Goal: Task Accomplishment & Management: Manage account settings

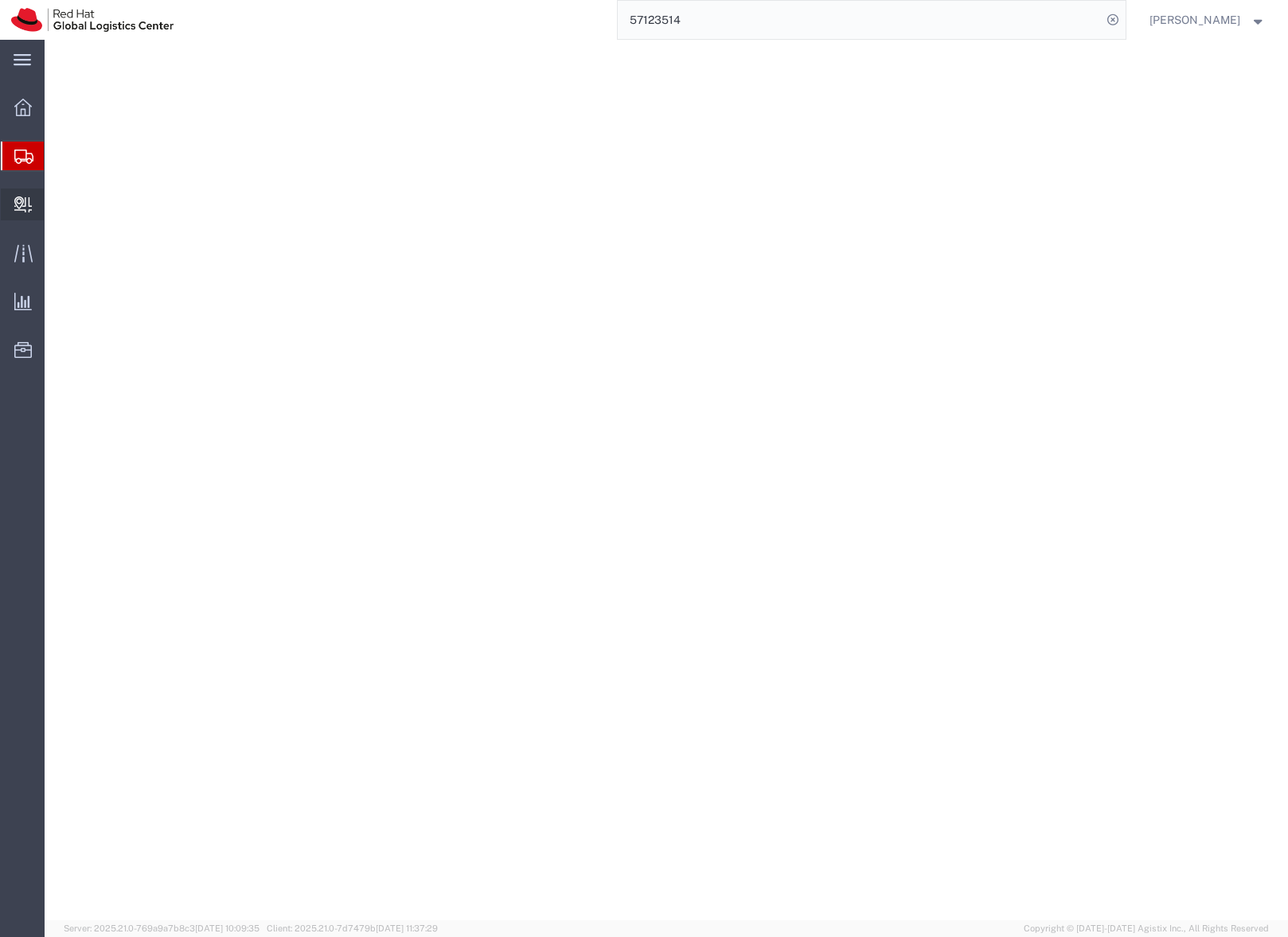
select select "37944"
select select
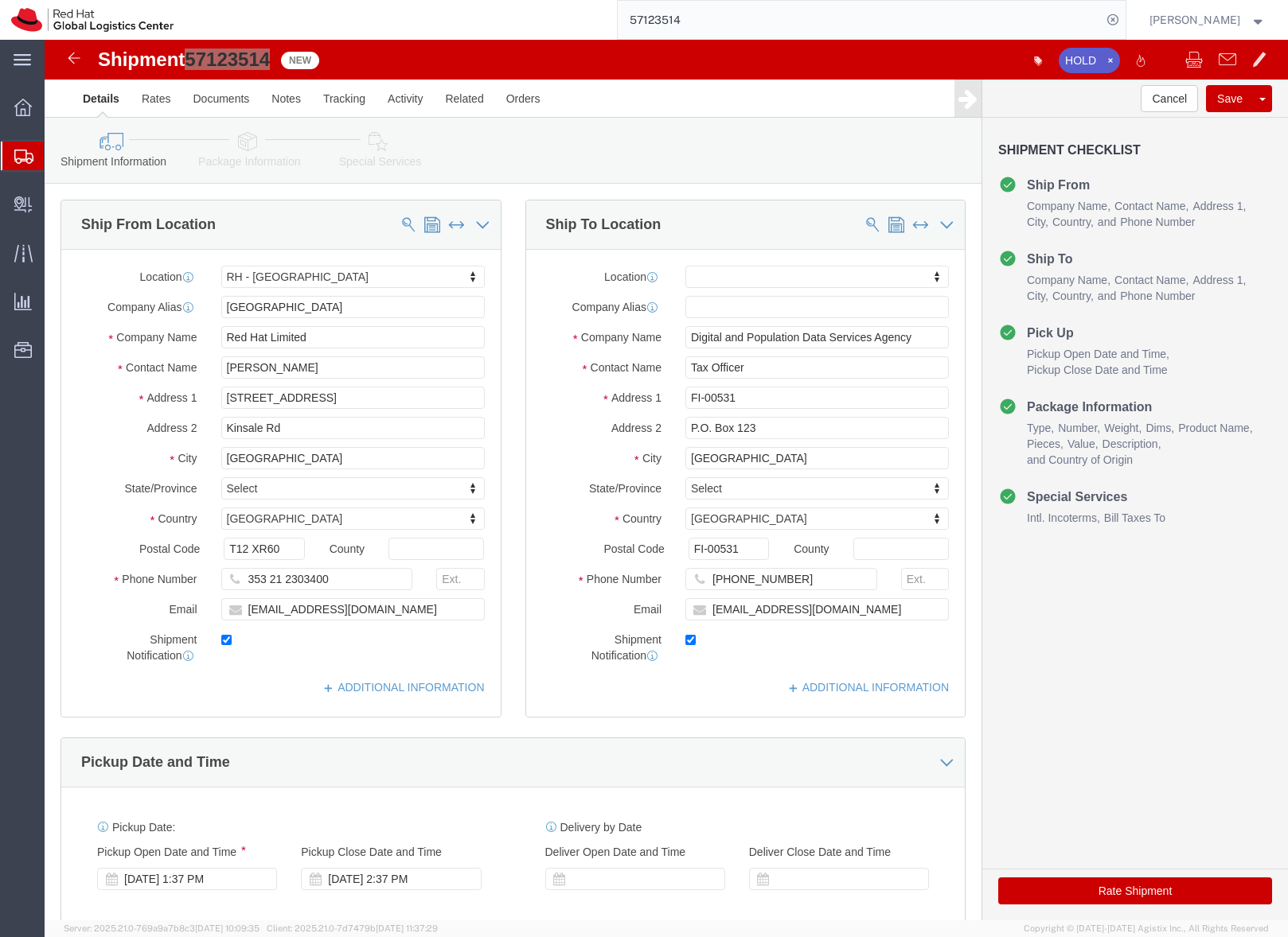
click at [26, 156] on icon at bounding box center [23, 156] width 19 height 14
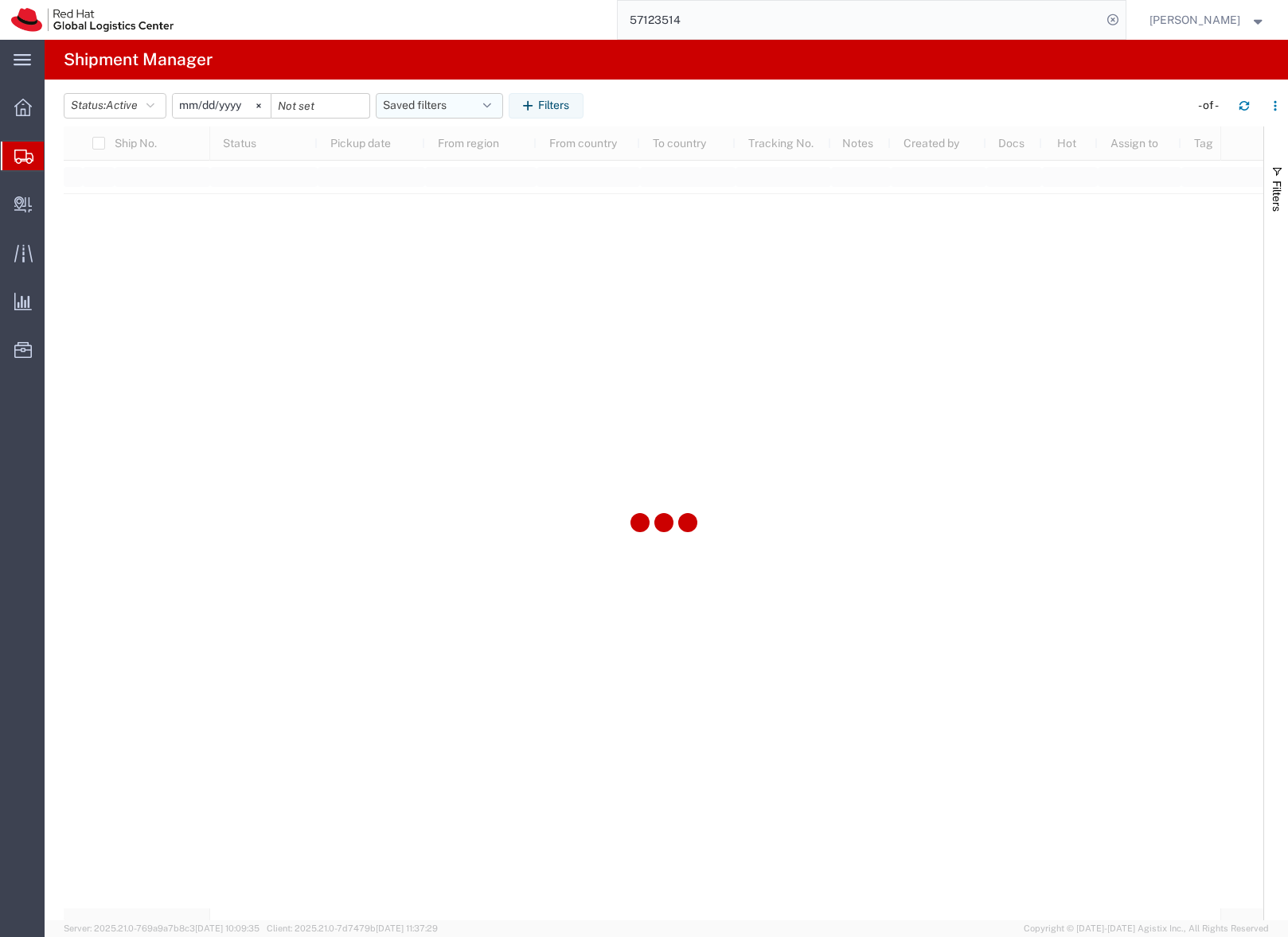
click at [414, 103] on button "Saved filters" at bounding box center [439, 106] width 128 height 26
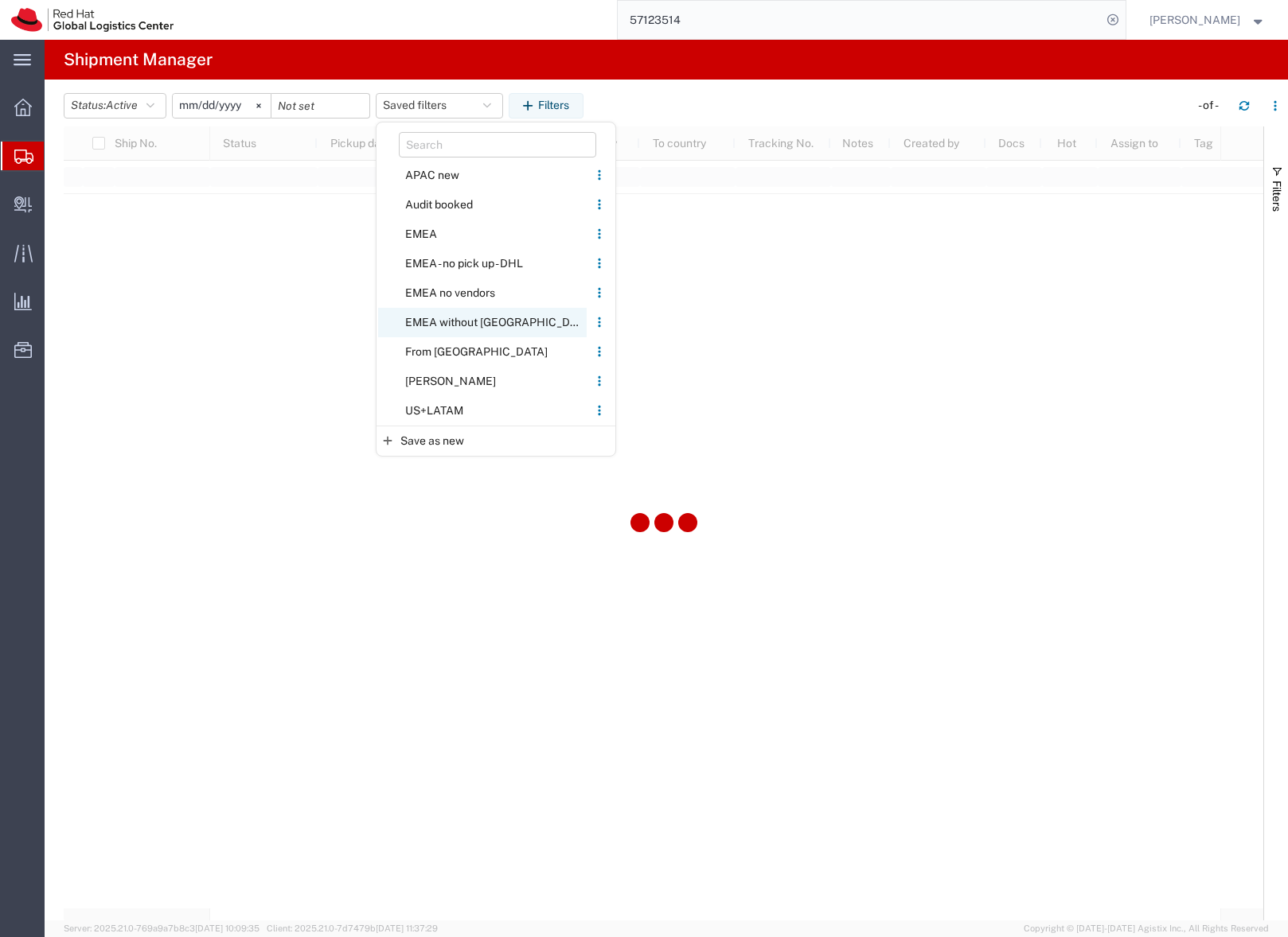
click at [442, 319] on span "EMEA without Brno" at bounding box center [482, 322] width 209 height 29
type input "2023-06-14"
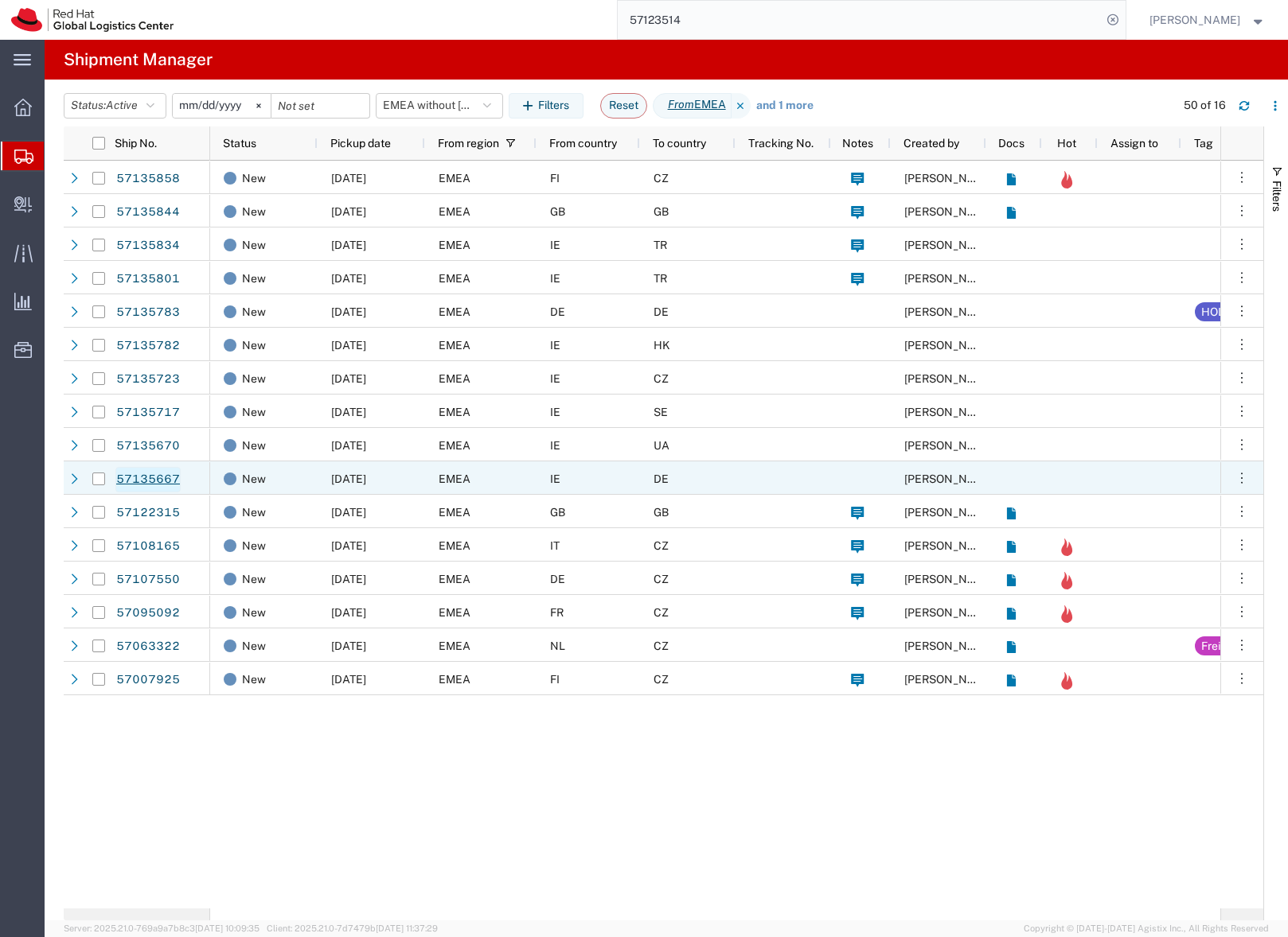
click at [164, 476] on link "57135667" at bounding box center [148, 480] width 65 height 26
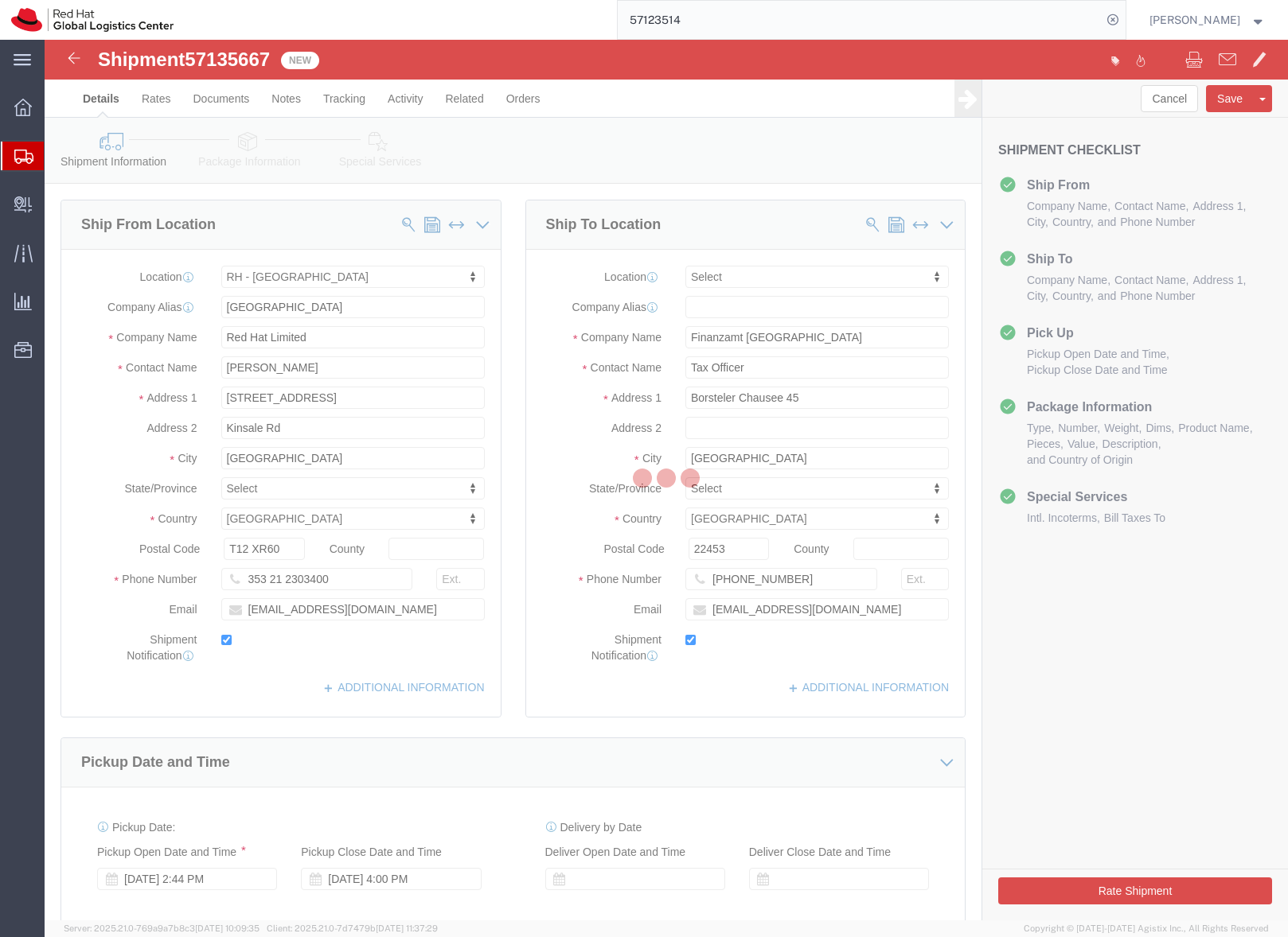
select select "37944"
select select
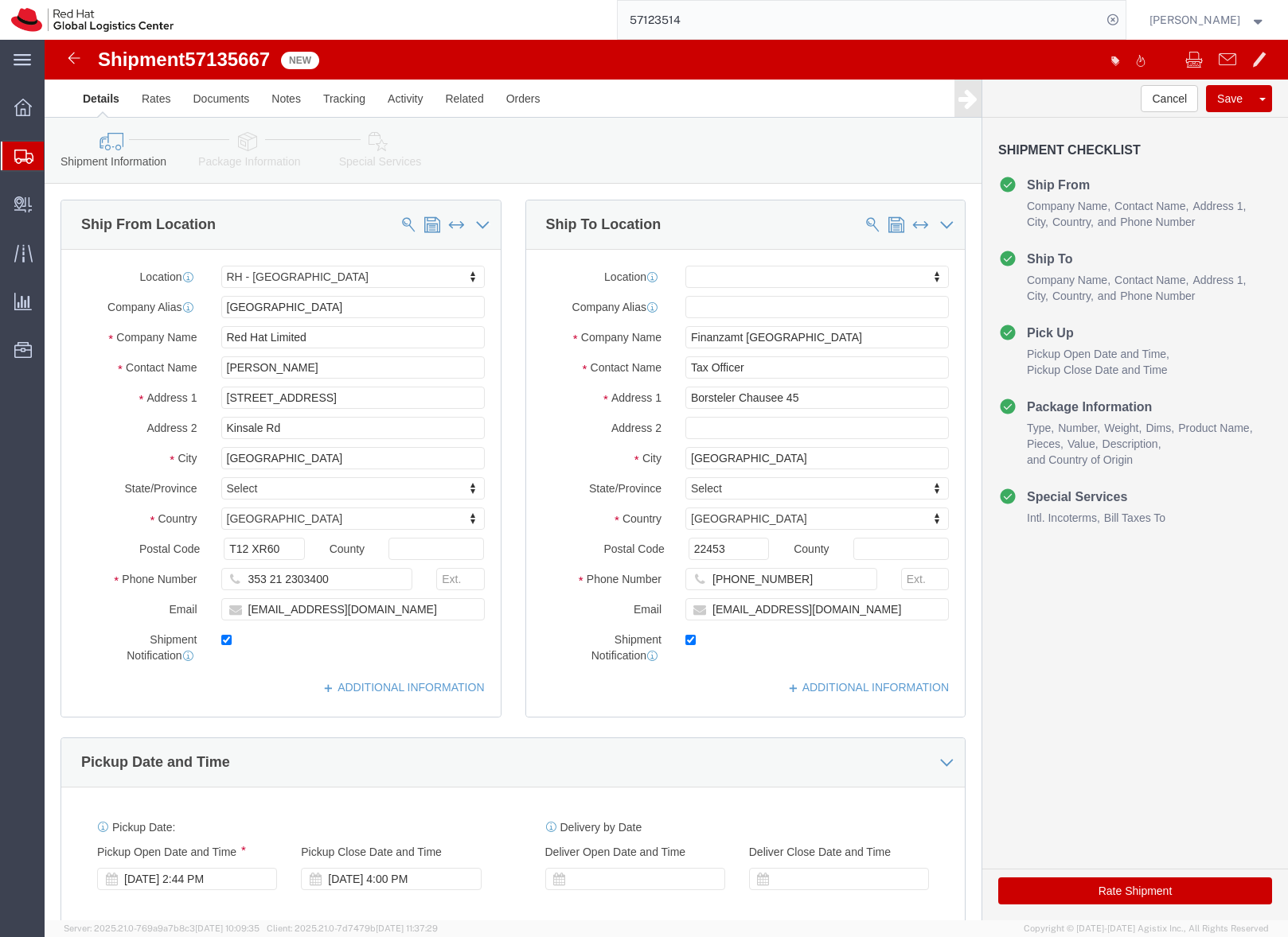
click div "Please fix the following errors Ship From Location Location RH - Cork My Profil…"
click icon
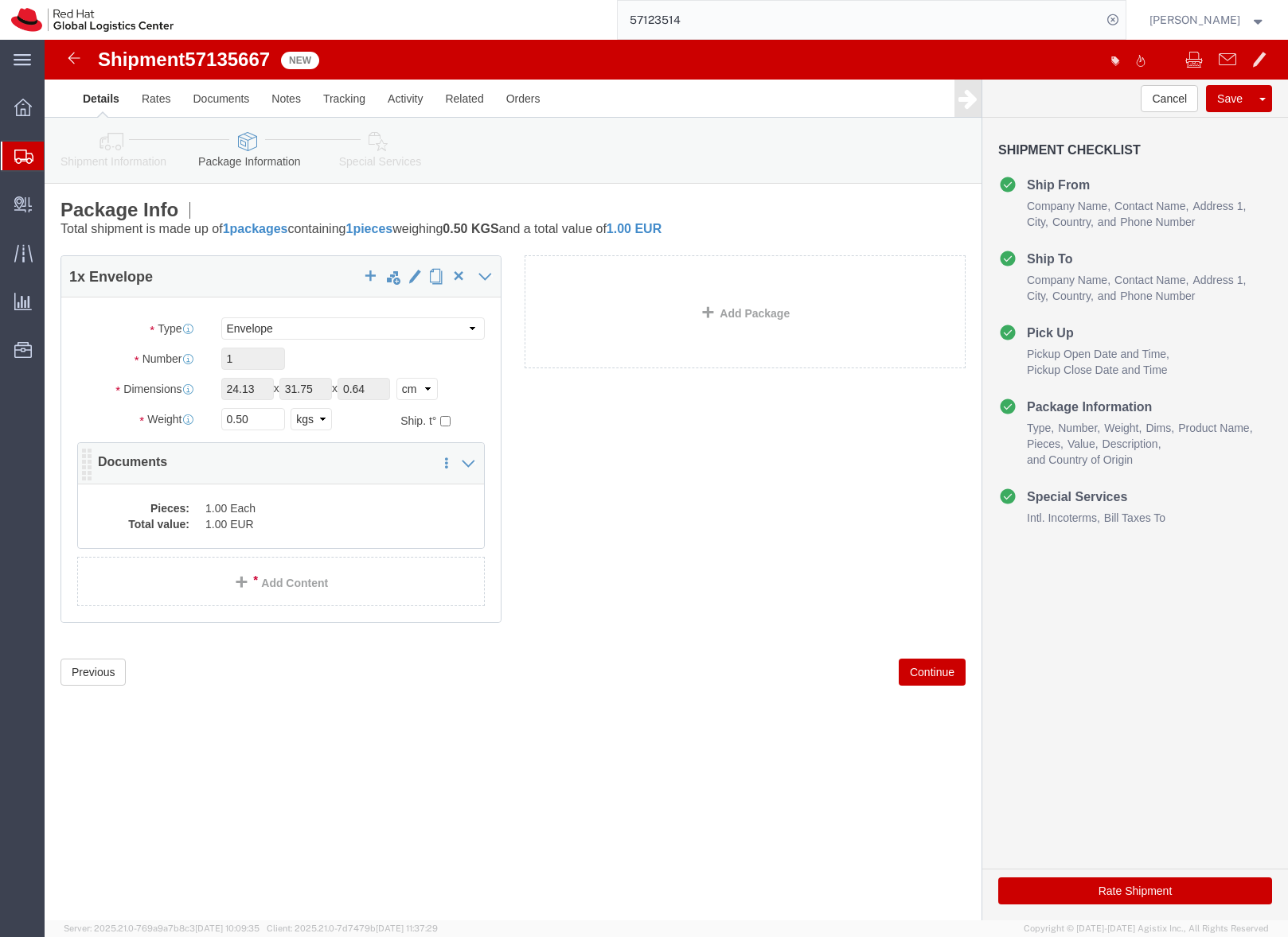
click dd "1.00 Each"
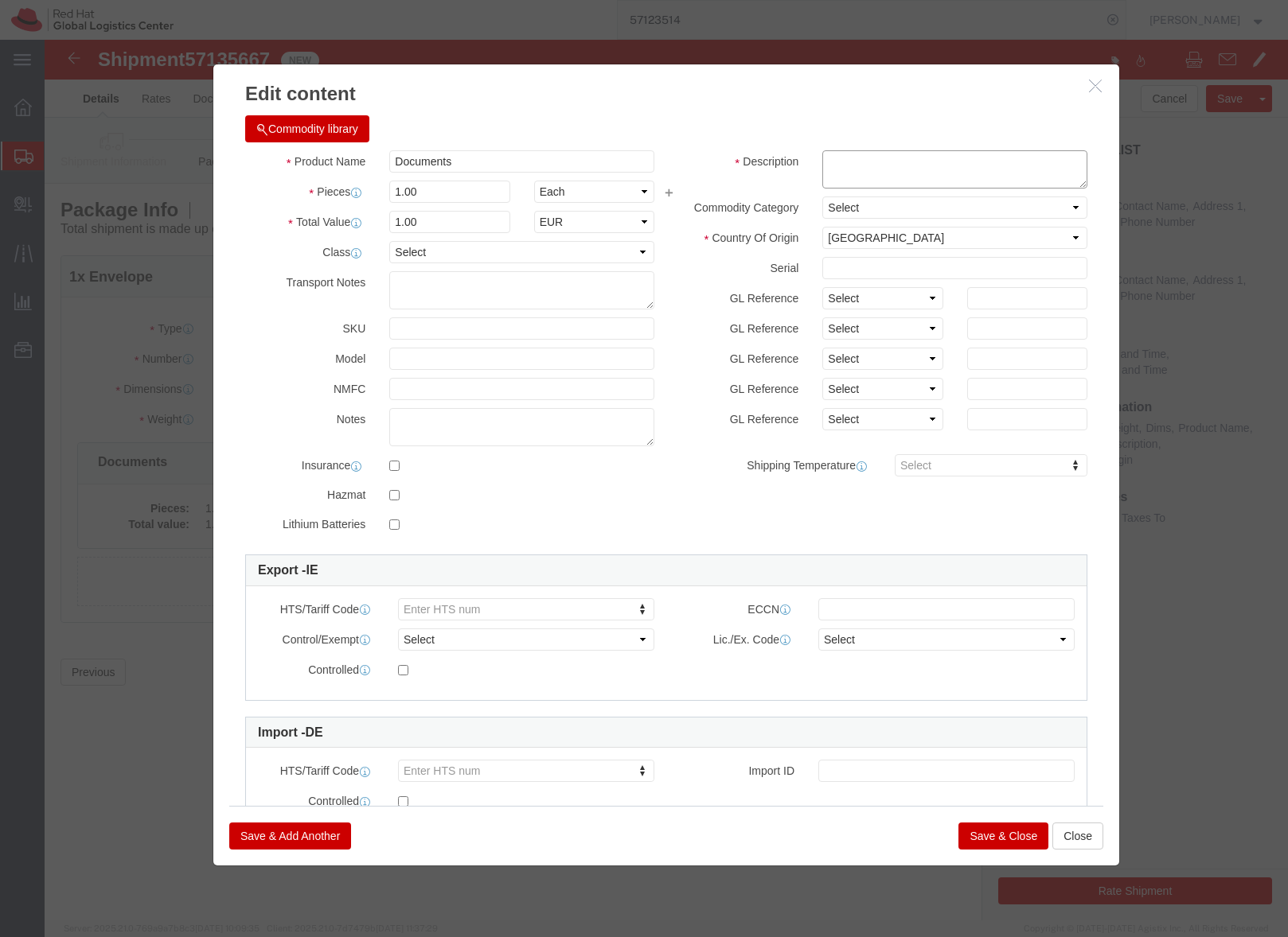
click textarea
type textarea "Tax doc"
click button "Save & Close"
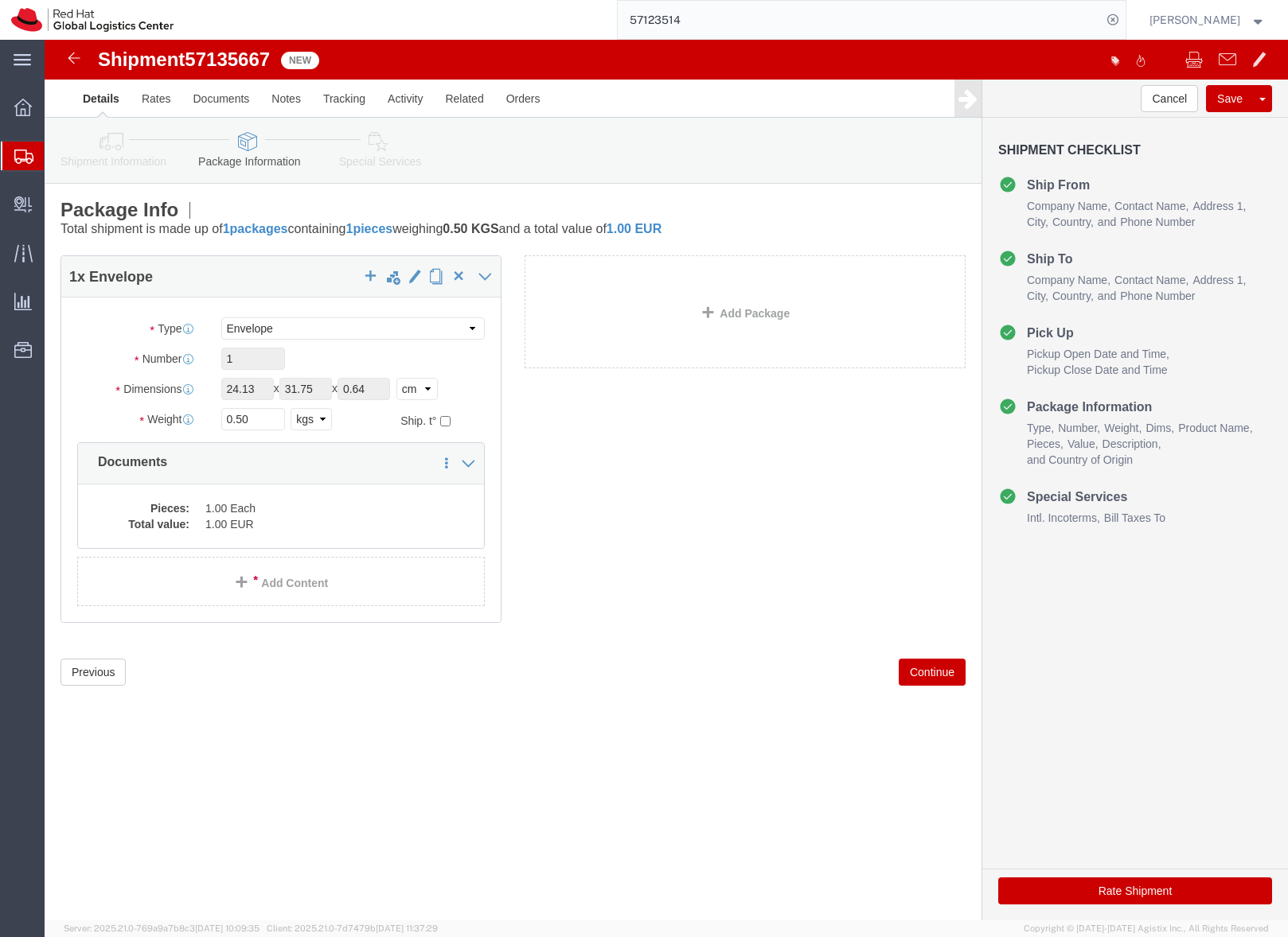
click icon
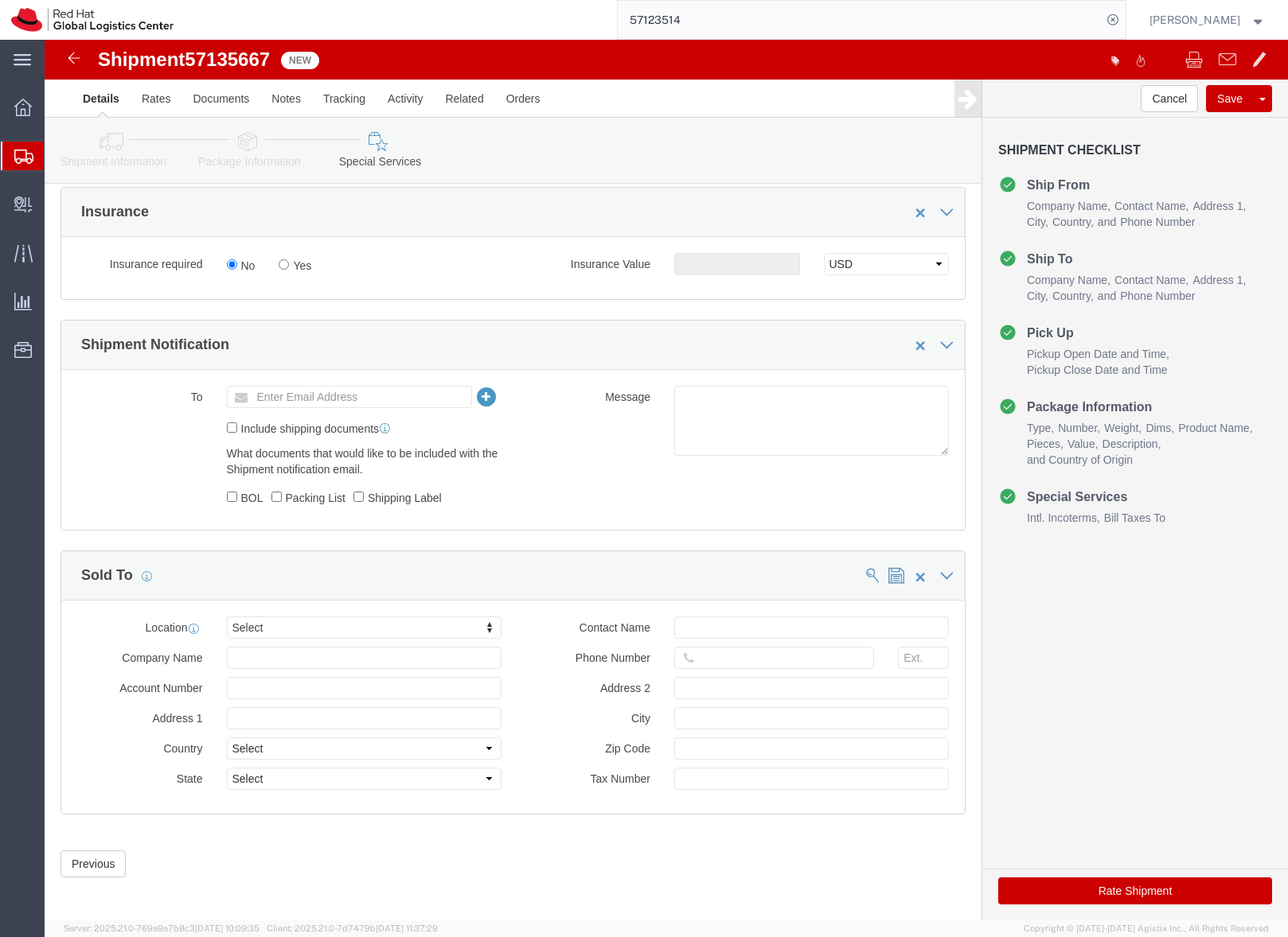
scroll to position [833, 0]
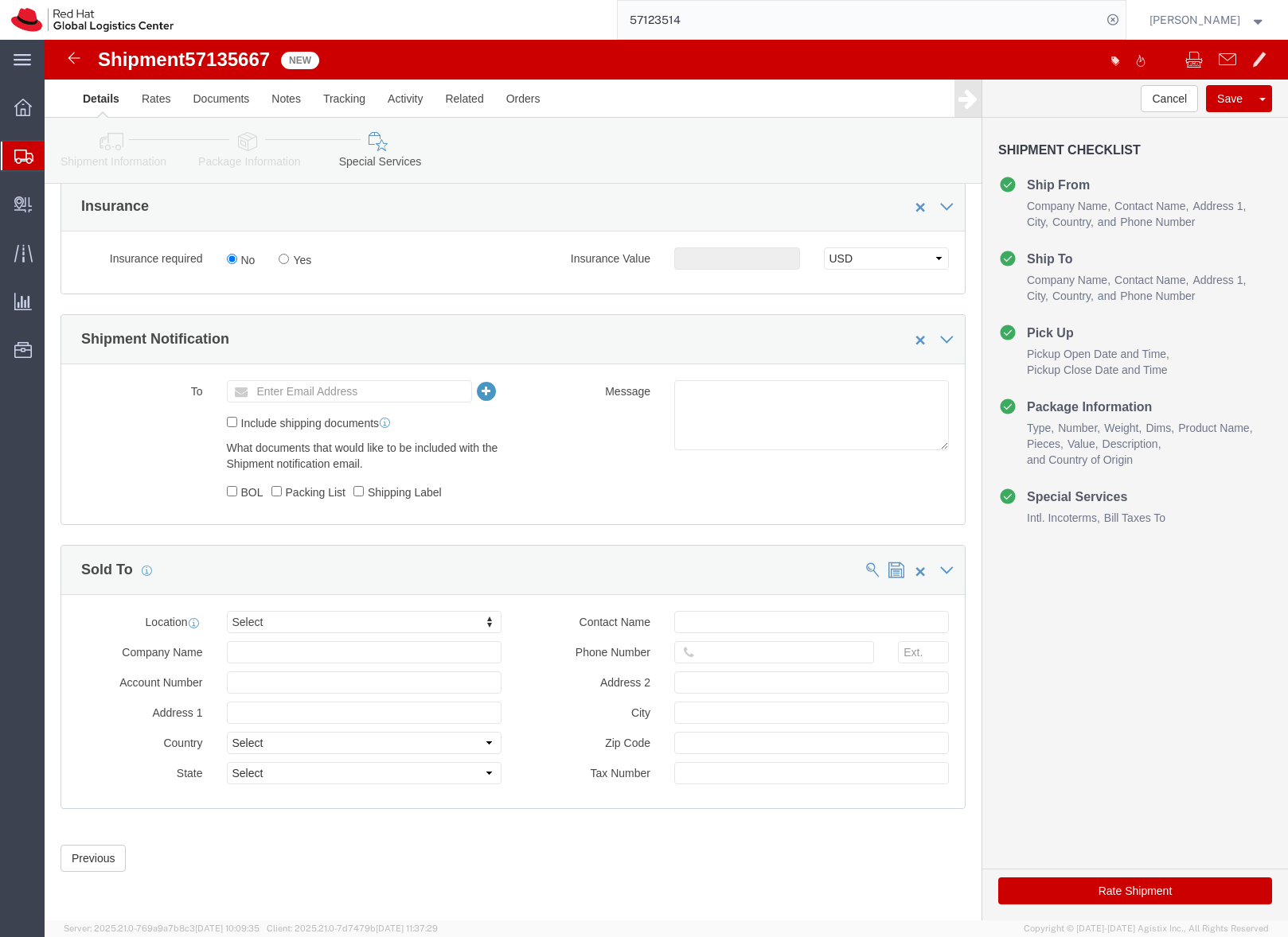
click button "Rate Shipment"
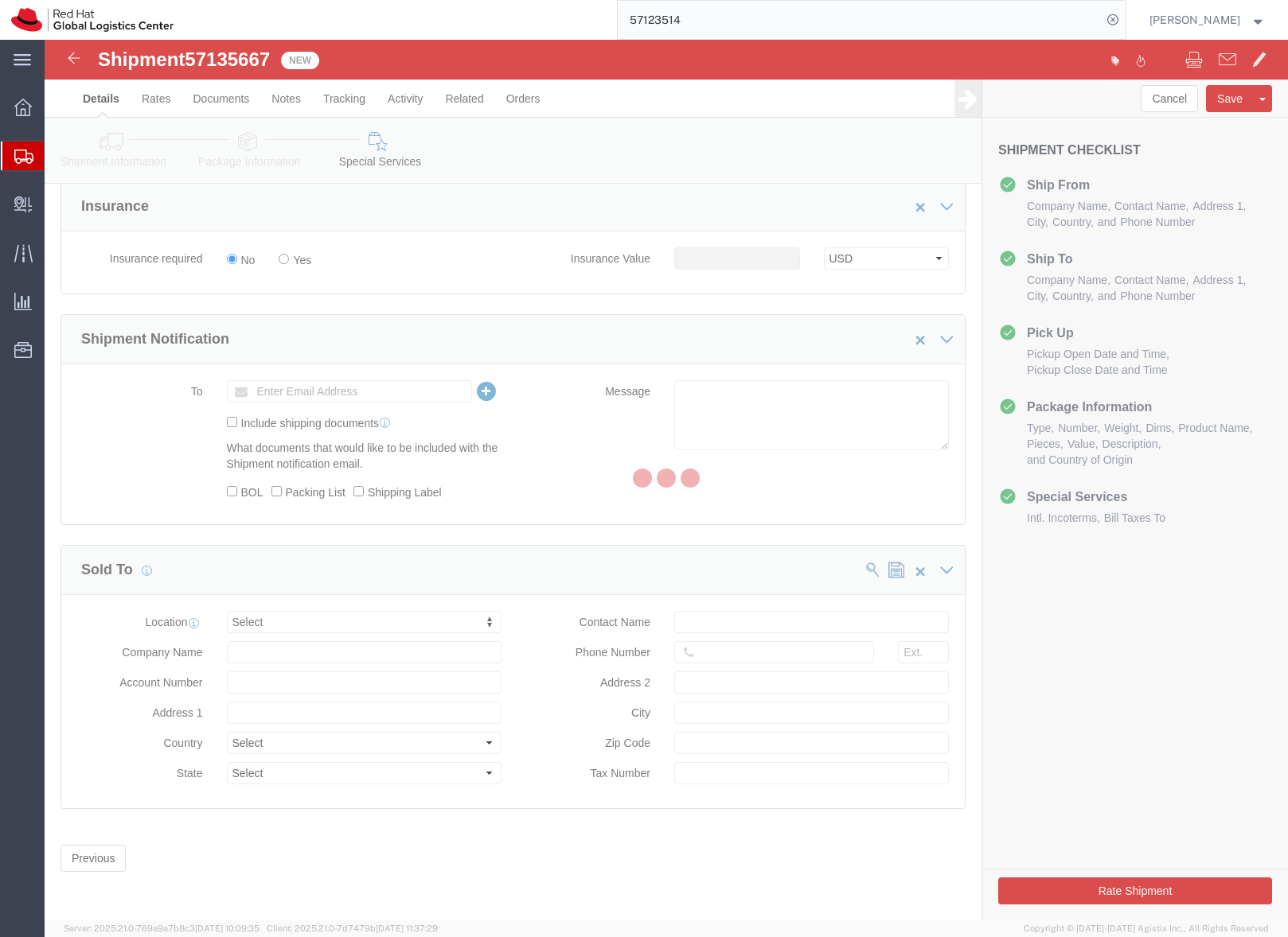
scroll to position [0, 0]
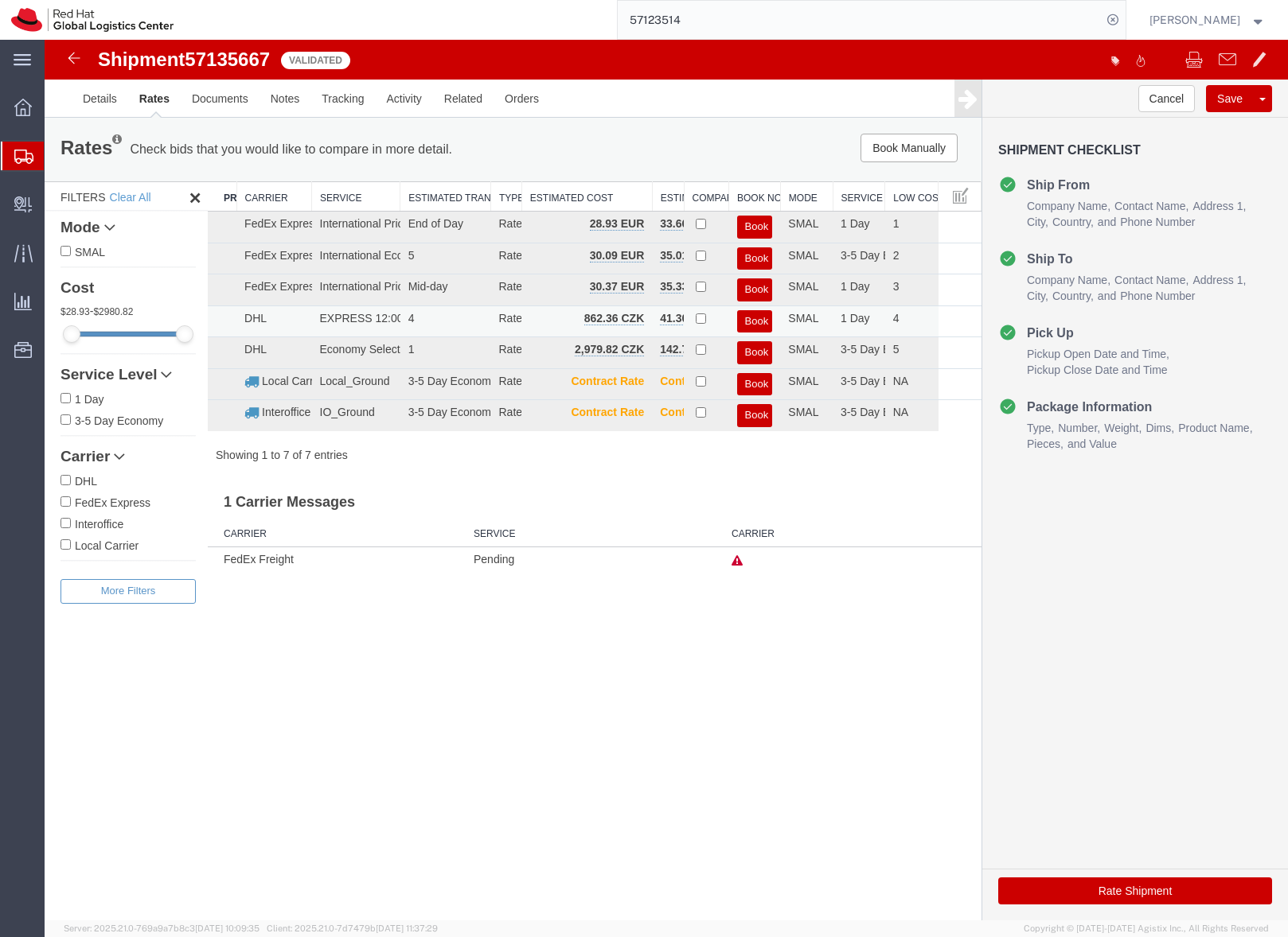
click at [752, 318] on button "Book" at bounding box center [755, 322] width 36 height 23
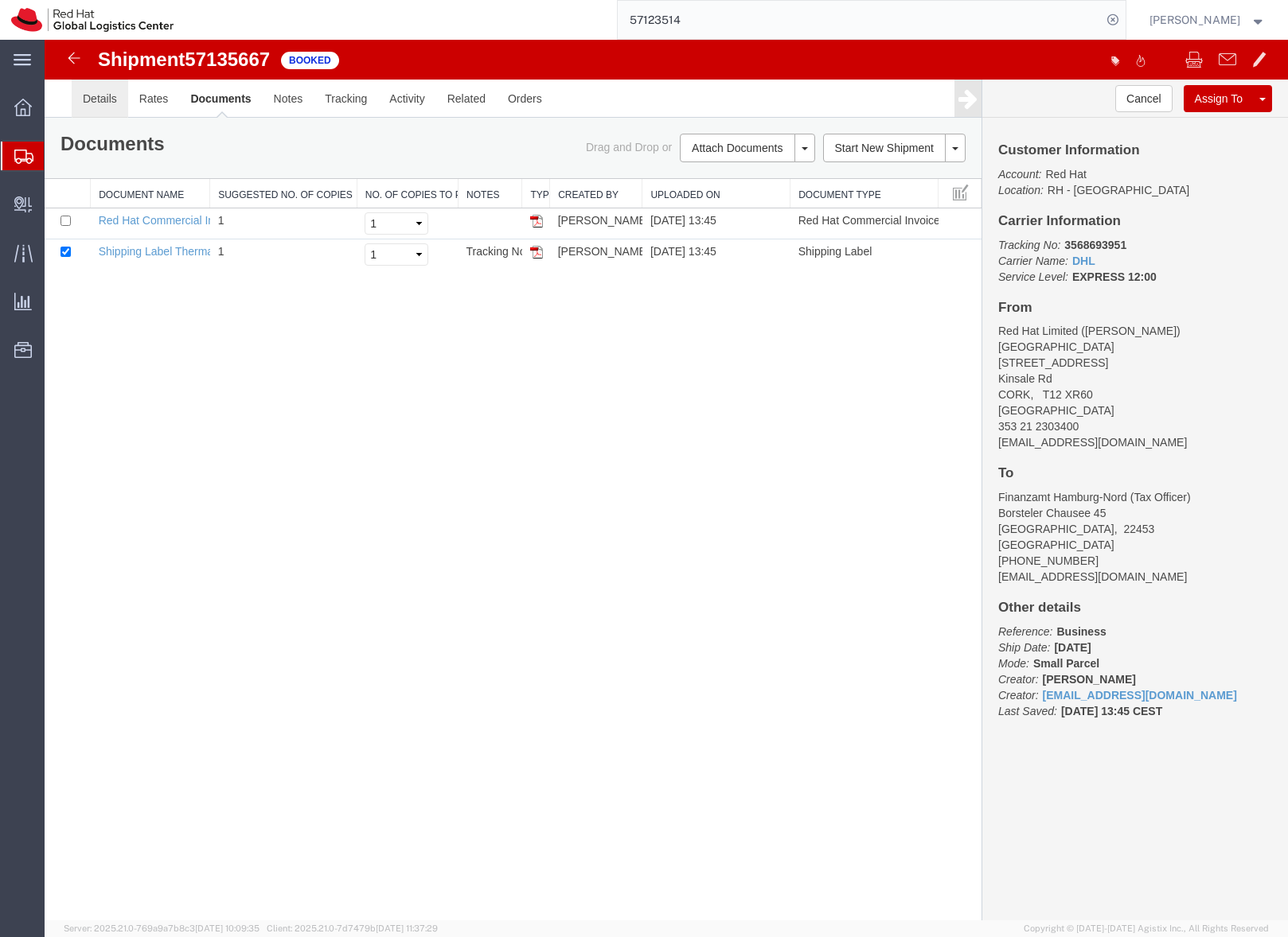
click at [102, 95] on link "Details" at bounding box center [100, 98] width 57 height 38
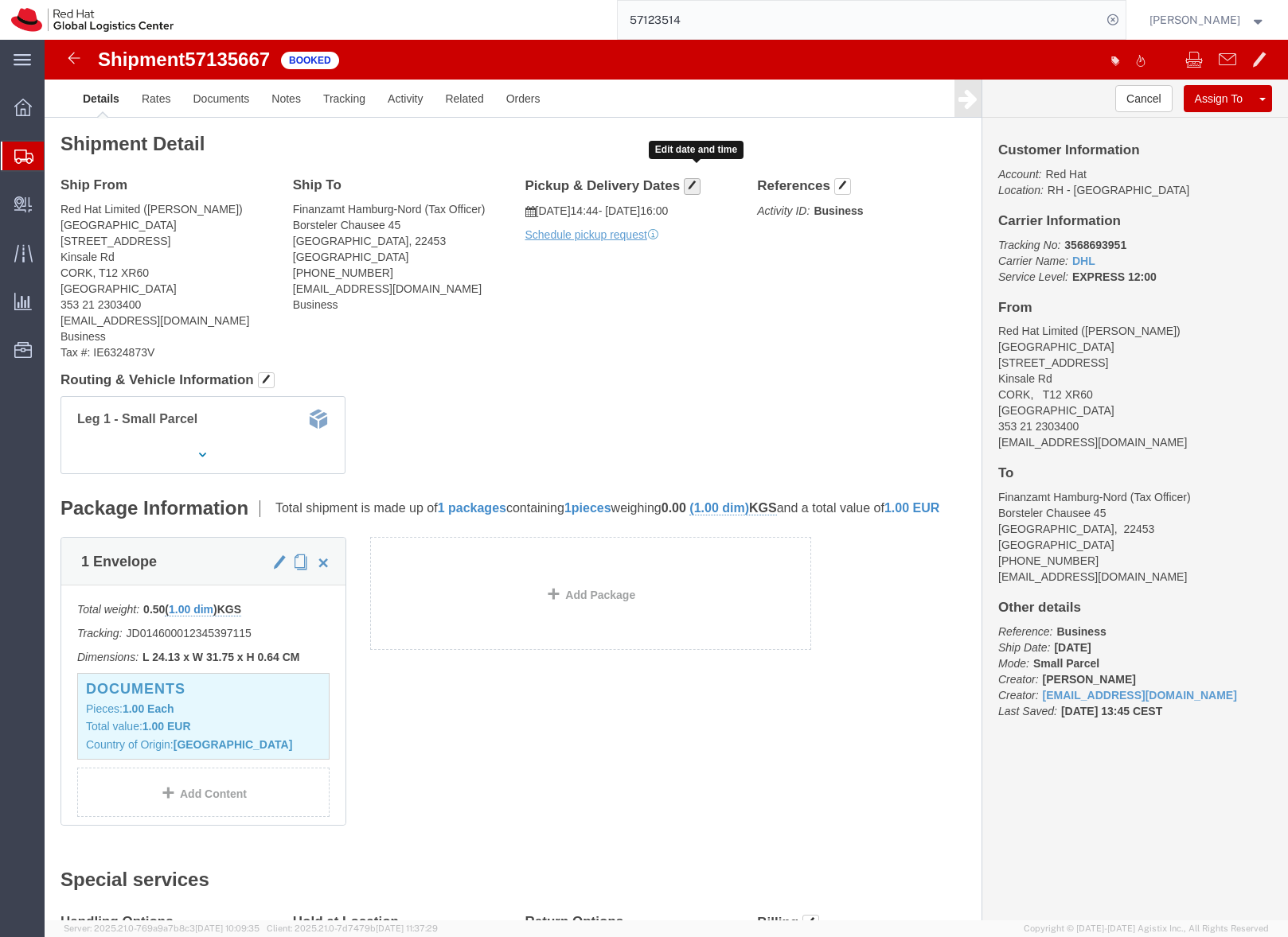
click span "button"
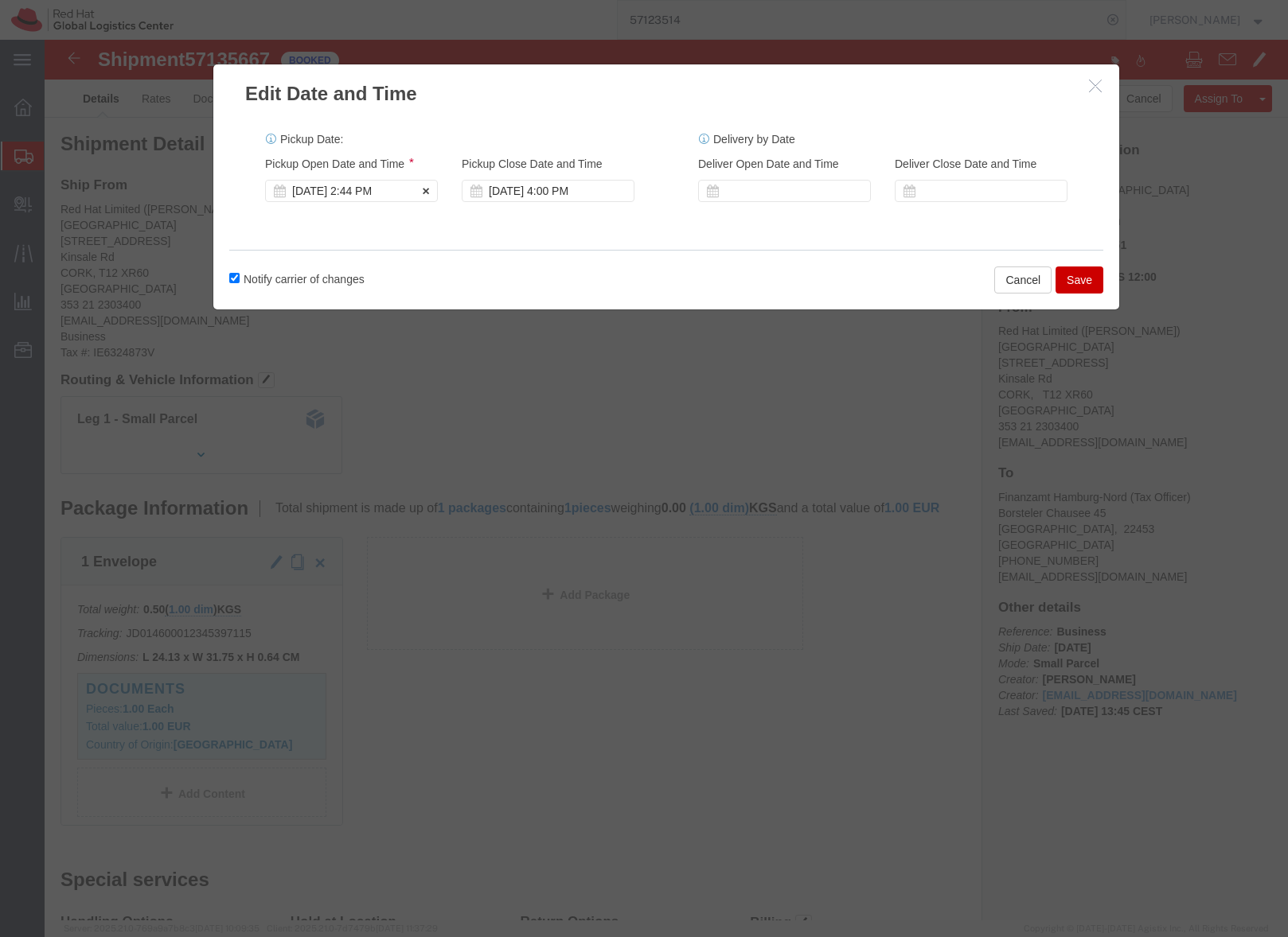
click div "Oct 15 2025 2:44 PM"
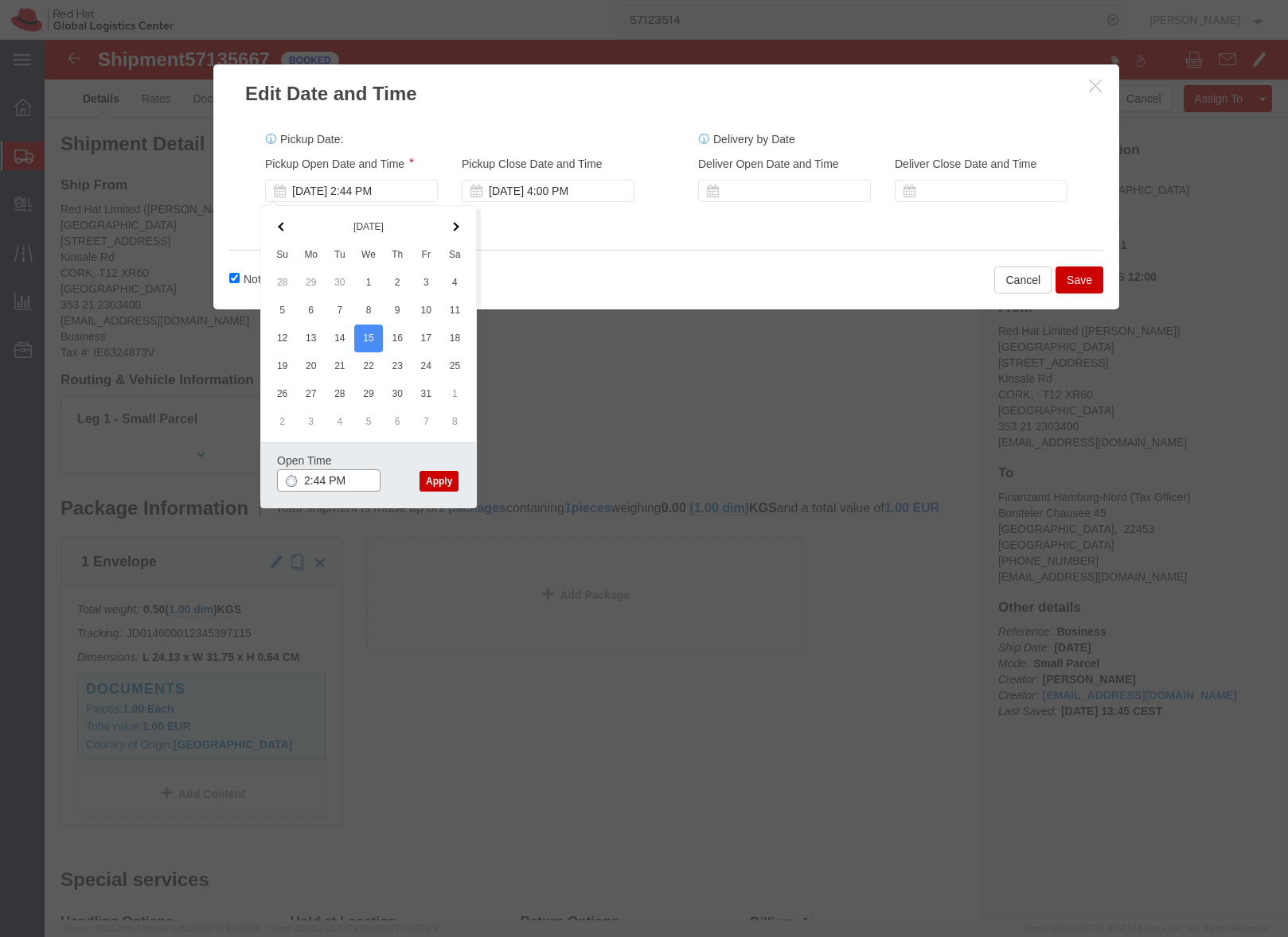
click input "2:44 PM"
type input "2:00 PM"
click button "Apply"
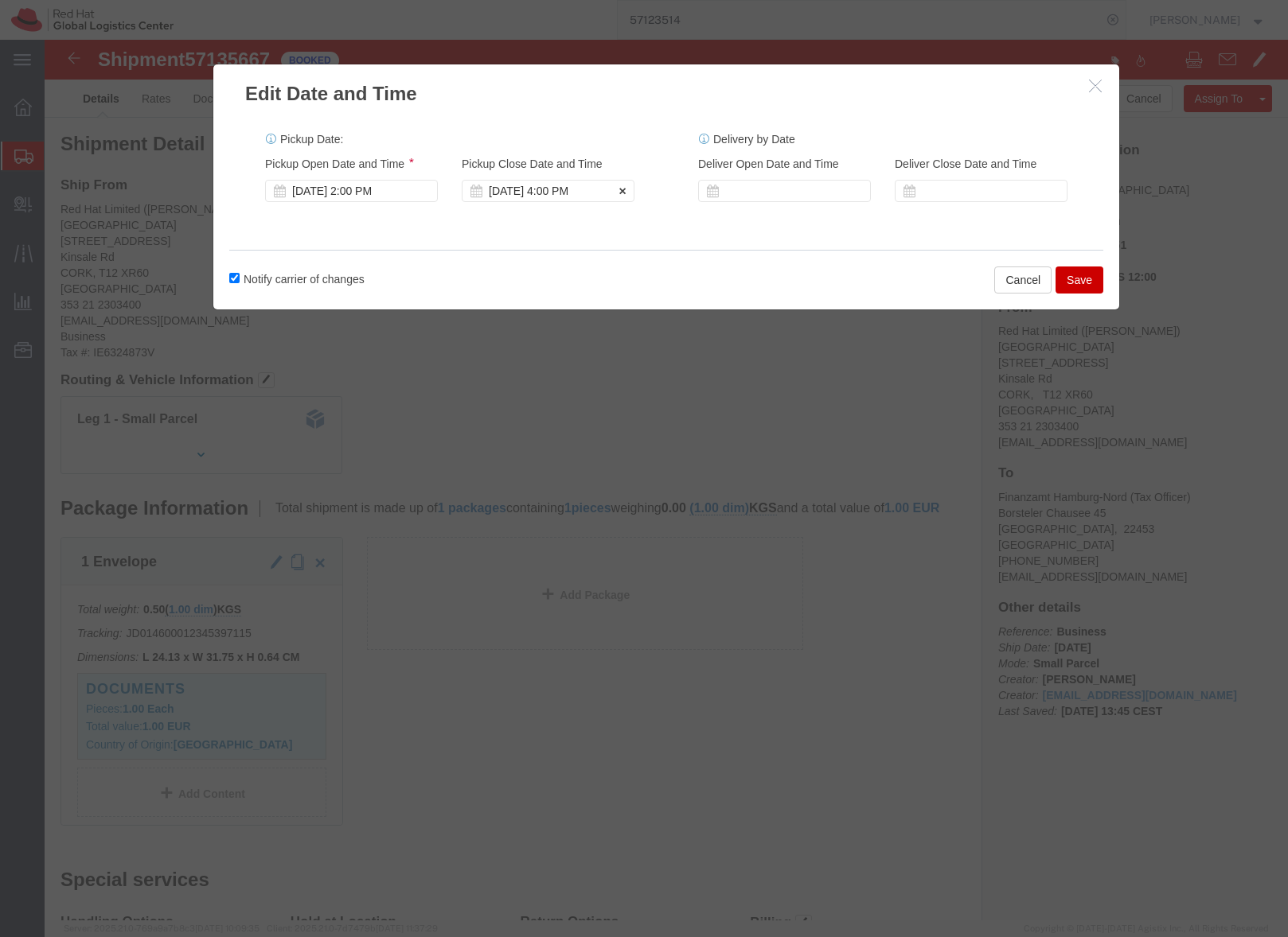
click div "Oct 15 2025 4:00 PM"
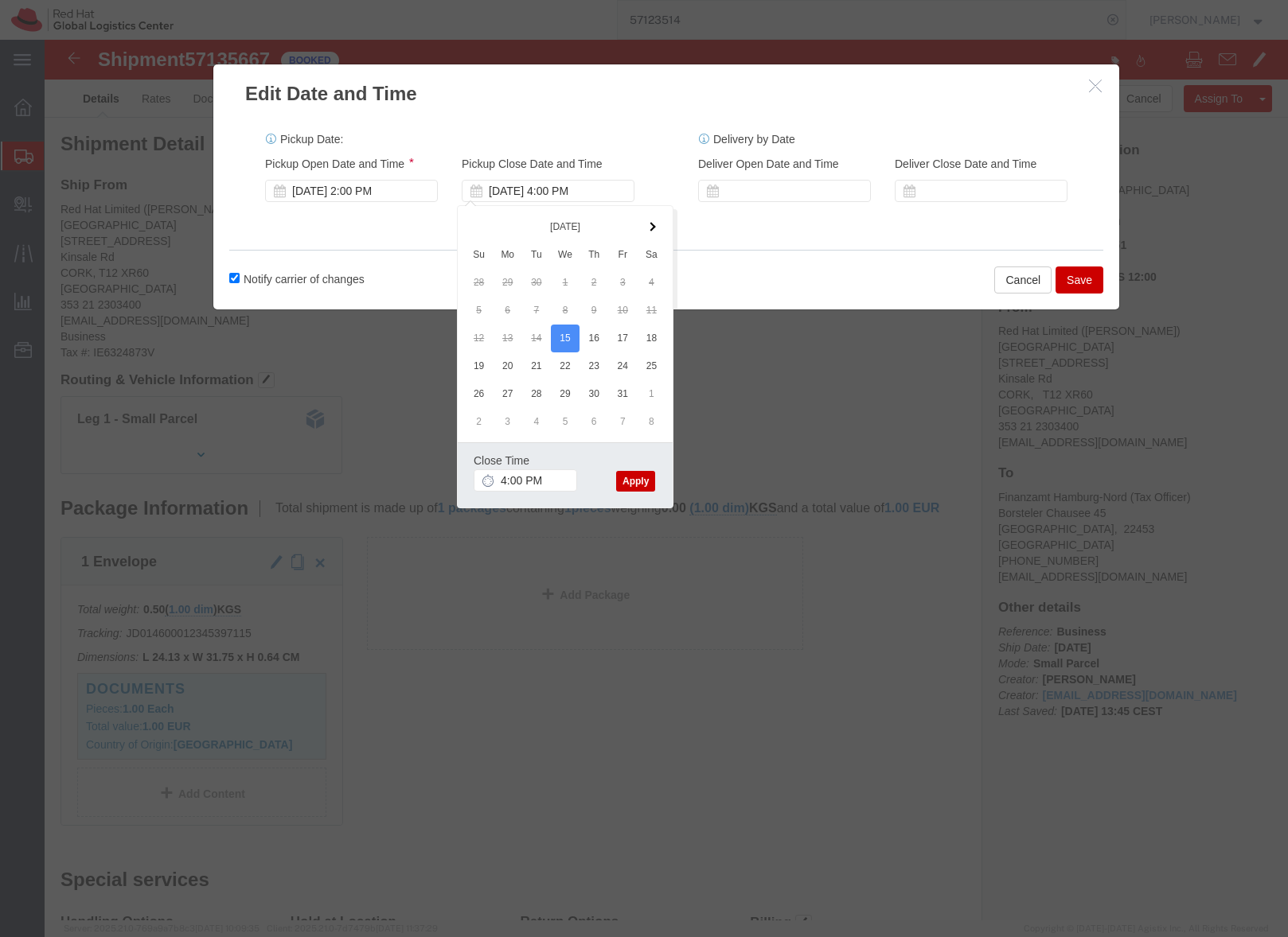
click button "Apply"
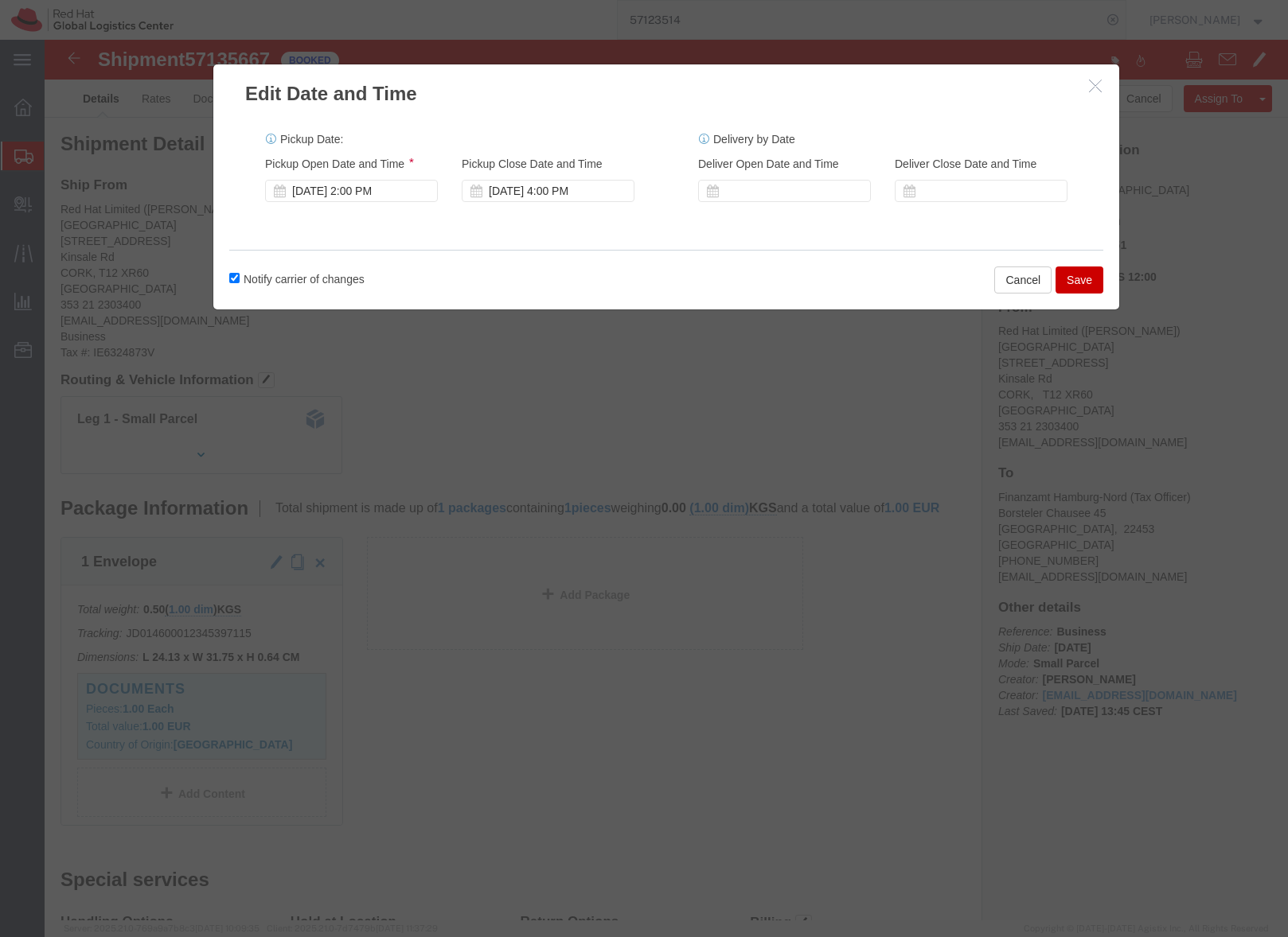
click button "Save"
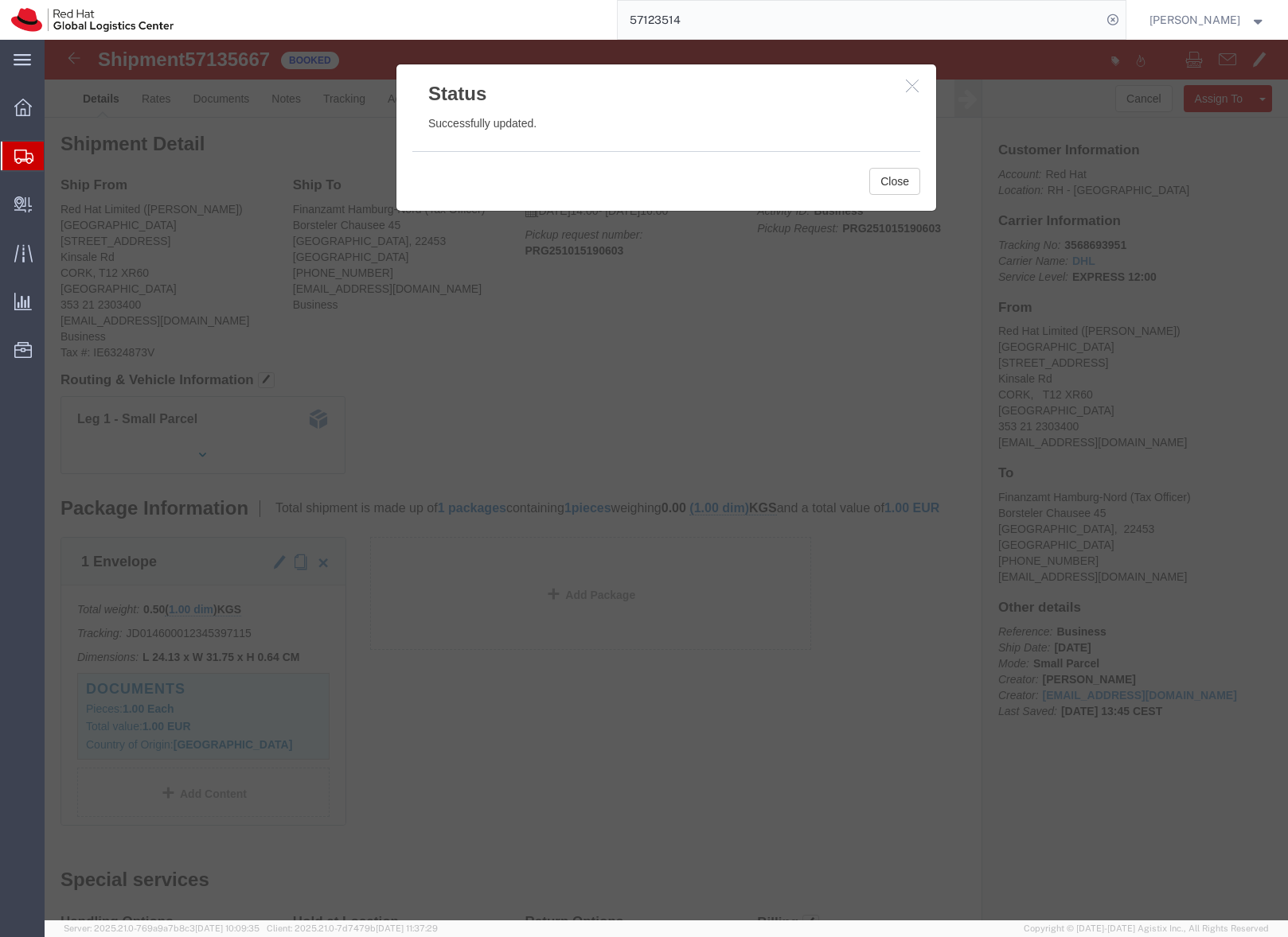
click icon "button"
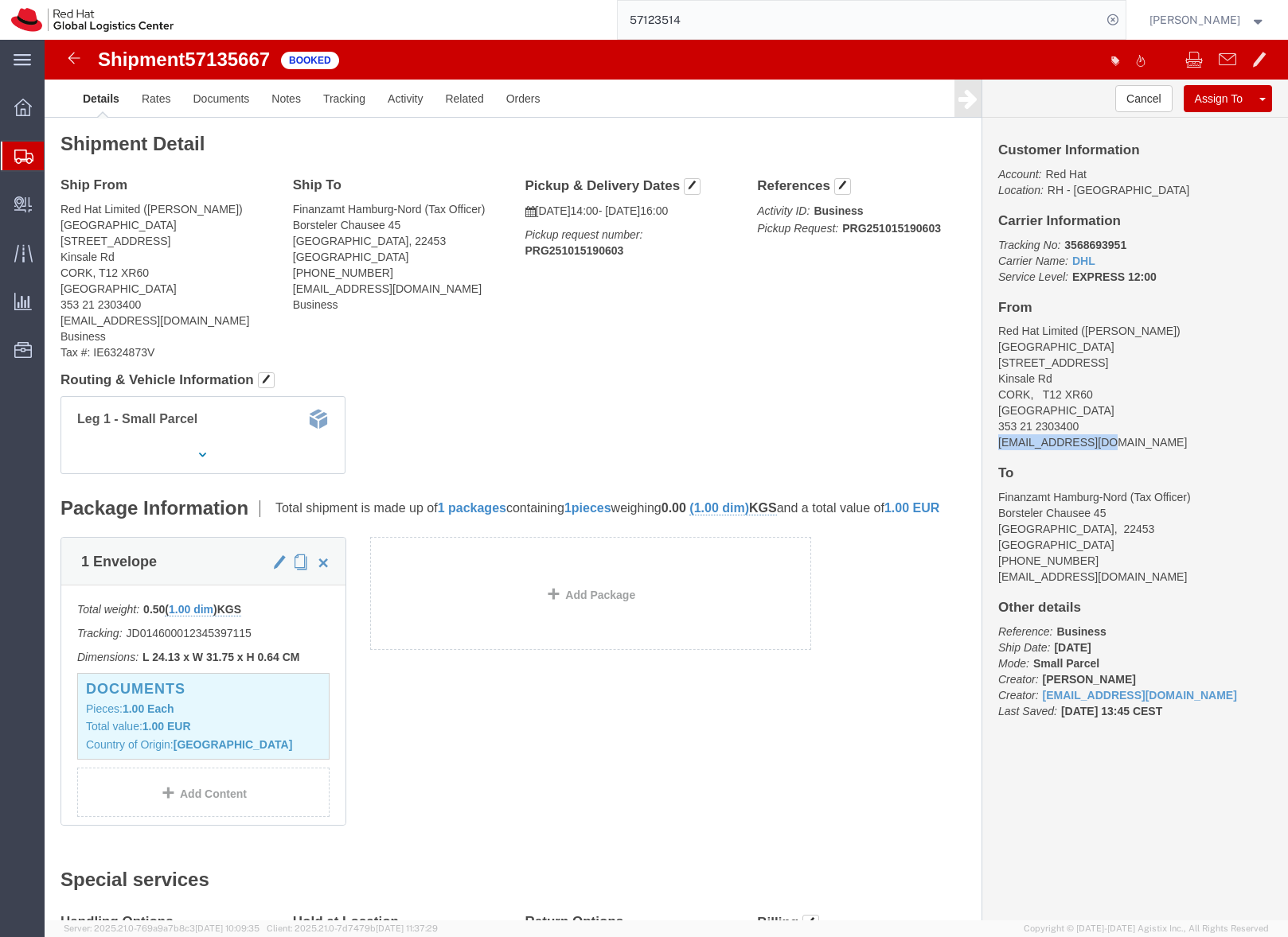
drag, startPoint x: 1054, startPoint y: 406, endPoint x: 930, endPoint y: 400, distance: 124.1
click div "Customer Information Account: Red Hat Location: RH - Cork Carrier Information T…"
copy address "mcolton@redhat.com"
click link "Documents"
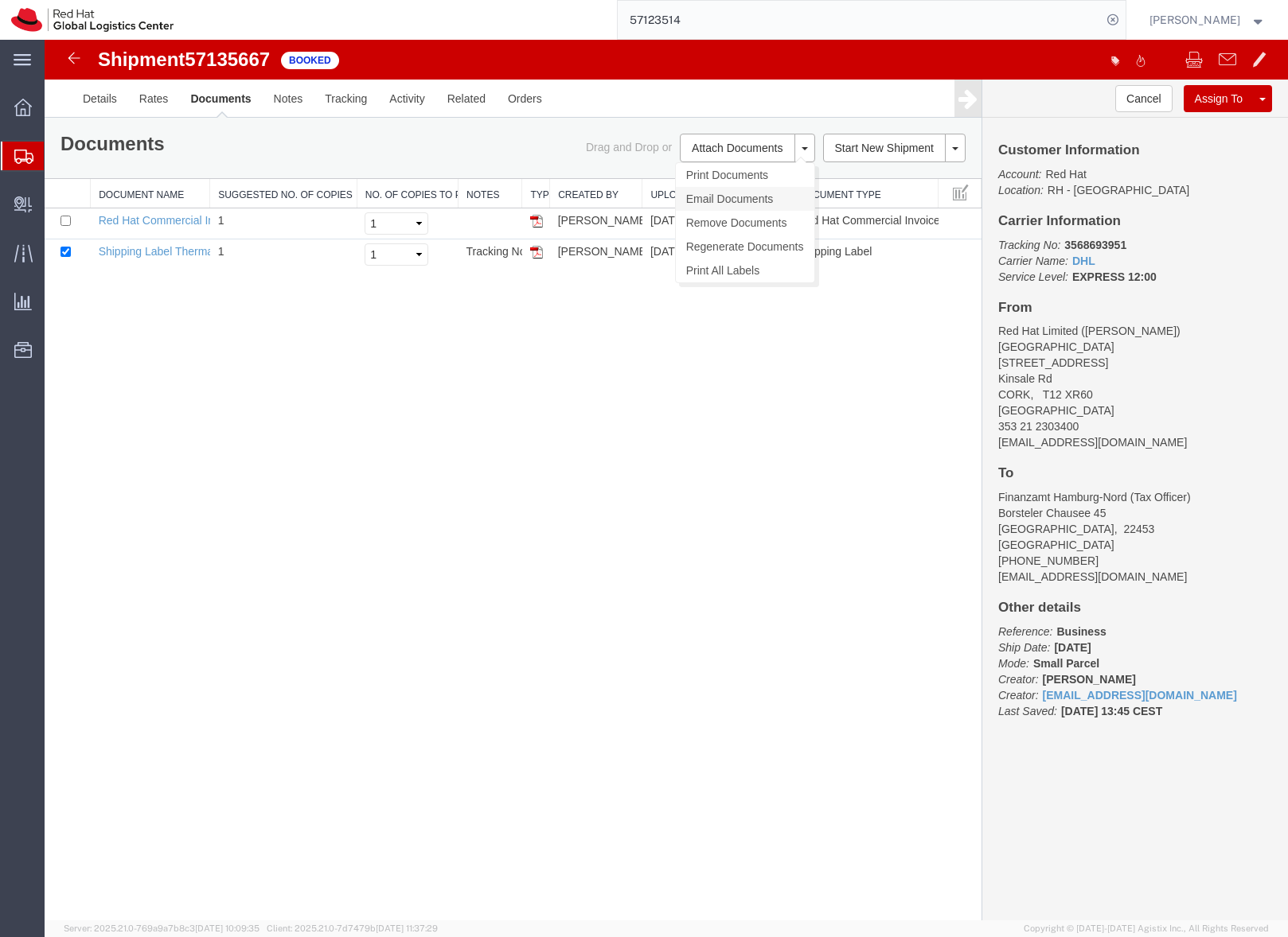
click at [703, 198] on link "Email Documents" at bounding box center [745, 199] width 139 height 24
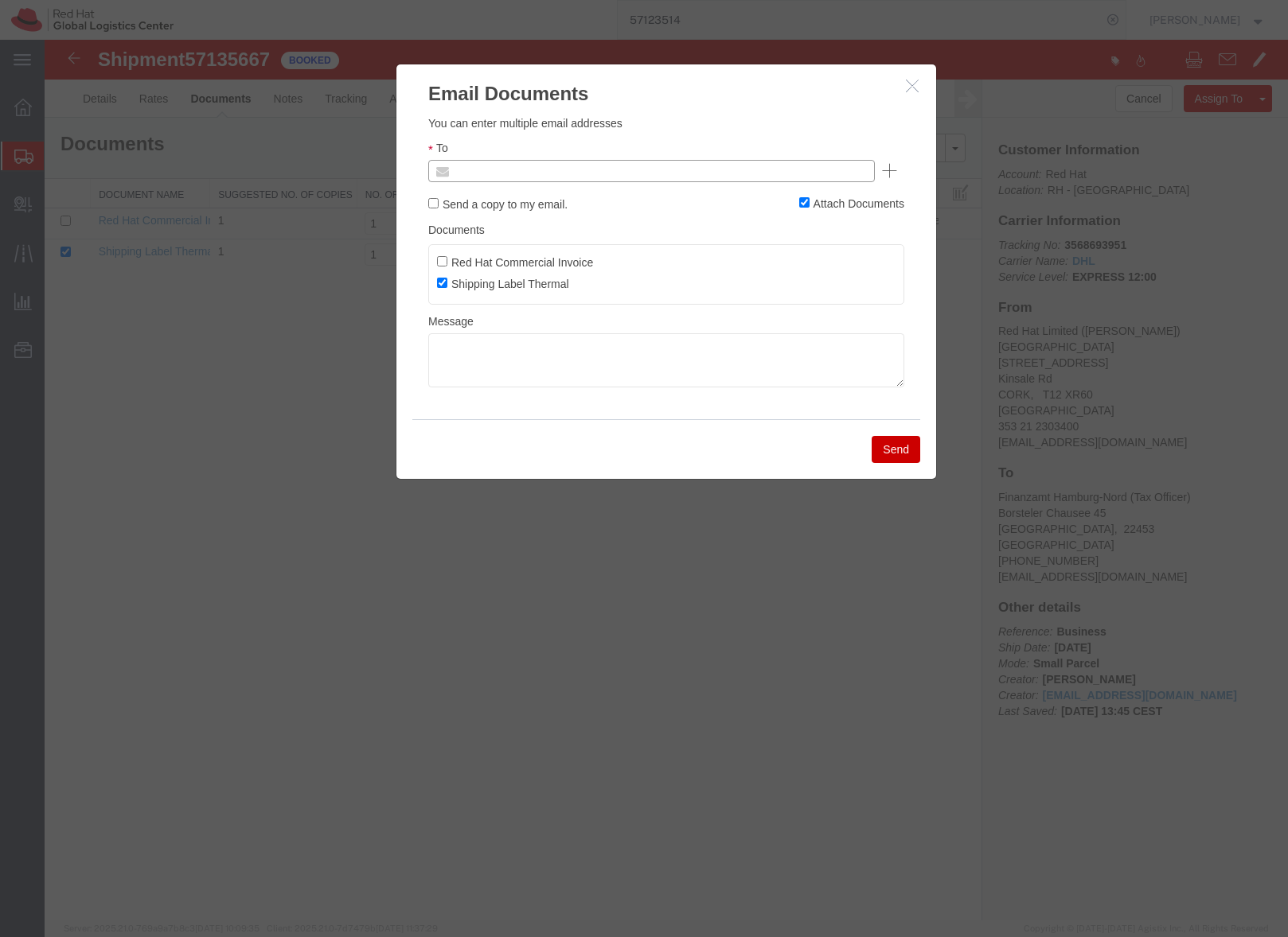
click at [515, 167] on input "text" at bounding box center [543, 171] width 186 height 21
paste input "mcolton@redhat.com"
type input "mcolton@redhat.com"
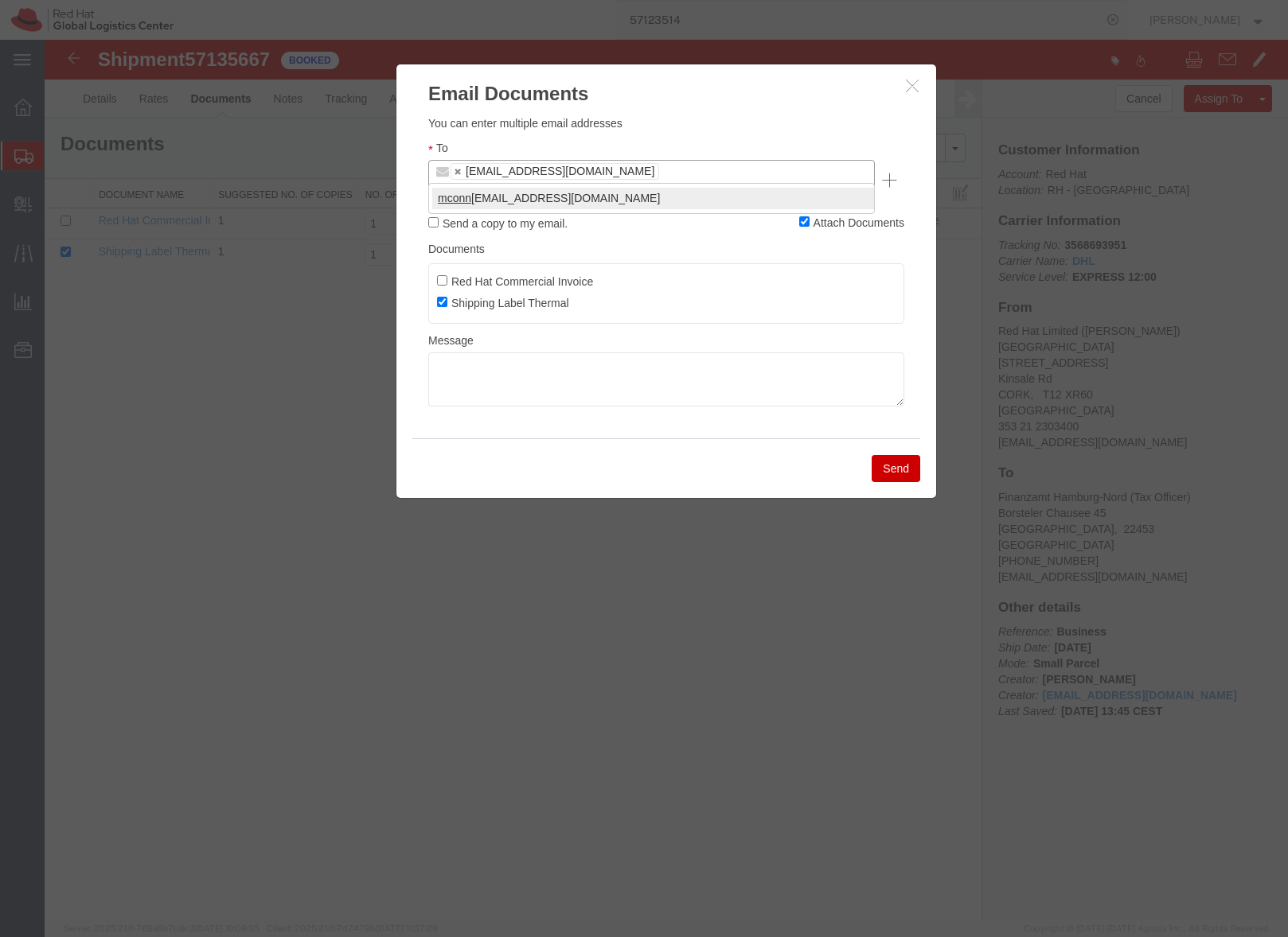
type input "mconn"
type input "mcolton@redhat.com,mconnoll@redhat.com"
click at [462, 352] on textarea at bounding box center [666, 379] width 476 height 54
paste textarea "Hi A, please find the label for your shipment to B attached to this email. Plea…"
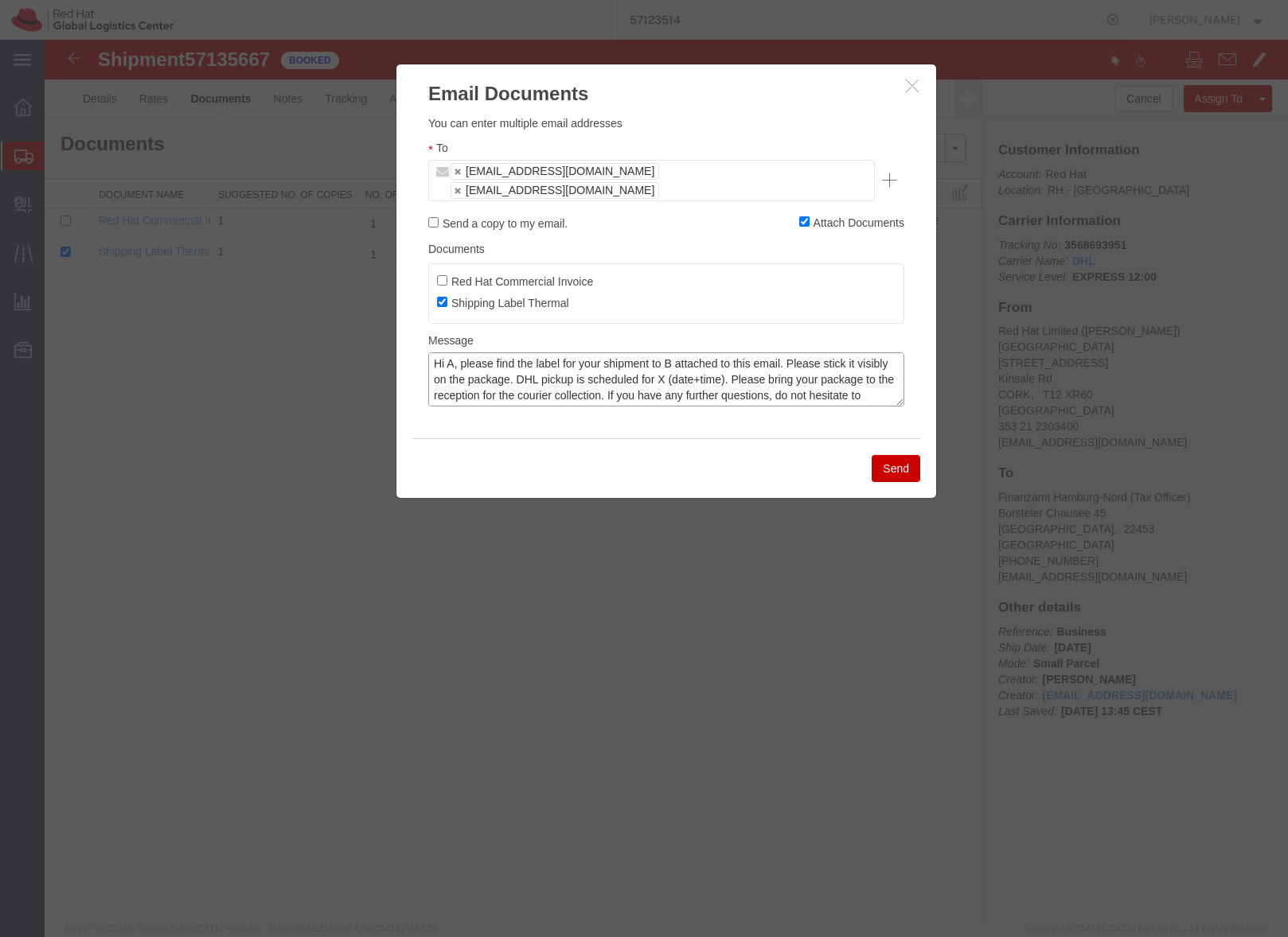
click at [452, 352] on textarea "Hi A, please find the label for your shipment to B attached to this email. Plea…" at bounding box center [666, 379] width 476 height 54
click at [705, 352] on textarea "Hi Matthew, please find the label for your shipment to B attached to this email…" at bounding box center [666, 379] width 476 height 54
drag, startPoint x: 766, startPoint y: 359, endPoint x: 776, endPoint y: 358, distance: 10.0
click at [766, 359] on textarea "Hi Matthew, please find the label for your shipment to Germany, attached to thi…" at bounding box center [666, 379] width 476 height 54
click at [843, 360] on textarea "Hi Matthew, please find the label for your shipment to Germany, attached to thi…" at bounding box center [666, 379] width 476 height 54
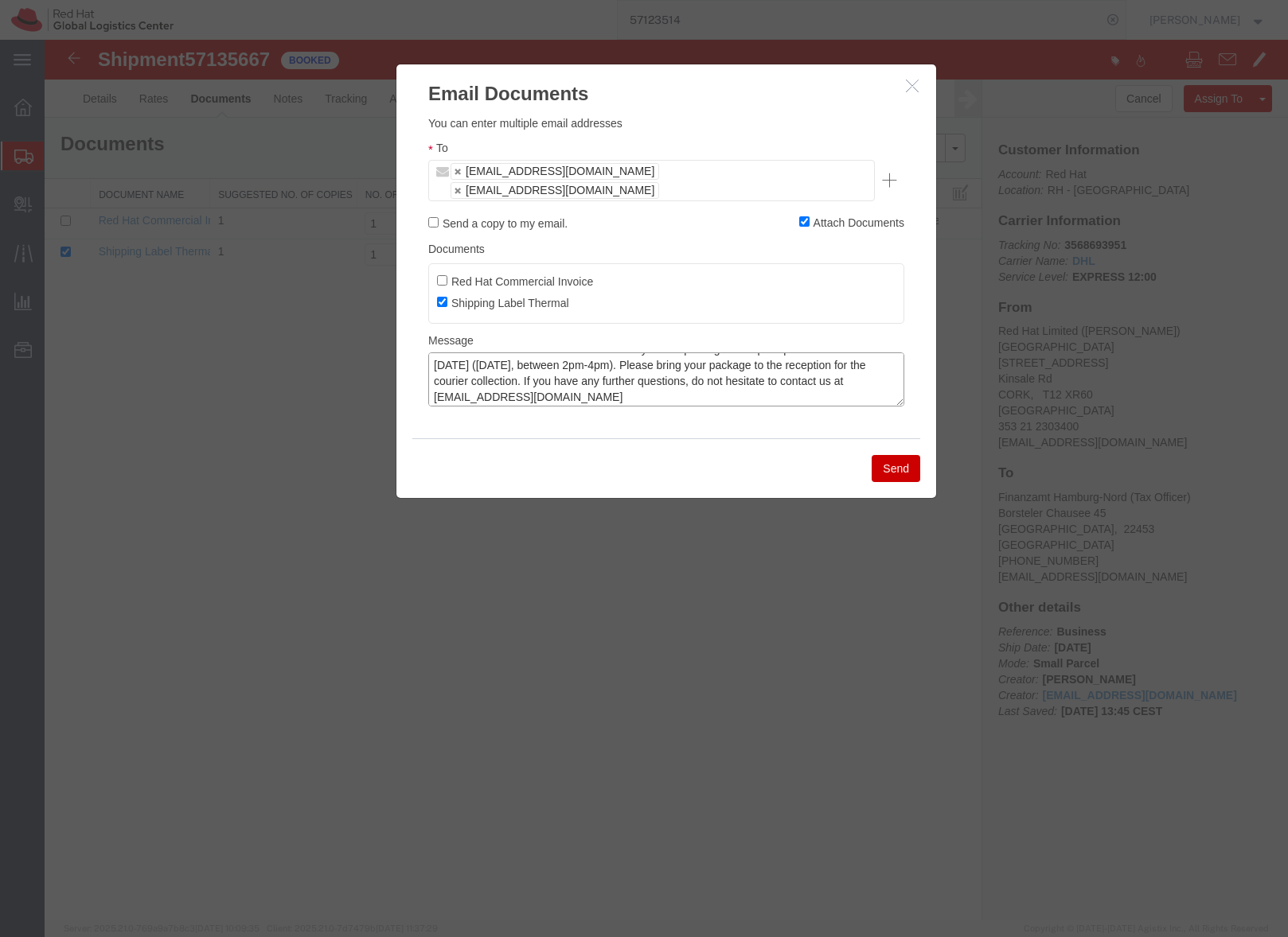
scroll to position [32, 0]
type textarea "Hi Matthew, please find the label for your shipment to Germany, attached to thi…"
click at [897, 455] on button "Send" at bounding box center [896, 468] width 48 height 27
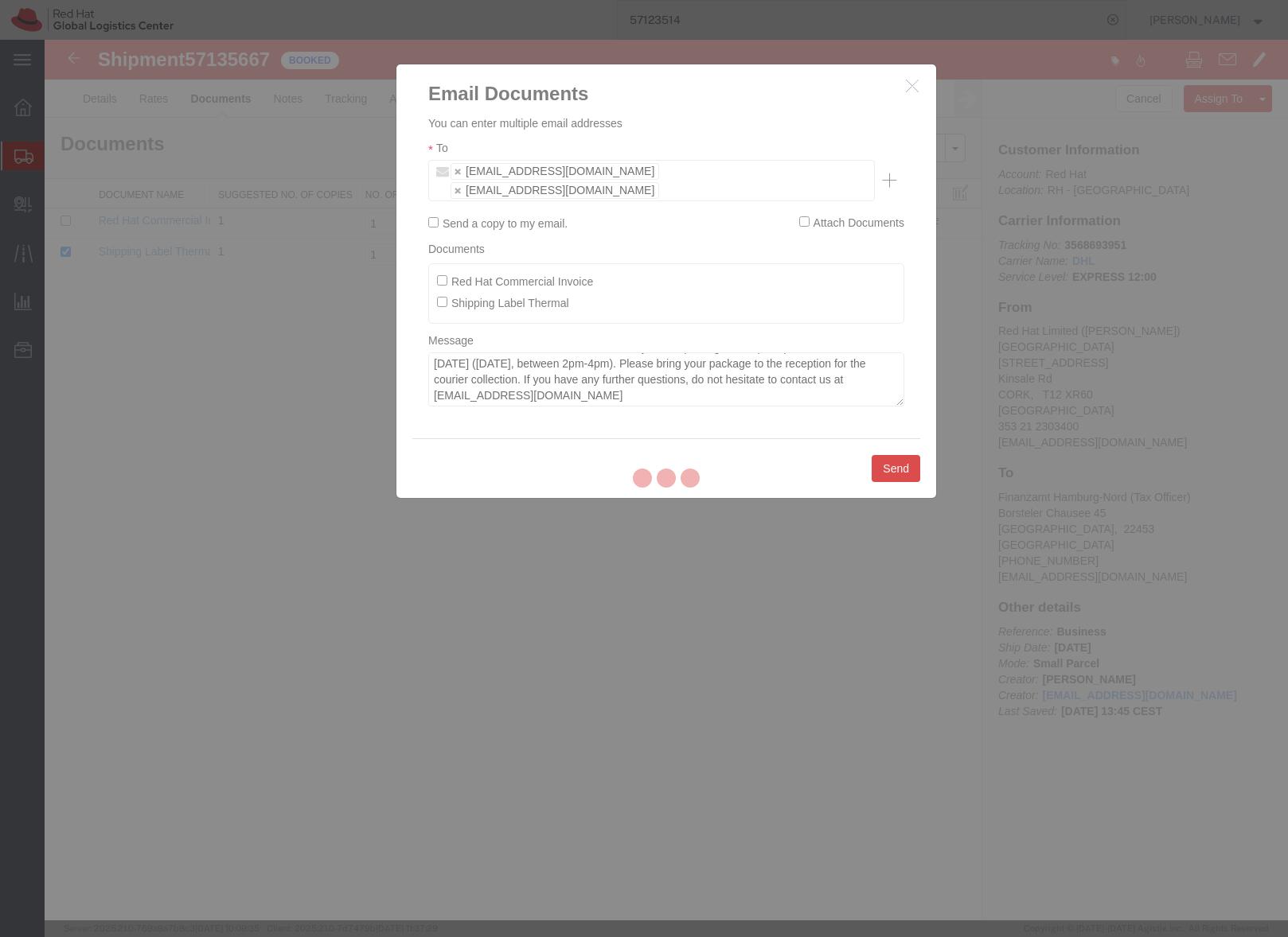
checkbox input "false"
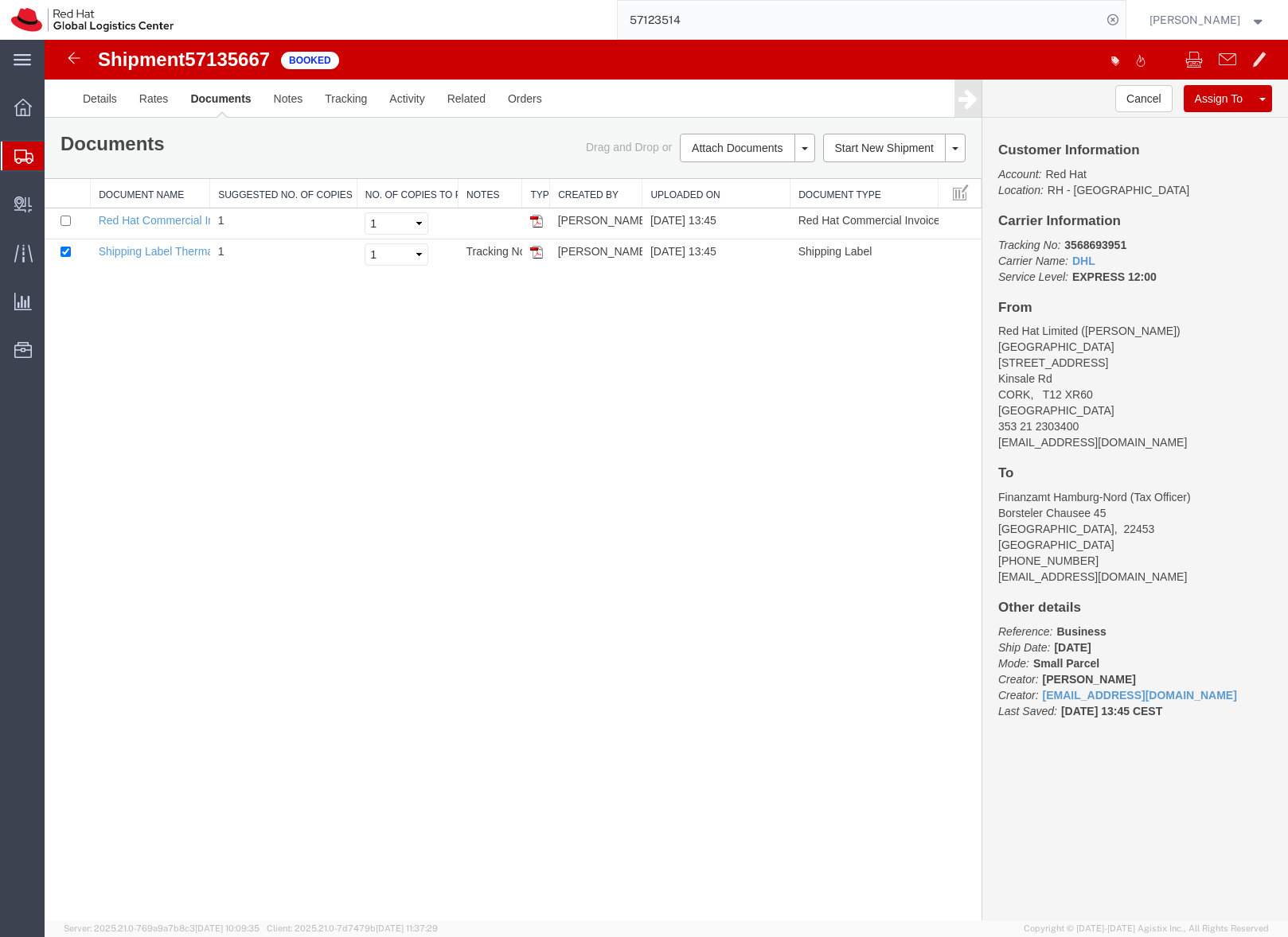
click at [23, 156] on icon at bounding box center [23, 156] width 19 height 14
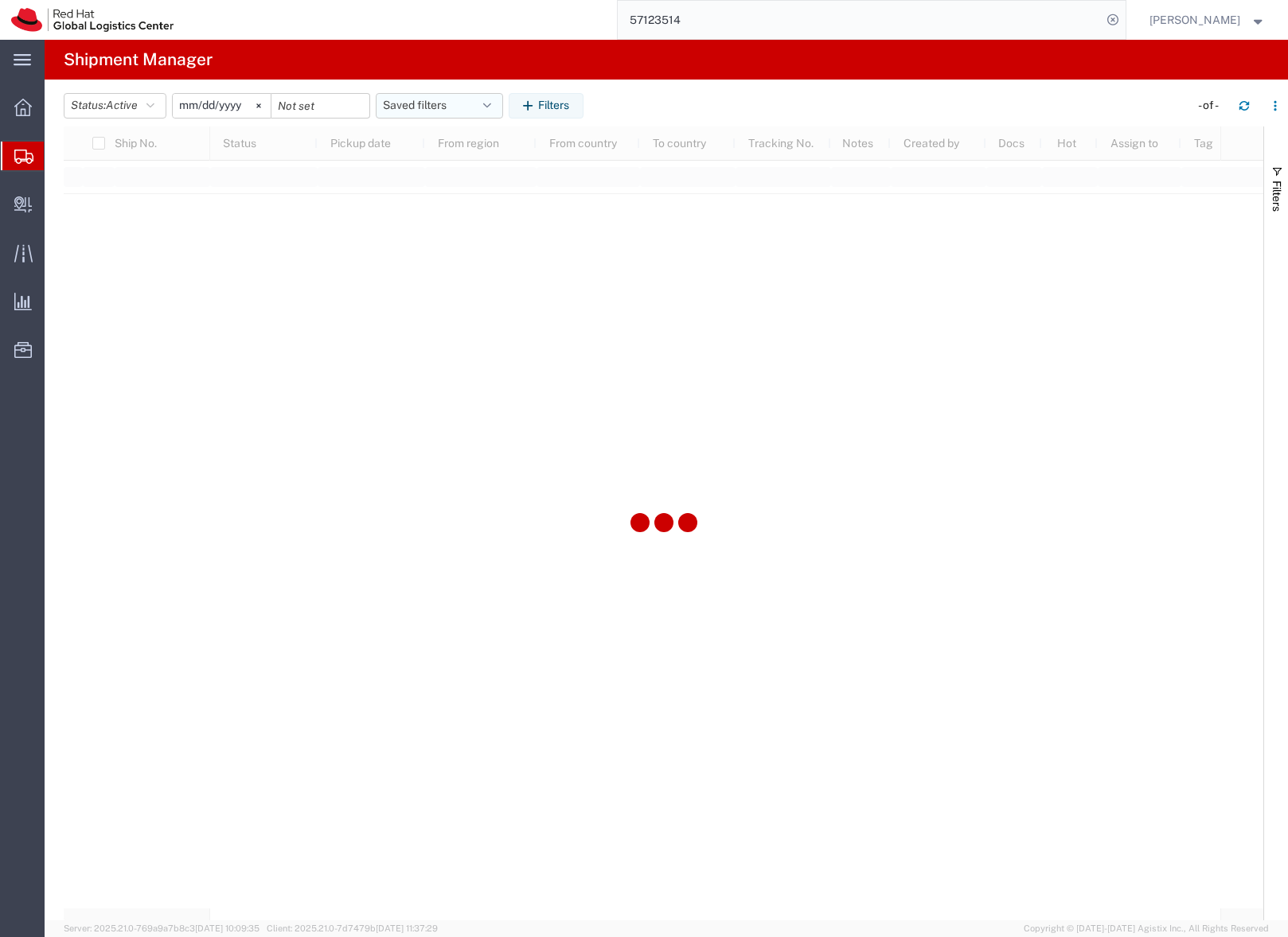
click at [412, 100] on button "Saved filters" at bounding box center [439, 106] width 128 height 26
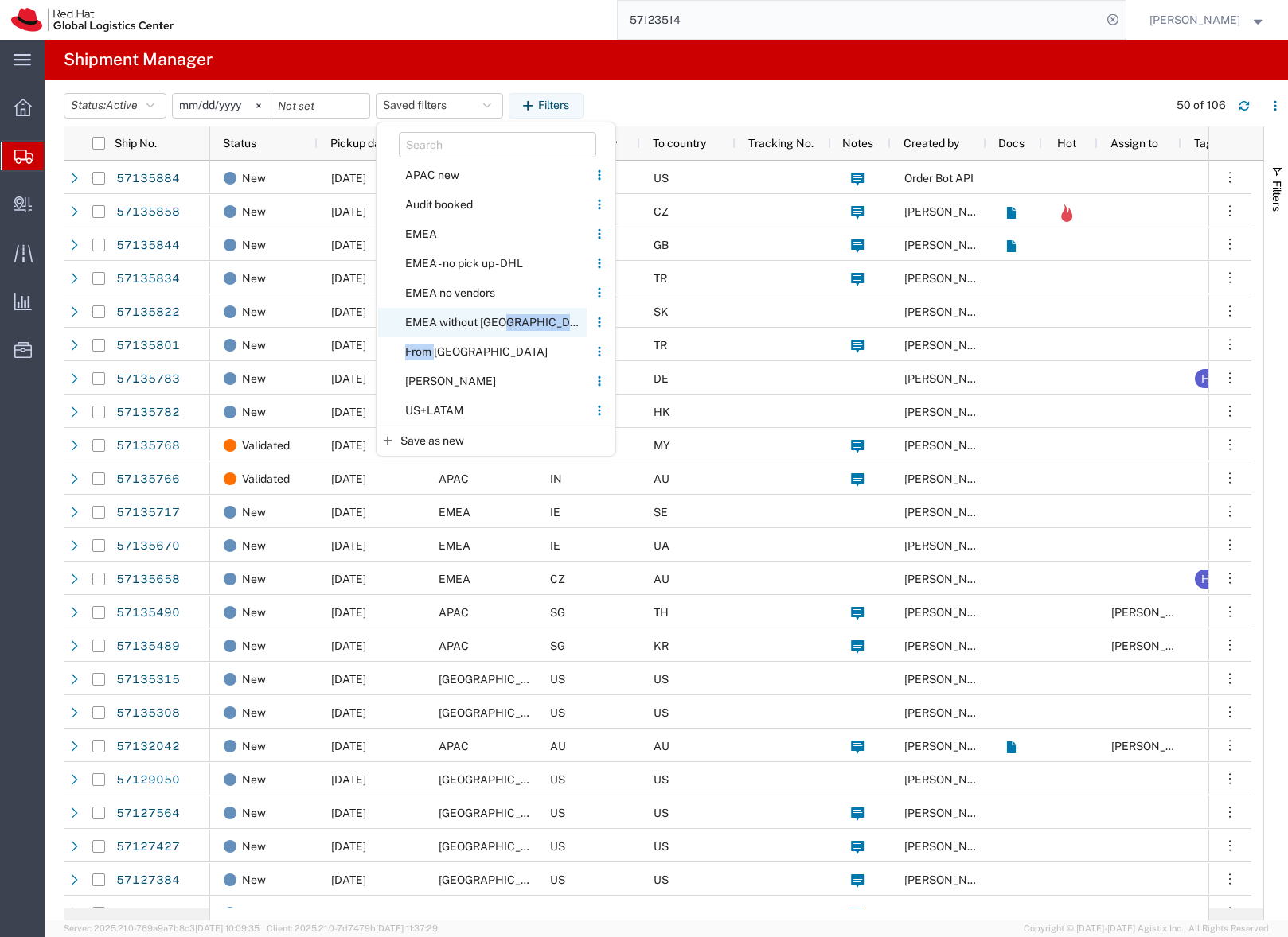
drag, startPoint x: 437, startPoint y: 349, endPoint x: 477, endPoint y: 334, distance: 42.7
click at [477, 334] on ul "APAC new Update... Change name... Duplicate... Pin to top Always apply on page …" at bounding box center [496, 294] width 239 height 265
click at [472, 318] on span "EMEA without Brno" at bounding box center [482, 322] width 209 height 29
type input "2023-06-14"
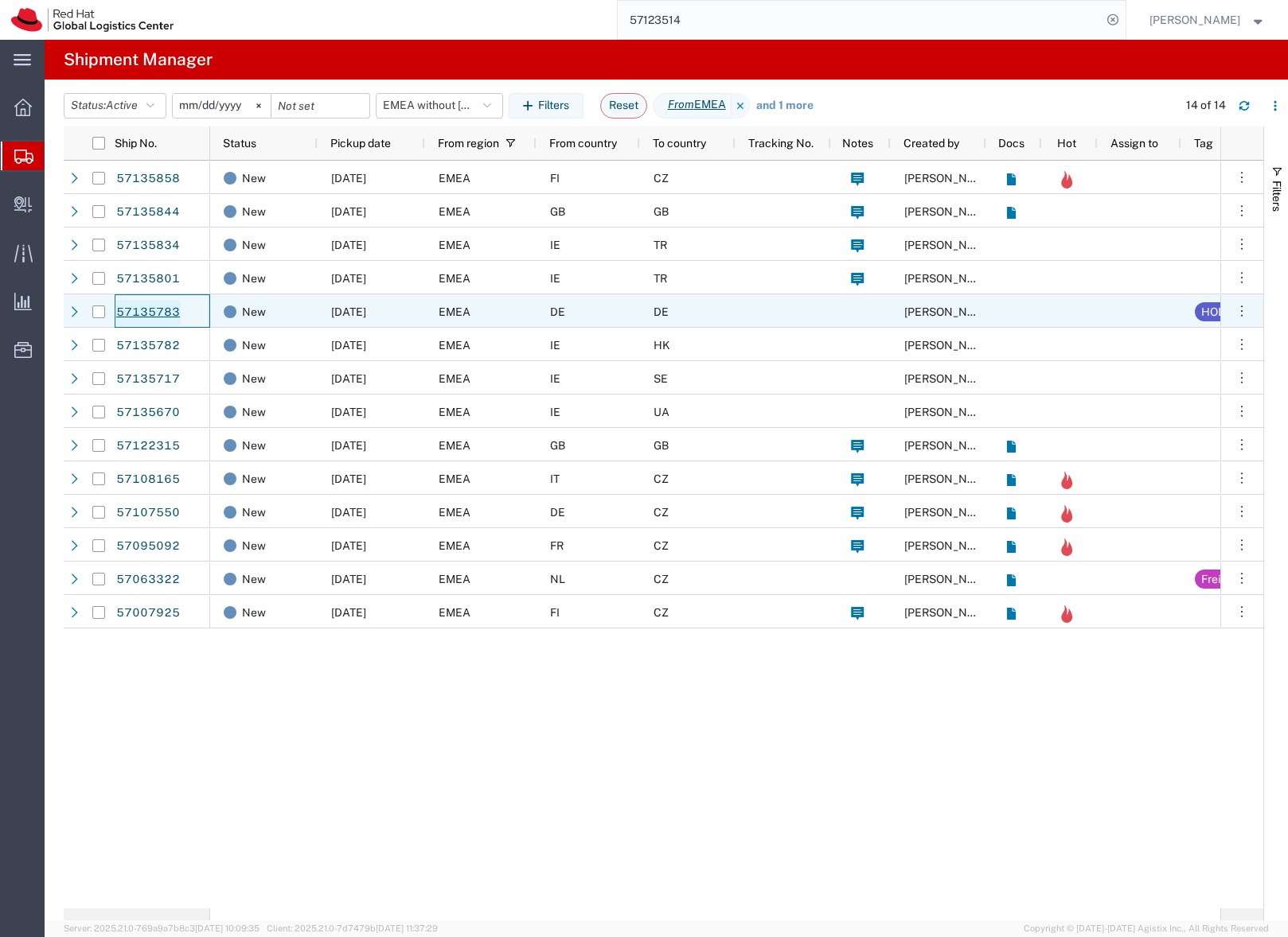
click at [150, 313] on link "57135783" at bounding box center [148, 312] width 65 height 26
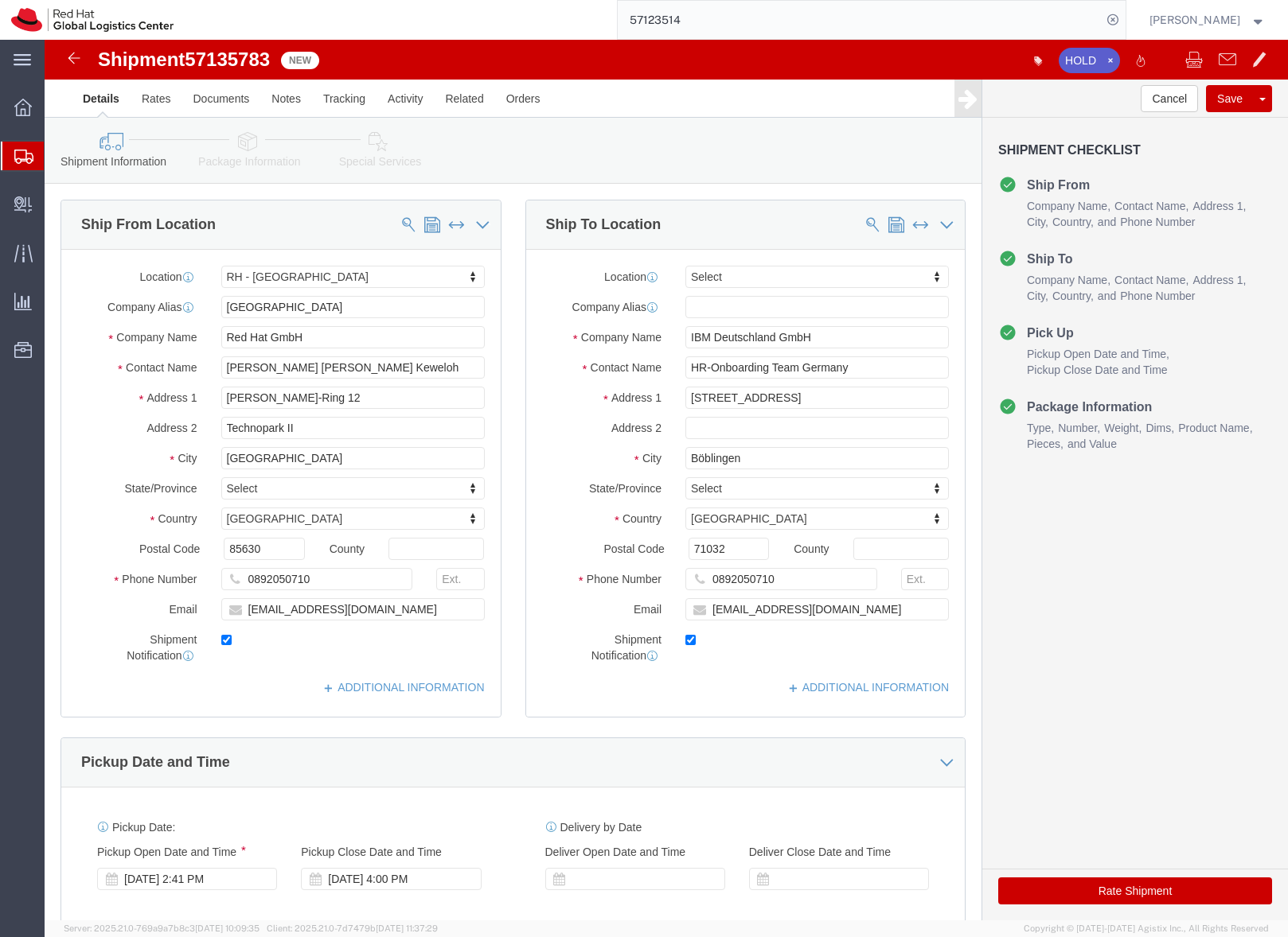
select select "37988"
select select
drag, startPoint x: 732, startPoint y: 357, endPoint x: 745, endPoint y: 355, distance: 13.2
click input "Schönaicher Straße 220"
click input "Schönaicher Strasse 220"
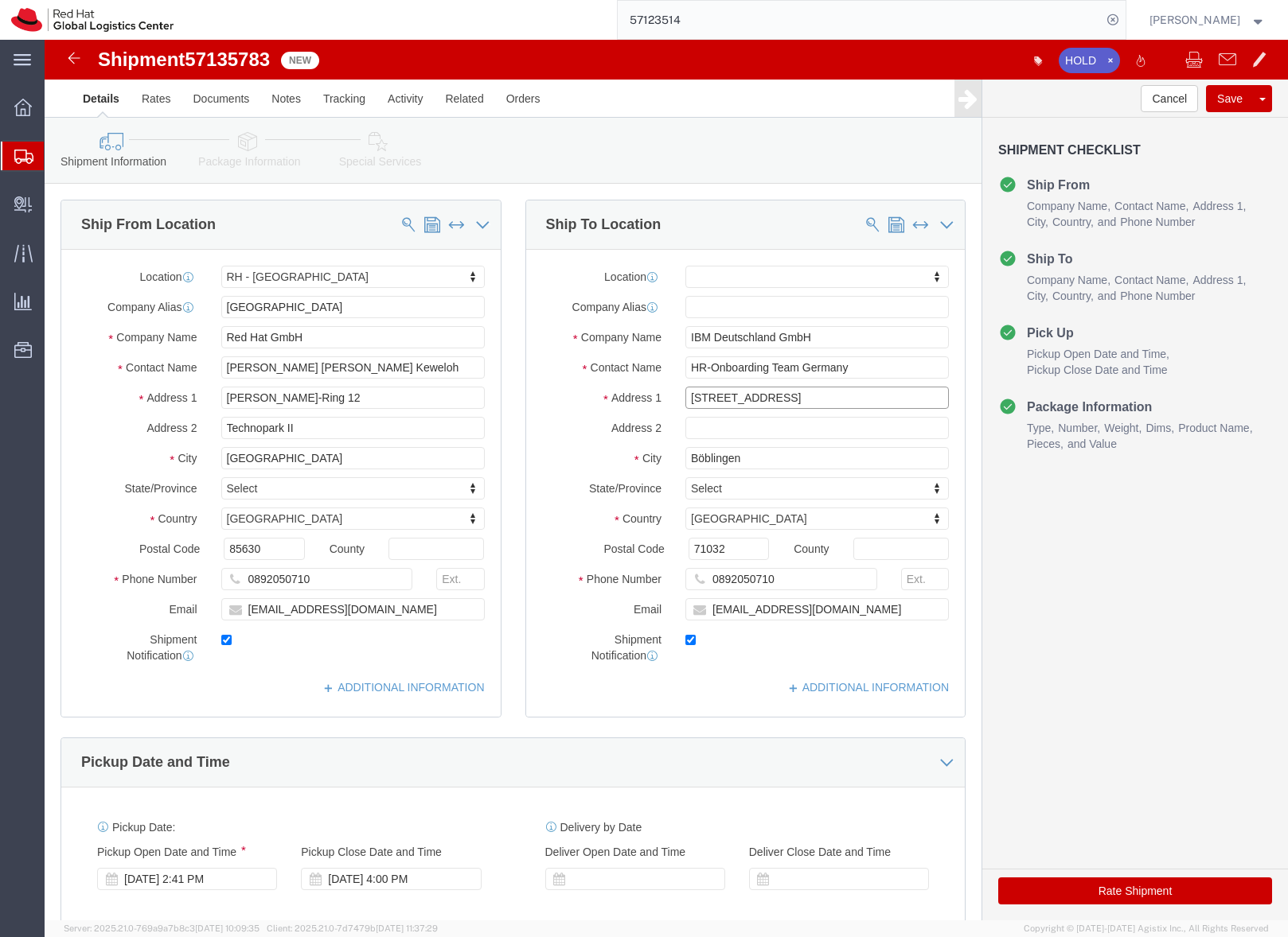
type input "Schonaicher Strasse 220"
select select
click input "Böblingen"
click link "Package Information"
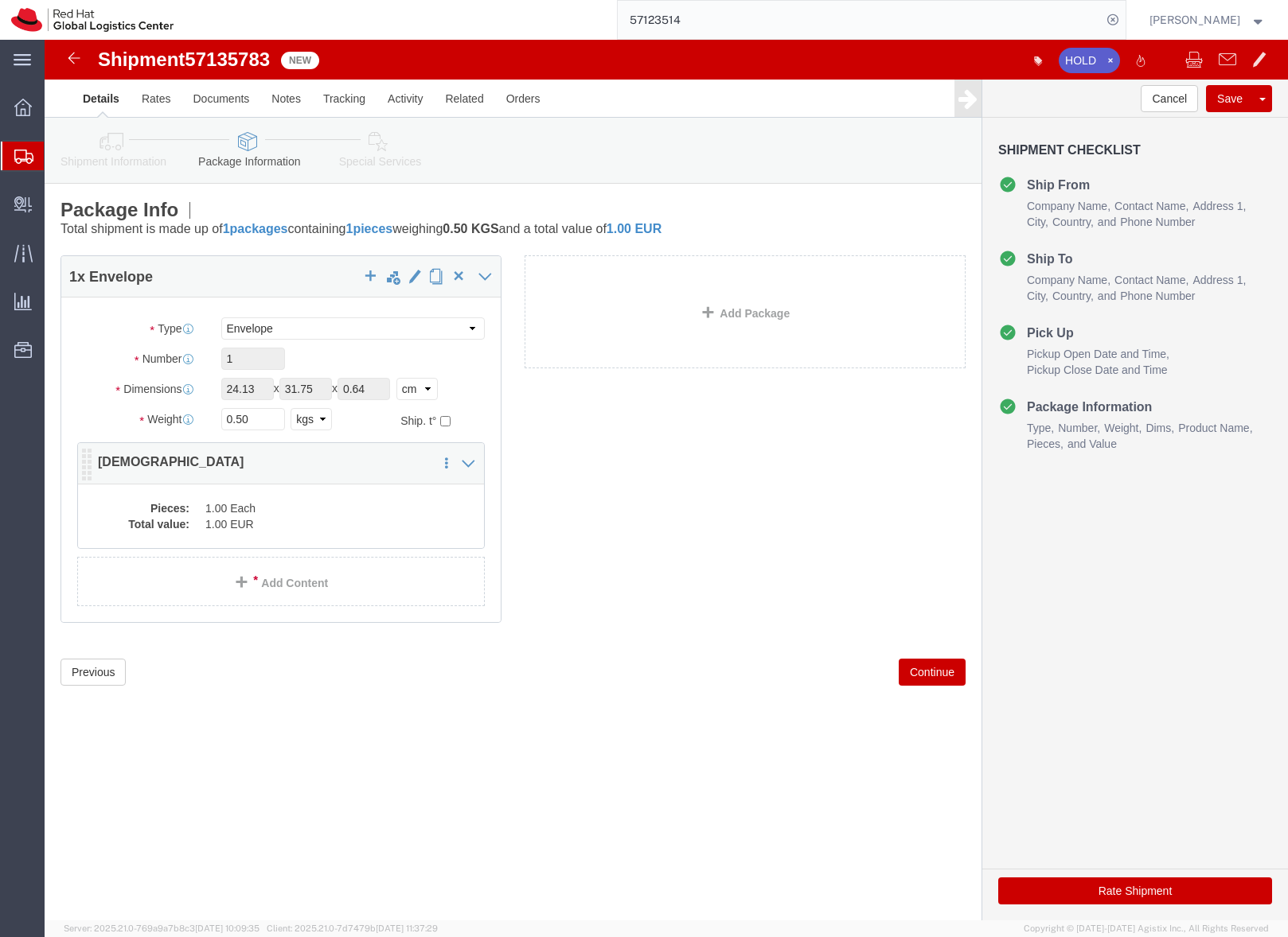
click dd "1.00 EUR"
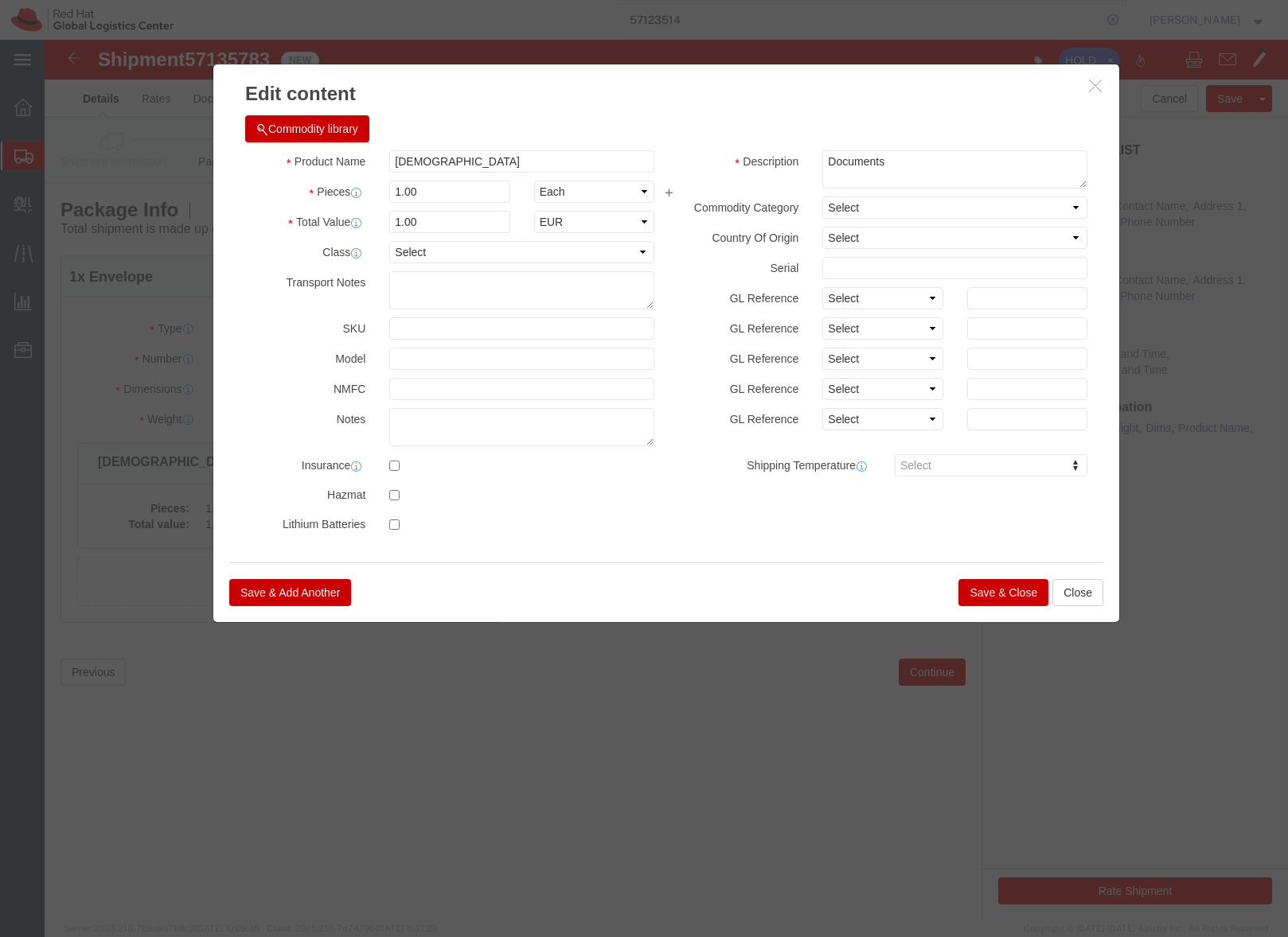
click button "Save & Close"
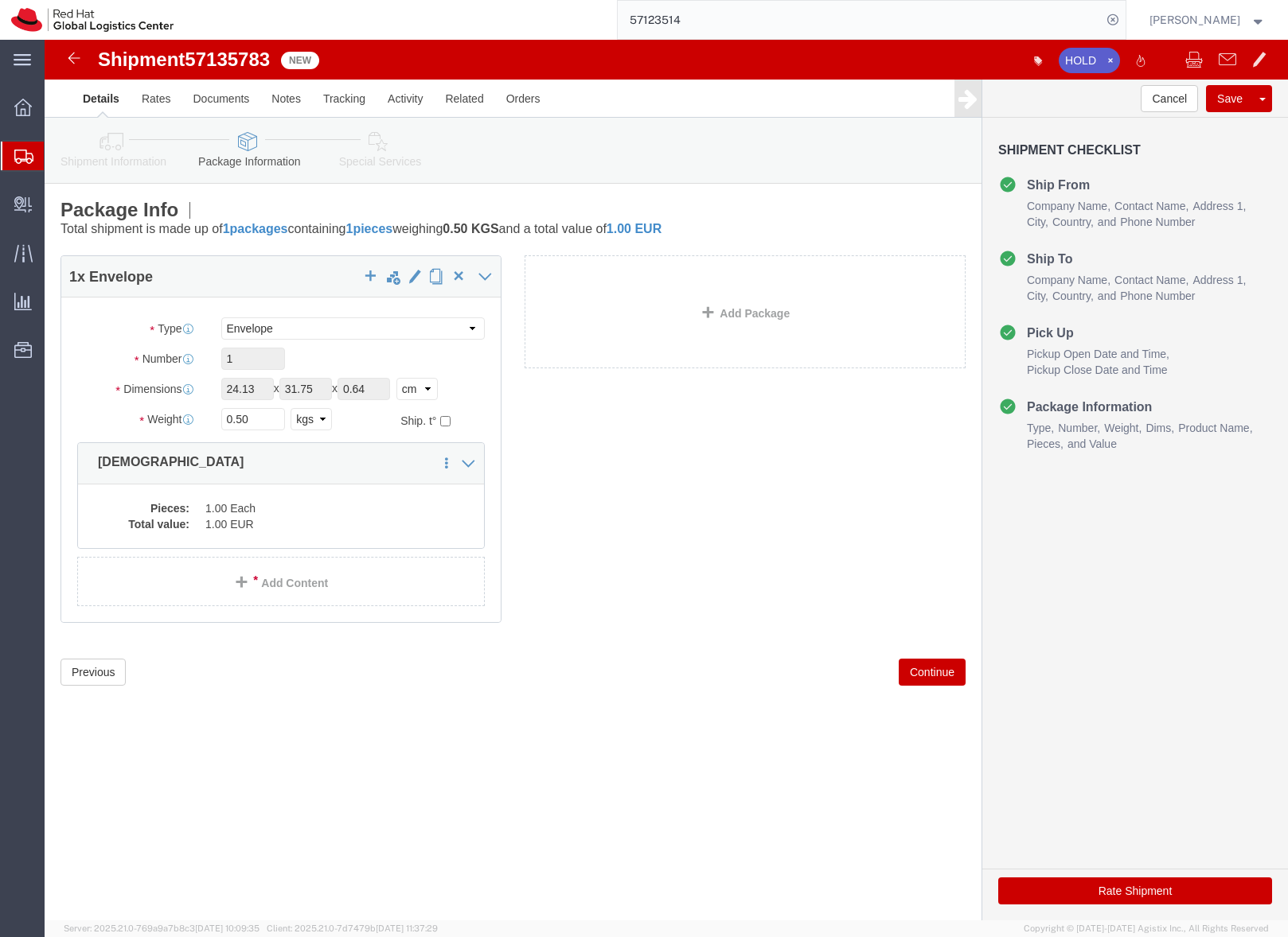
click icon
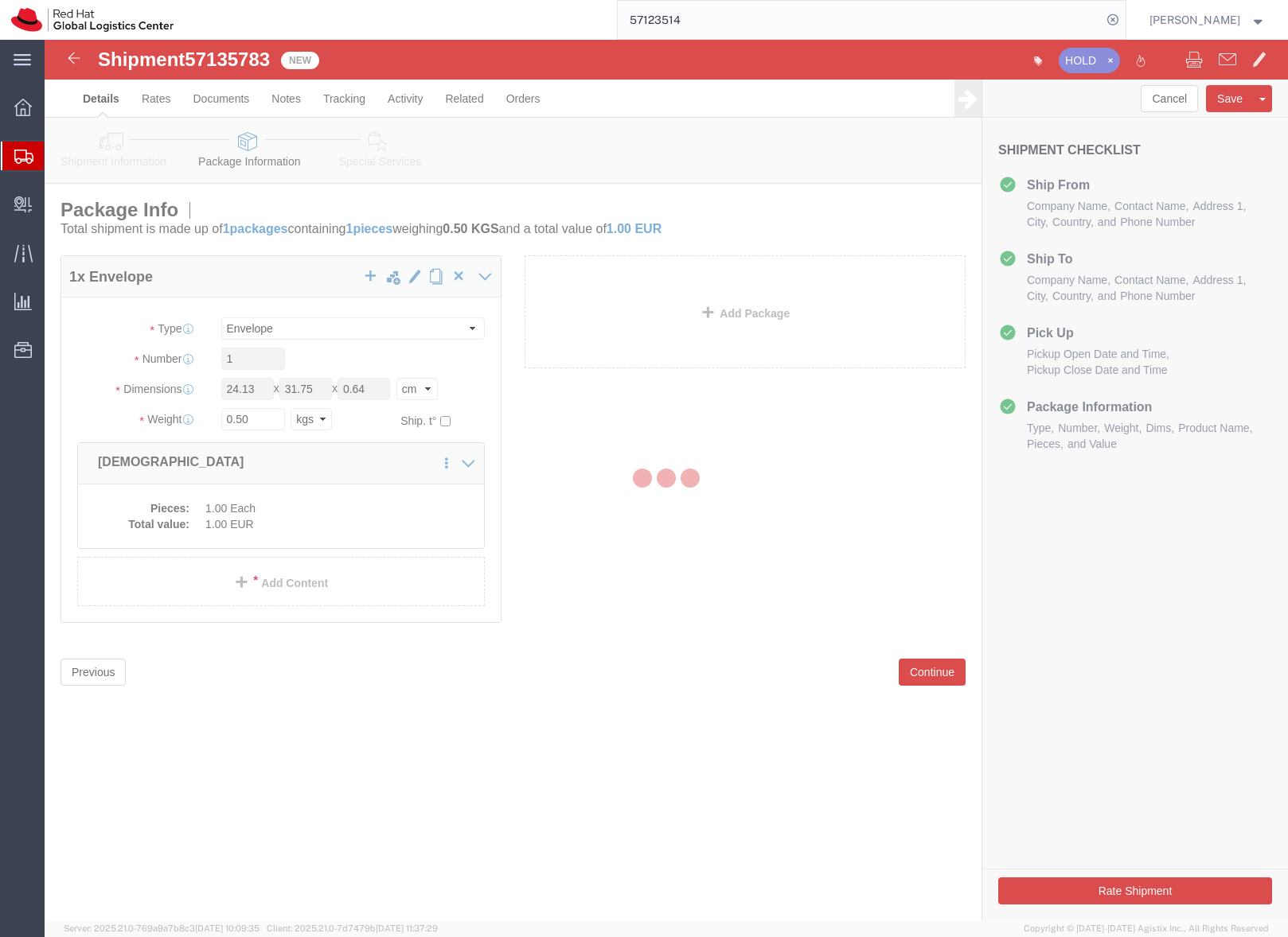
select select
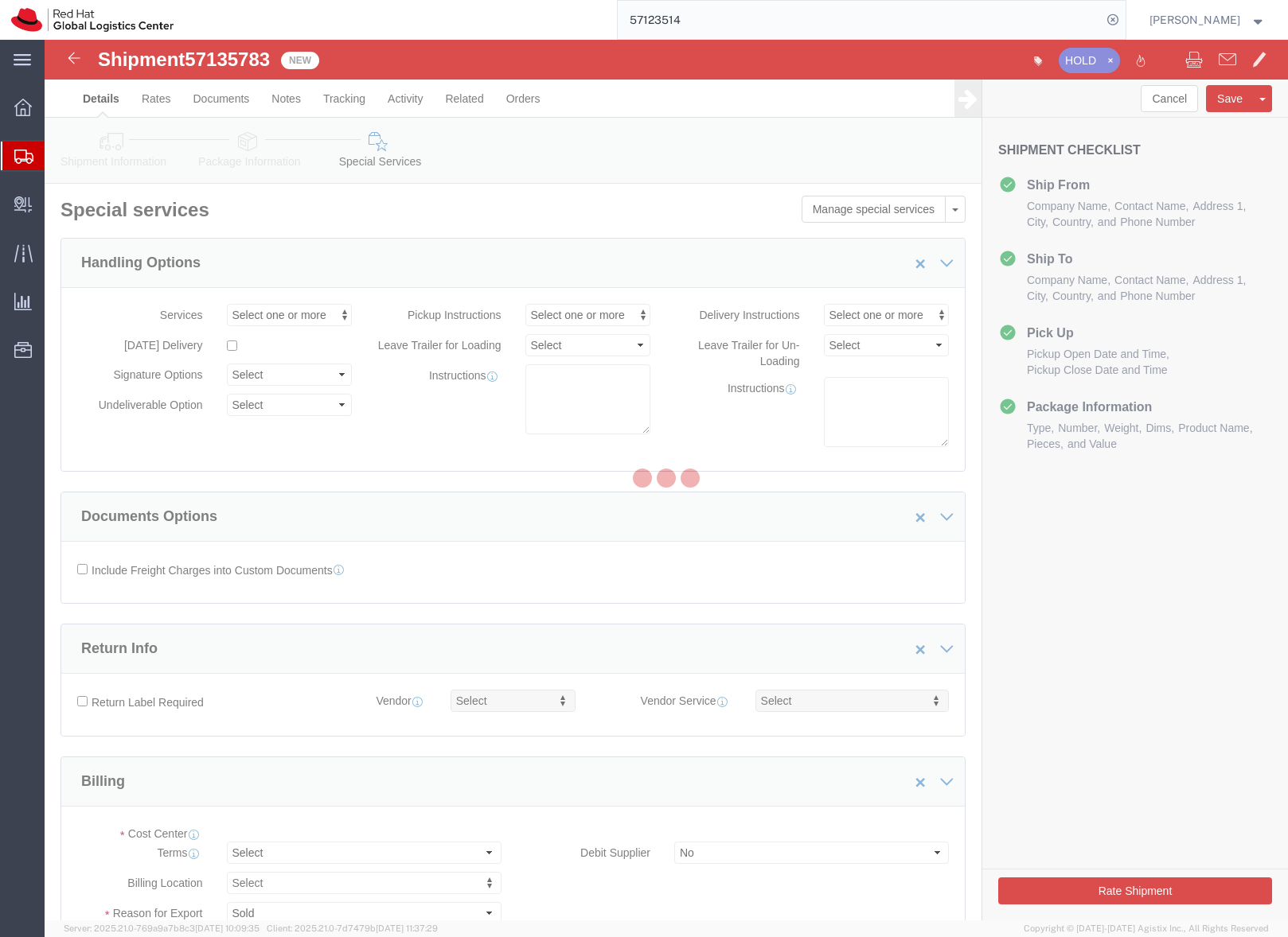
select select "COSTCENTER"
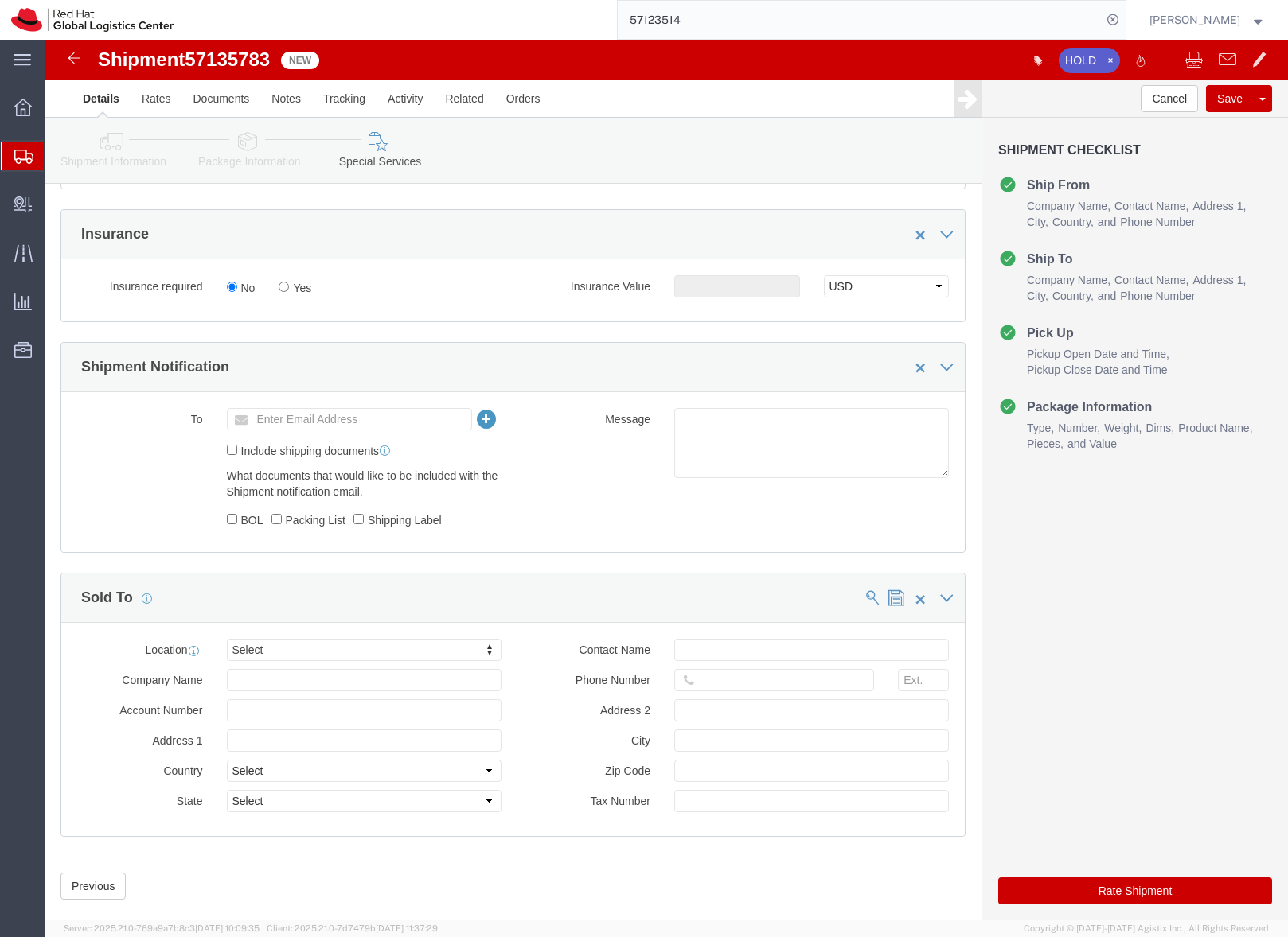
scroll to position [833, 0]
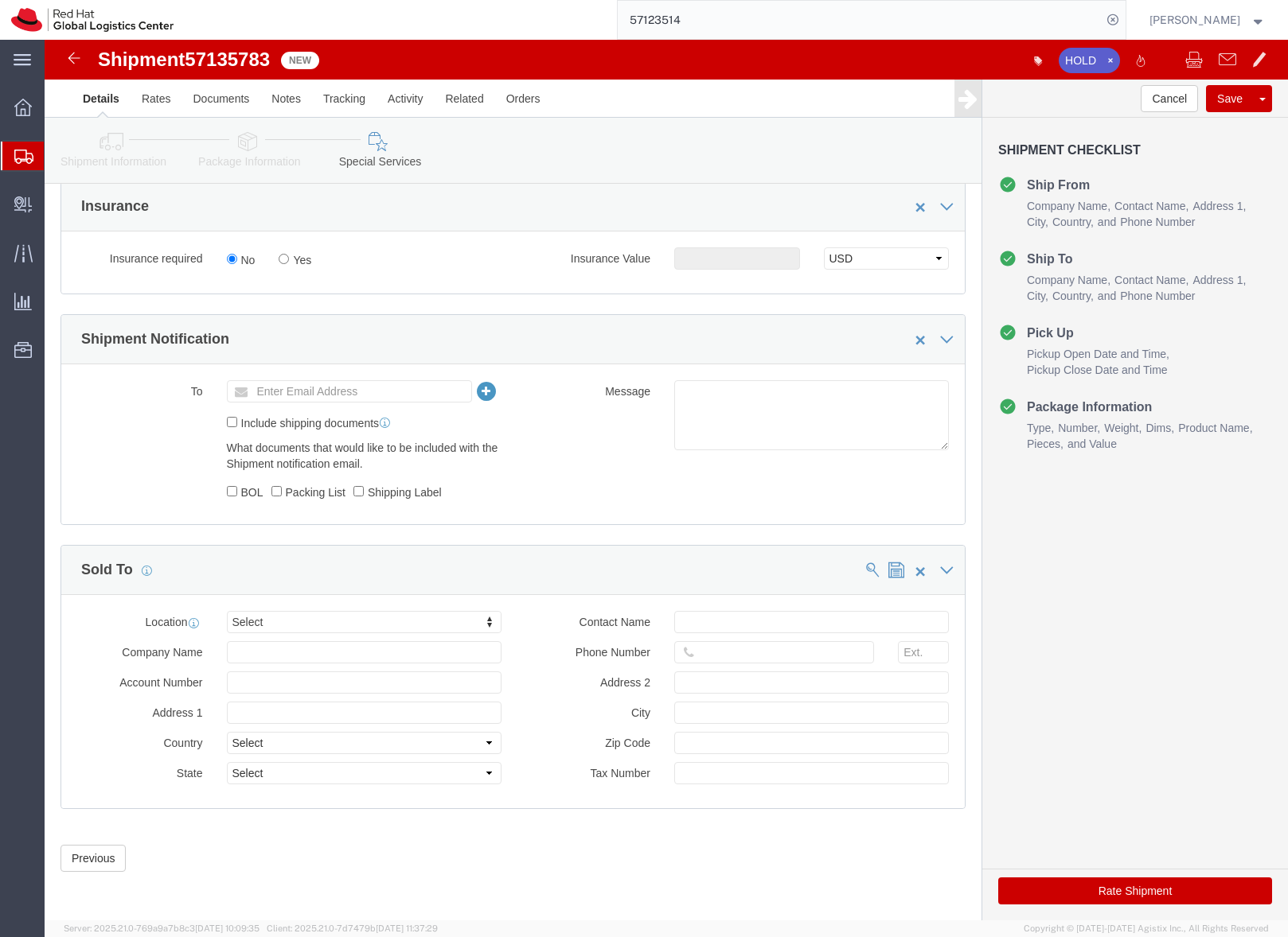
click button "Rate Shipment"
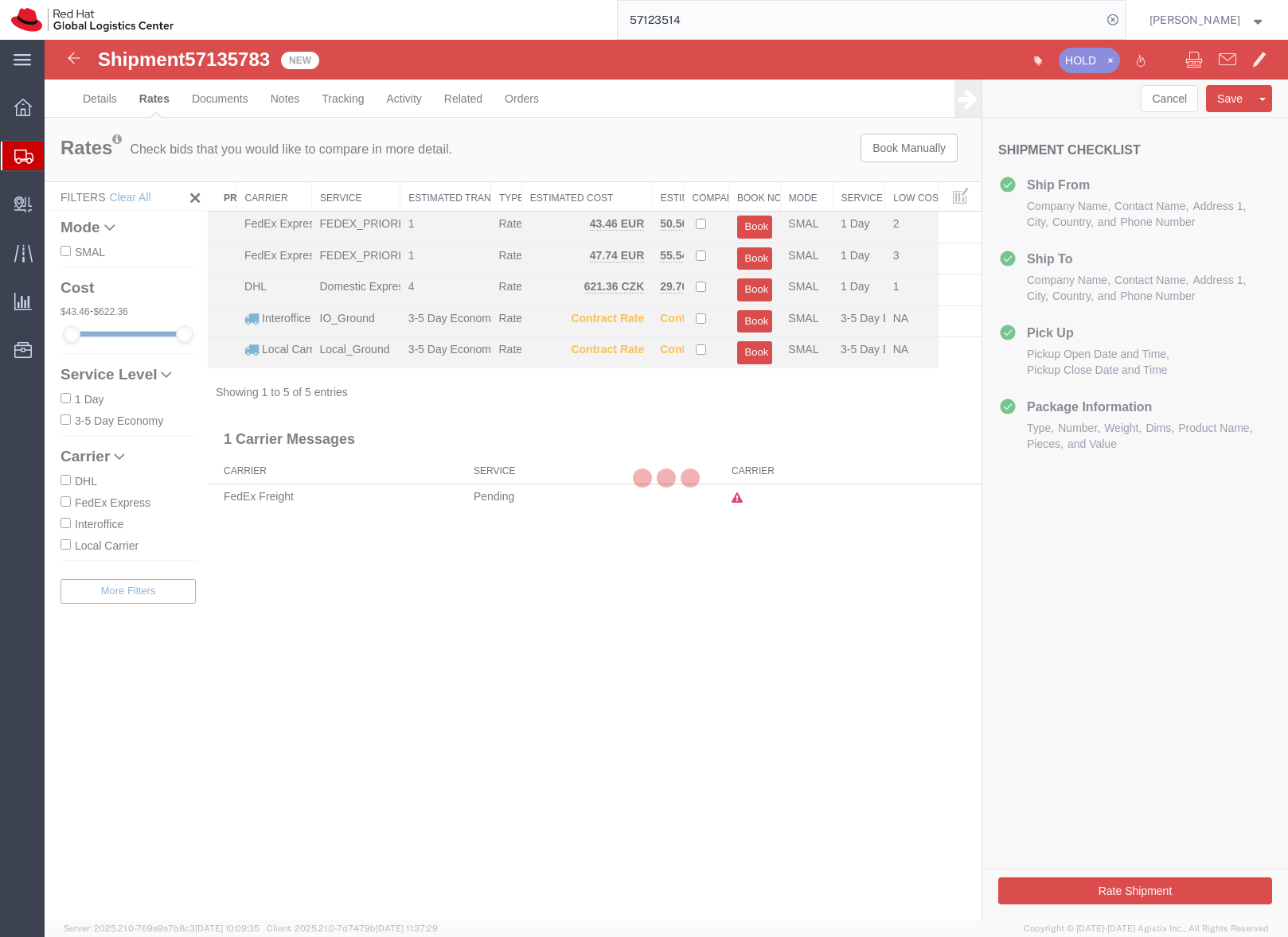
scroll to position [0, 0]
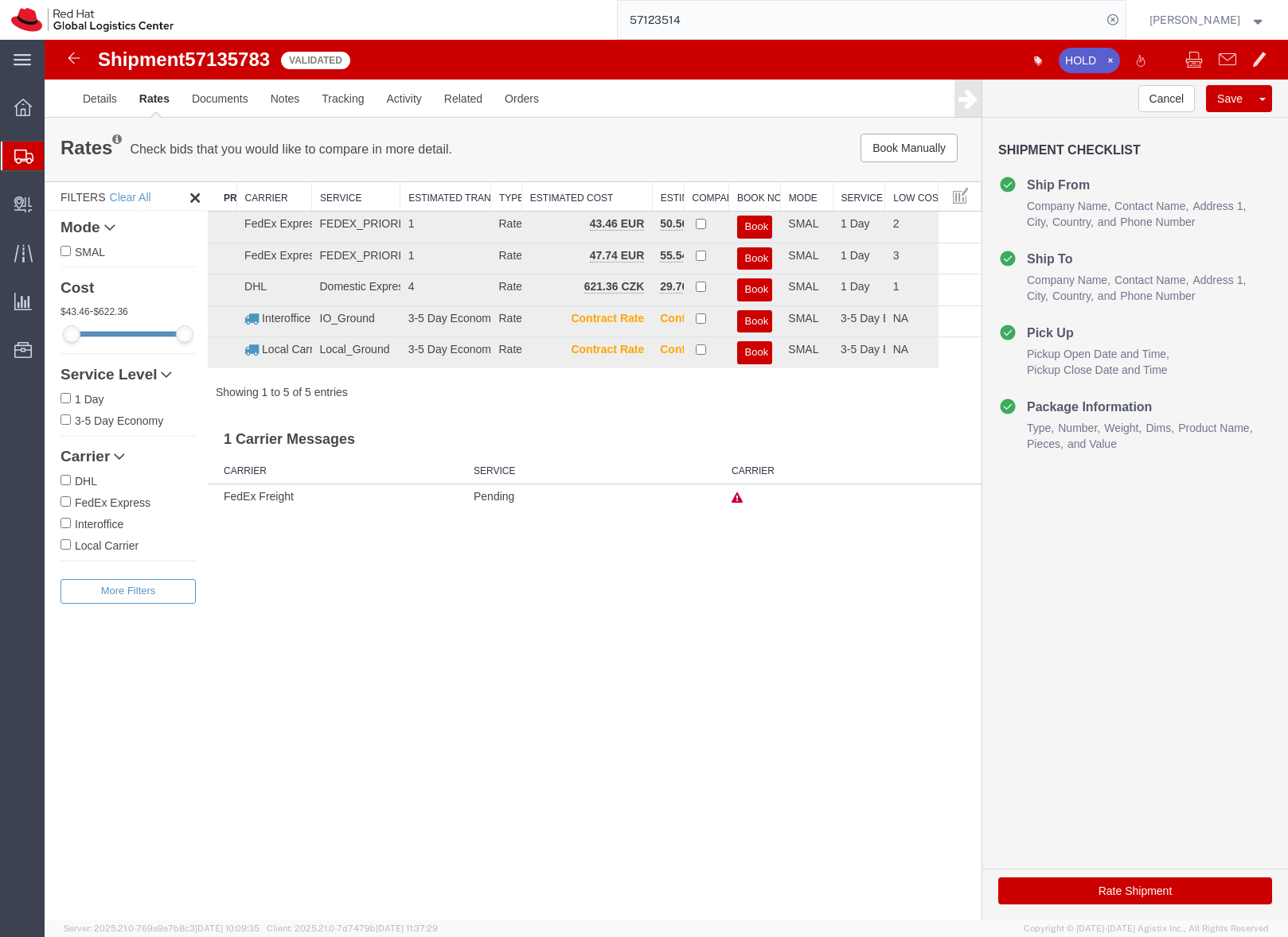
click at [740, 285] on button "Book" at bounding box center [755, 290] width 36 height 23
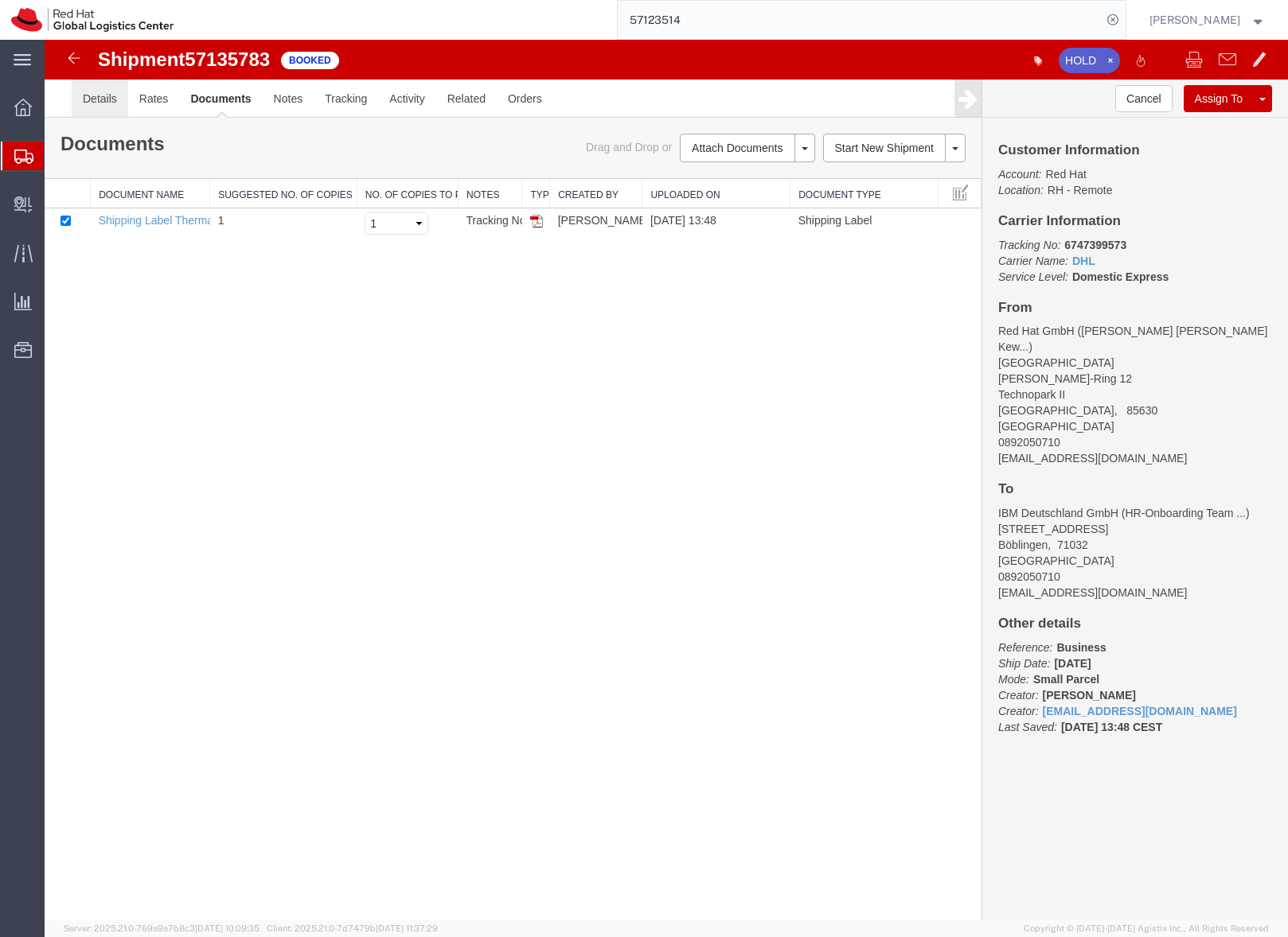
click at [93, 100] on link "Details" at bounding box center [100, 98] width 57 height 38
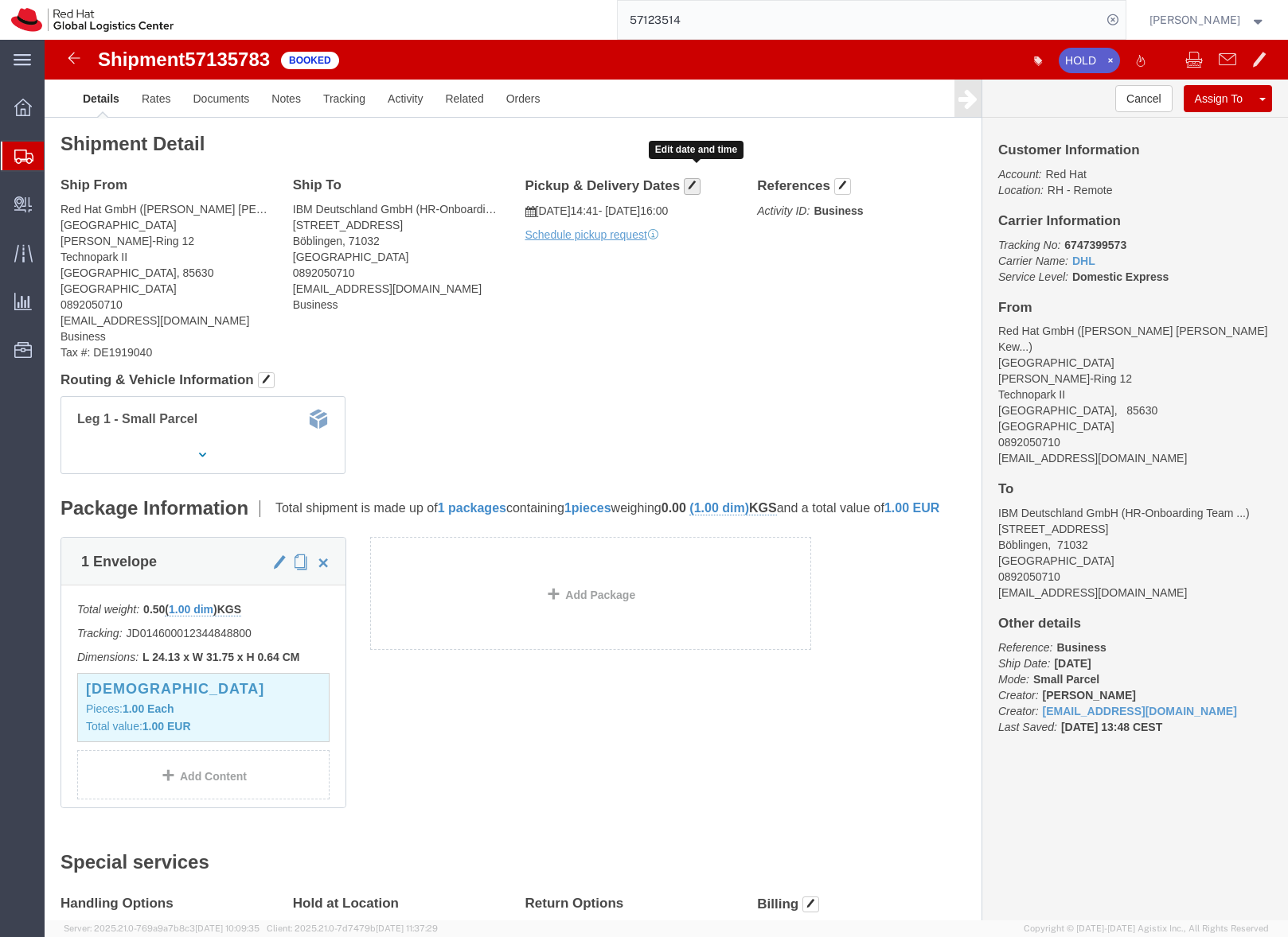
click span "button"
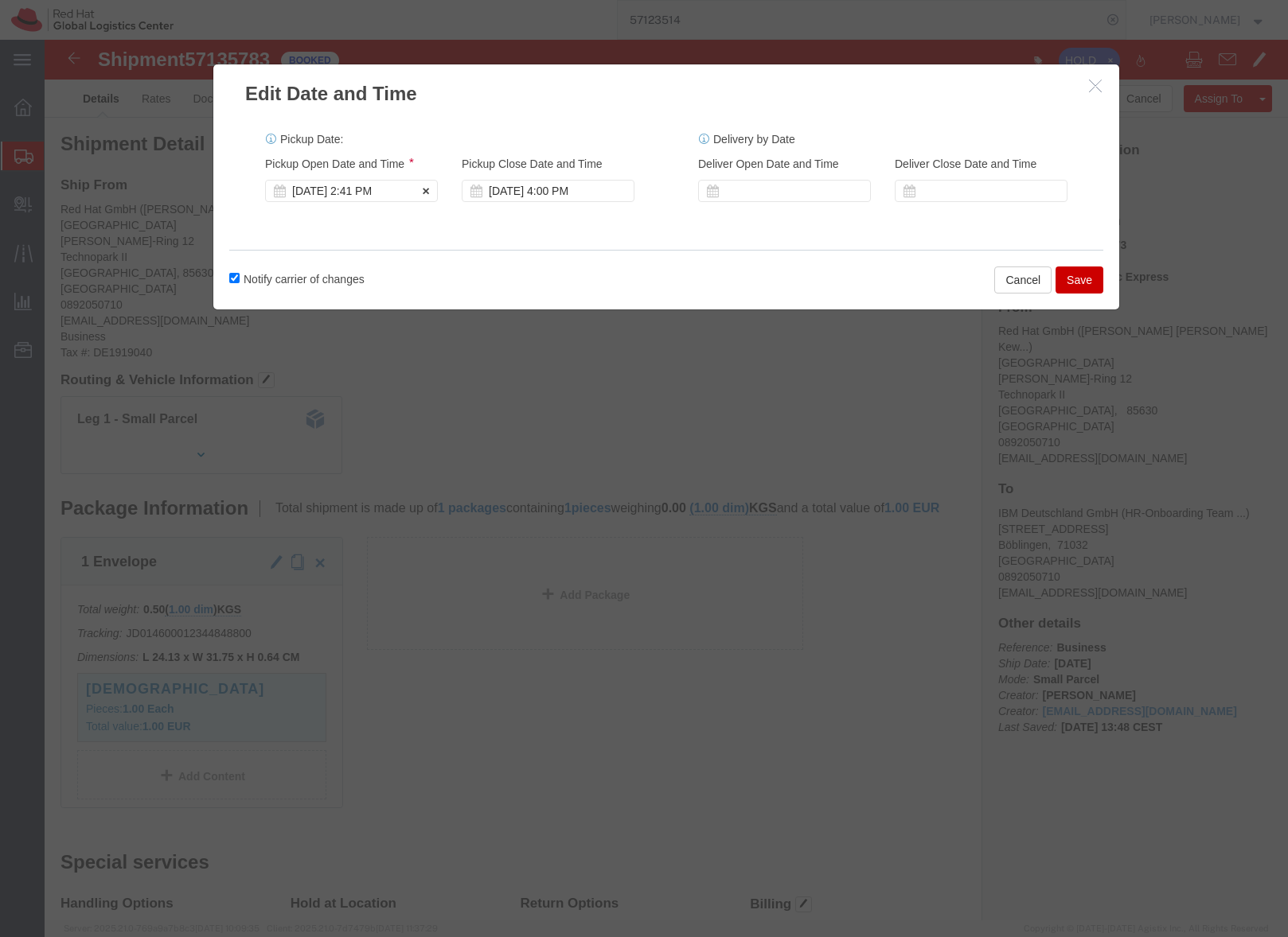
click div "Oct 15 2025 2:41 PM"
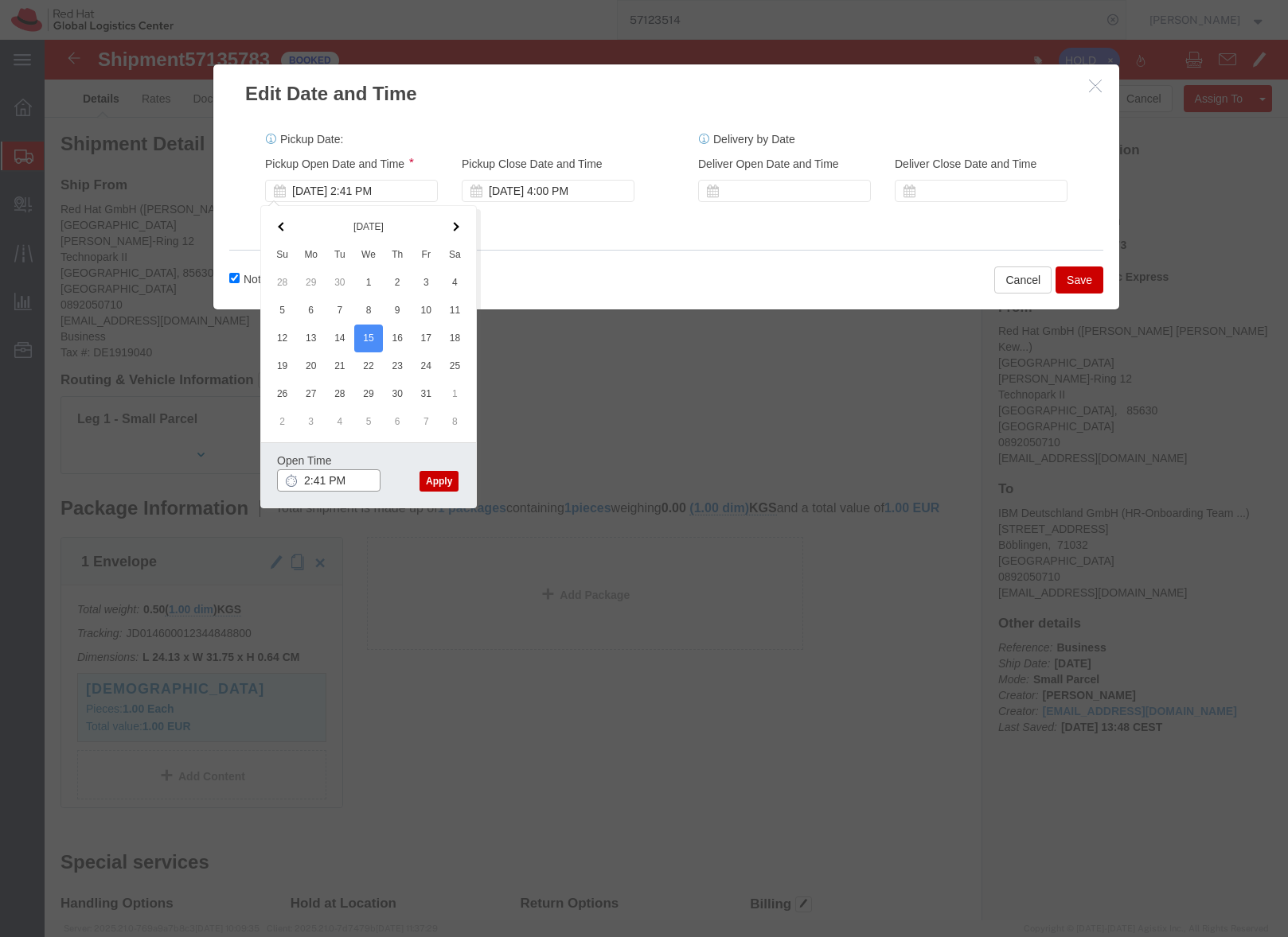
click input "2:41 PM"
type input "2:00 PM"
click button "Apply"
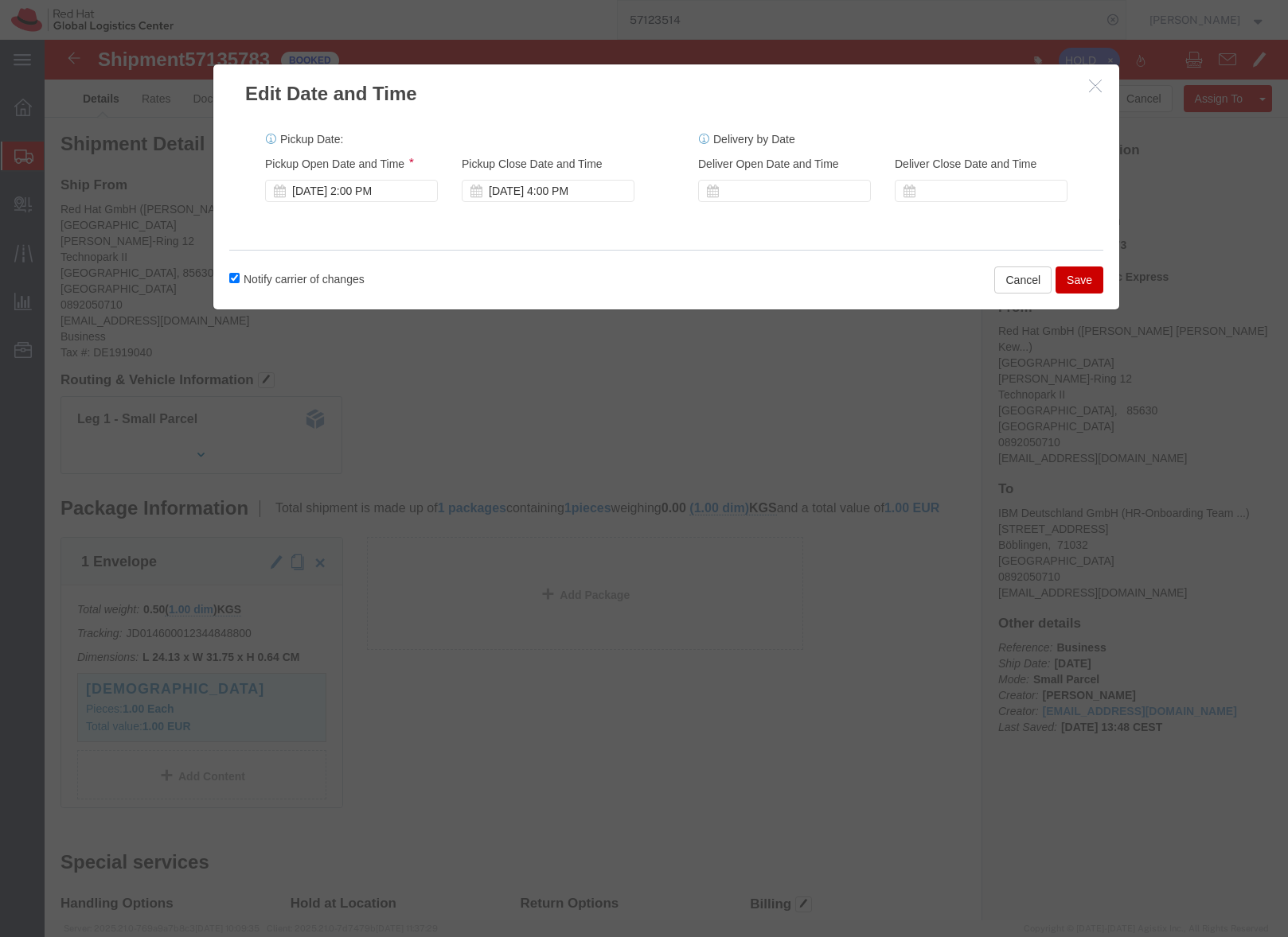
click button "Save"
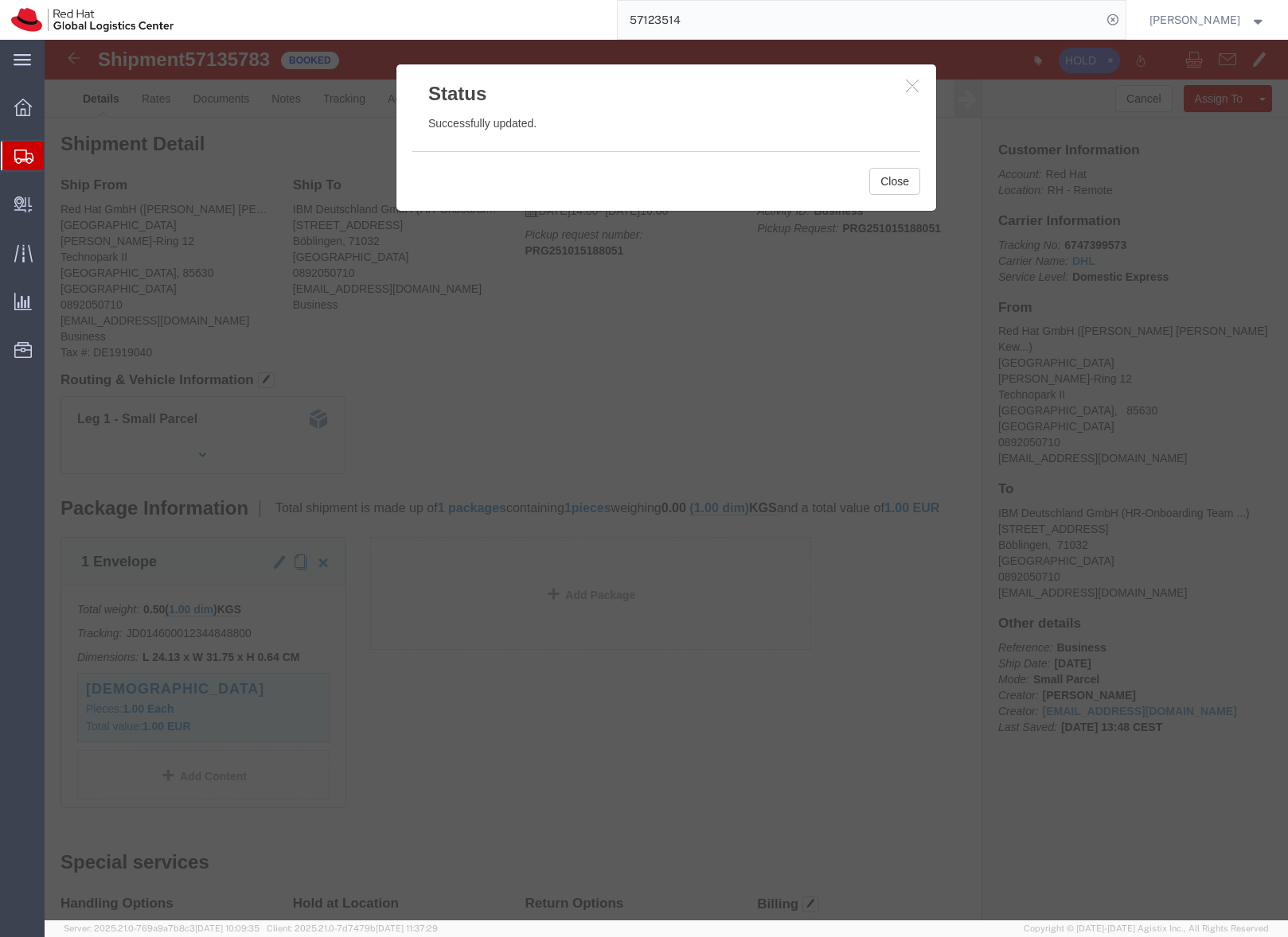
click icon "button"
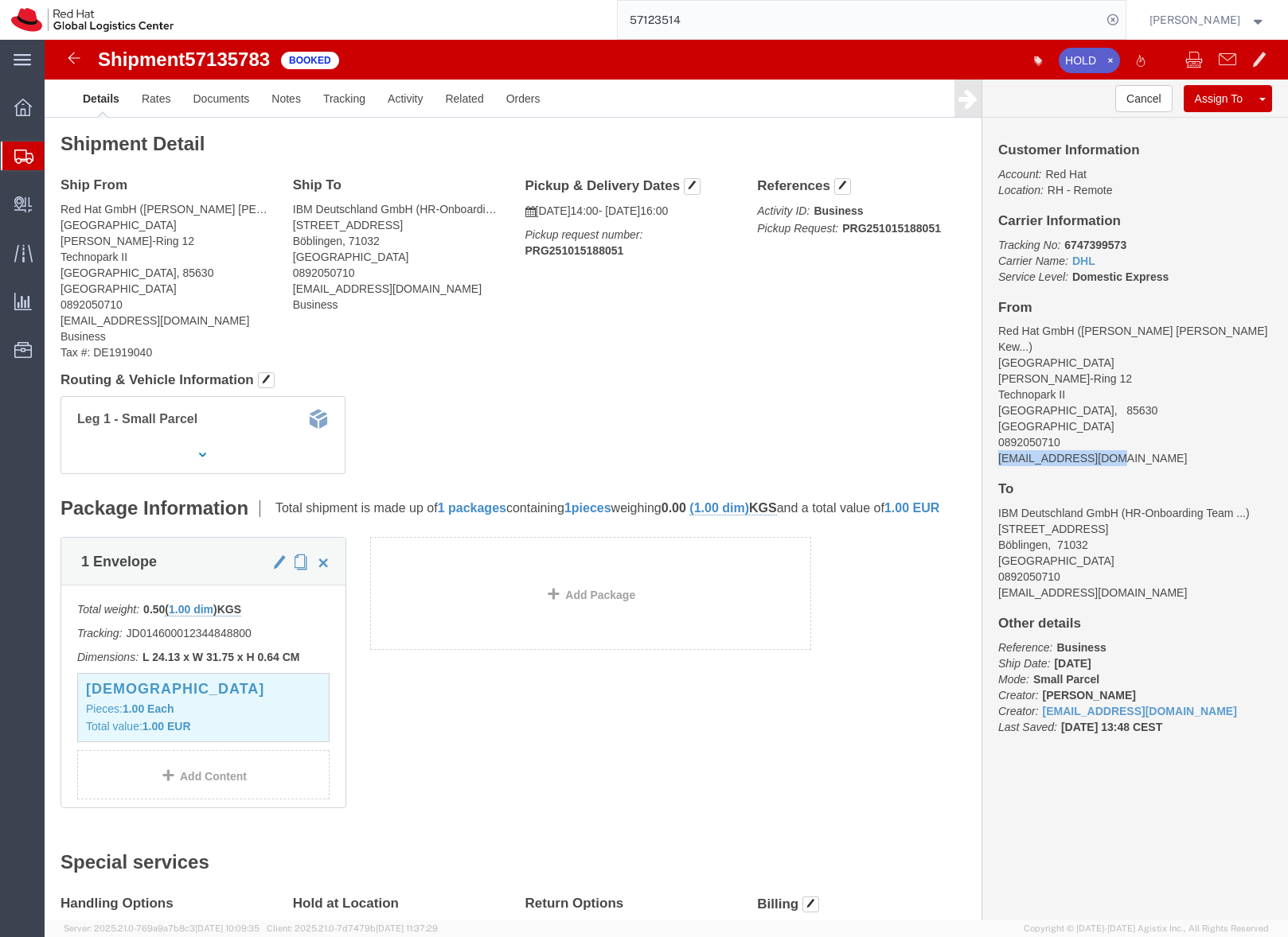
drag, startPoint x: 1108, startPoint y: 403, endPoint x: 938, endPoint y: 406, distance: 170.0
click div "Customer Information Account: Red Hat Location: RH - Remote Carrier Information…"
copy address "lkeweloh@redhat.com"
click link "Documents"
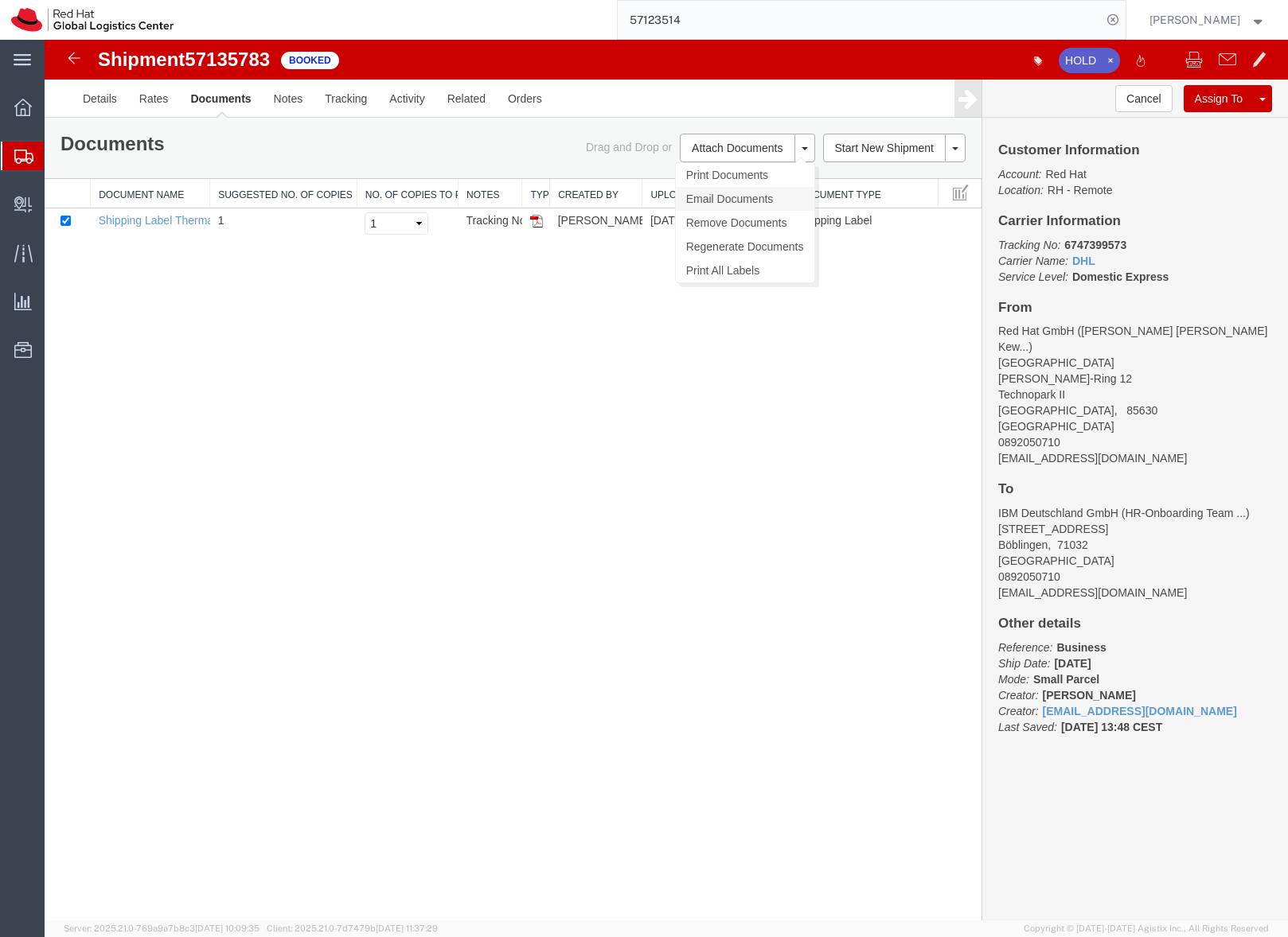
click at [727, 194] on link "Email Documents" at bounding box center [745, 199] width 139 height 24
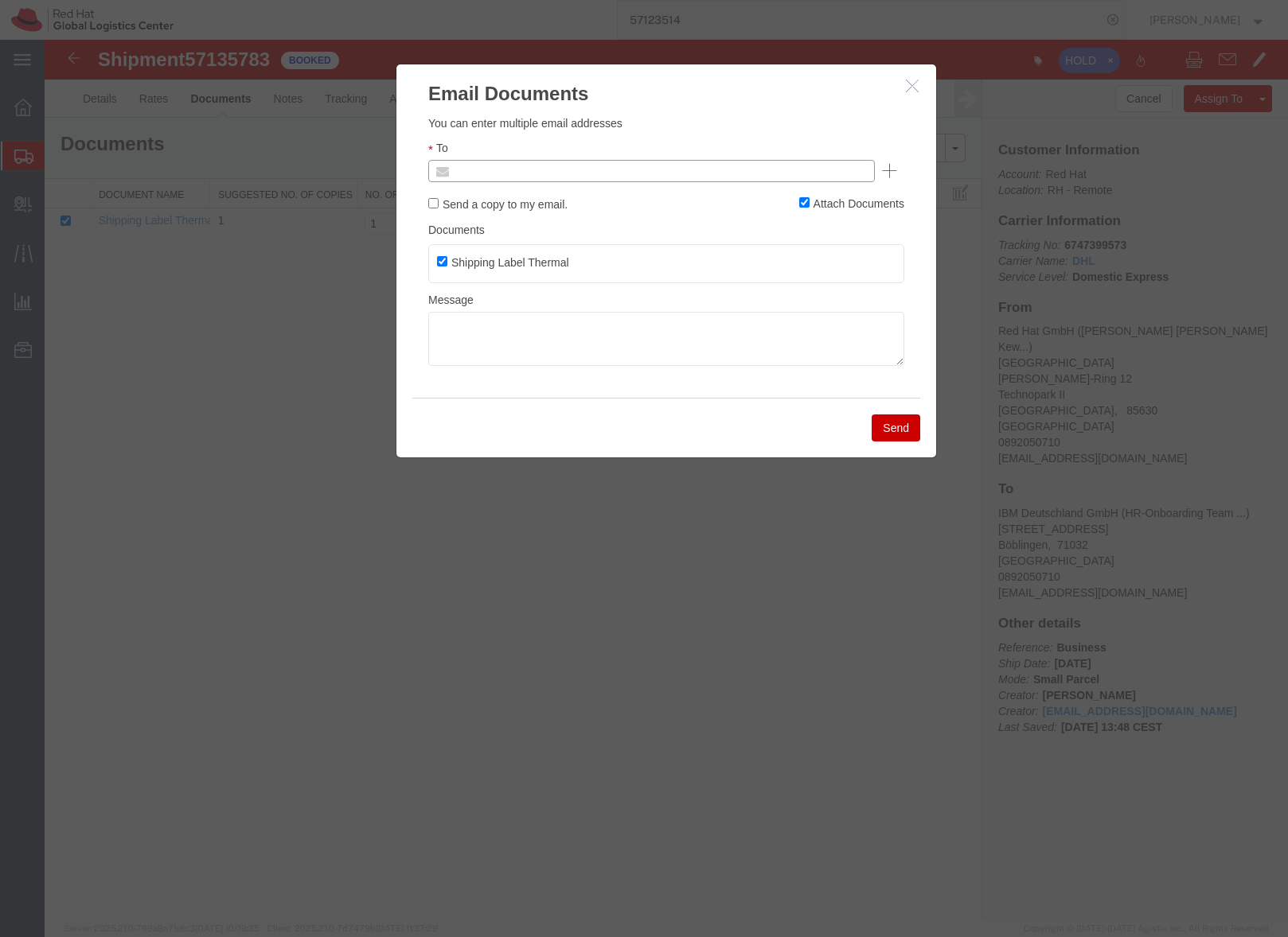
click at [523, 178] on input "text" at bounding box center [543, 171] width 186 height 21
paste input "lkeweloh@redhat.com"
type input "lkeweloh@redhat.com"
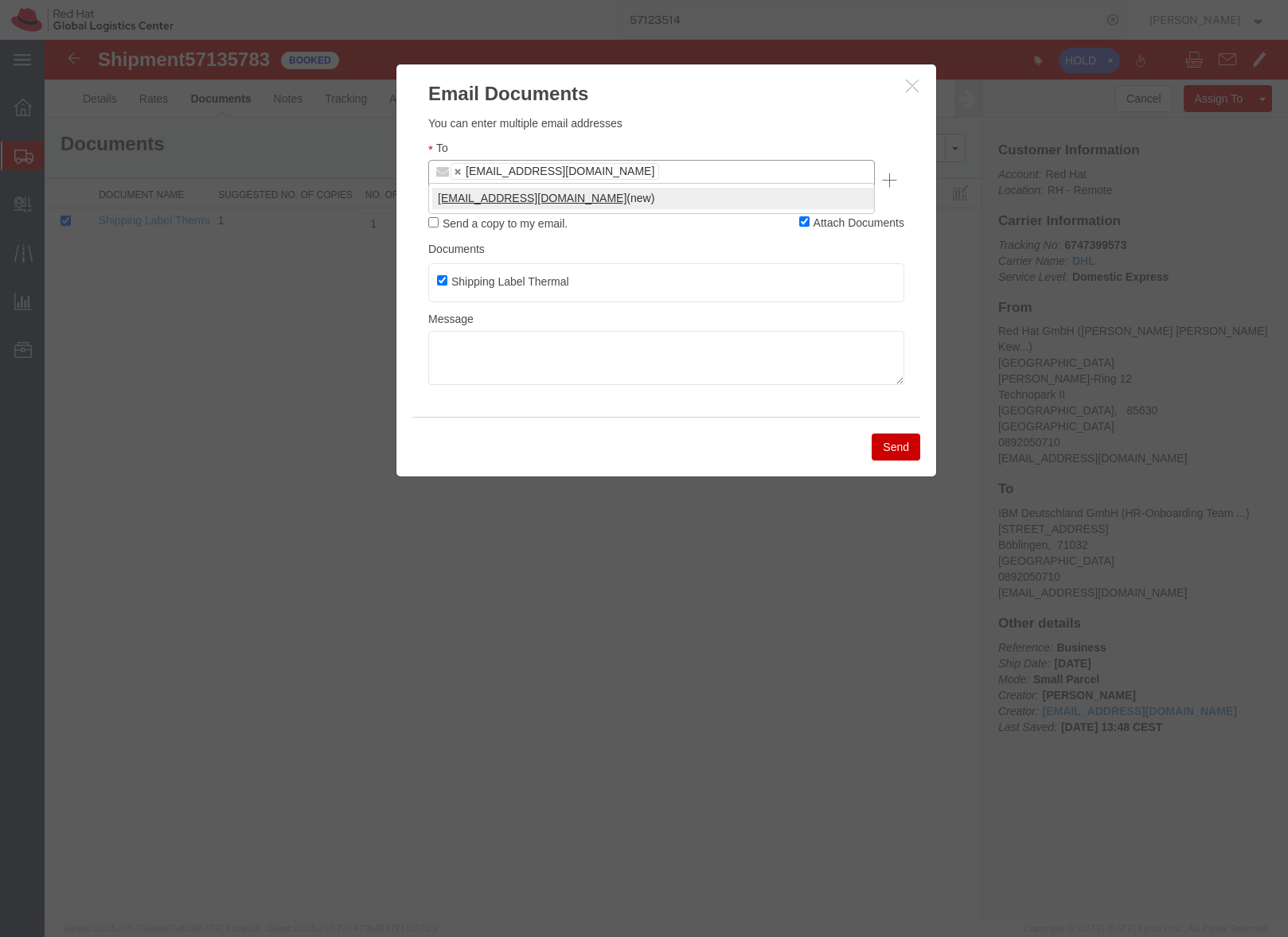
type input "facilities-much@redhat.com"
type input "lkeweloh@redhat.com,facilities-much@redhat.com"
click at [522, 337] on textarea at bounding box center [666, 358] width 476 height 54
paste textarea "Hi A, please find the label for your shipment to B attached to this email. Plea…"
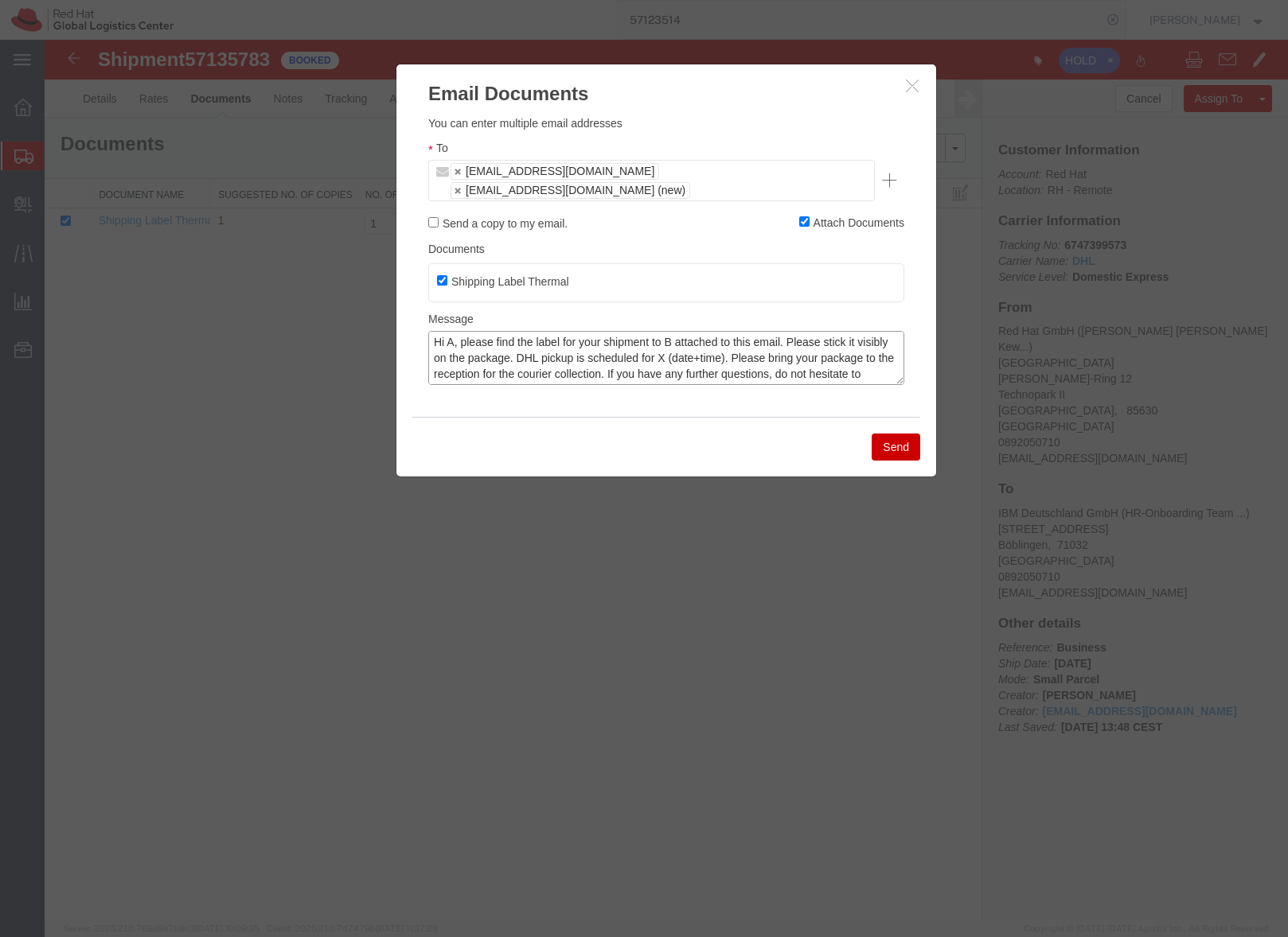
click at [452, 331] on textarea "Hi A, please find the label for your shipment to B attached to this email. Plea…" at bounding box center [666, 358] width 476 height 54
click at [696, 331] on textarea "Hi Leonie, please find the label for your shipment to B attached to this email.…" at bounding box center [666, 358] width 476 height 54
click at [800, 340] on textarea "Hi Leonie, please find the label for your shipment to IBM Deutschland, attached…" at bounding box center [666, 358] width 476 height 54
click at [879, 340] on textarea "Hi Leonie, please find the label for your shipment to IBM Deutschland, attached…" at bounding box center [666, 358] width 476 height 54
type textarea "Hi Leonie, please find the label for your shipment to IBM Deutschland, attached…"
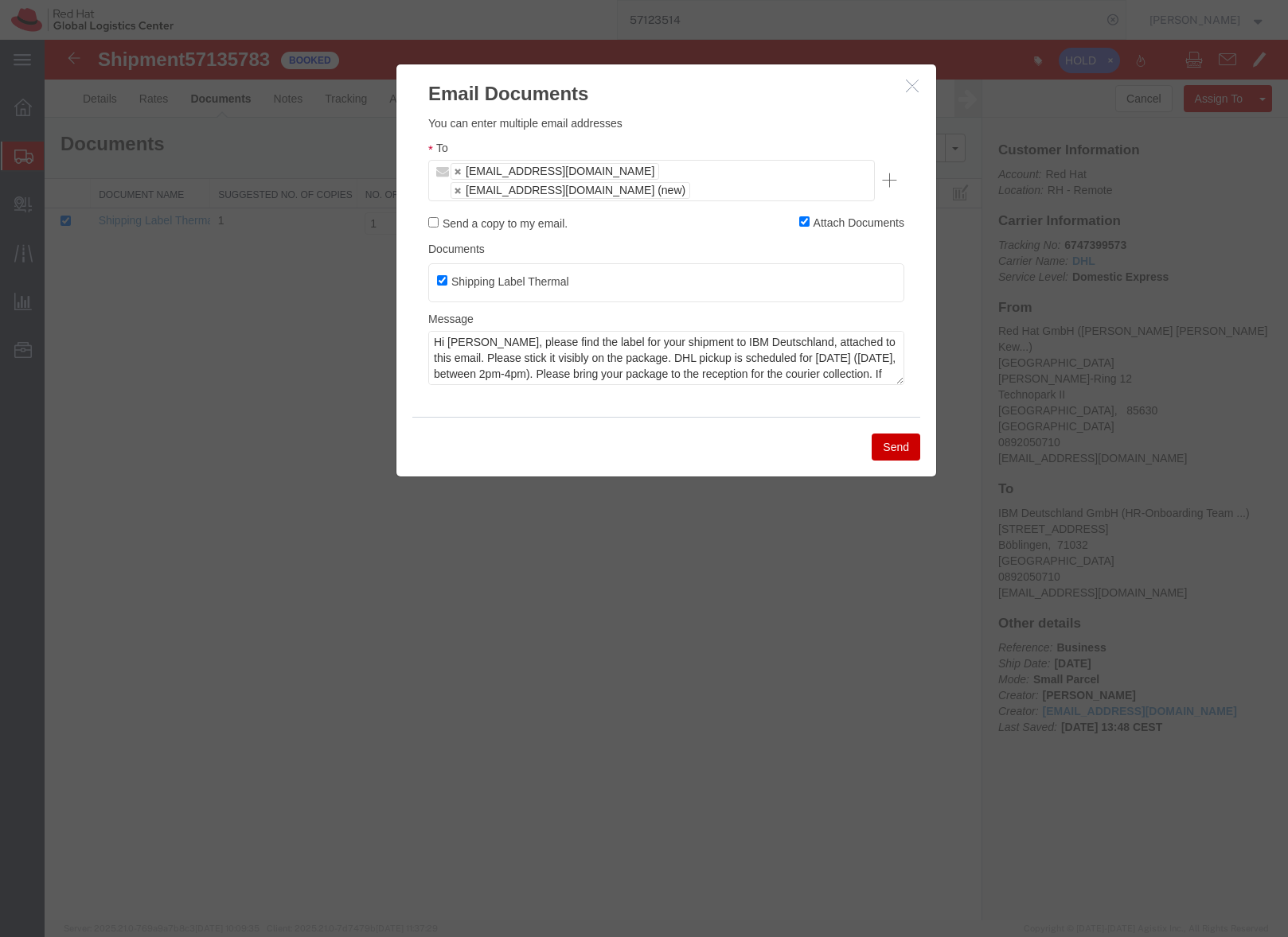
click at [891, 434] on button "Send" at bounding box center [896, 447] width 48 height 27
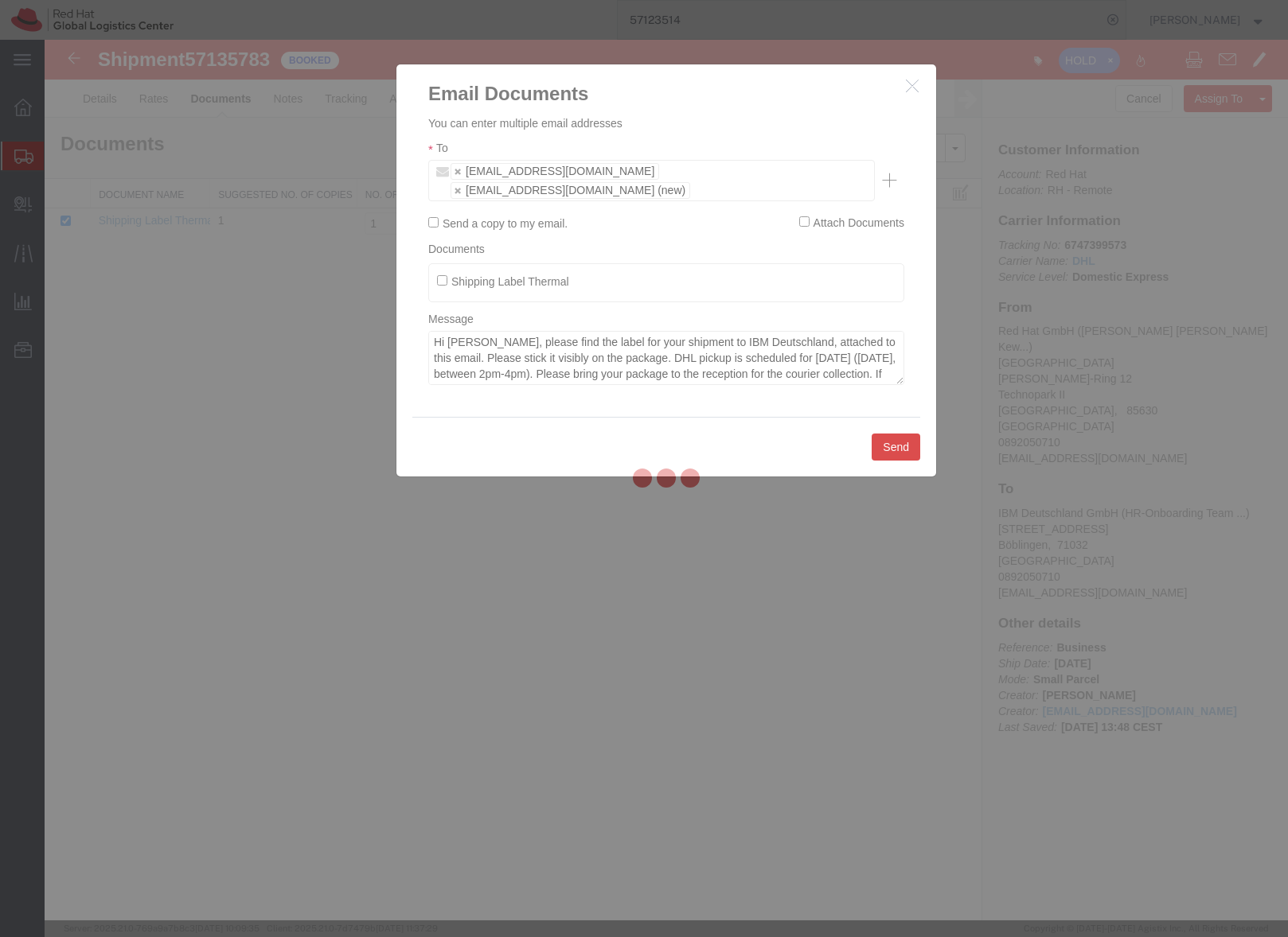
checkbox input "false"
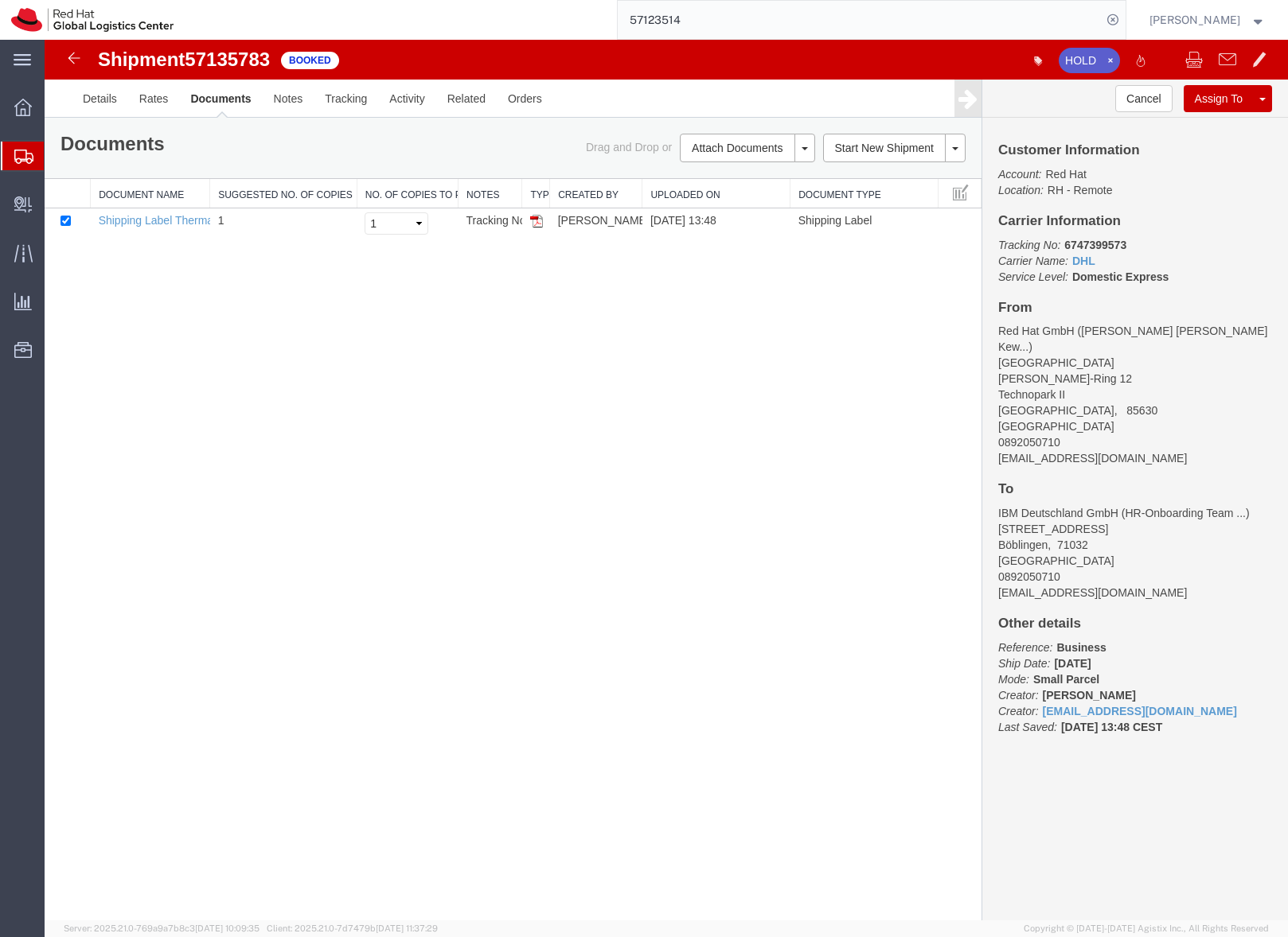
click at [18, 151] on icon at bounding box center [23, 156] width 19 height 14
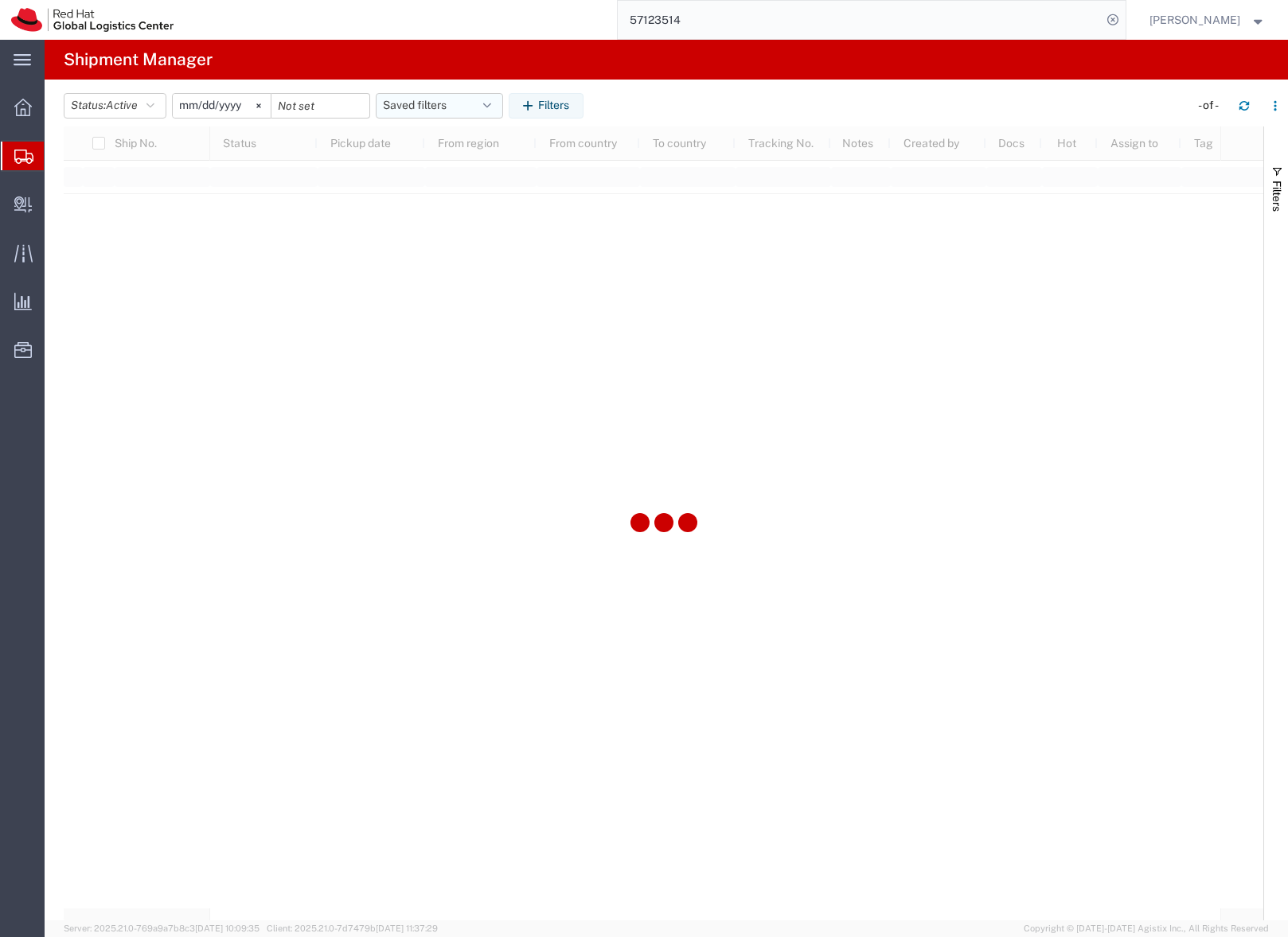
click at [415, 108] on button "Saved filters" at bounding box center [439, 106] width 128 height 26
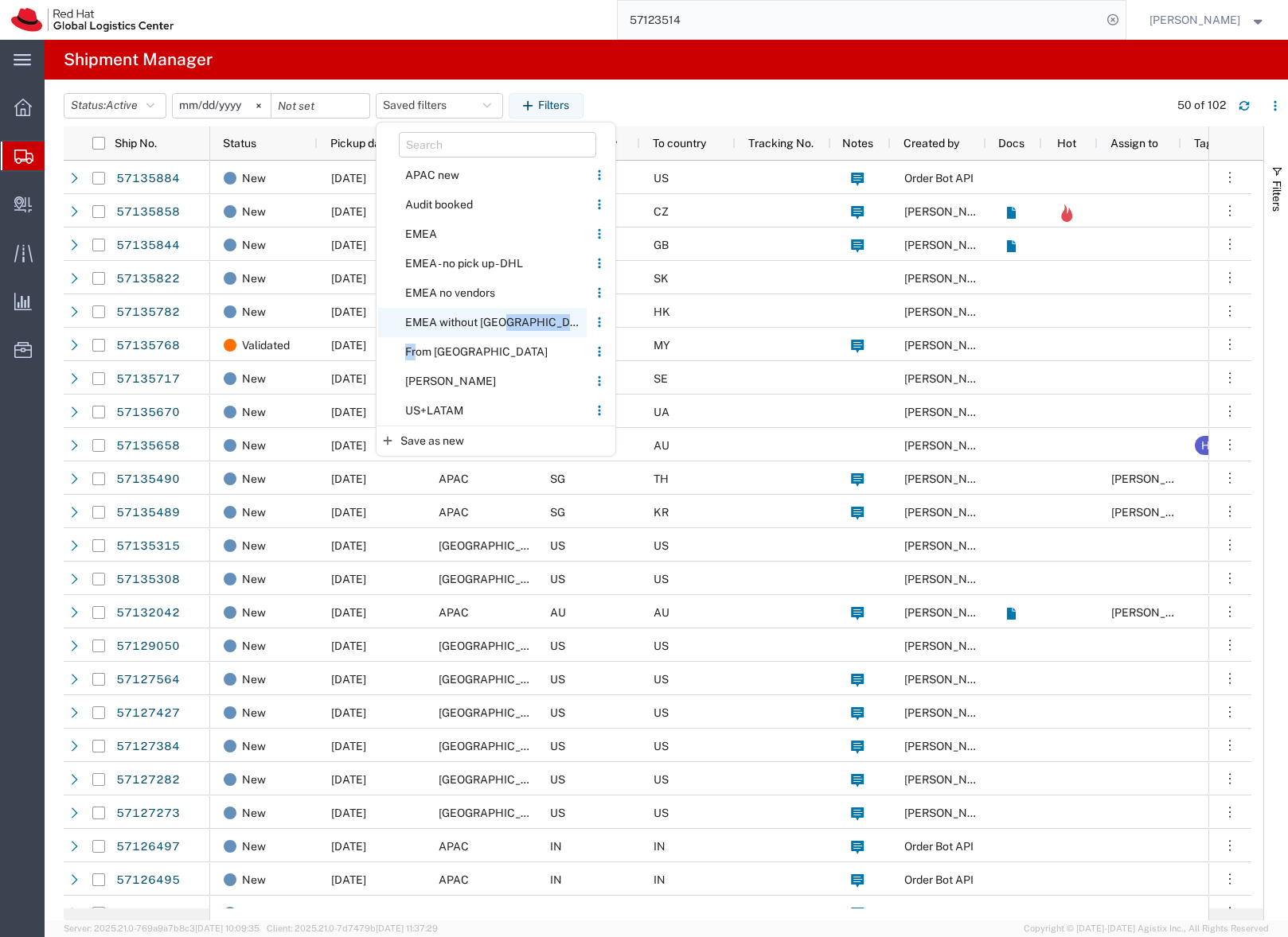
drag, startPoint x: 418, startPoint y: 350, endPoint x: 423, endPoint y: 330, distance: 20.6
click at [423, 330] on ul "APAC new Update... Change name... Duplicate... Pin to top Always apply on page …" at bounding box center [496, 294] width 239 height 265
click at [437, 316] on span "EMEA without Brno" at bounding box center [482, 322] width 209 height 29
type input "2023-06-14"
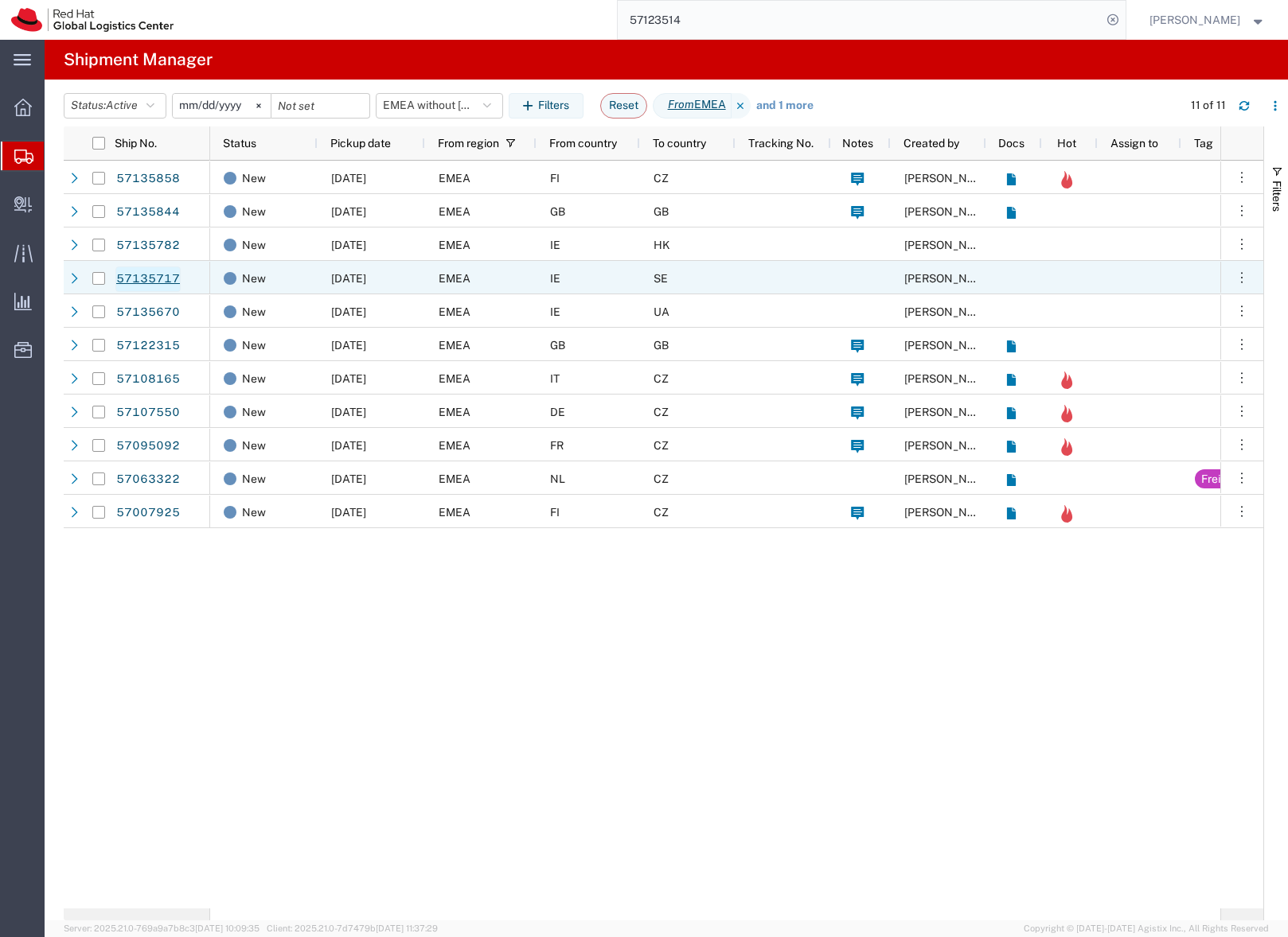
click at [162, 278] on link "57135717" at bounding box center [148, 279] width 65 height 26
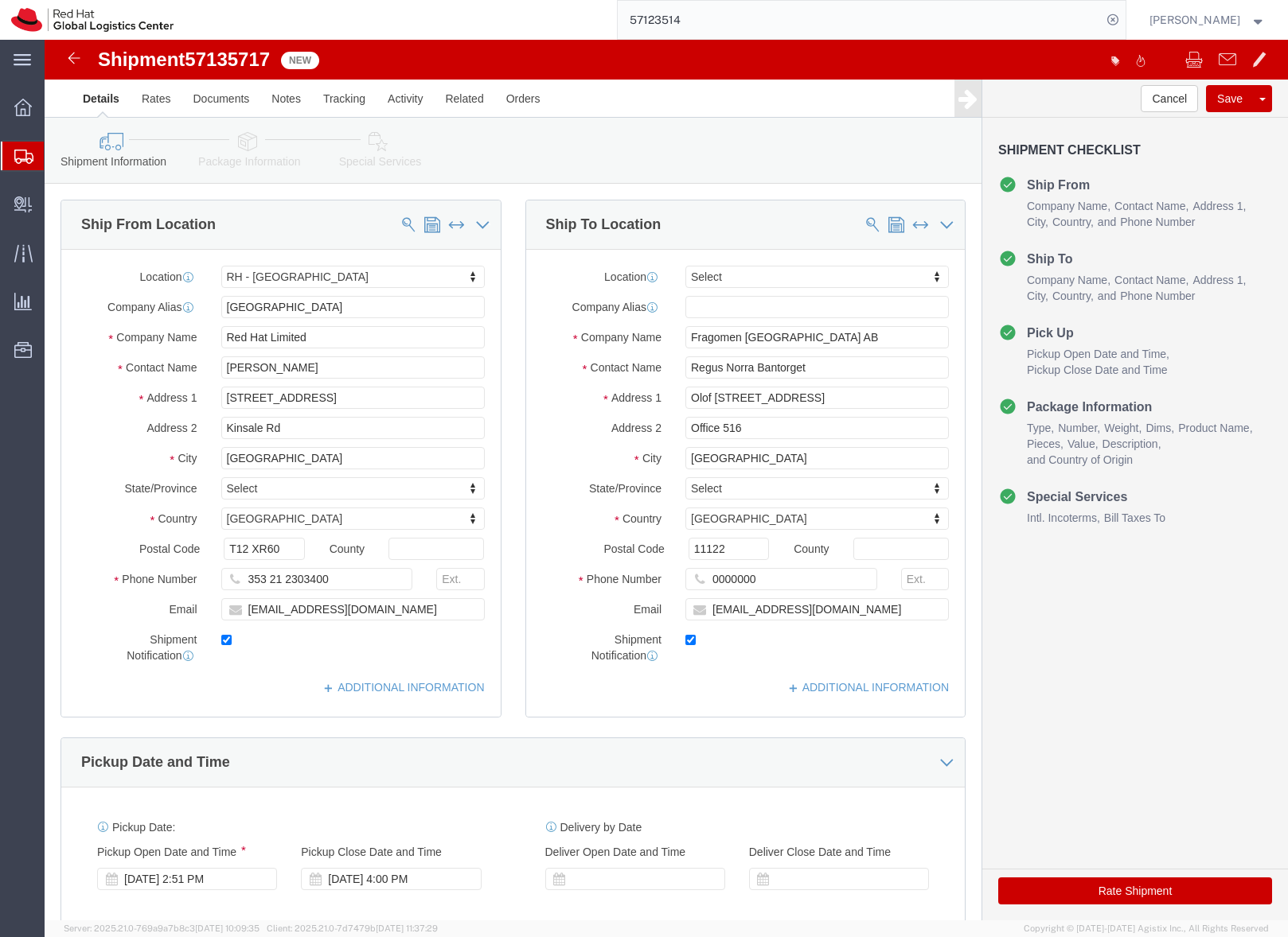
select select "37944"
select select
click icon
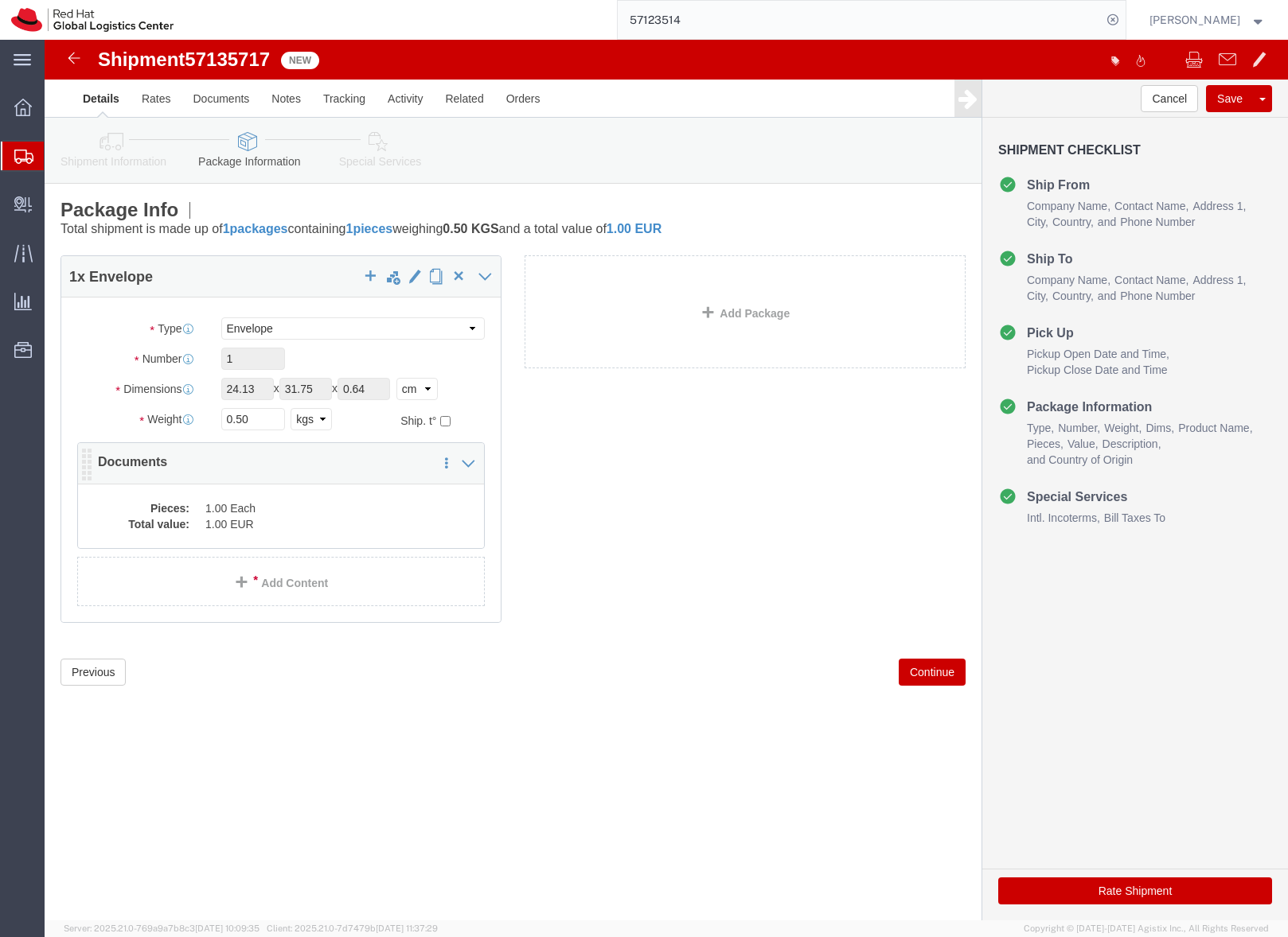
click dd "1.00 EUR"
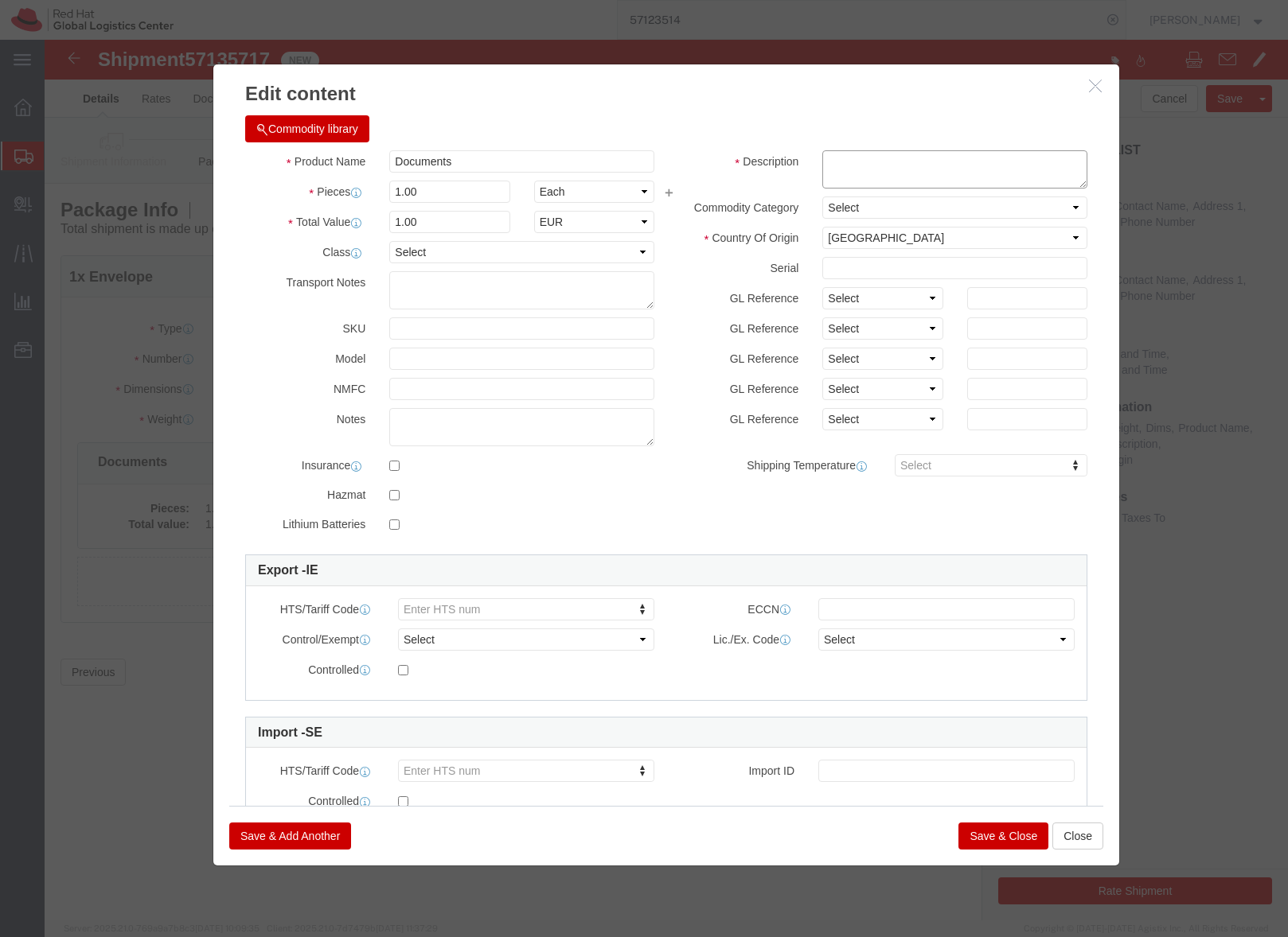
click textarea
type textarea "H"
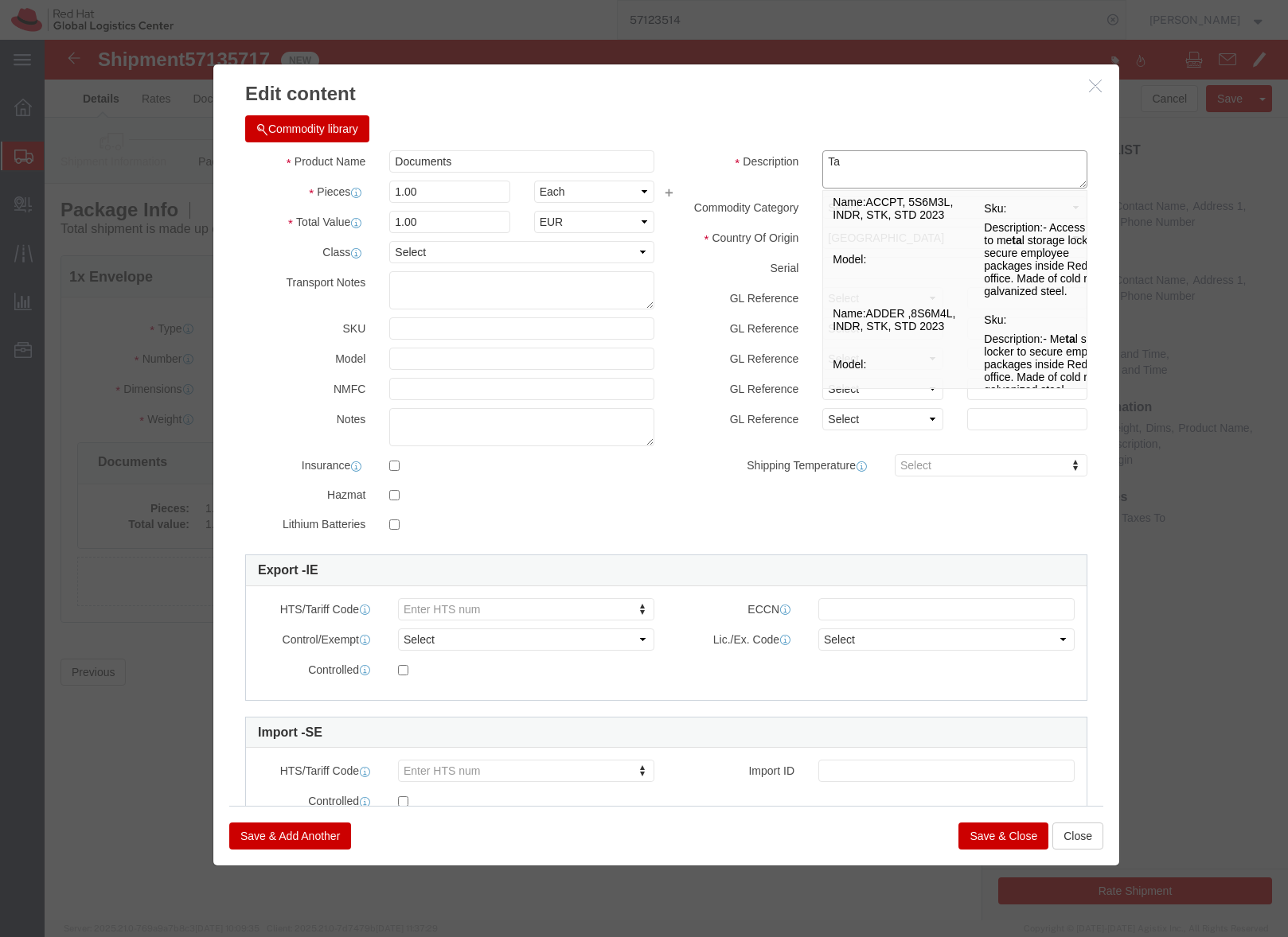
type textarea "T"
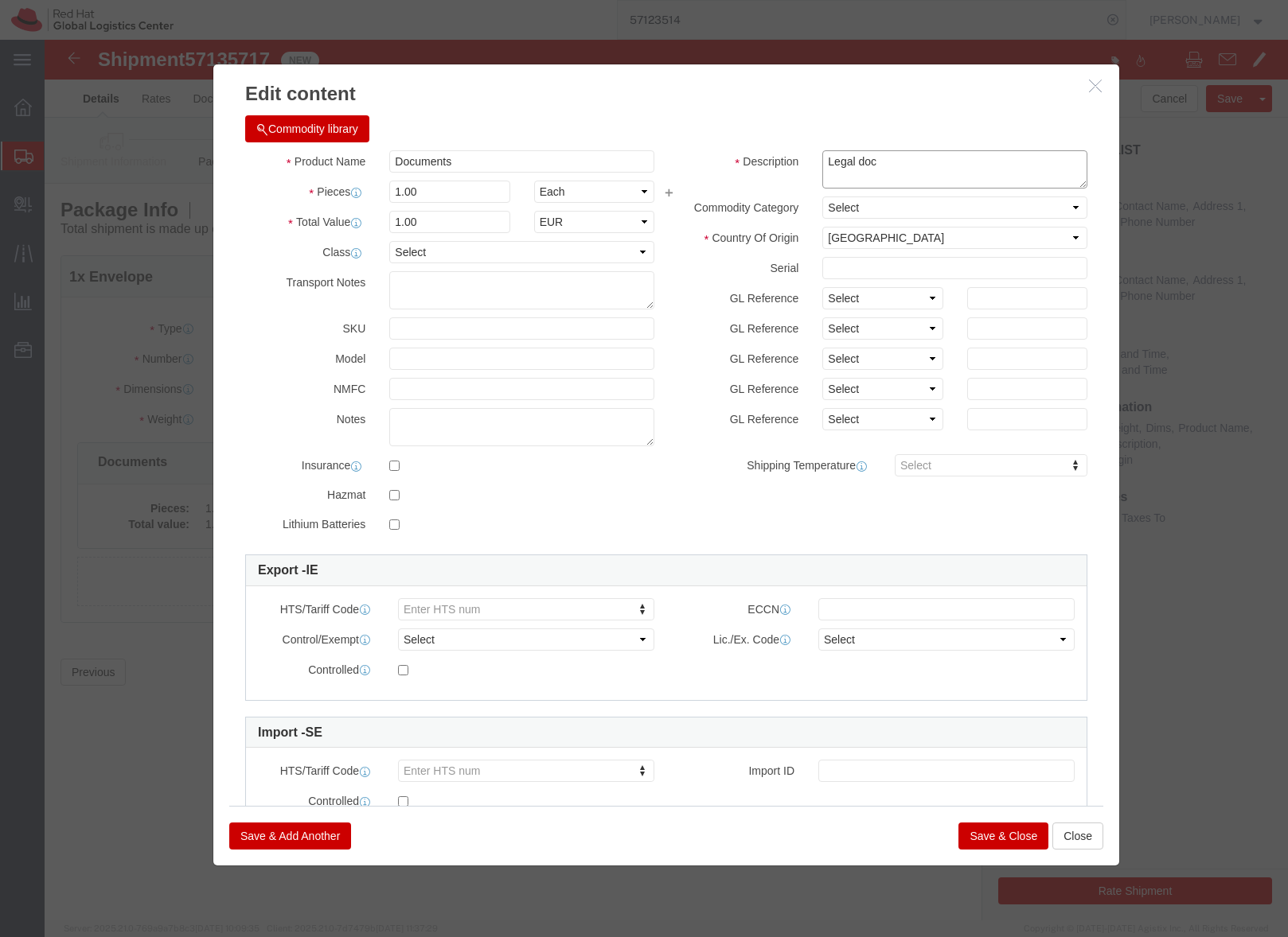
type textarea "Legal doc"
click button "Save & Close"
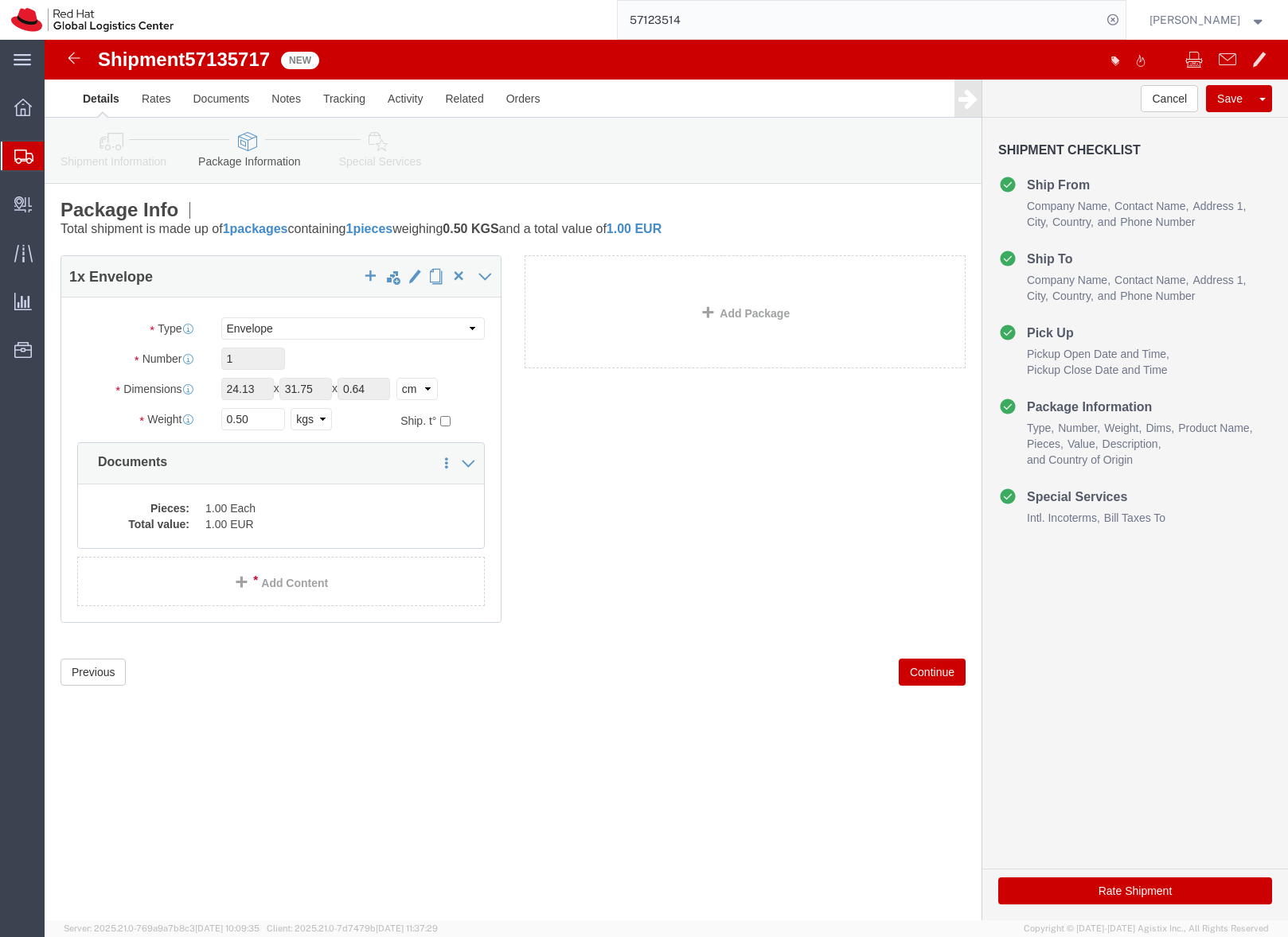
click icon
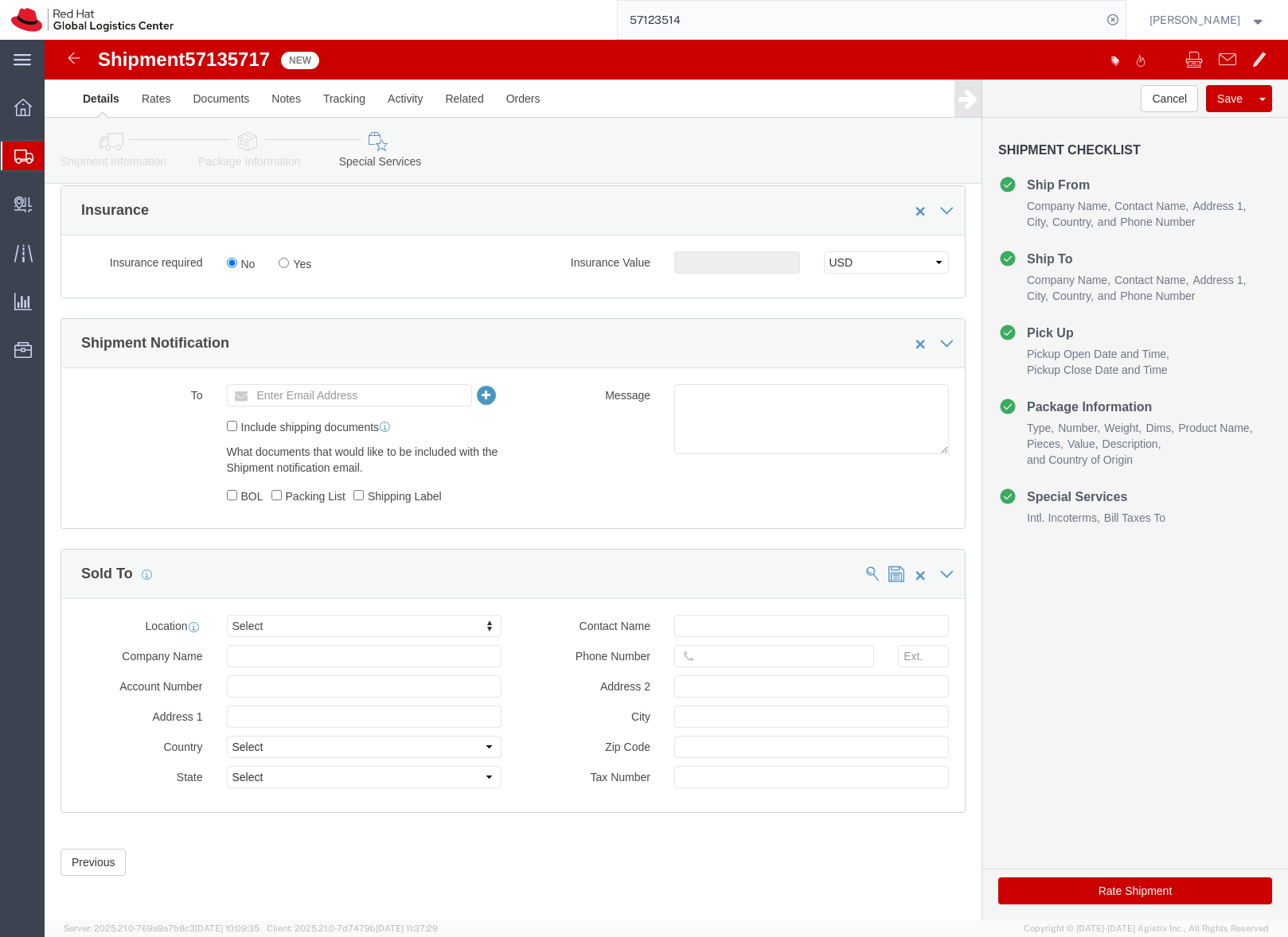
scroll to position [833, 0]
click button "Rate Shipment"
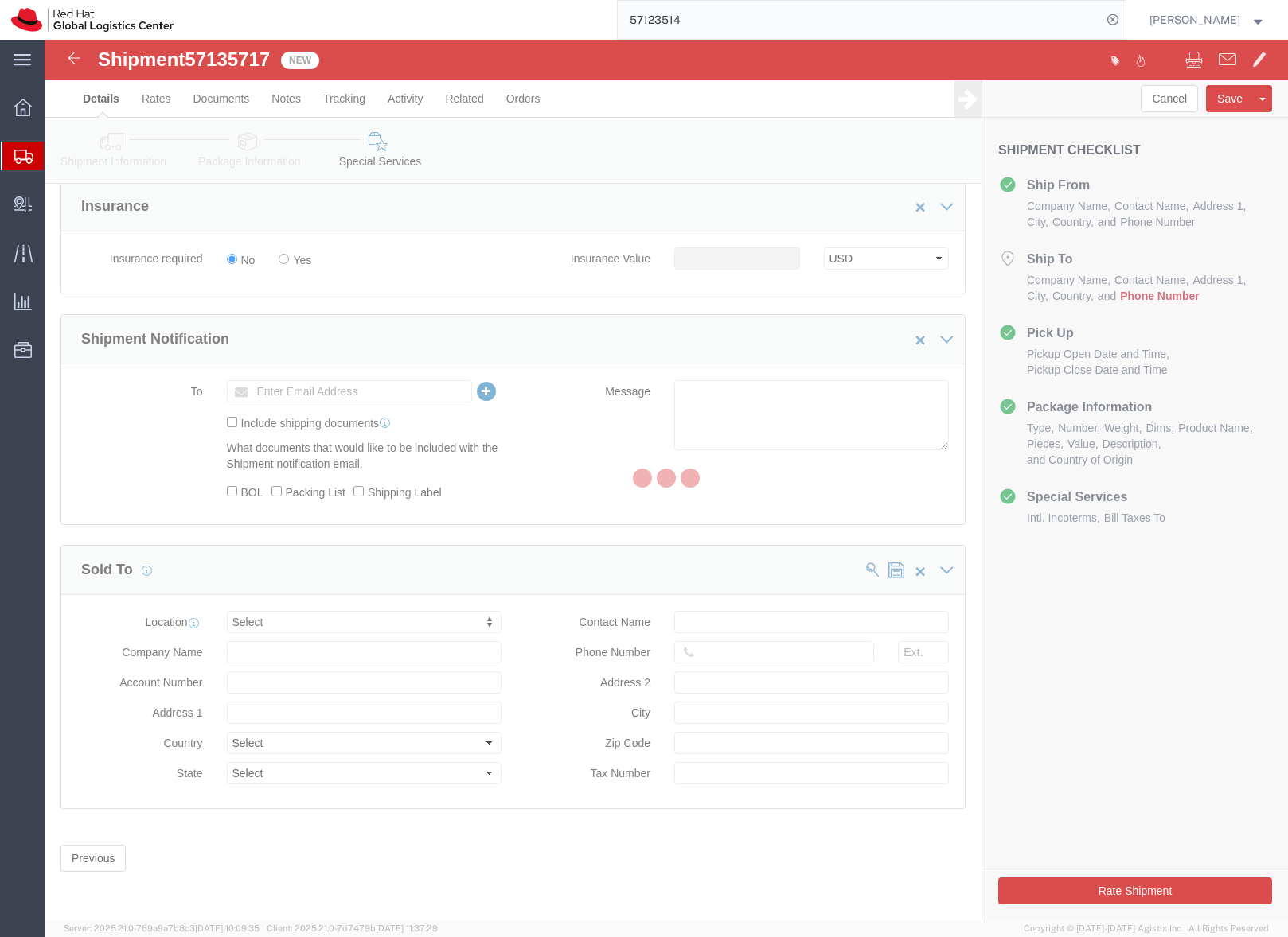
scroll to position [0, 0]
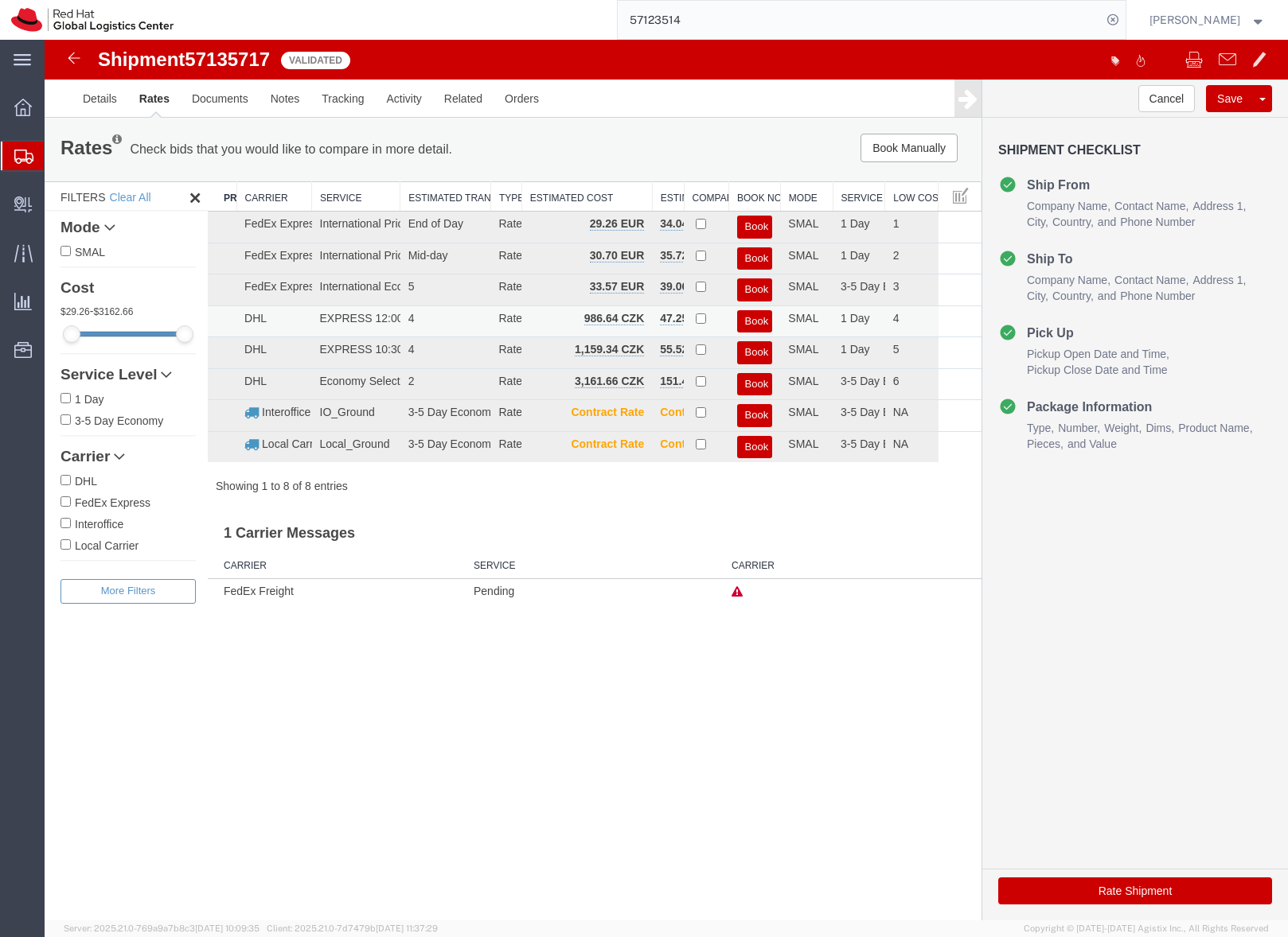
click at [751, 322] on button "Book" at bounding box center [755, 322] width 36 height 23
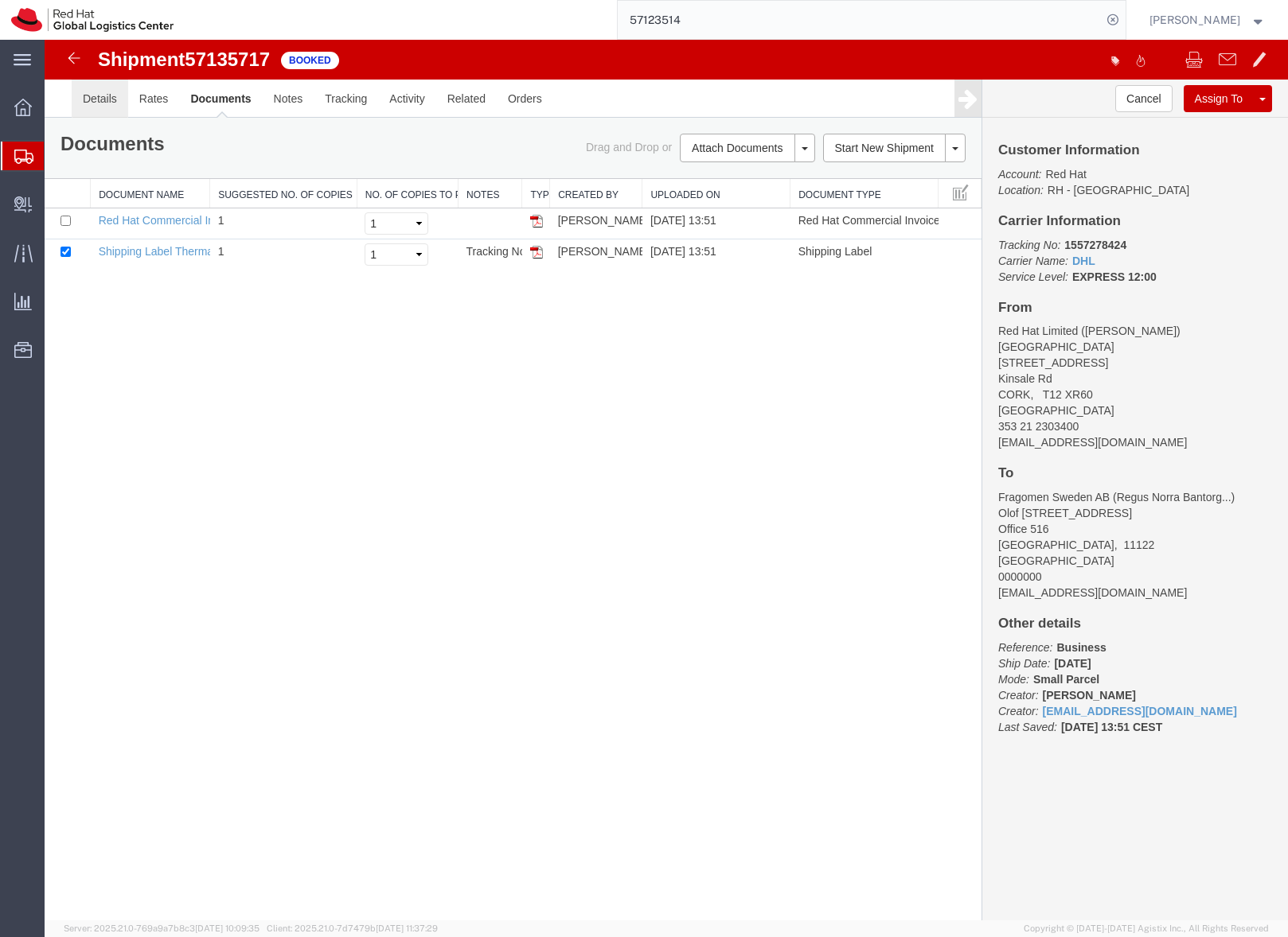
click at [104, 94] on link "Details" at bounding box center [100, 98] width 57 height 38
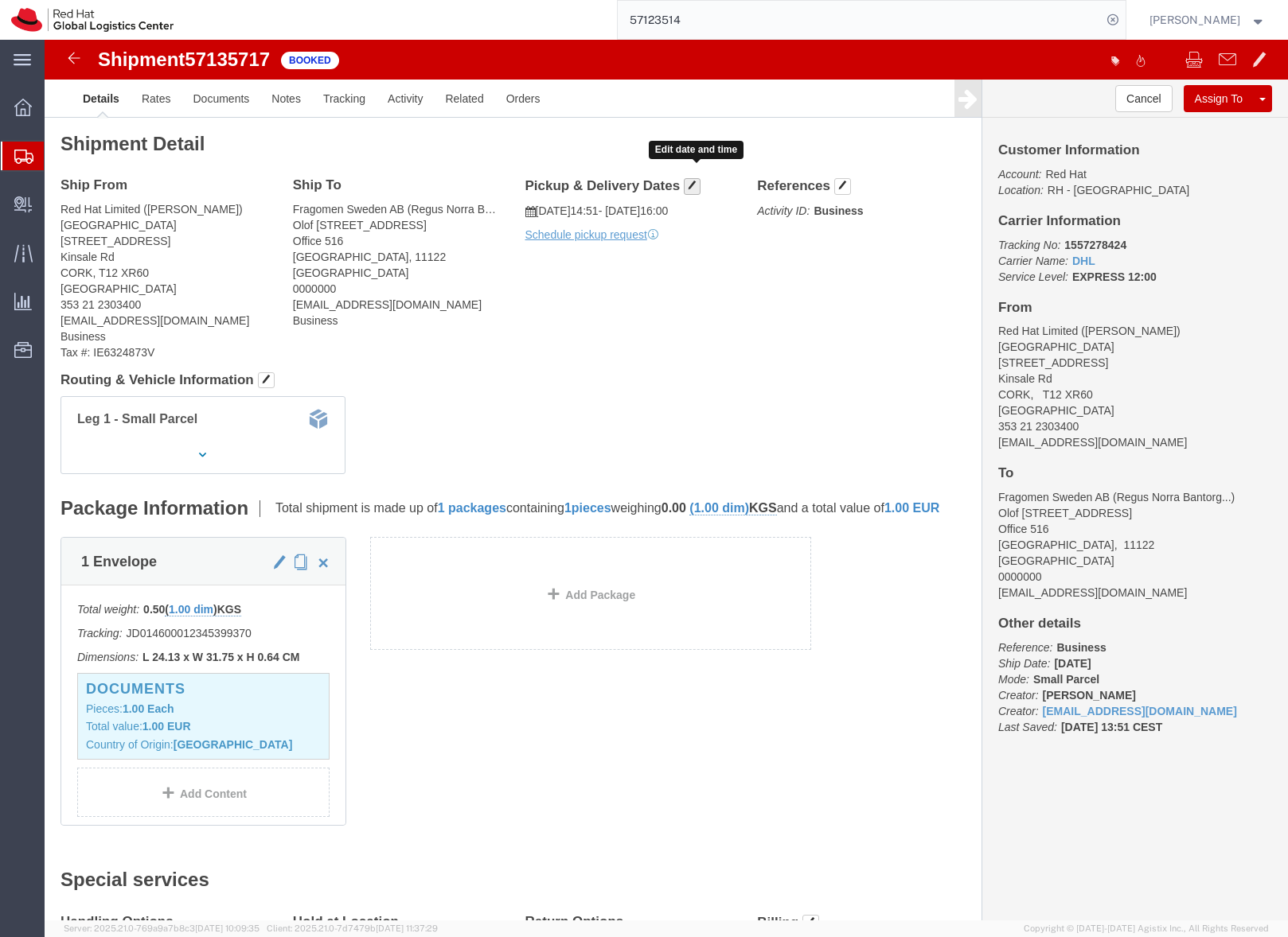
click span "button"
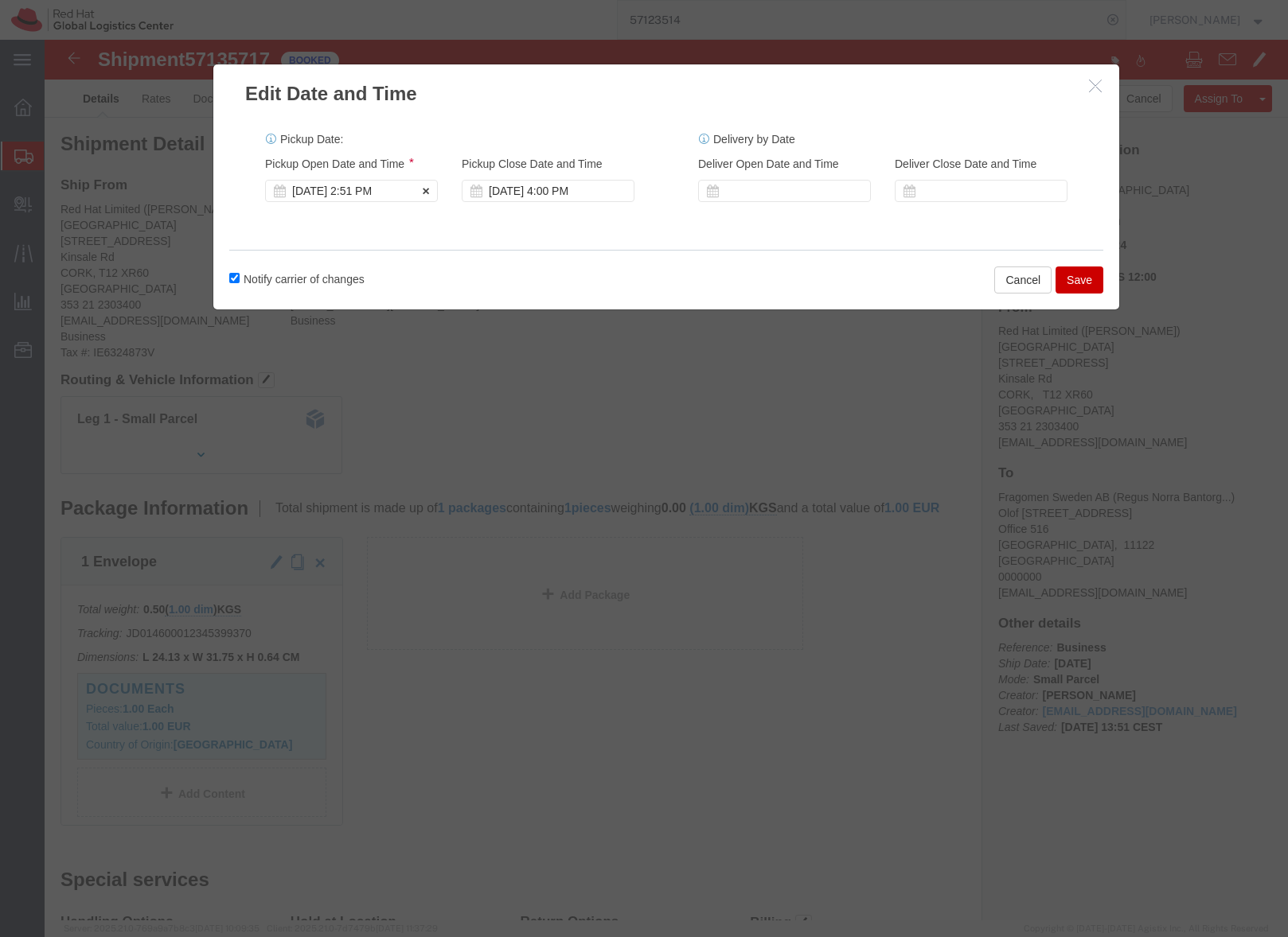
click div "Oct 15 2025 2:51 PM"
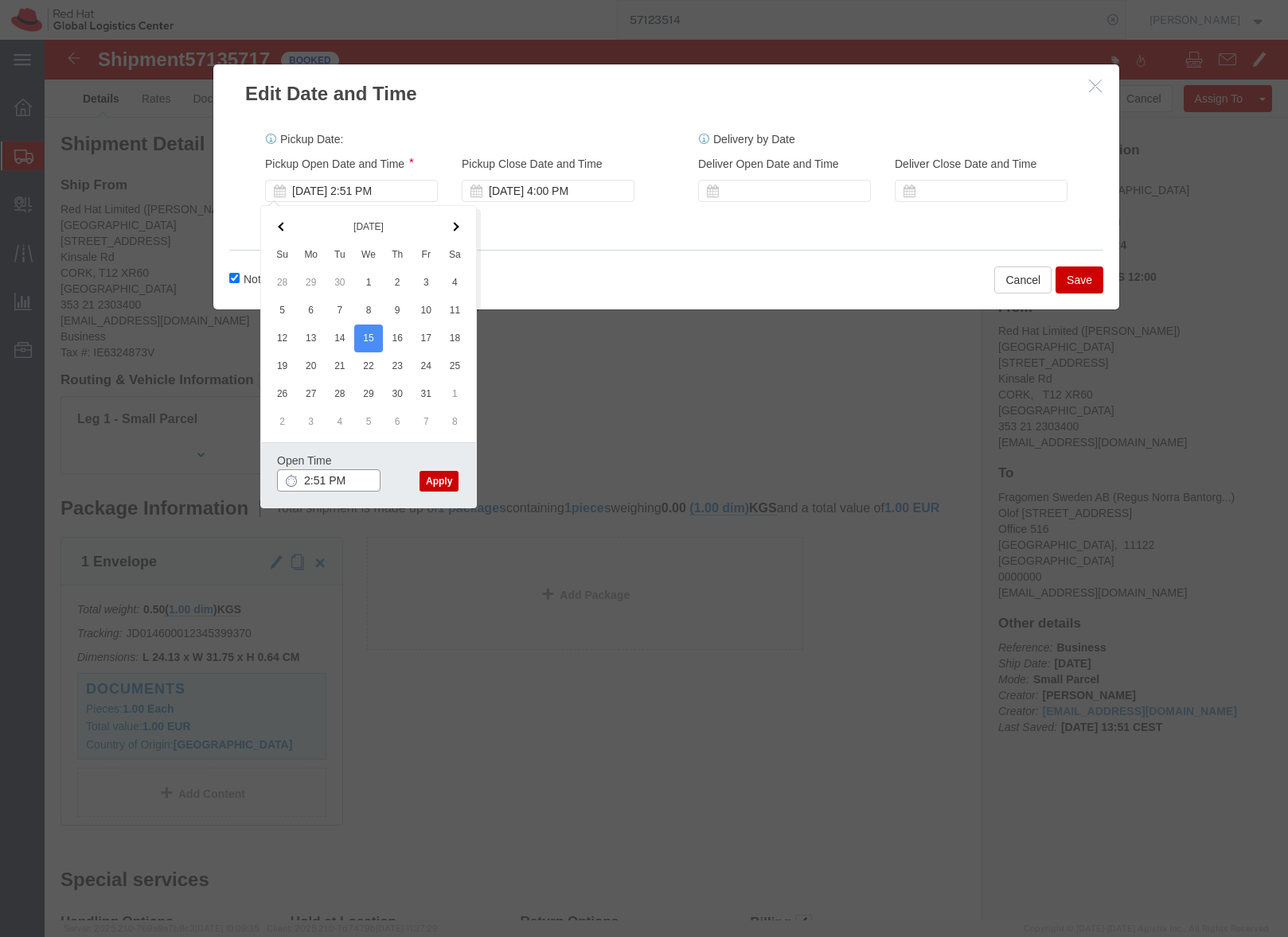
click input "2:51 PM"
type input "2:00 PM"
click button "Apply"
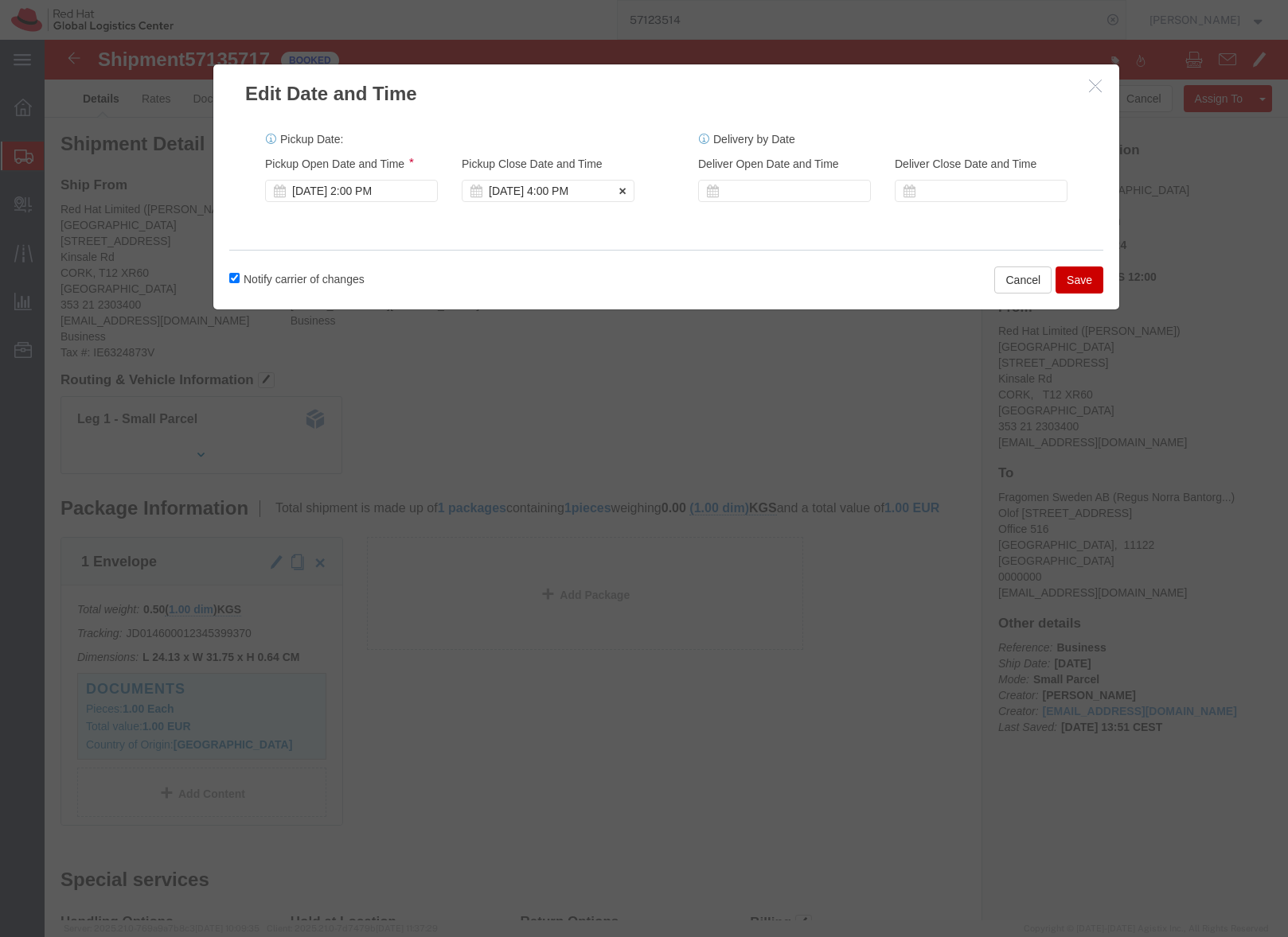
click div "Oct 15 2025 4:00 PM"
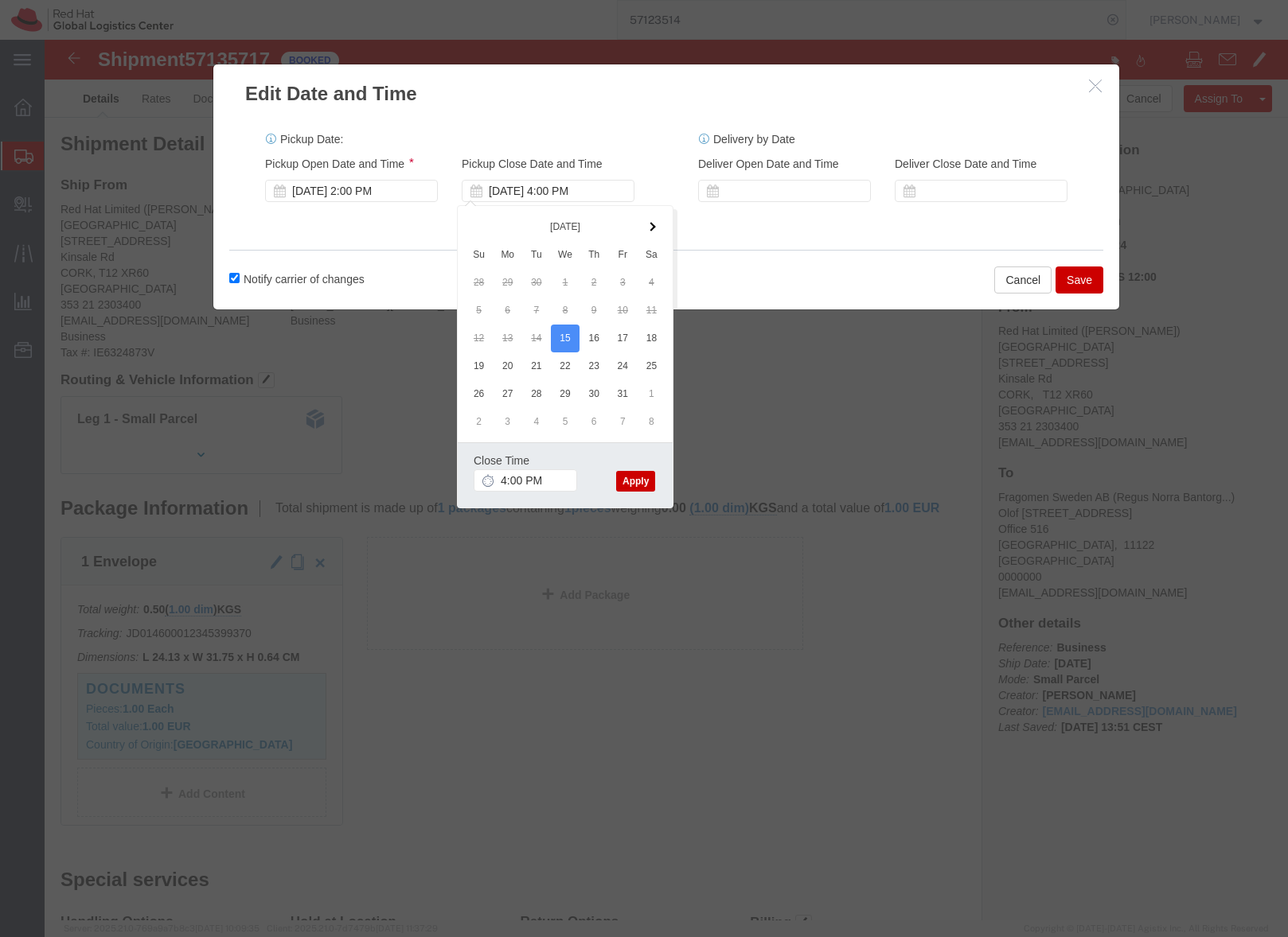
click button "Apply"
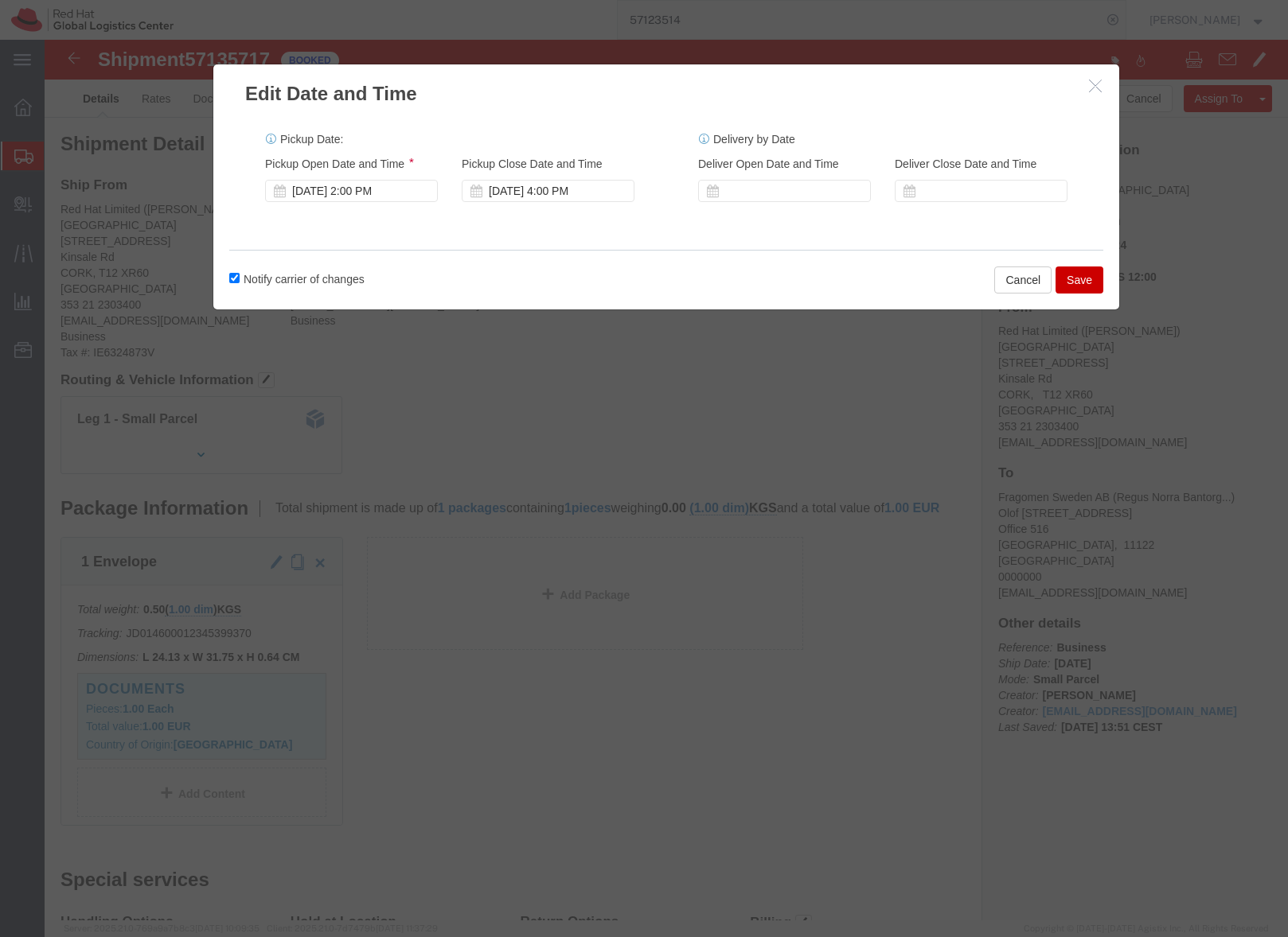
click button "Save"
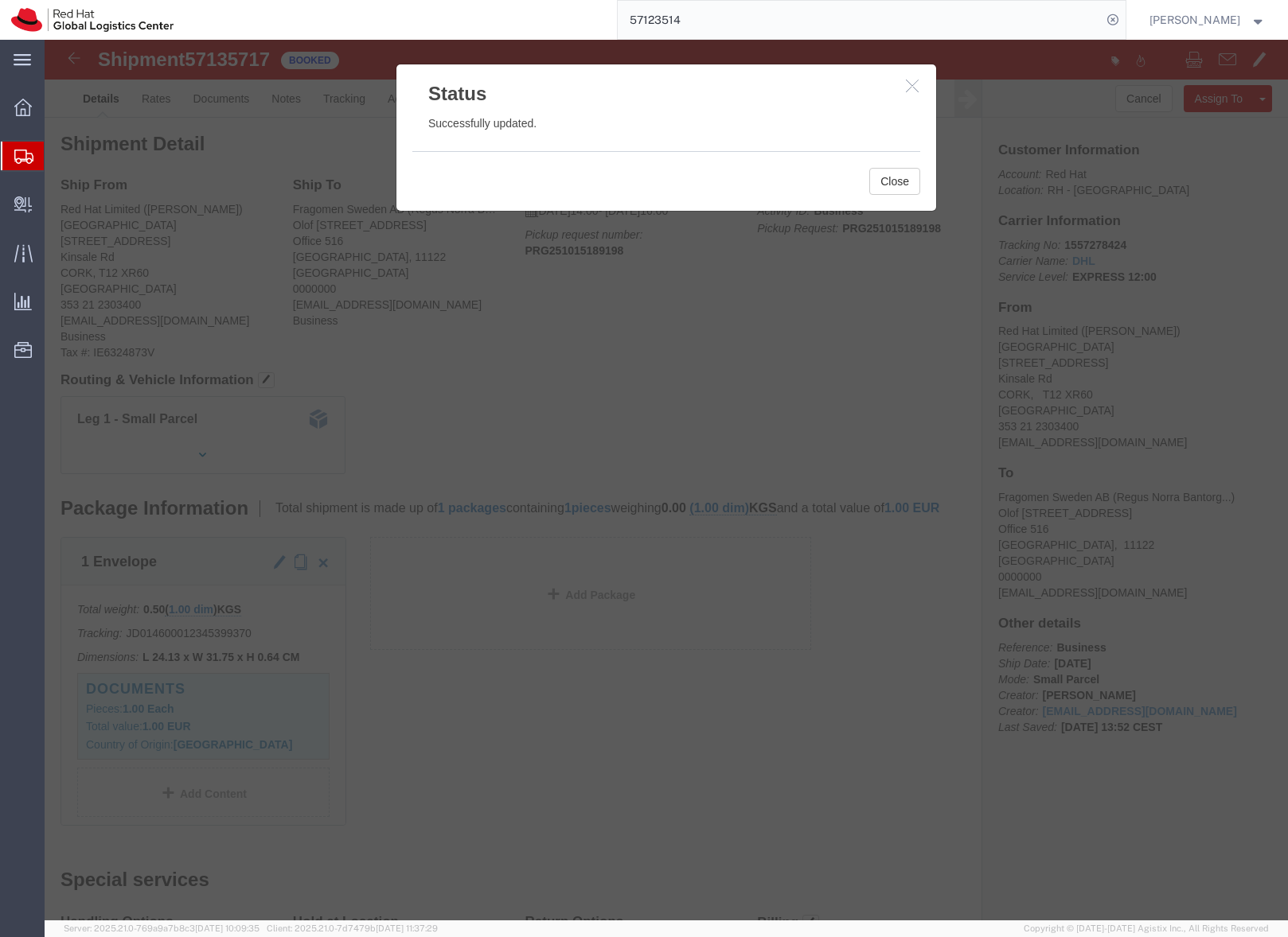
click icon "button"
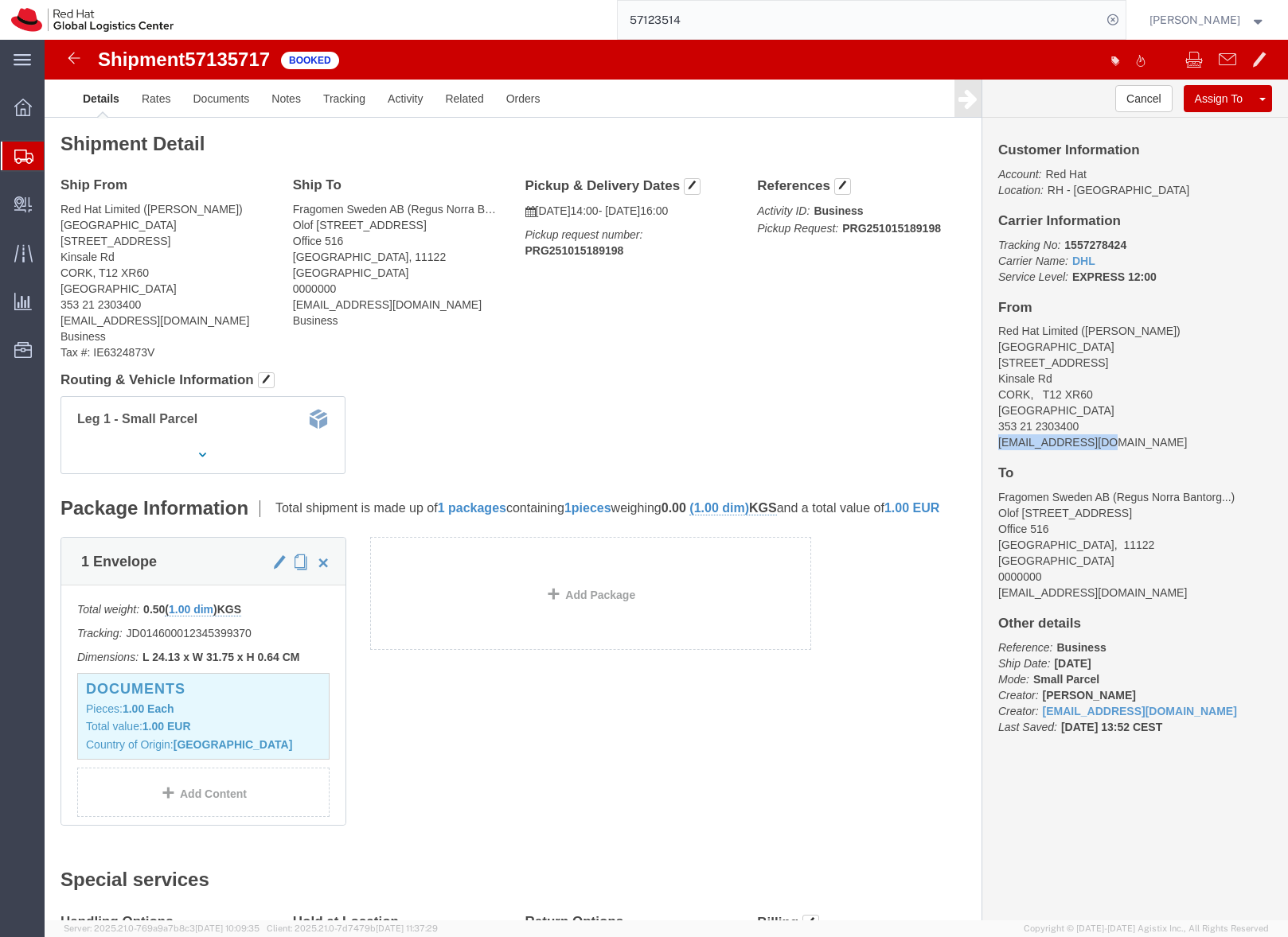
drag, startPoint x: 1068, startPoint y: 410, endPoint x: 933, endPoint y: 404, distance: 135.1
click div "Customer Information Account: Red Hat Location: RH - Cork Carrier Information T…"
copy address "chorgan@redhat.com"
click link "Documents"
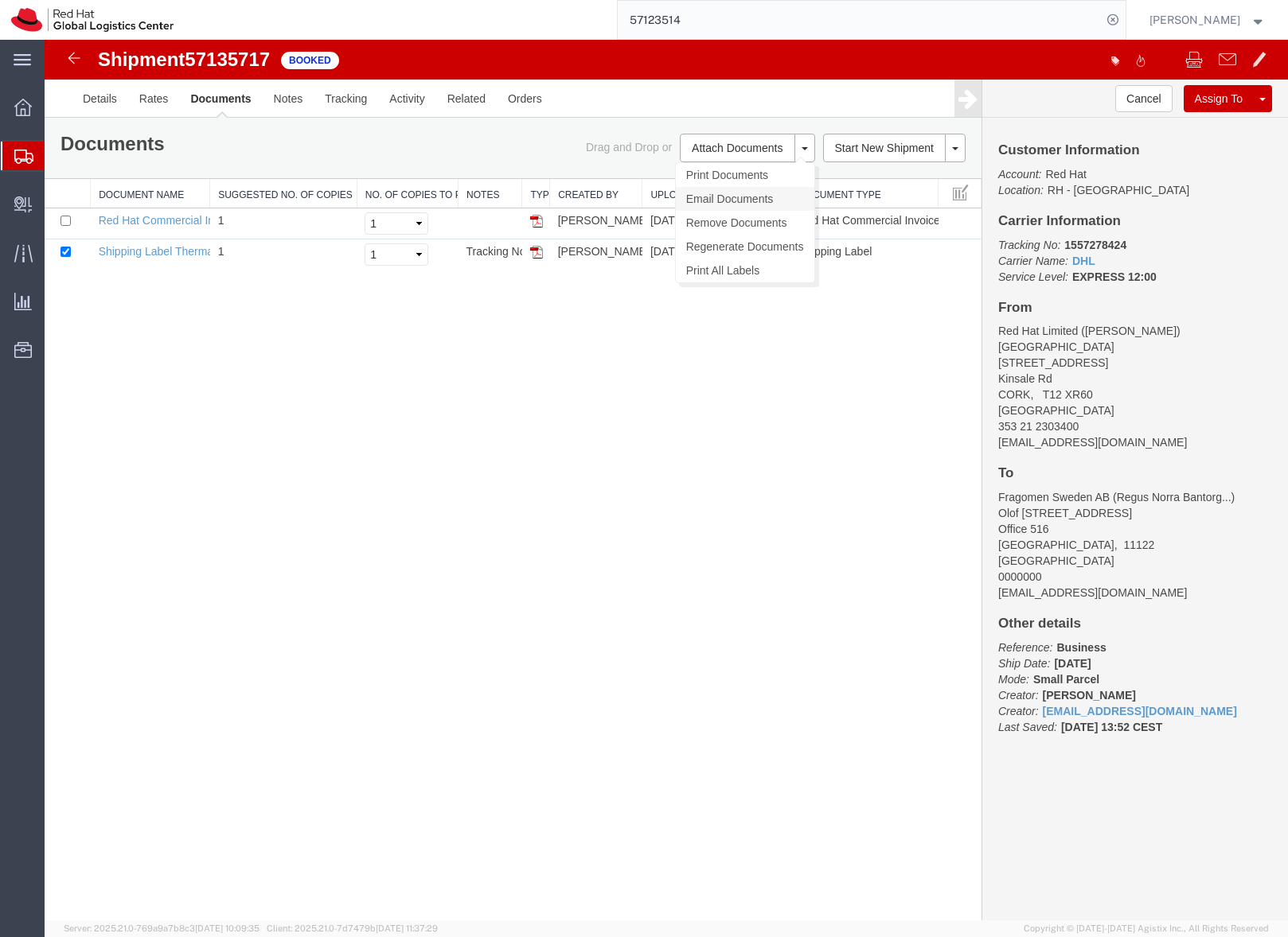
click at [741, 197] on link "Email Documents" at bounding box center [745, 199] width 139 height 24
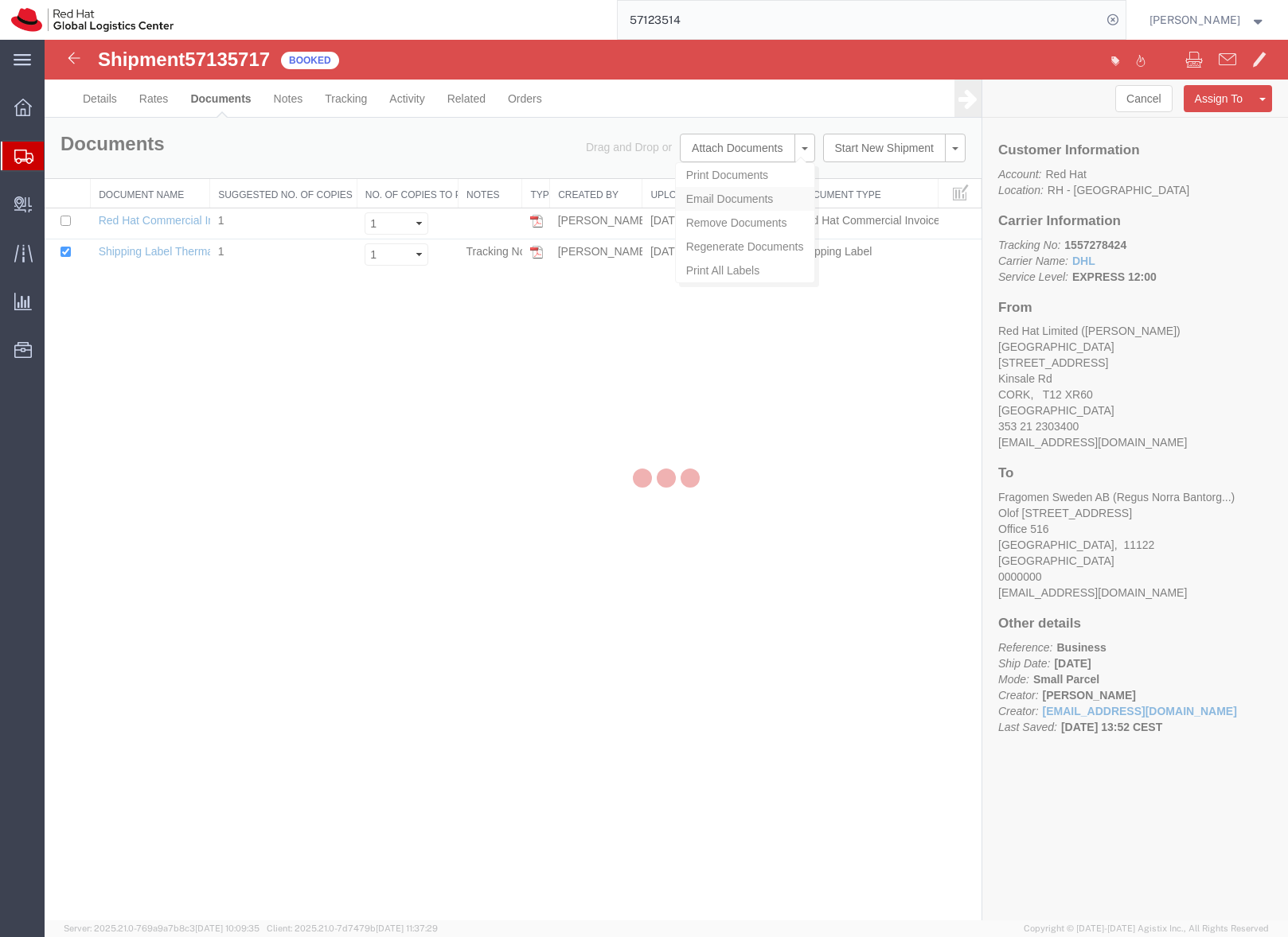
checkbox input "true"
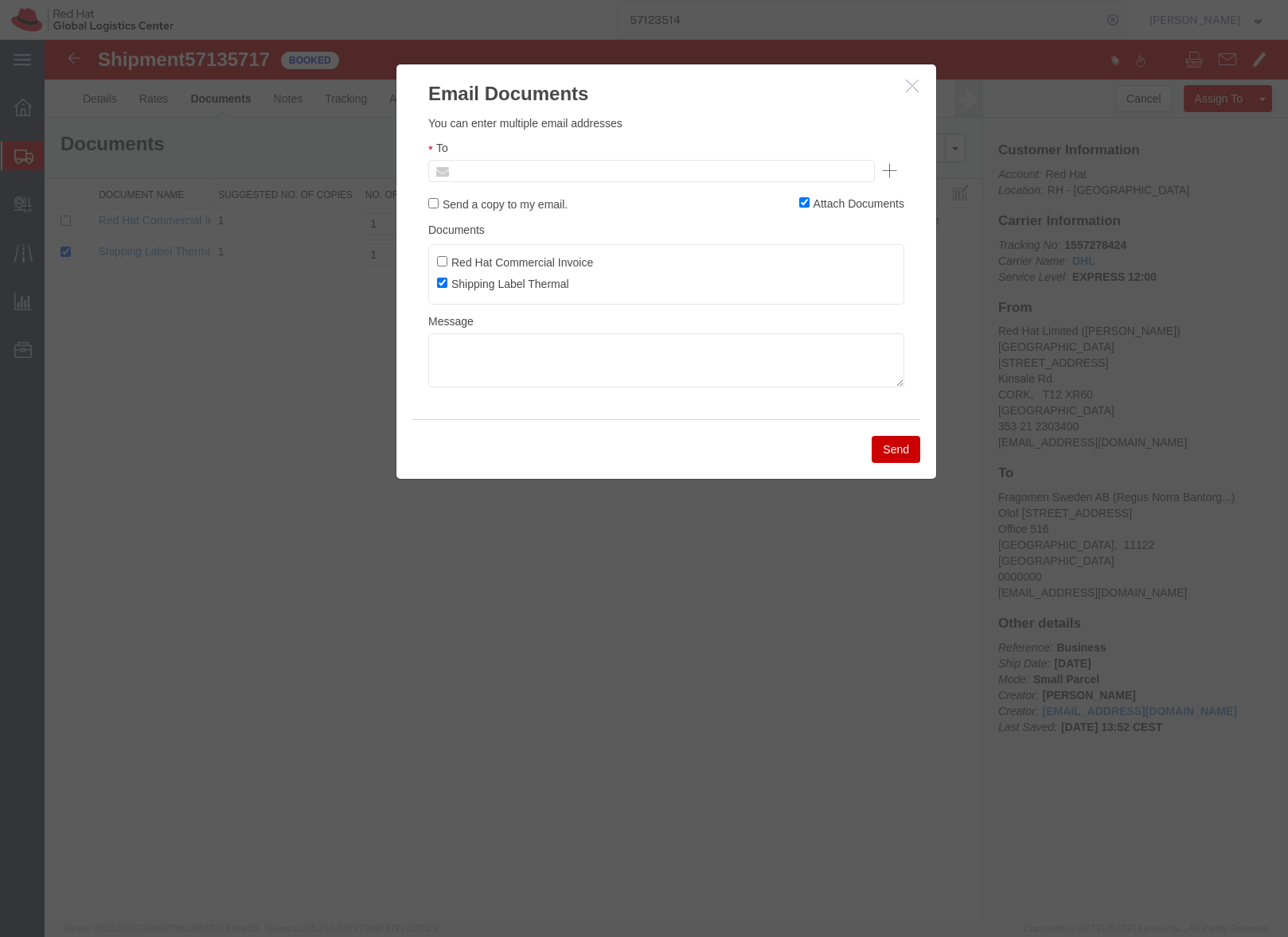
click at [539, 175] on input "text" at bounding box center [543, 171] width 186 height 21
paste input "chorgan@redhat.com"
type input "chorgan@redhat.com"
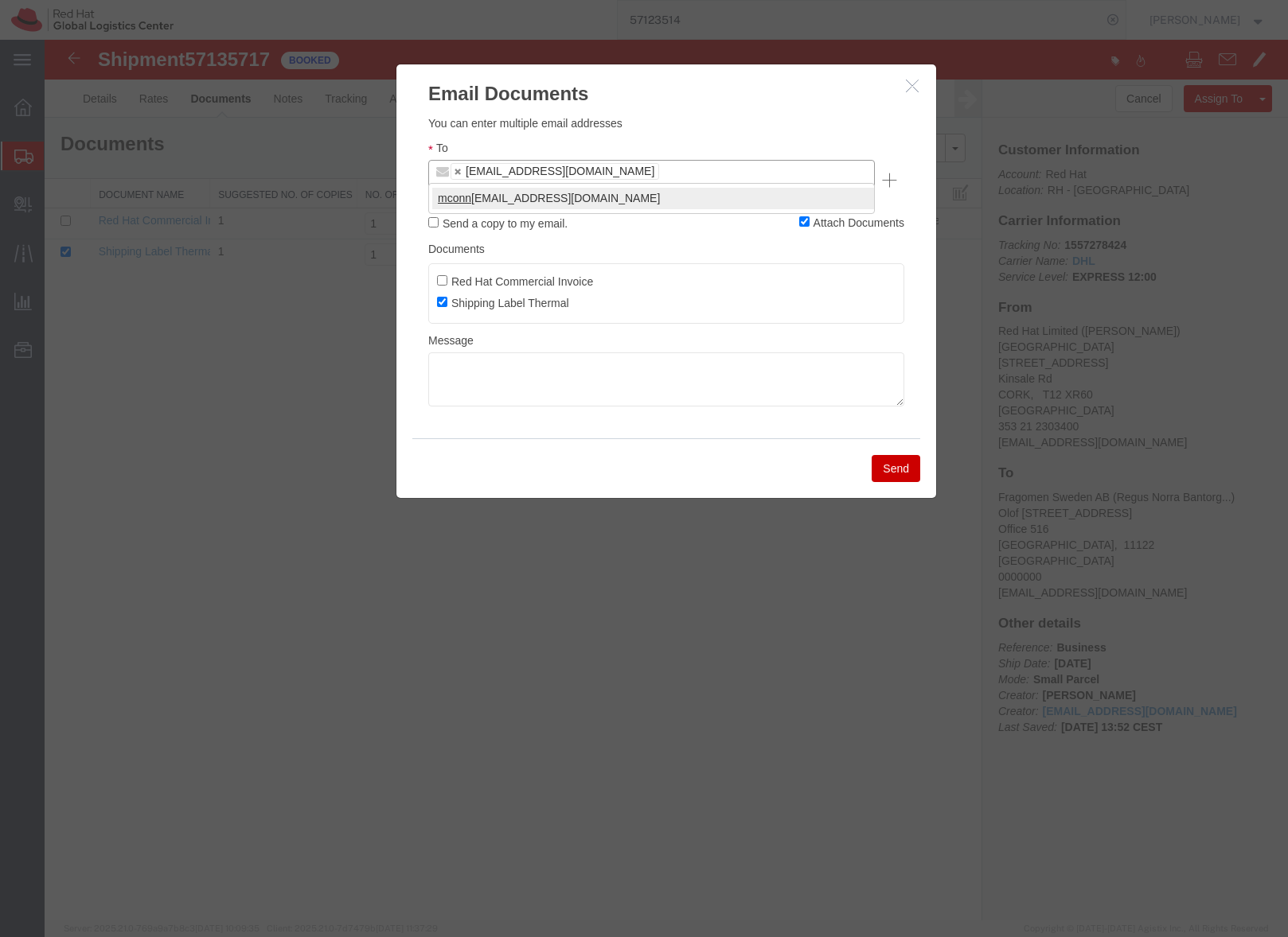
type input "mconn"
type input "chorgan@redhat.com,mconnoll@redhat.com"
click at [527, 352] on textarea at bounding box center [666, 379] width 476 height 54
paste textarea "Hi A, please find the label for your shipment to B attached to this email. Plea…"
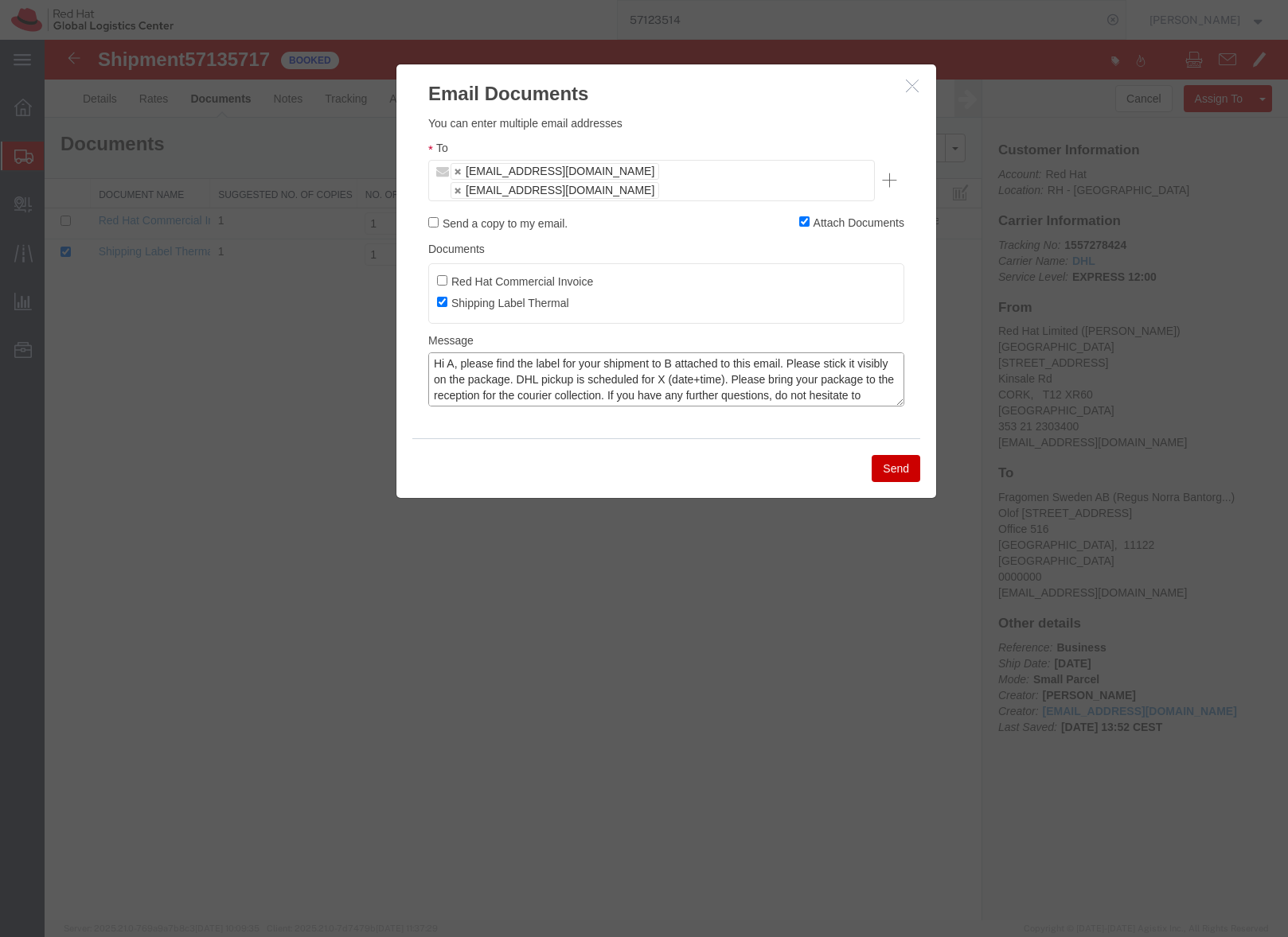
click at [453, 352] on textarea "Hi A, please find the label for your shipment to B attached to this email. Plea…" at bounding box center [666, 379] width 476 height 54
click at [695, 352] on textarea "Hi Charyl, please find the label for your shipment to B attached to this email.…" at bounding box center [666, 379] width 476 height 54
click at [769, 356] on textarea "Hi Charyl, please find the label for your shipment to Stockholm, attached to th…" at bounding box center [666, 379] width 476 height 54
click at [845, 361] on textarea "Hi Charyl, please find the label for your shipment to Stockholm, attached to th…" at bounding box center [666, 379] width 476 height 54
type textarea "Hi Charyl, please find the label for your shipment to Stockholm, attached to th…"
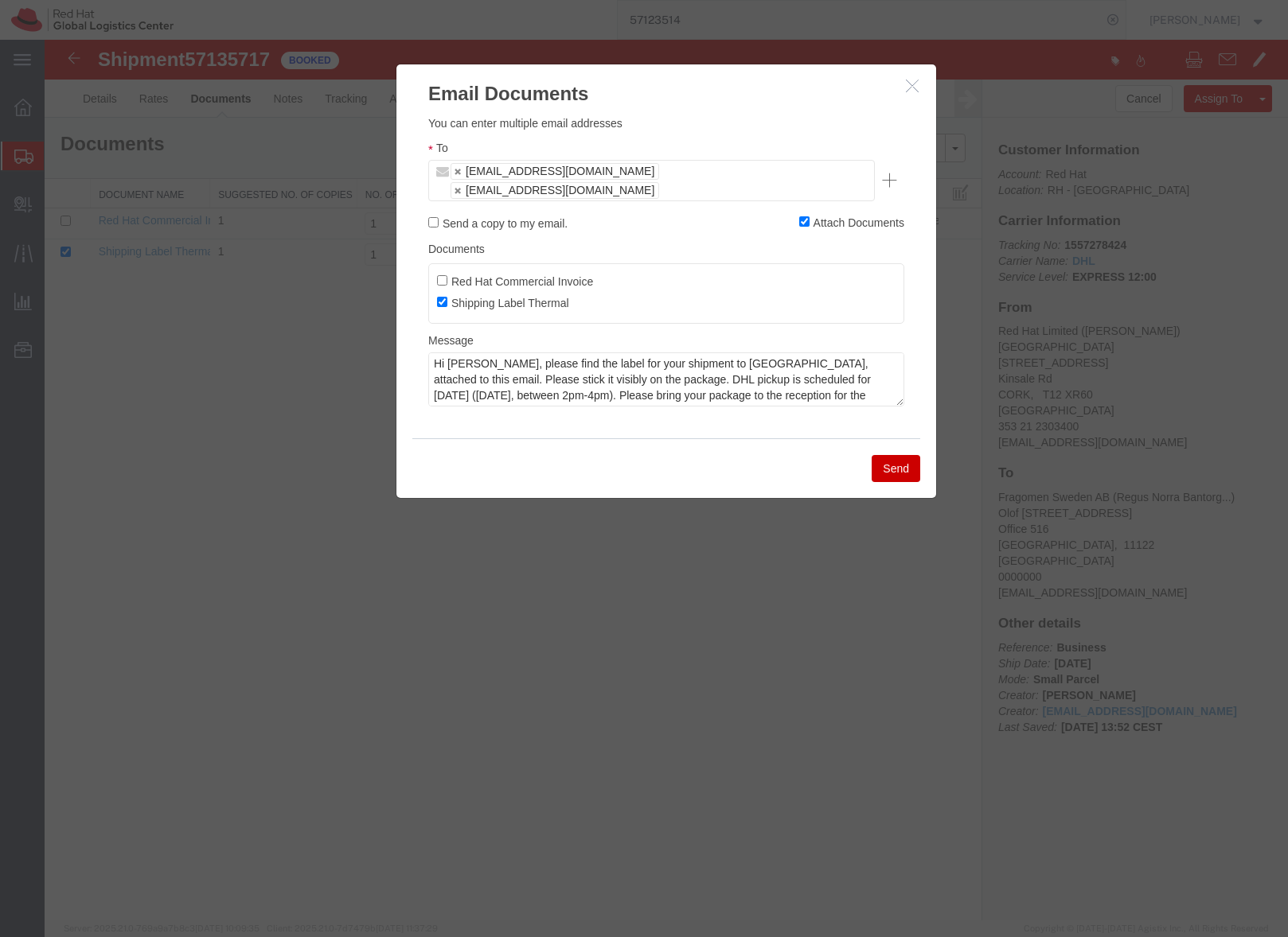
click at [902, 455] on button "Send" at bounding box center [896, 468] width 48 height 27
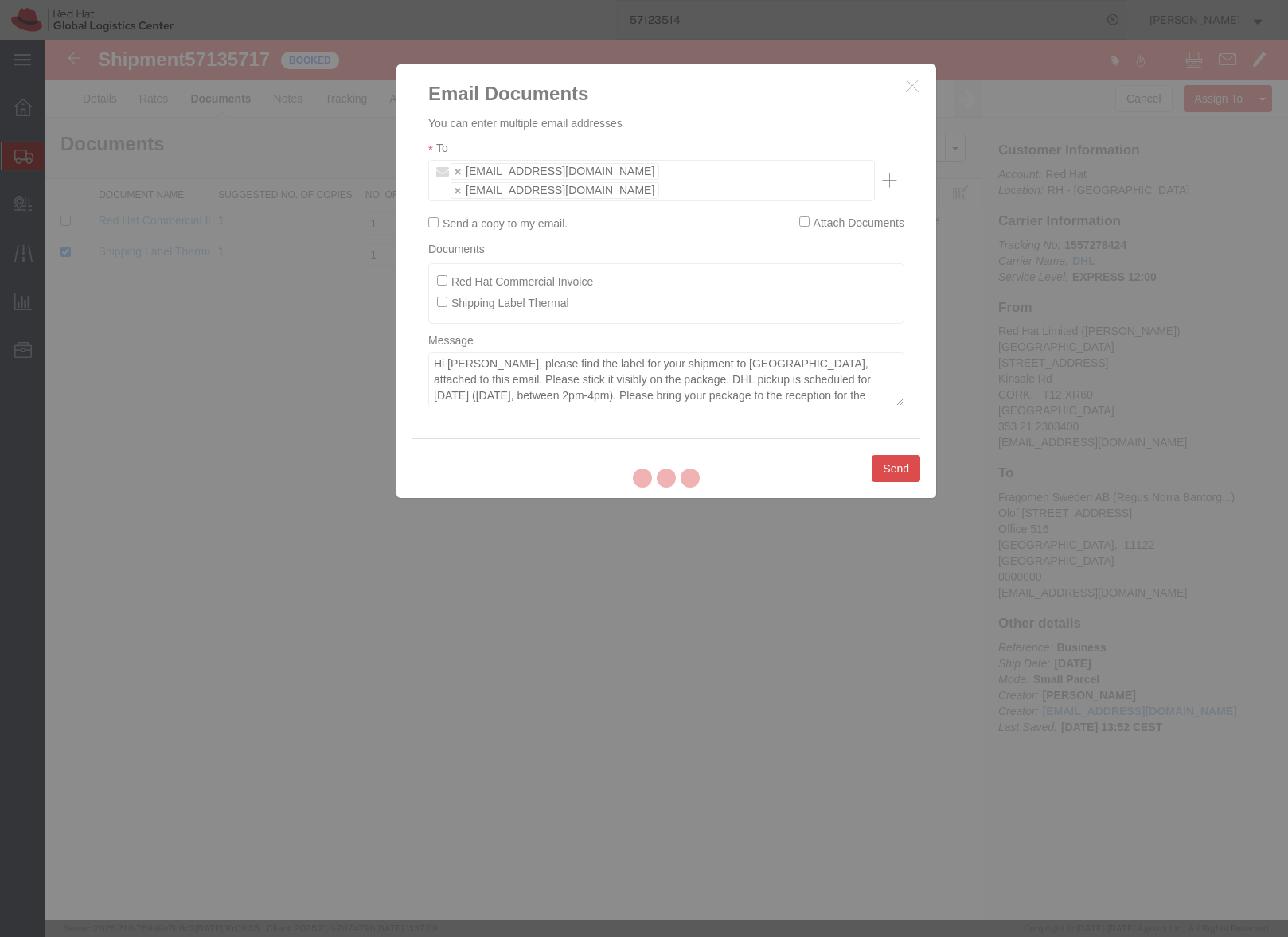
checkbox input "false"
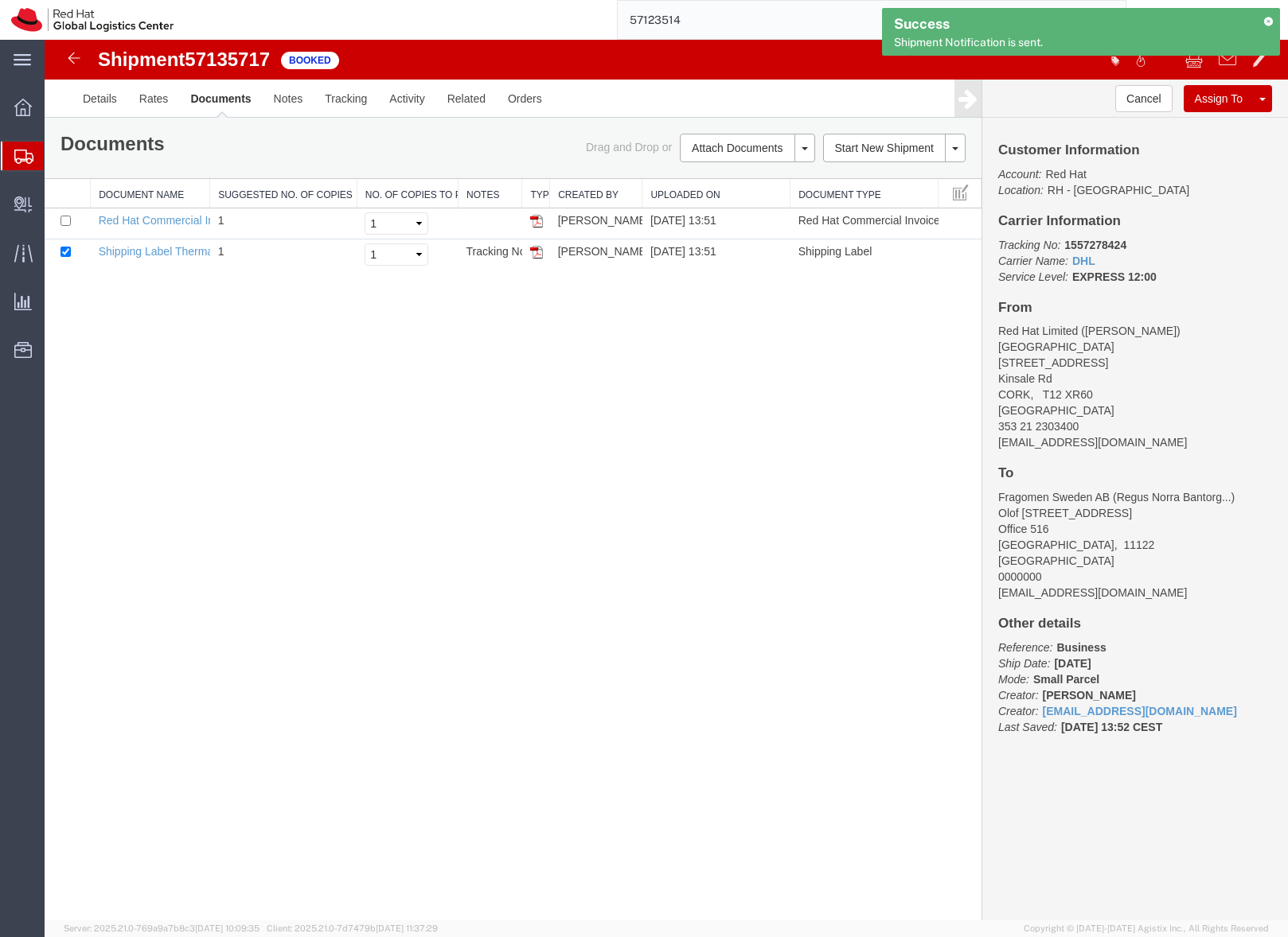
click at [26, 152] on icon at bounding box center [23, 156] width 19 height 14
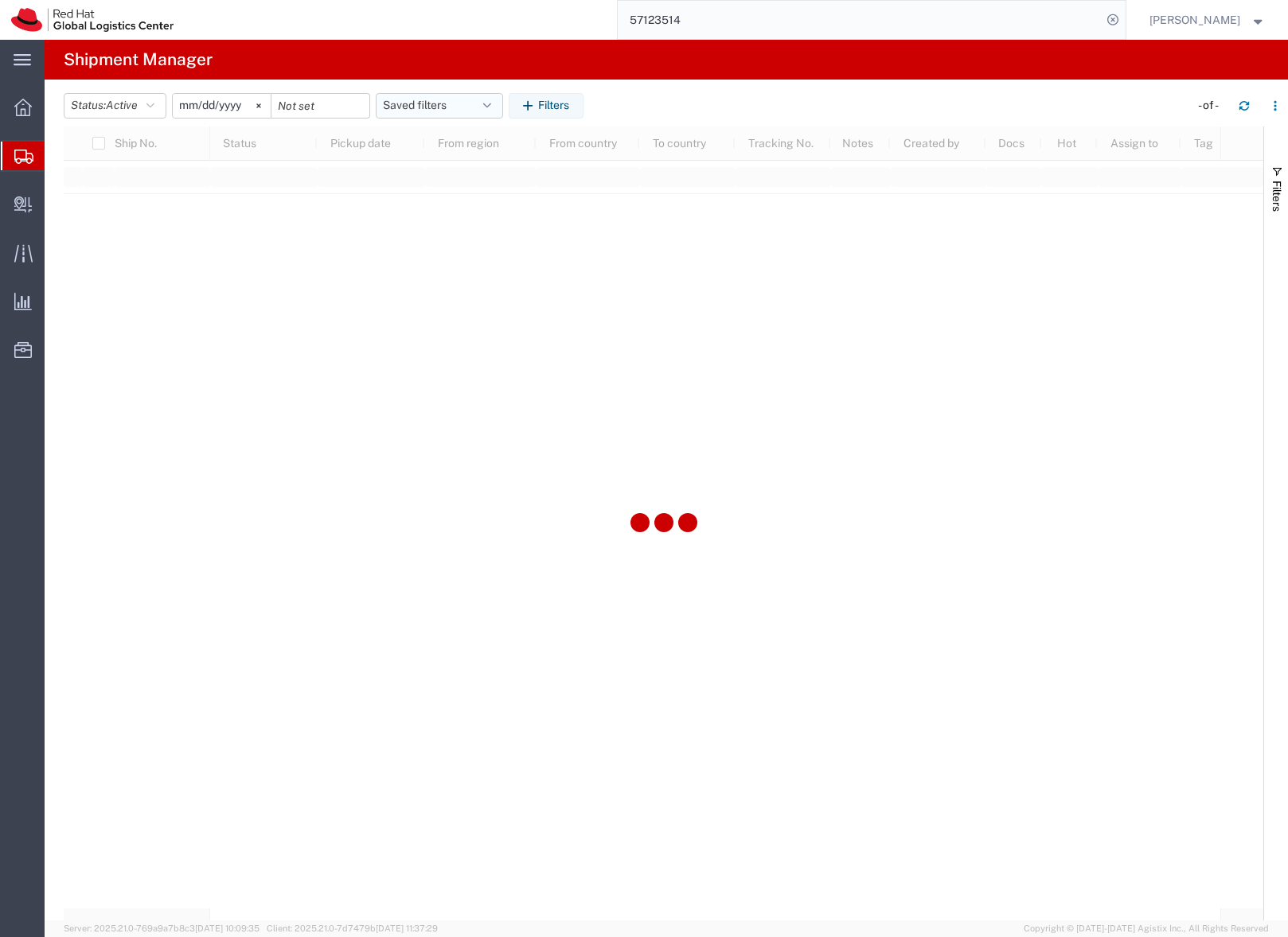
click at [397, 108] on button "Saved filters" at bounding box center [439, 106] width 128 height 26
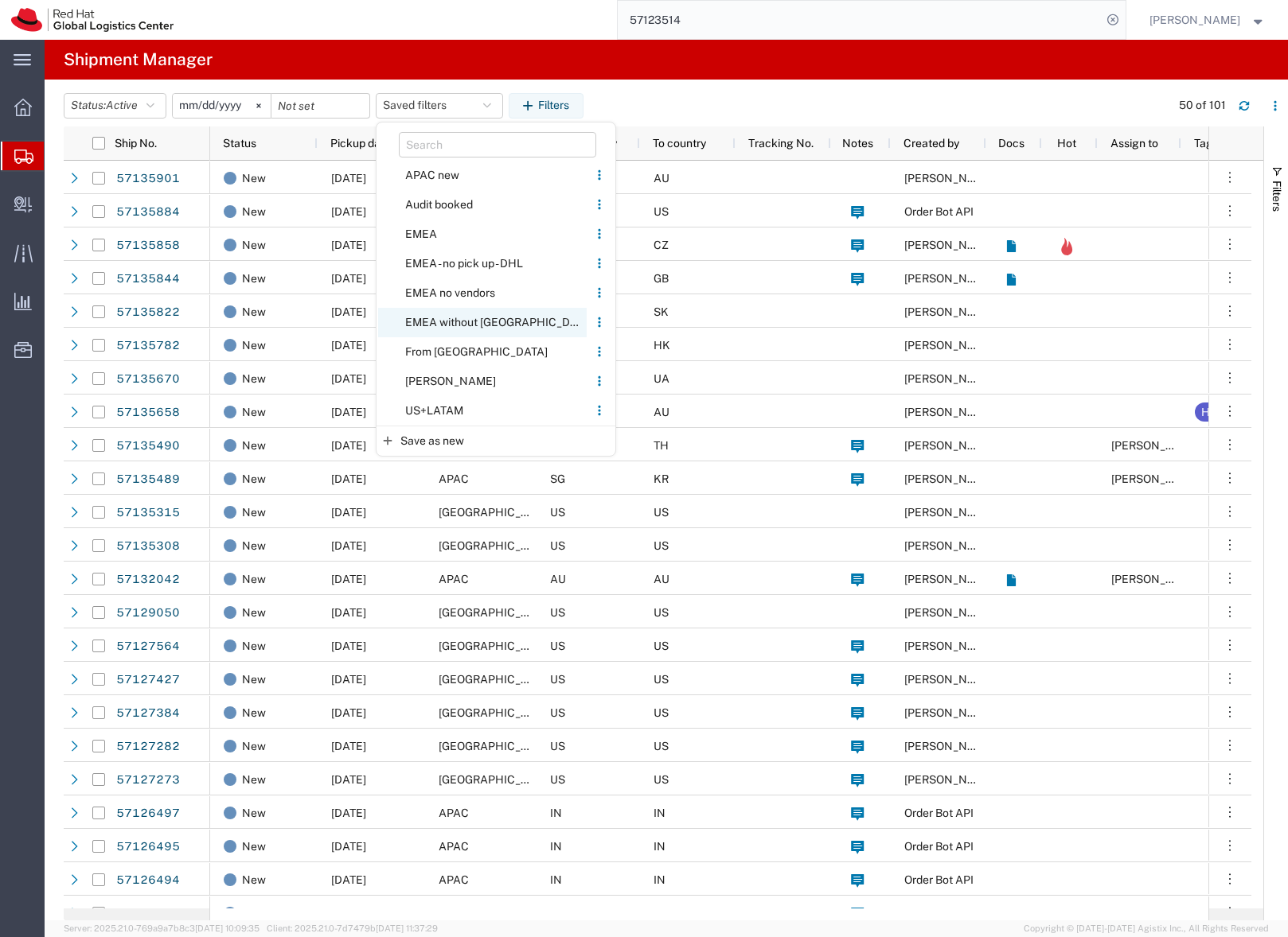
click at [440, 322] on span "EMEA without Brno" at bounding box center [482, 322] width 209 height 29
type input "2023-06-14"
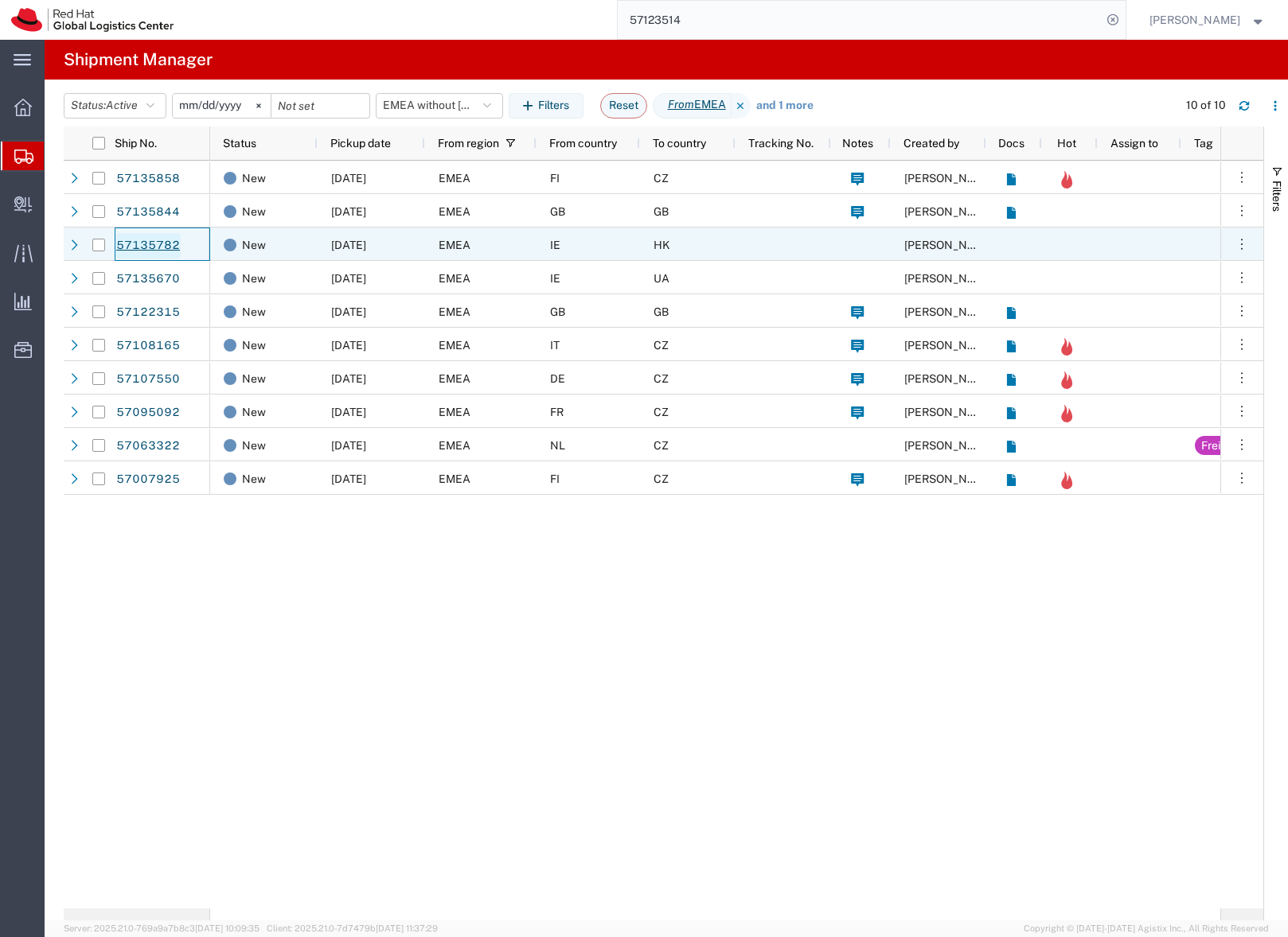
click at [160, 244] on link "57135782" at bounding box center [148, 245] width 65 height 26
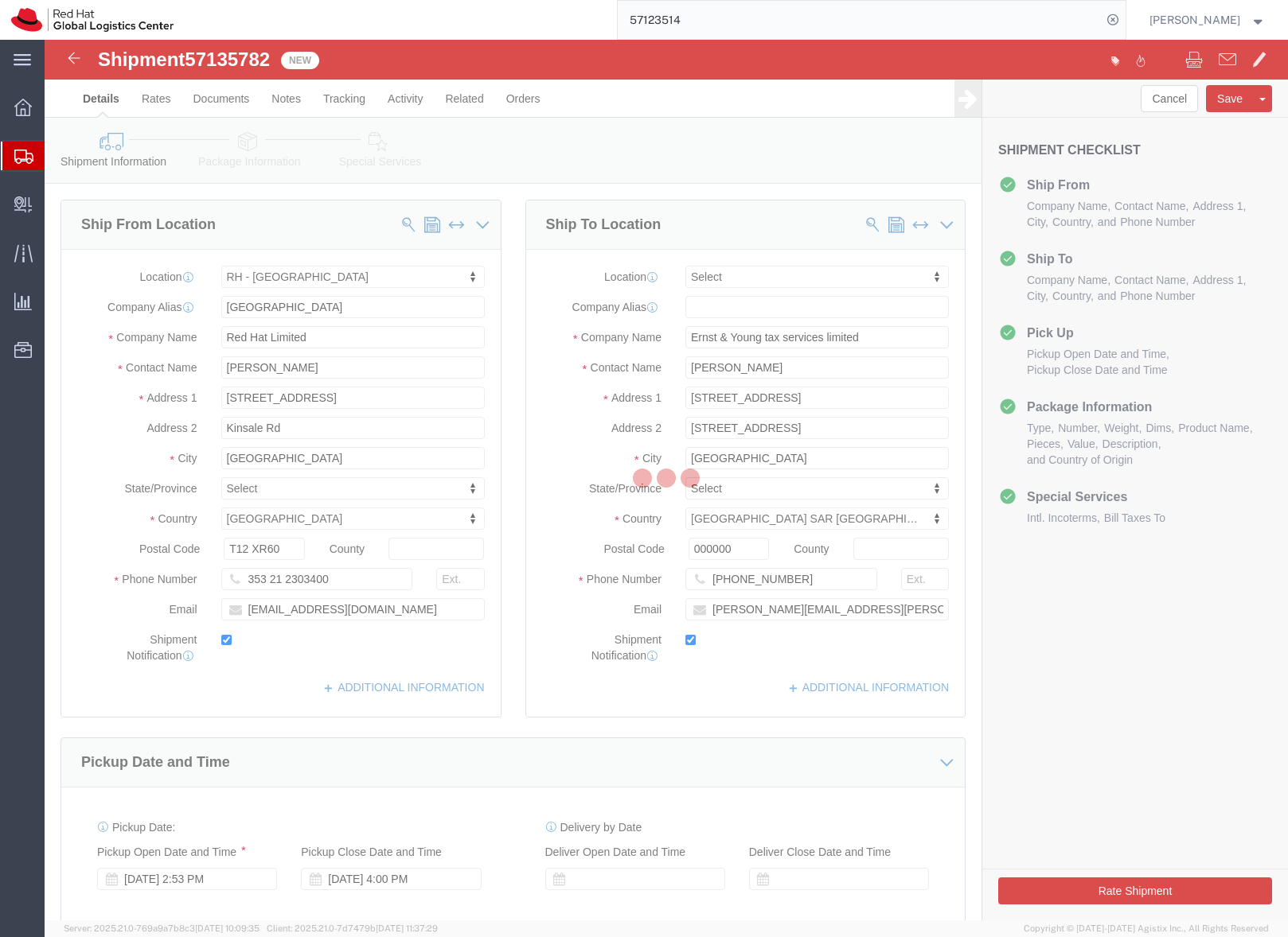
select select "37944"
select select
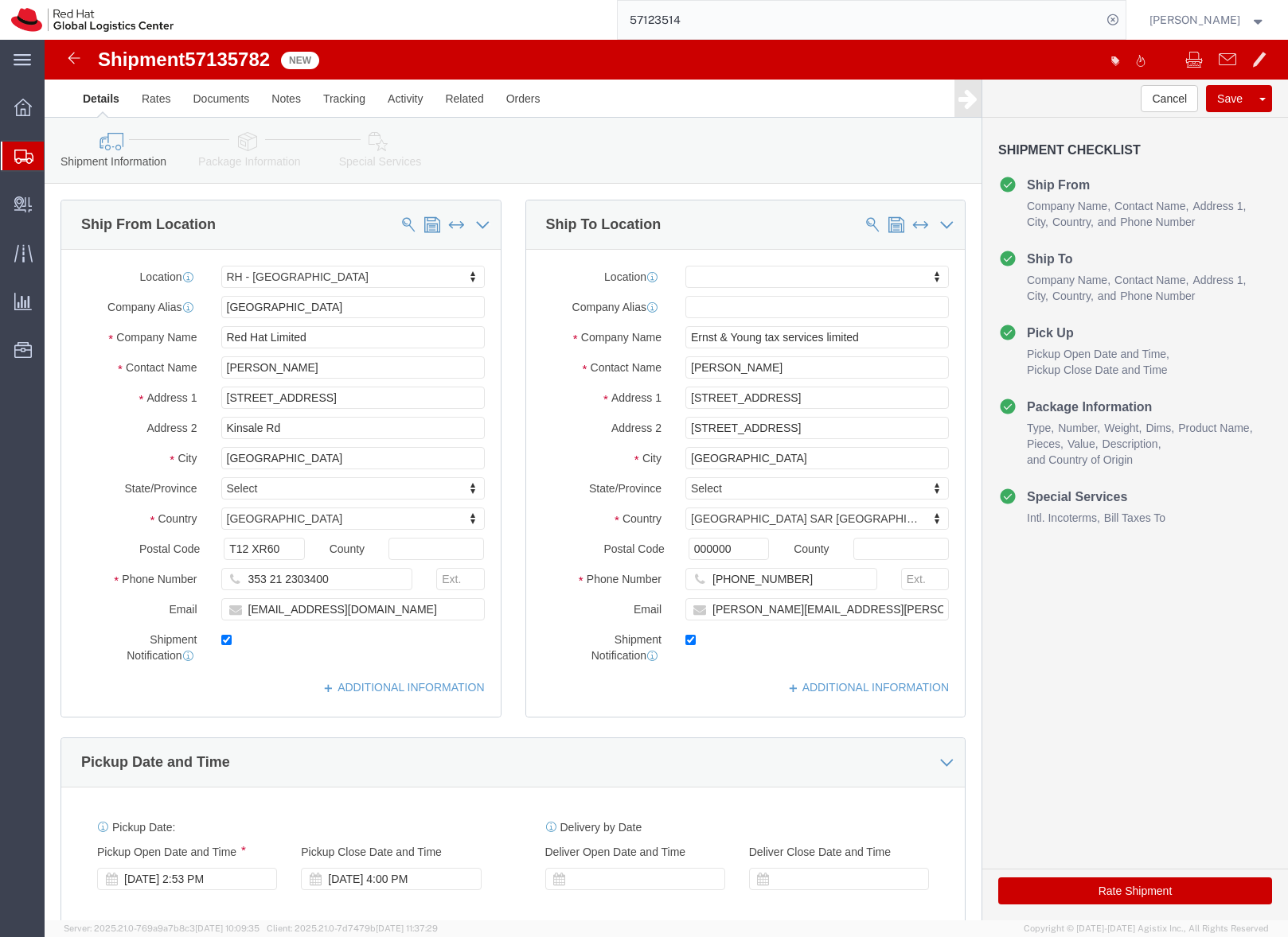
click link "Package Information"
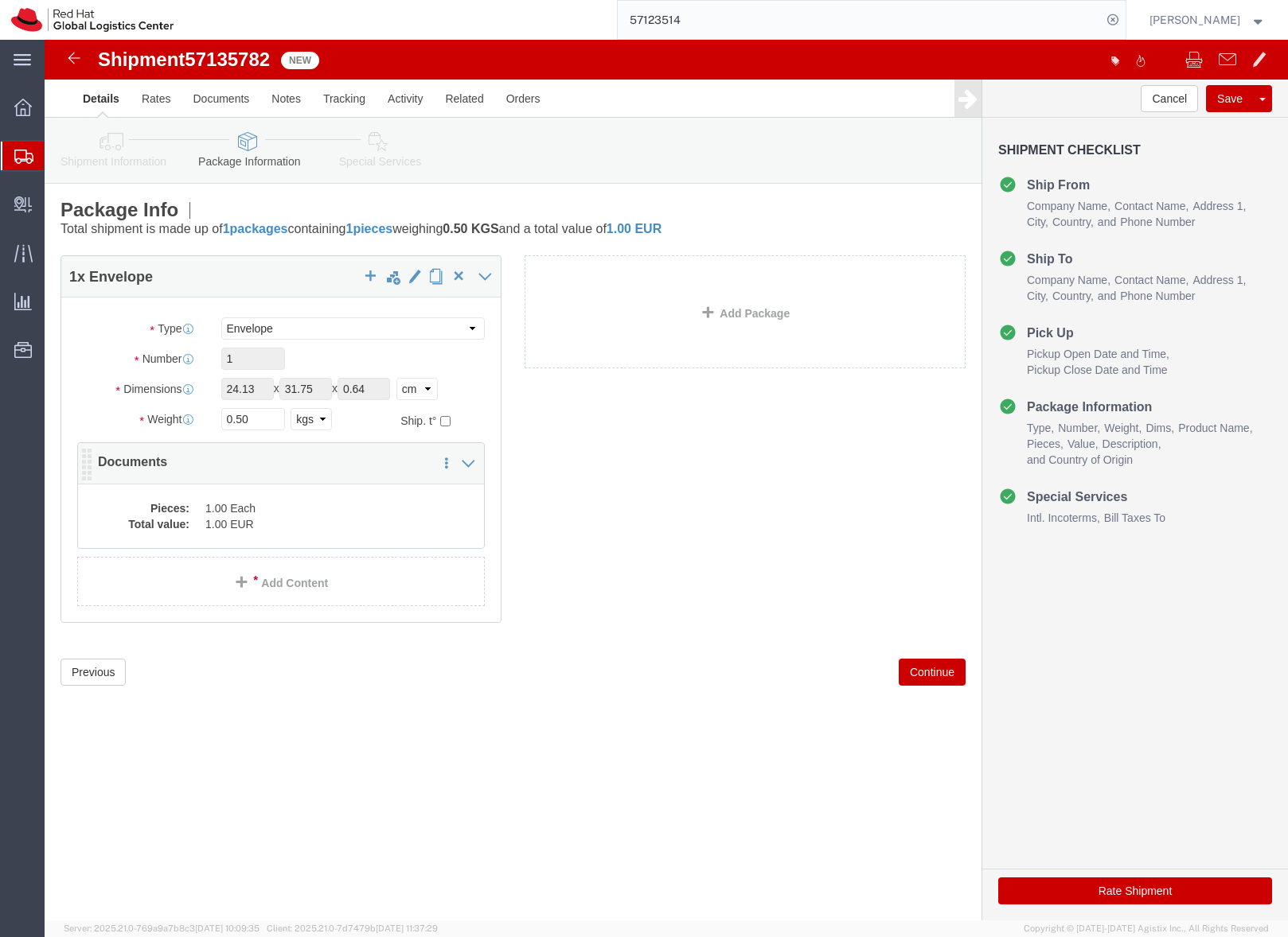
click dd "1.00 EUR"
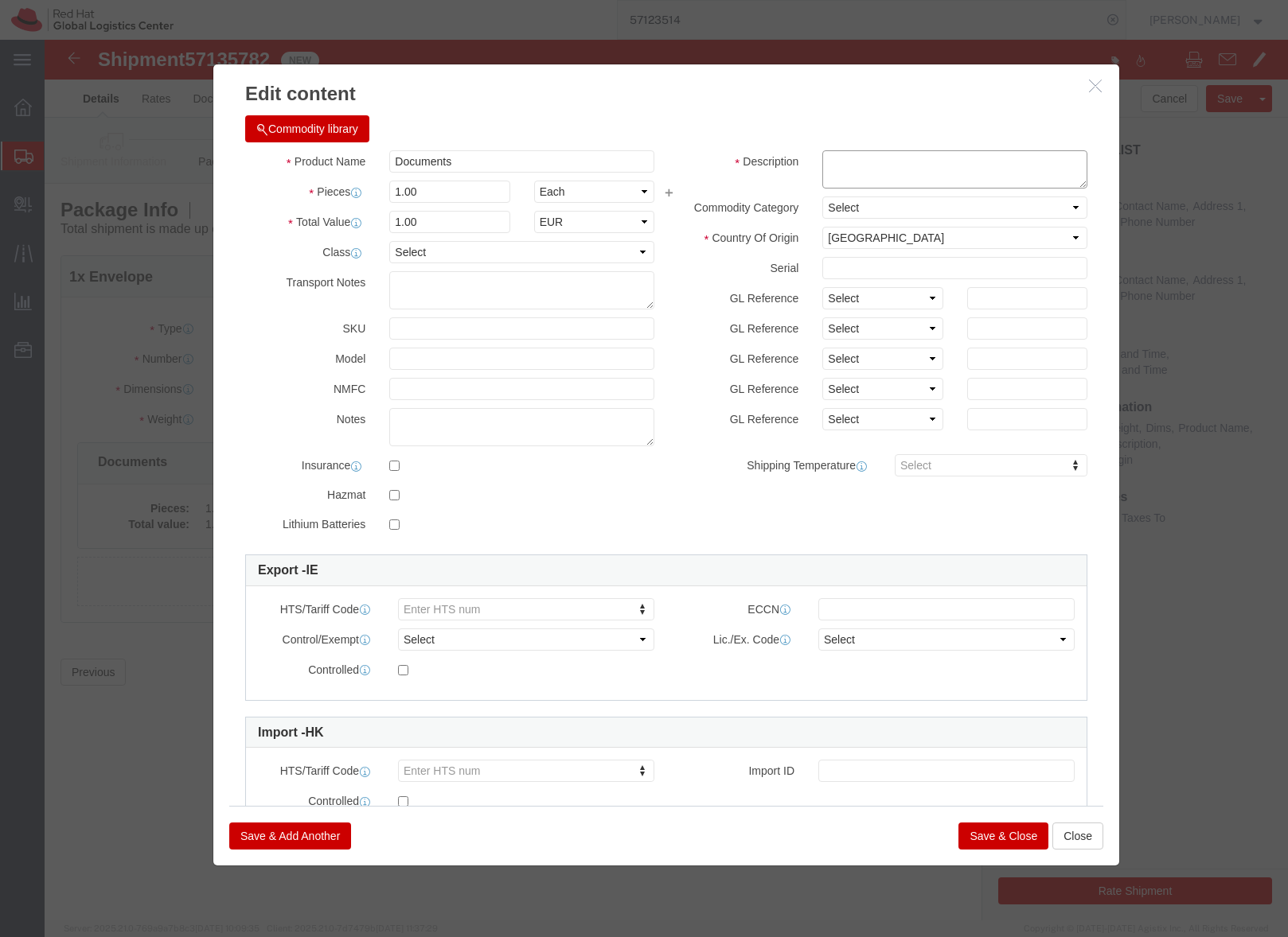
click textarea
type textarea "Legal letter"
click button "Save & Close"
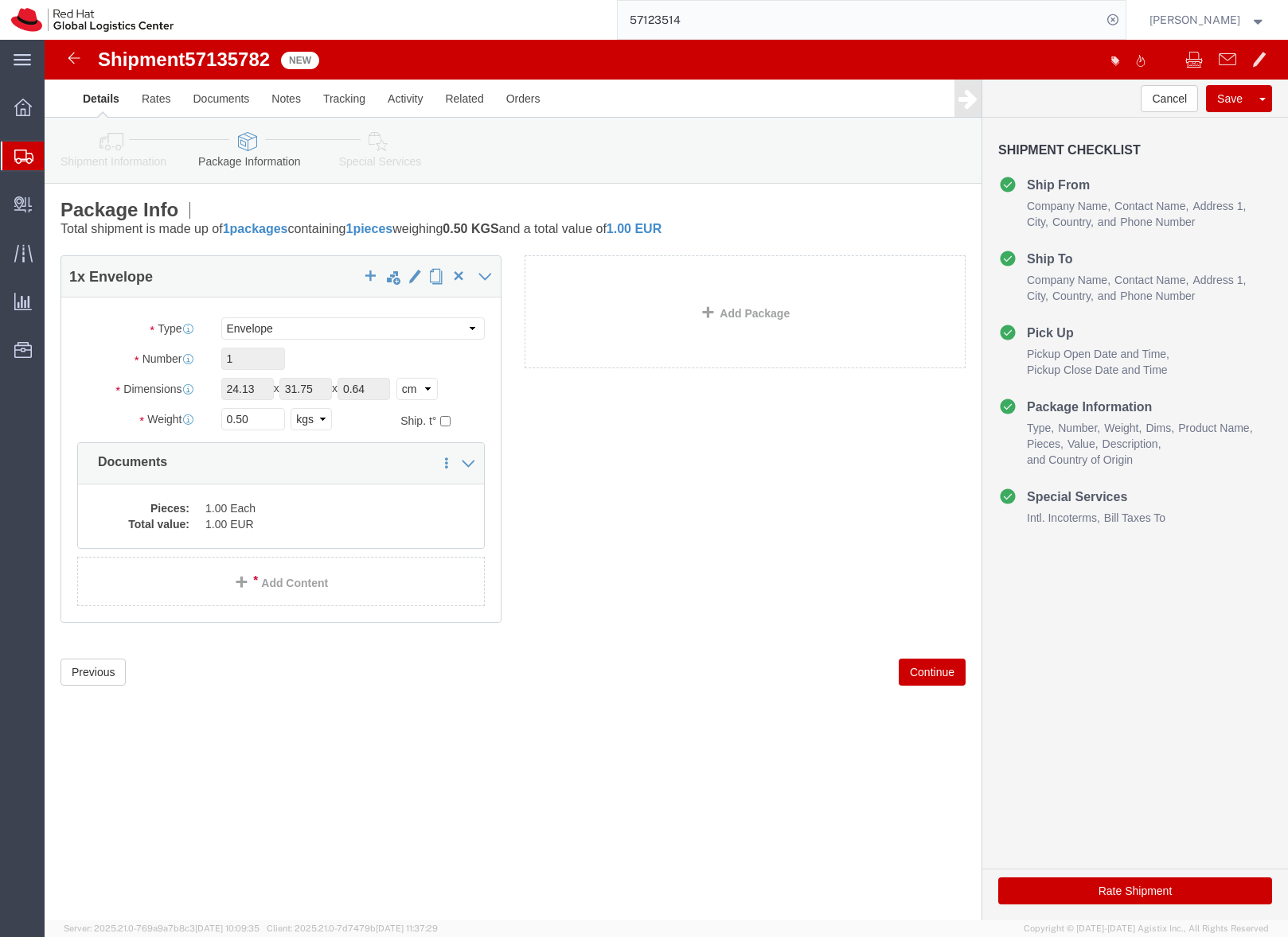
click link "Special Services"
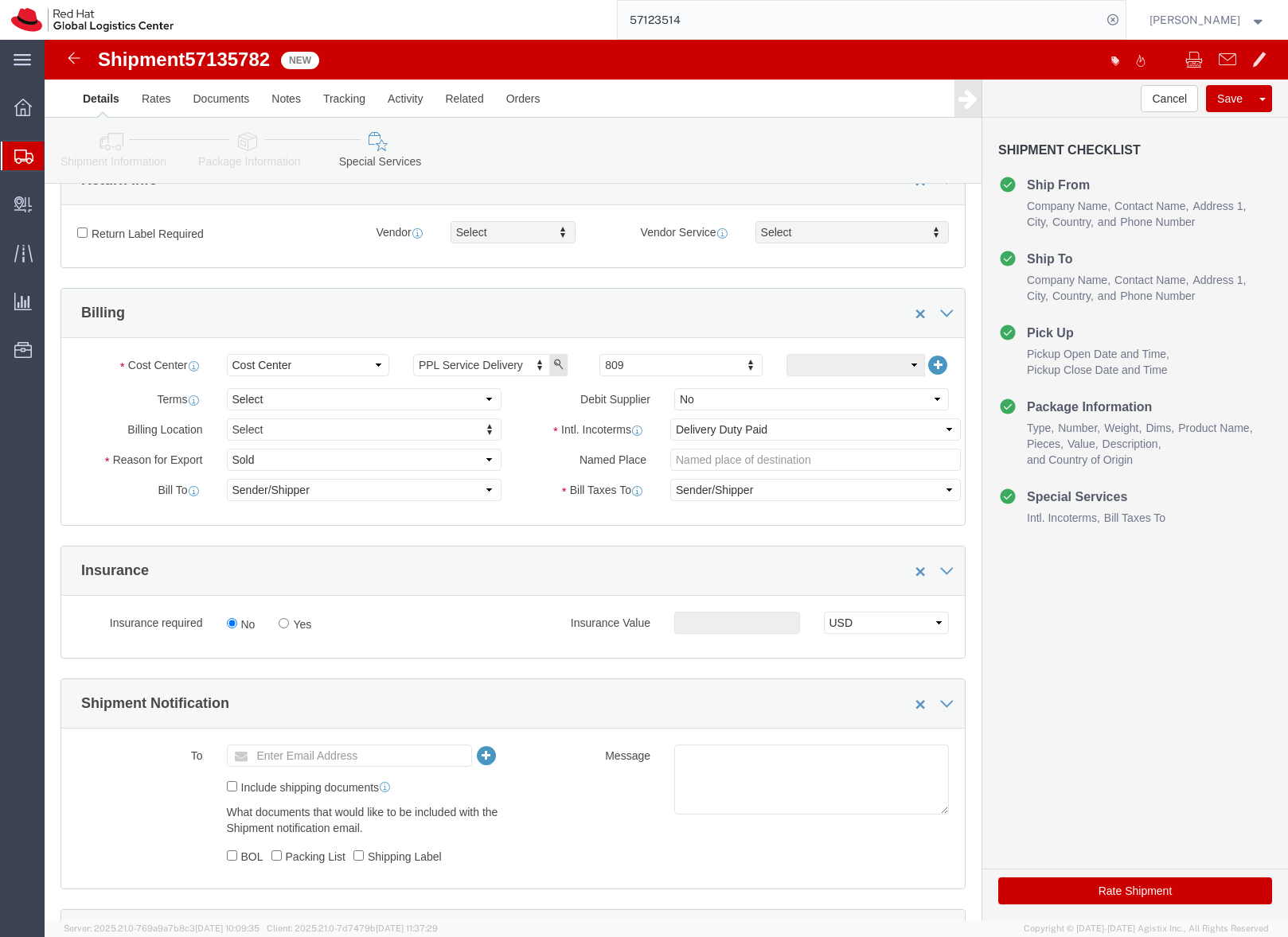
scroll to position [411, 0]
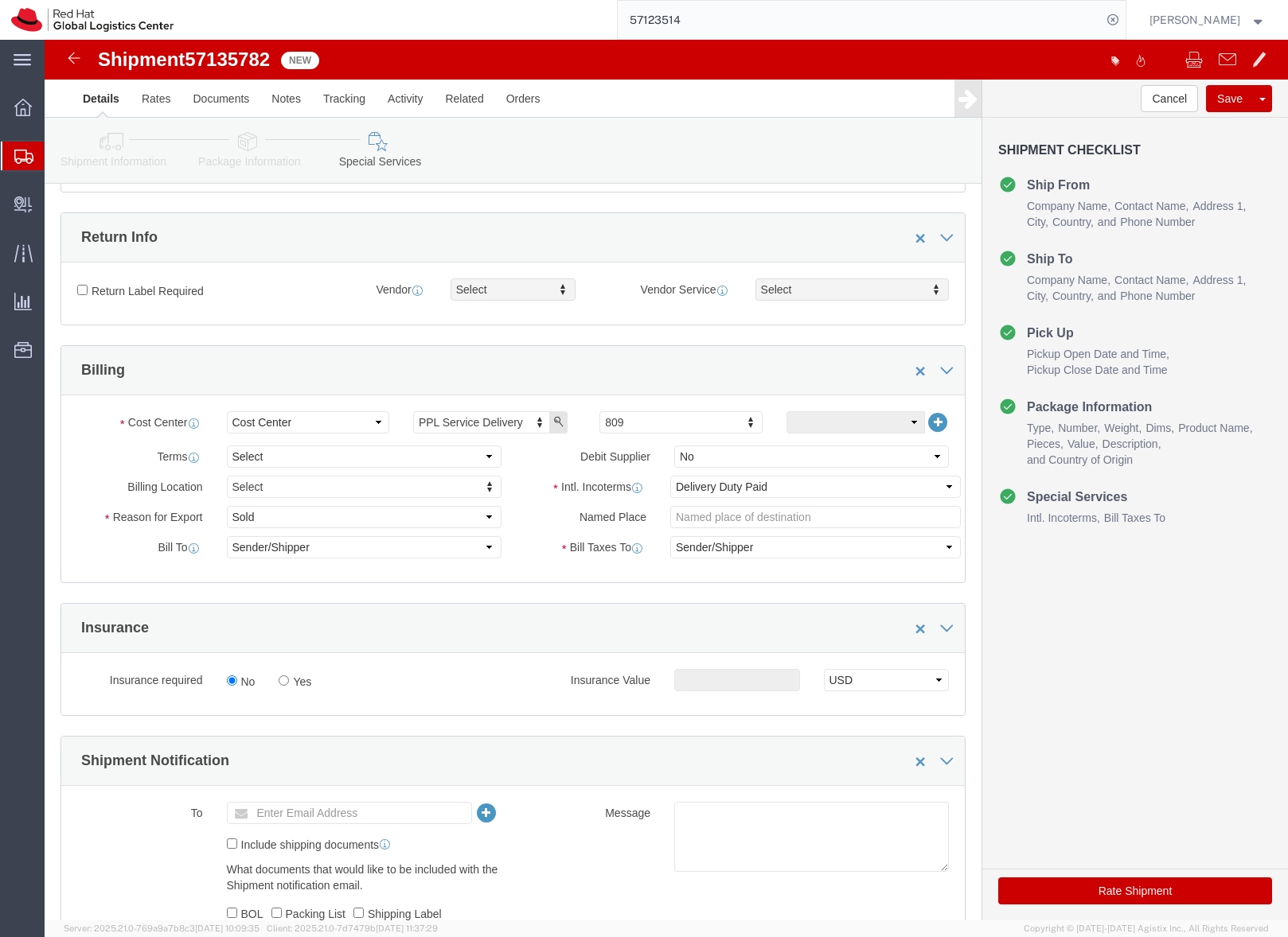
click button "Rate Shipment"
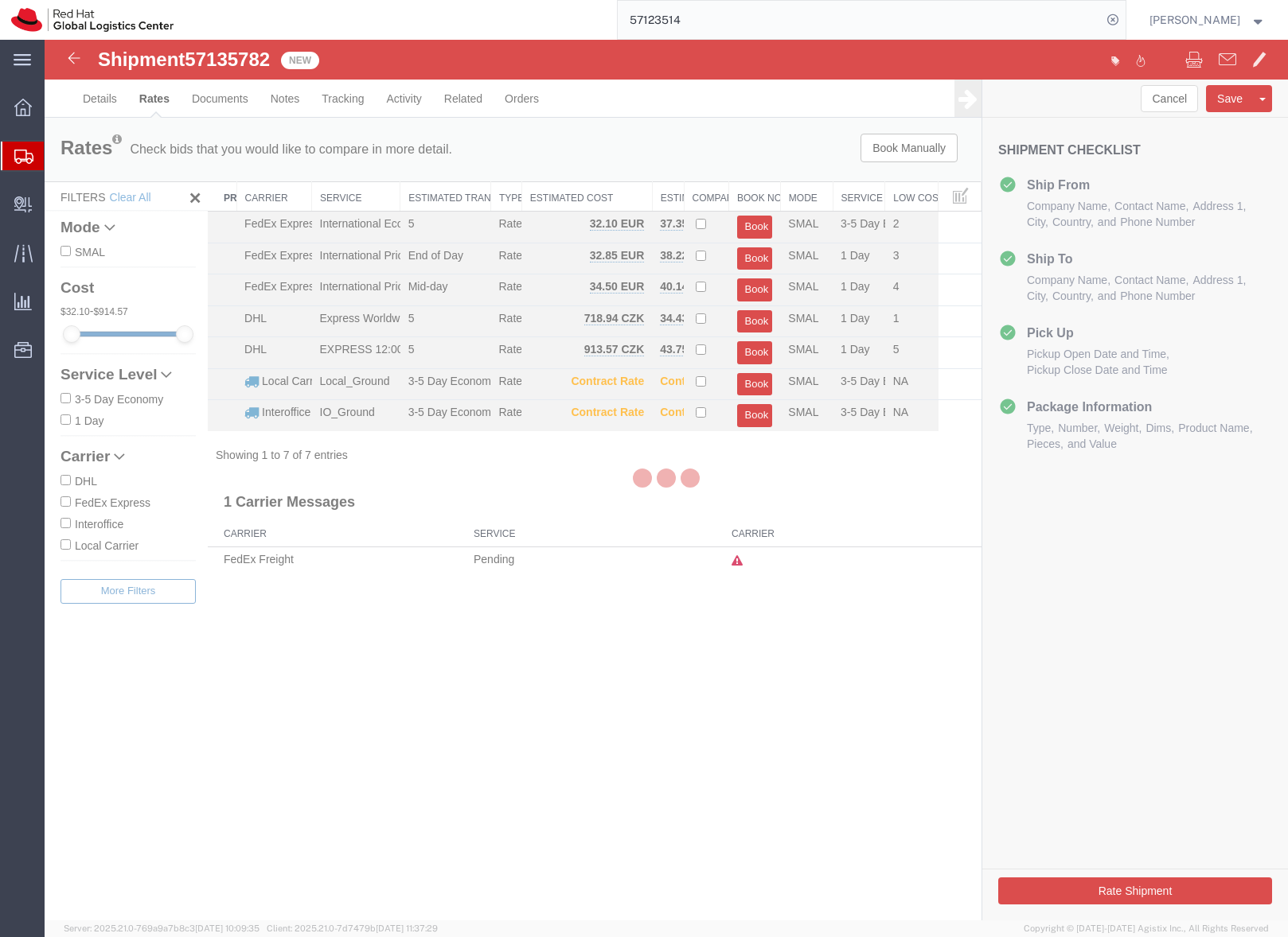
scroll to position [0, 0]
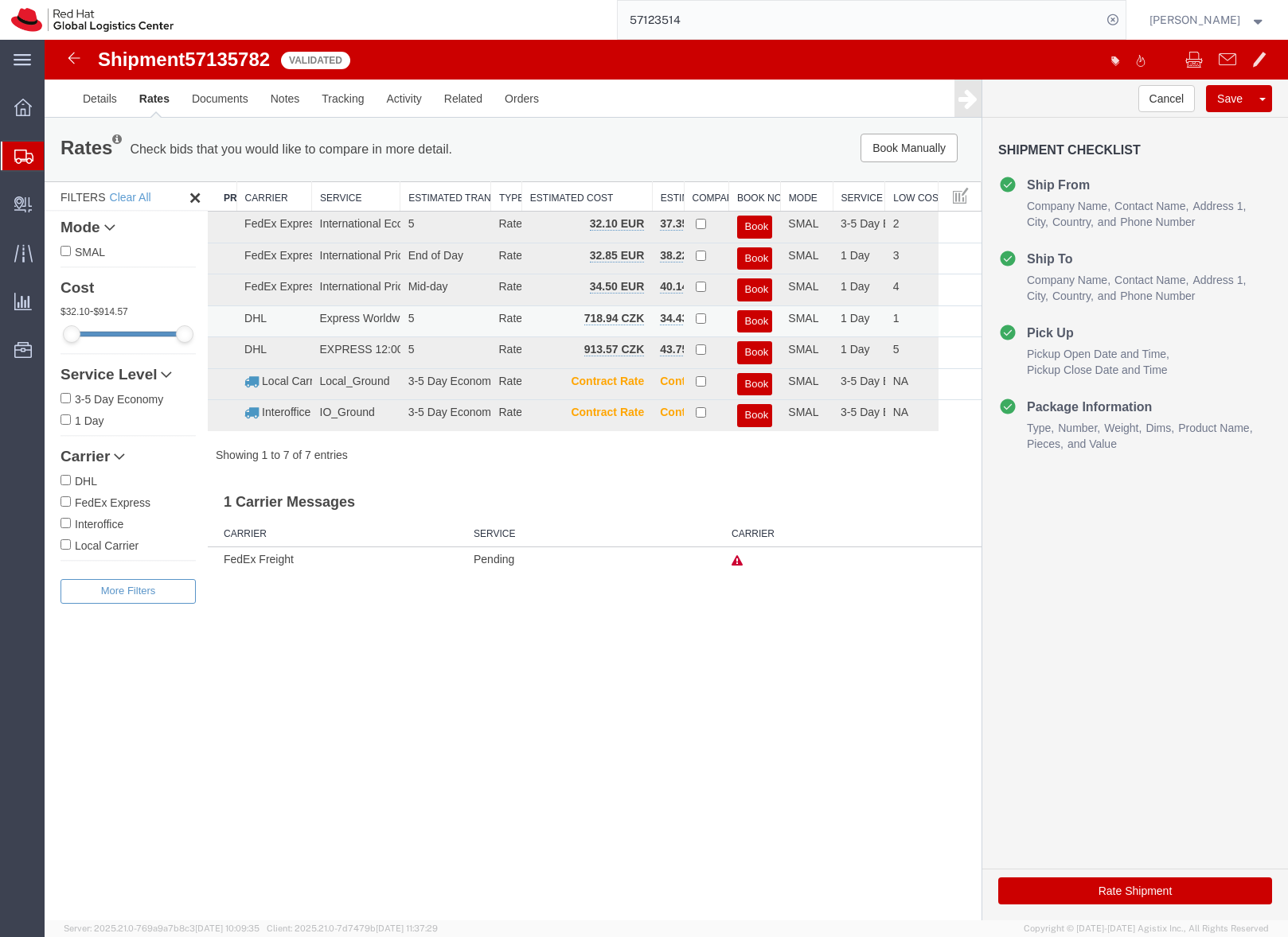
click at [764, 317] on button "Book" at bounding box center [755, 322] width 36 height 23
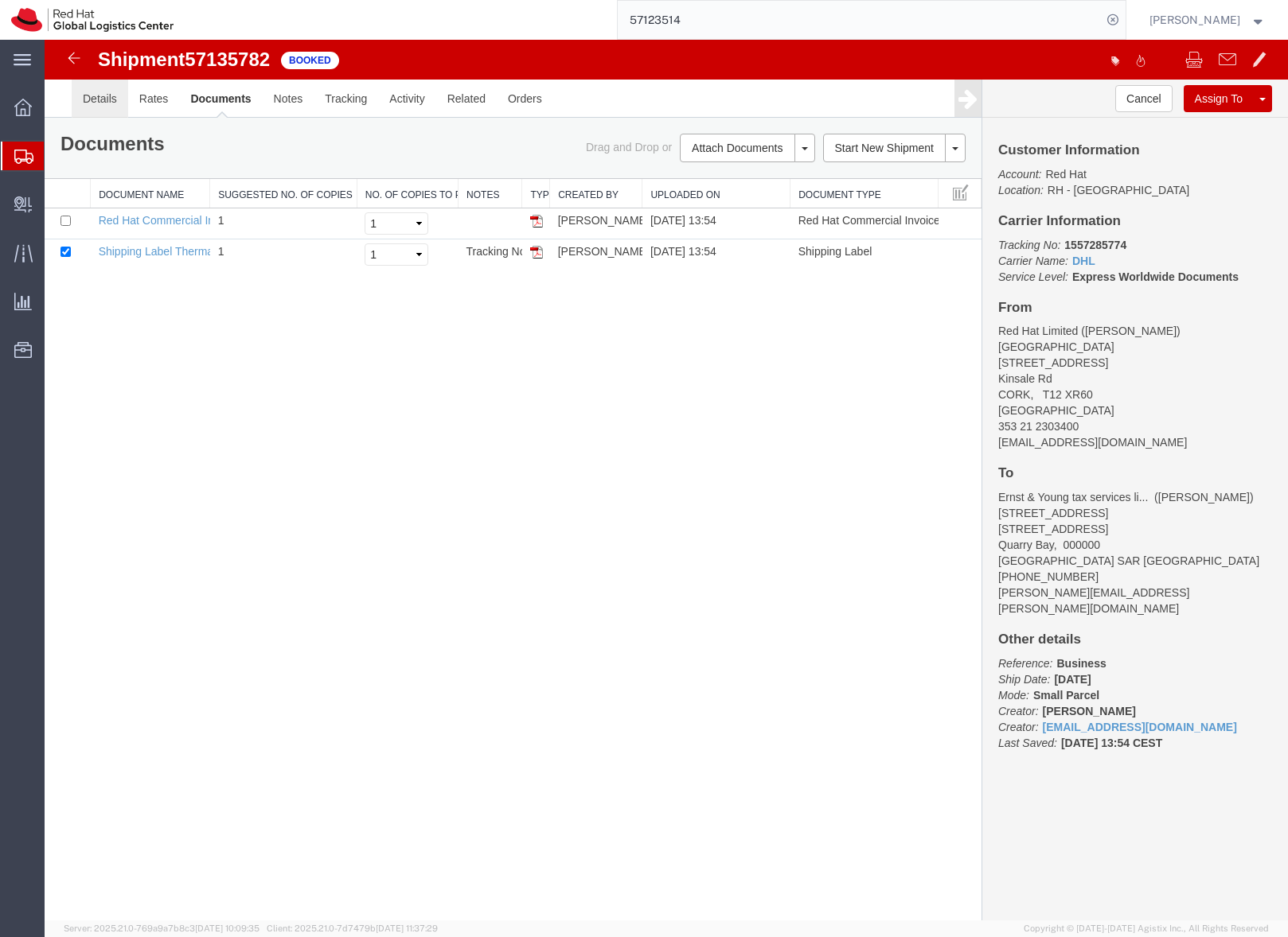
click at [93, 96] on link "Details" at bounding box center [100, 98] width 57 height 38
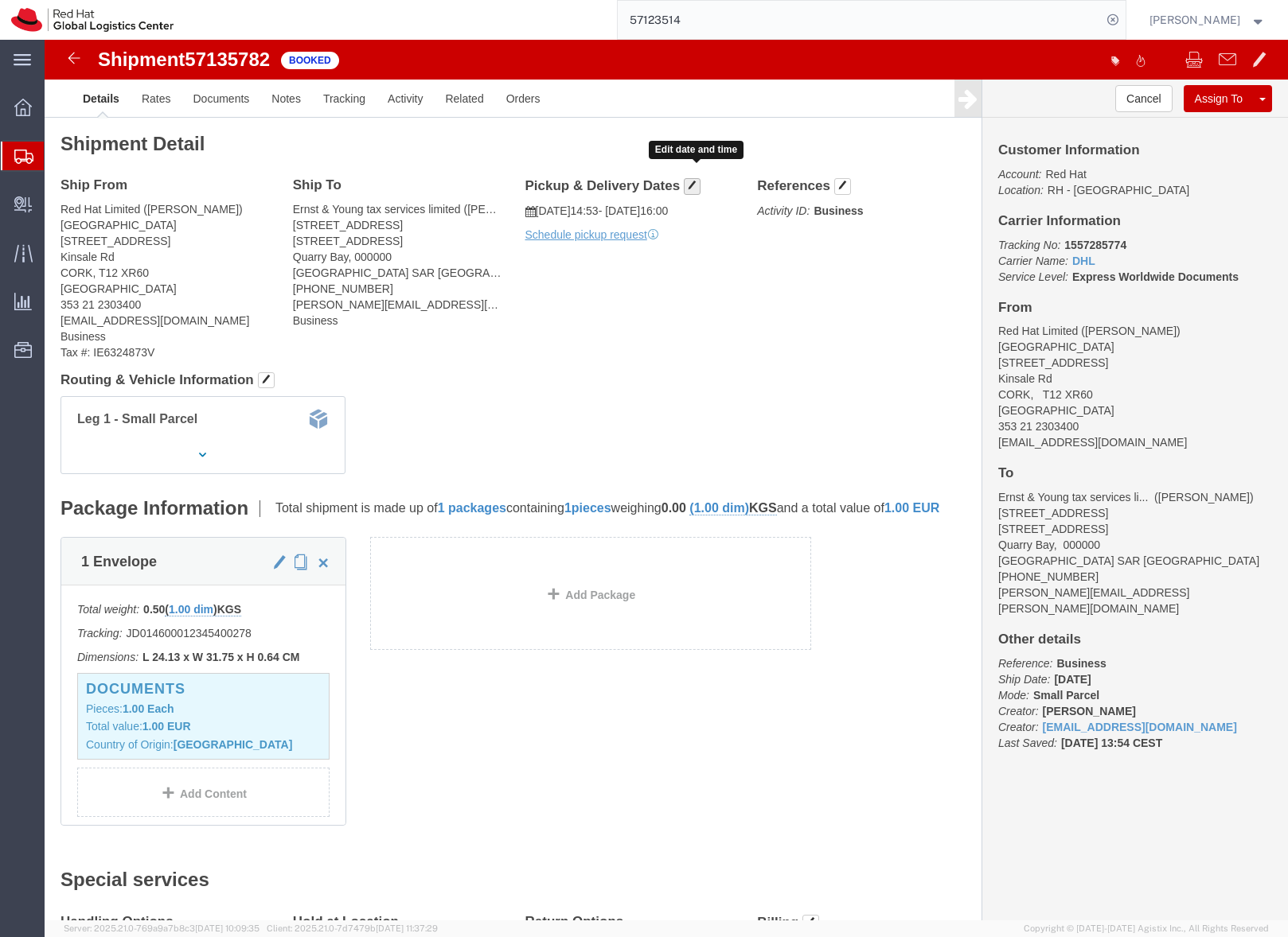
click span "button"
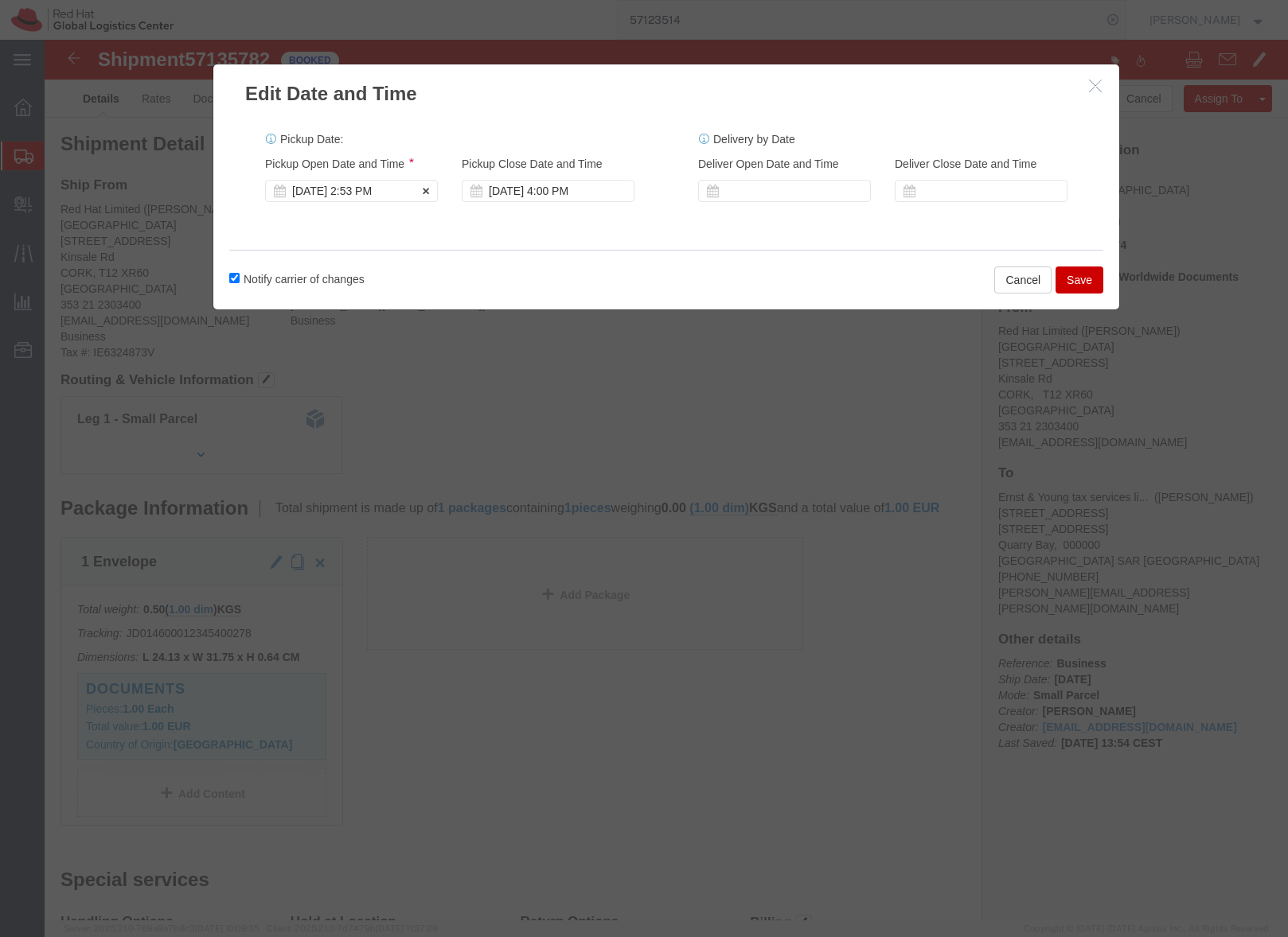
click div "Oct 15 2025 2:53 PM"
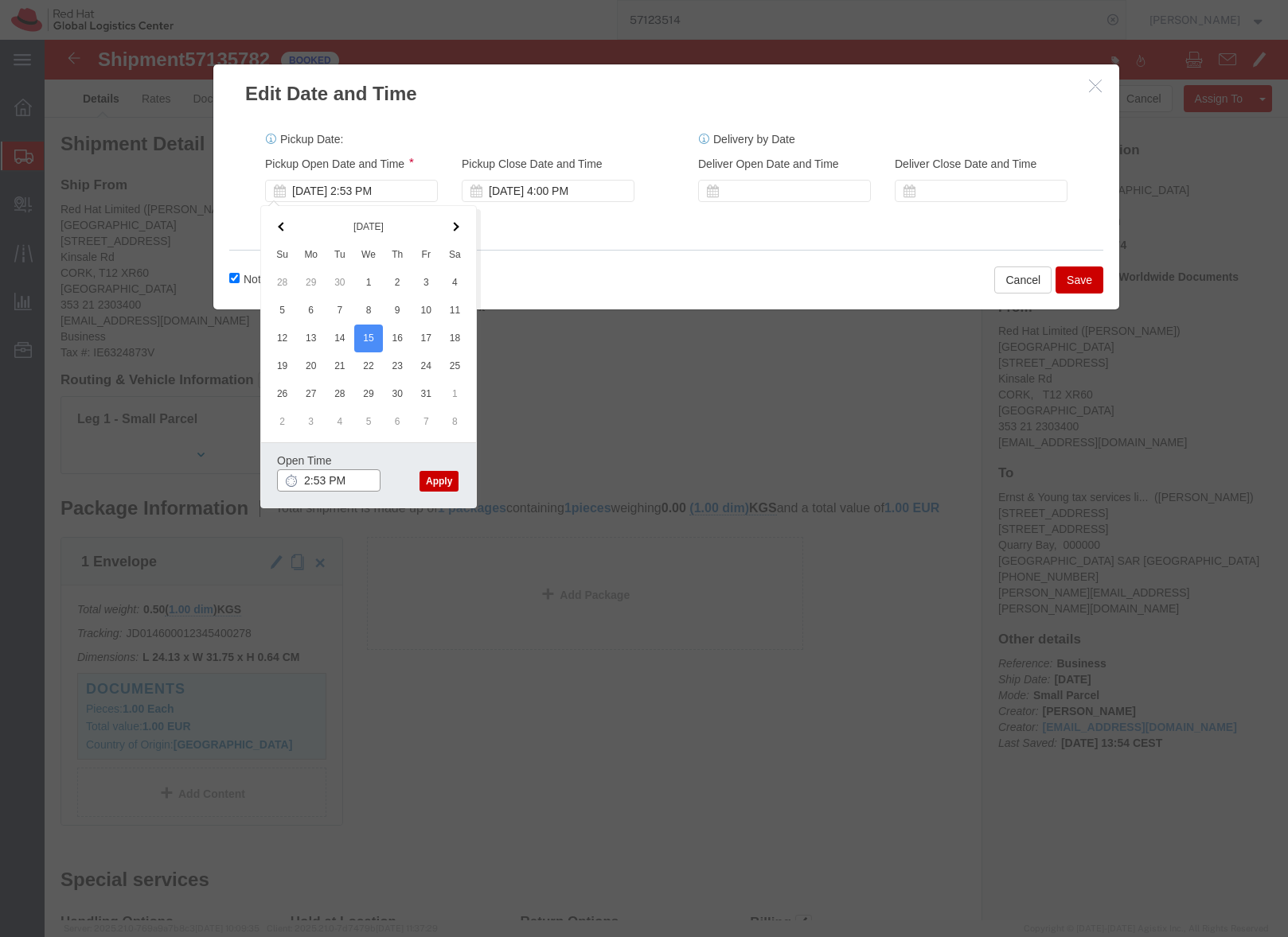
click input "2:53 PM"
type input "2:00 PM"
click button "Apply"
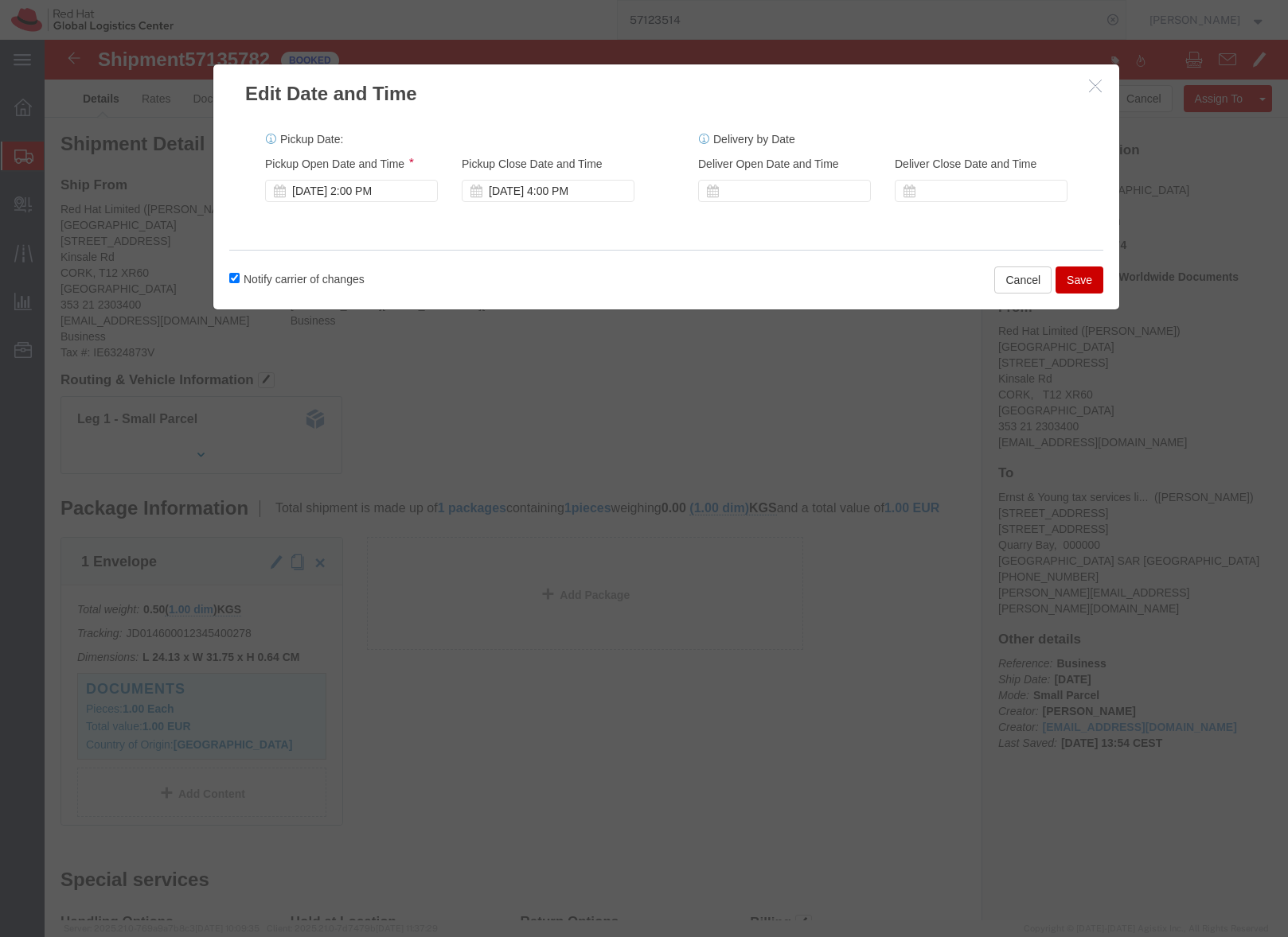
click button "Save"
click div
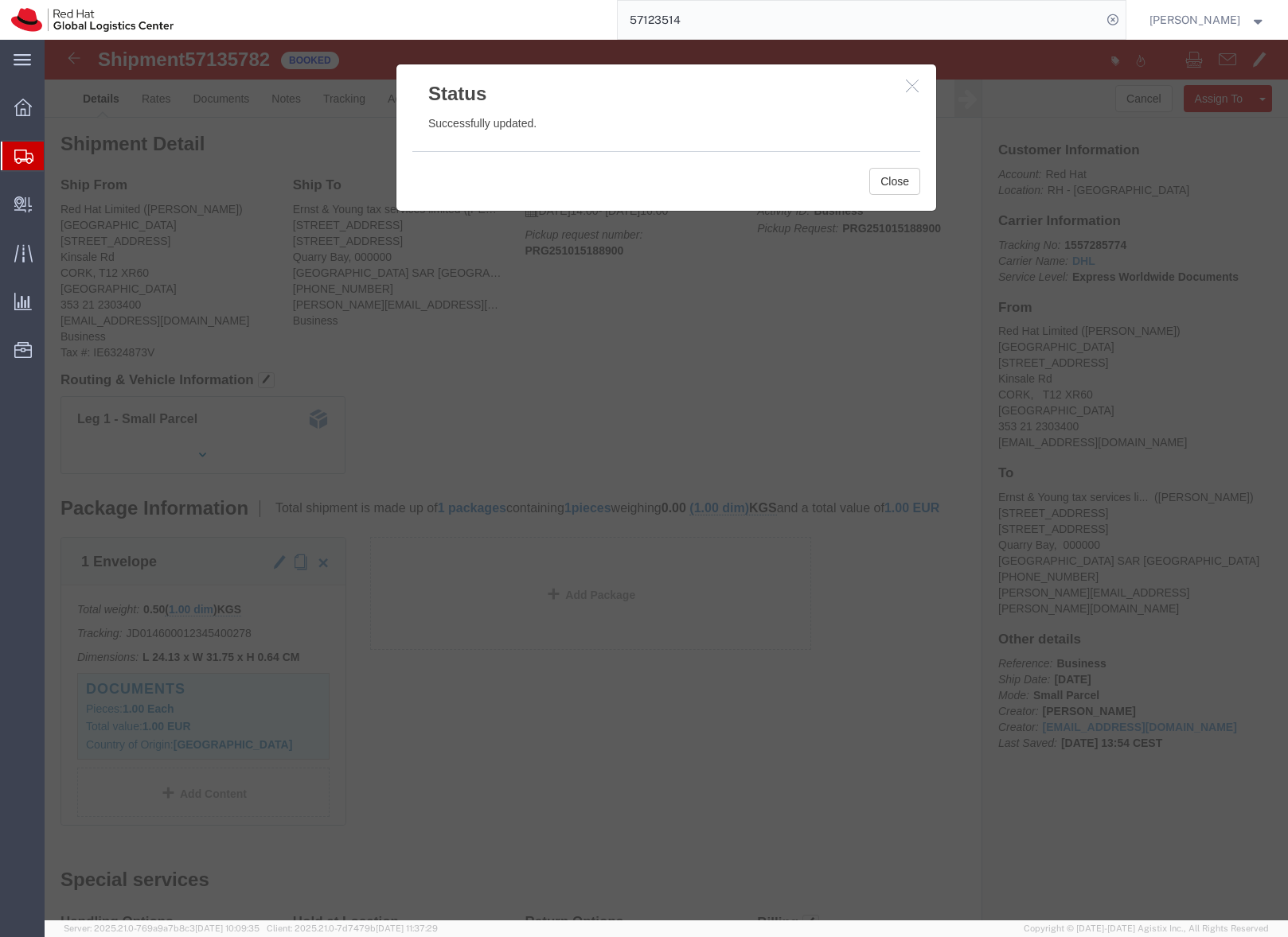
click icon "button"
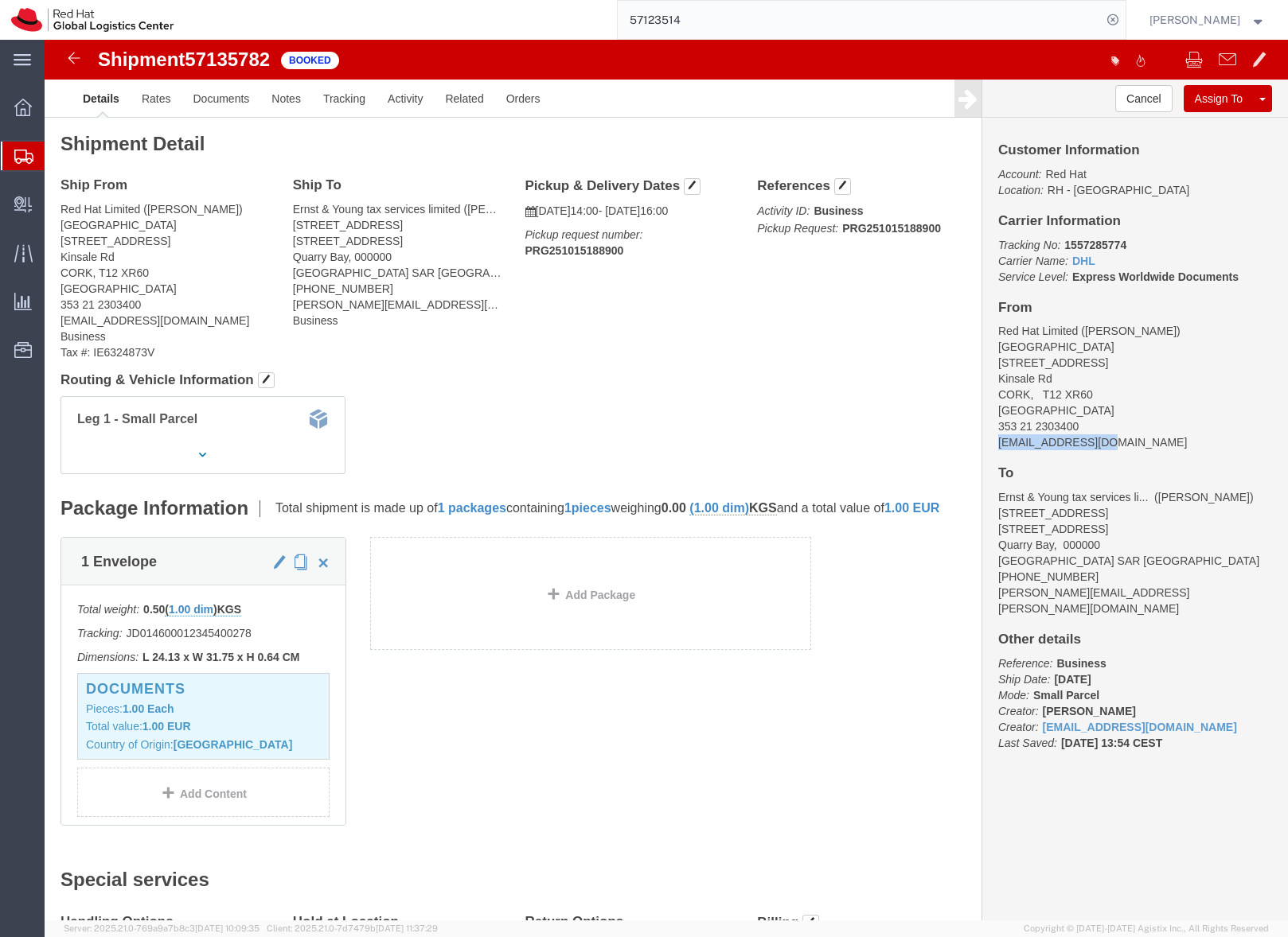
drag, startPoint x: 1065, startPoint y: 409, endPoint x: 940, endPoint y: 399, distance: 125.4
click div "Customer Information Account: Red Hat Location: RH - Cork Carrier Information T…"
copy address "chorgan@redhat.com"
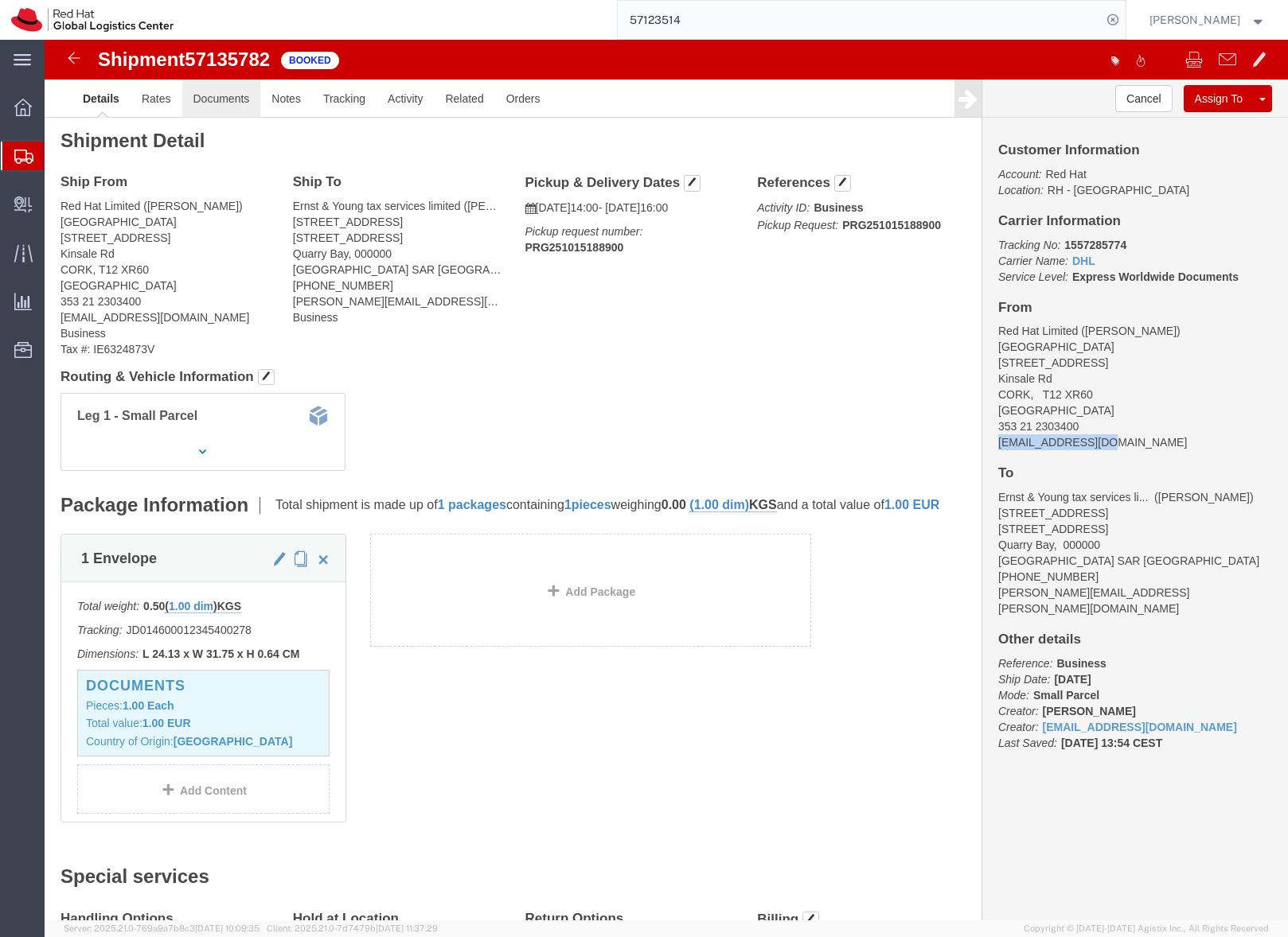
click link "Documents"
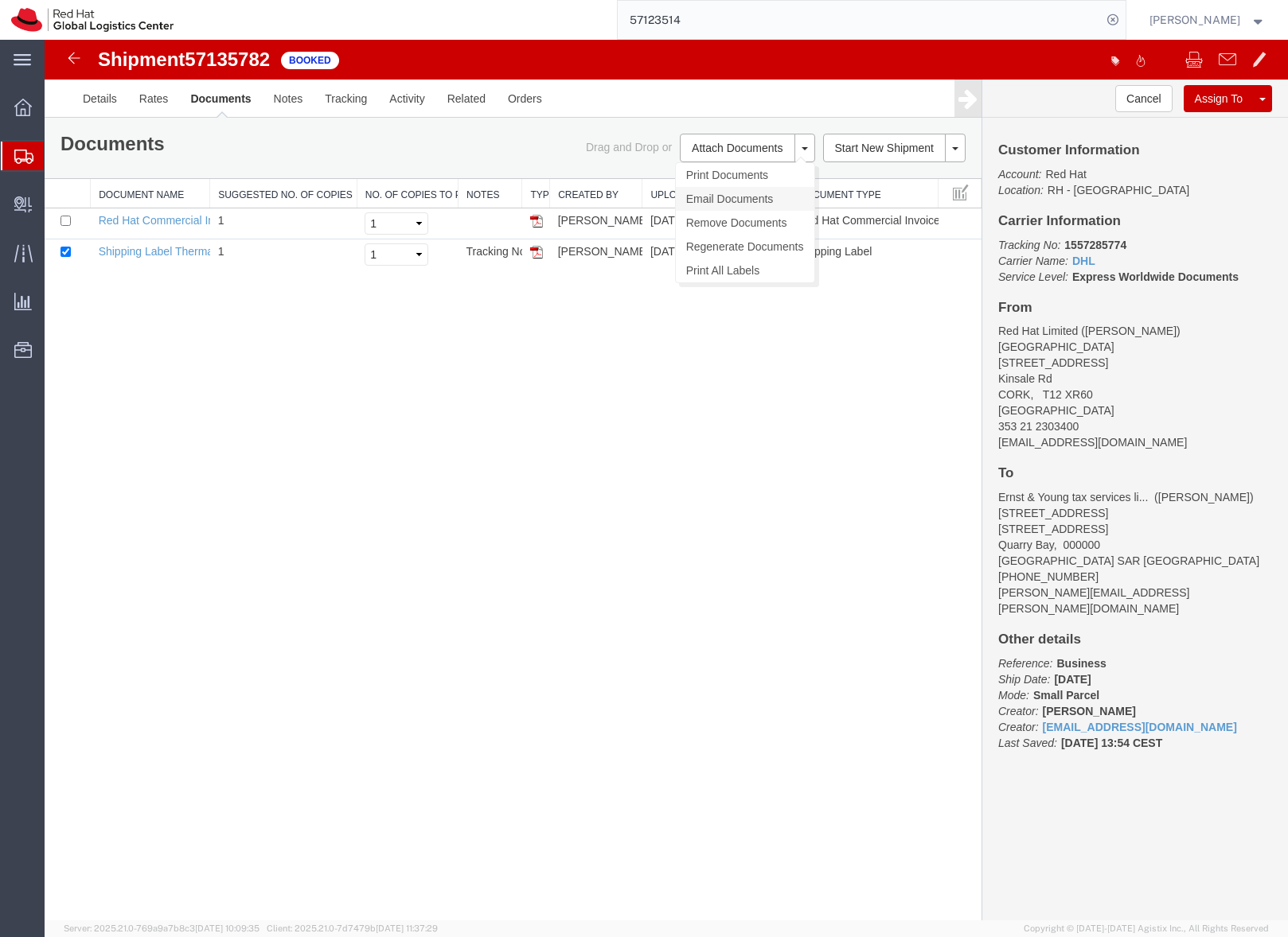
click at [702, 199] on link "Email Documents" at bounding box center [745, 199] width 139 height 24
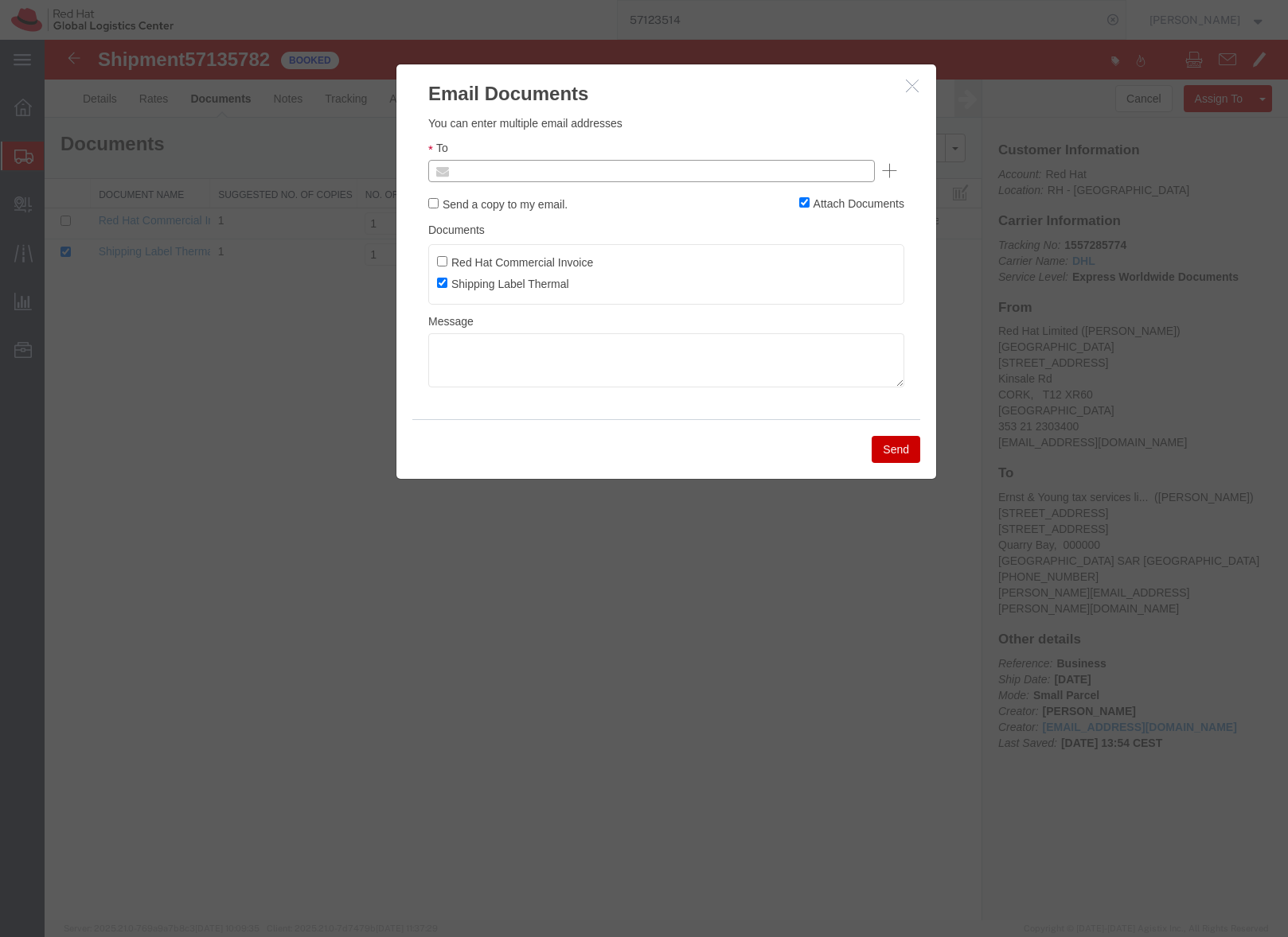
click at [493, 170] on input "text" at bounding box center [543, 171] width 186 height 21
paste input "chorgan@redhat.com"
type input "chorgan@redhat.com"
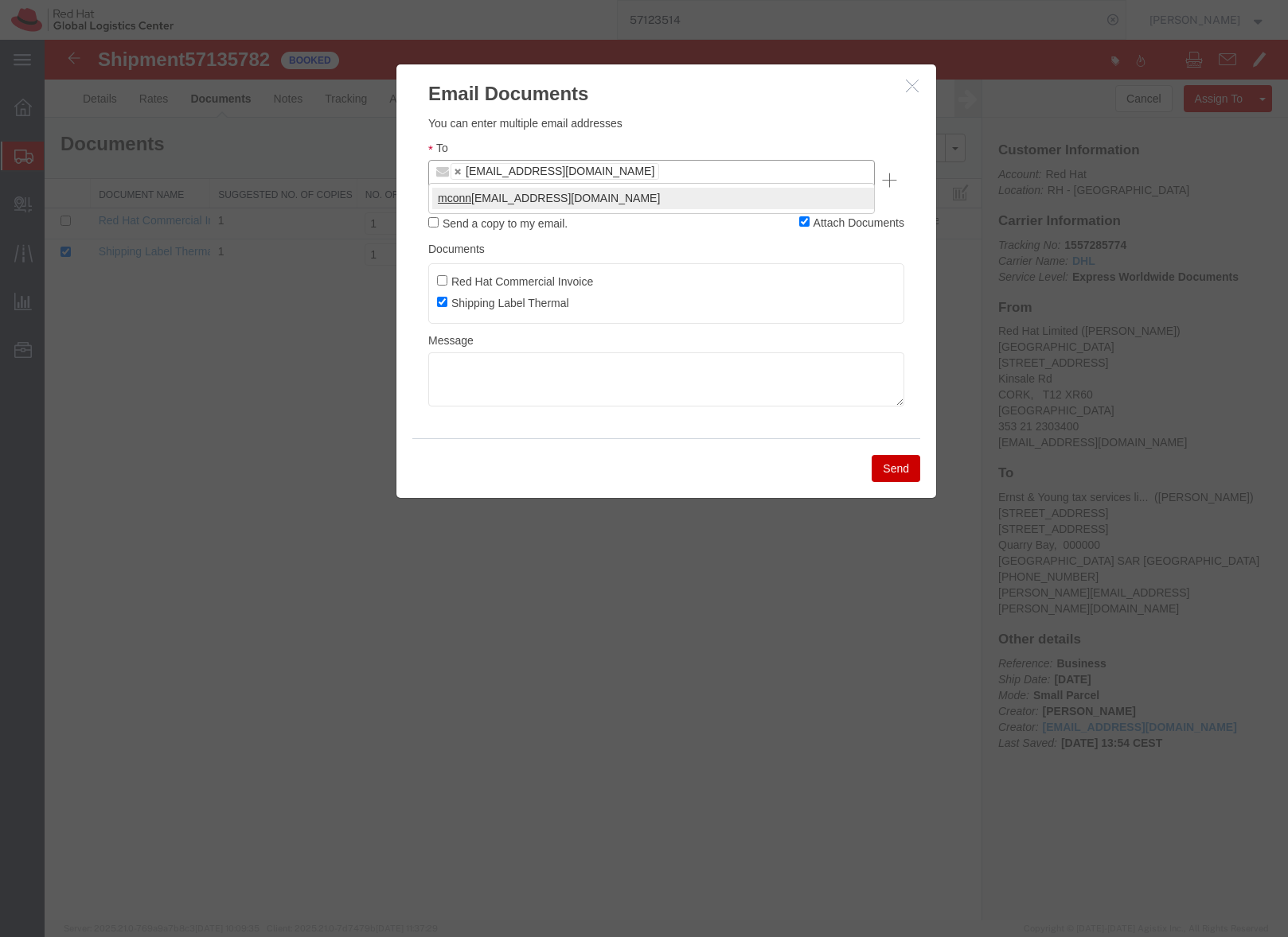
type input "mconn"
type input "chorgan@redhat.com,mconnoll@redhat.com"
drag, startPoint x: 445, startPoint y: 351, endPoint x: 481, endPoint y: 351, distance: 36.0
click at [445, 352] on textarea at bounding box center [666, 379] width 476 height 54
paste textarea "Hi A, please find the label for your shipment to B attached to this email. Plea…"
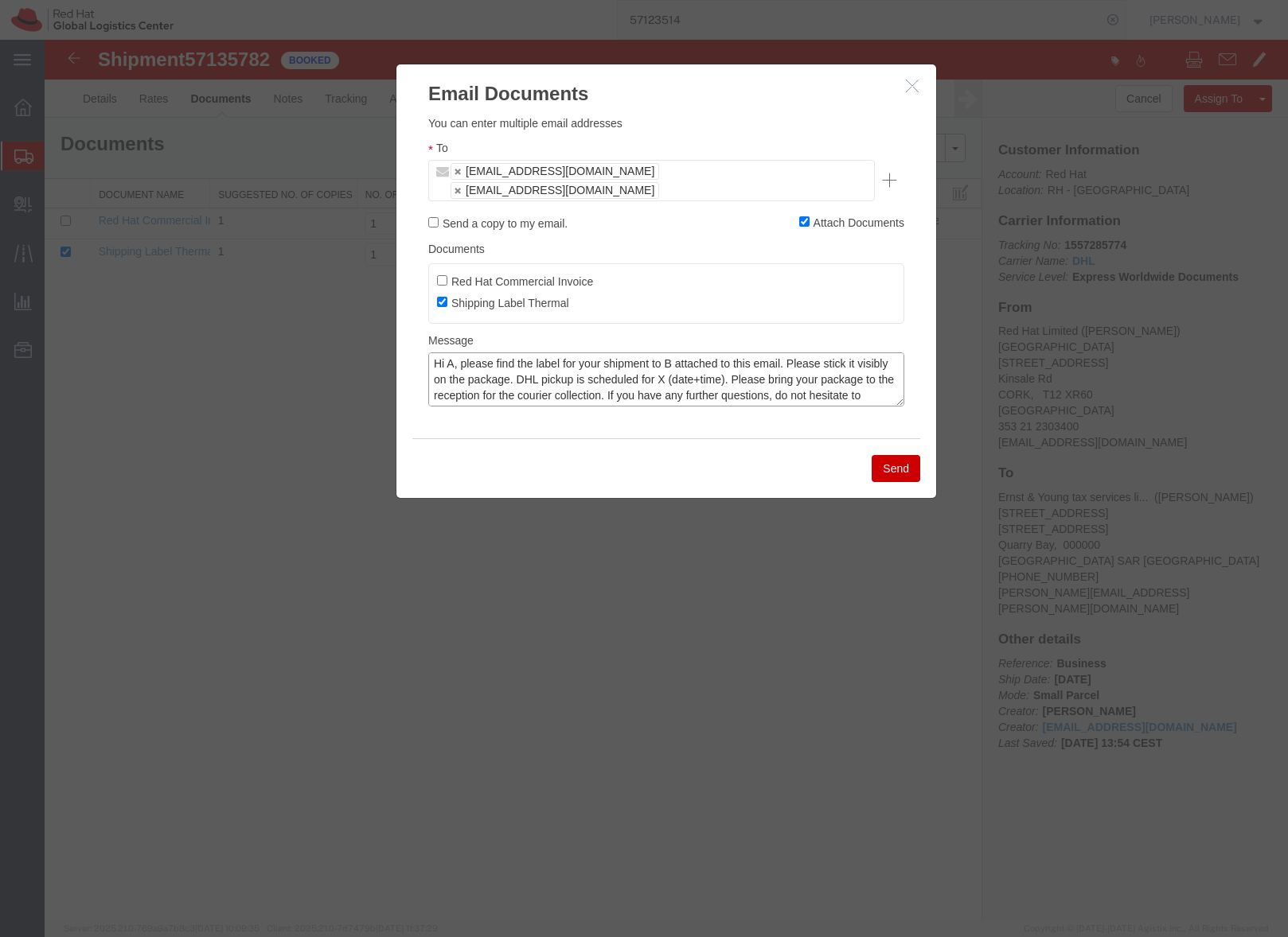
click at [452, 352] on textarea "Hi A, please find the label for your shipment to B attached to this email. Plea…" at bounding box center [666, 379] width 476 height 54
click at [695, 352] on textarea "Hi Charyl, please find the label for your shipment to B attached to this email.…" at bounding box center [666, 379] width 476 height 54
click at [733, 352] on textarea "Hi Charyl, please find the label for your shipment to Hong KOng, attached to th…" at bounding box center [666, 379] width 476 height 54
click at [759, 355] on textarea "Hi Charyl, please find the label for your shipment to Hong Kong, attached to th…" at bounding box center [666, 379] width 476 height 54
click at [770, 358] on textarea "Hi Charyl, please find the label for your shipment to Hong Kong, attached to th…" at bounding box center [666, 379] width 476 height 54
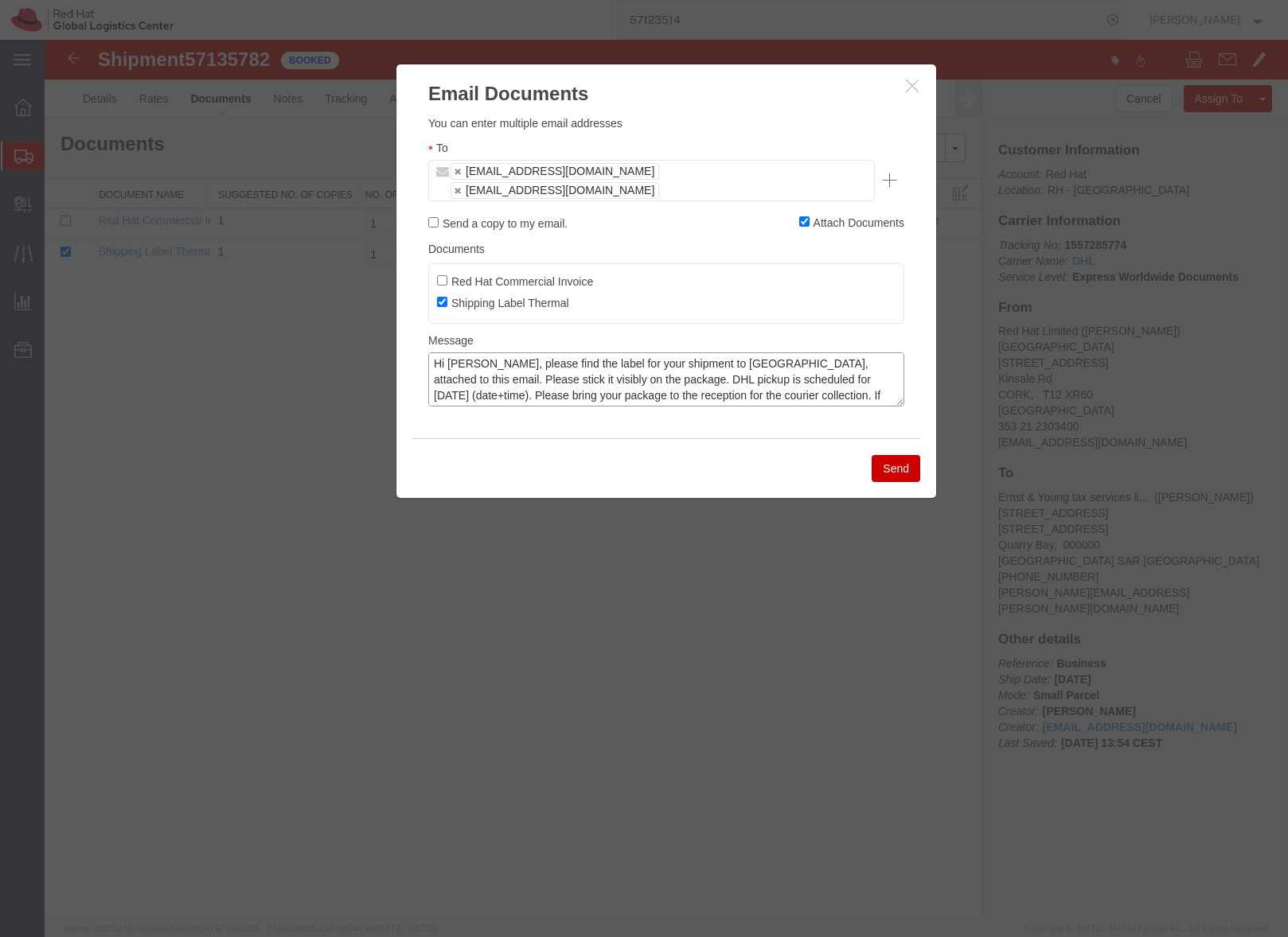
click at [846, 361] on textarea "Hi Charyl, please find the label for your shipment to Hong Kong, attached to th…" at bounding box center [666, 379] width 476 height 54
type textarea "Hi Charyl, please find the label for your shipment to Hong Kong, attached to th…"
click at [895, 455] on button "Send" at bounding box center [896, 468] width 48 height 27
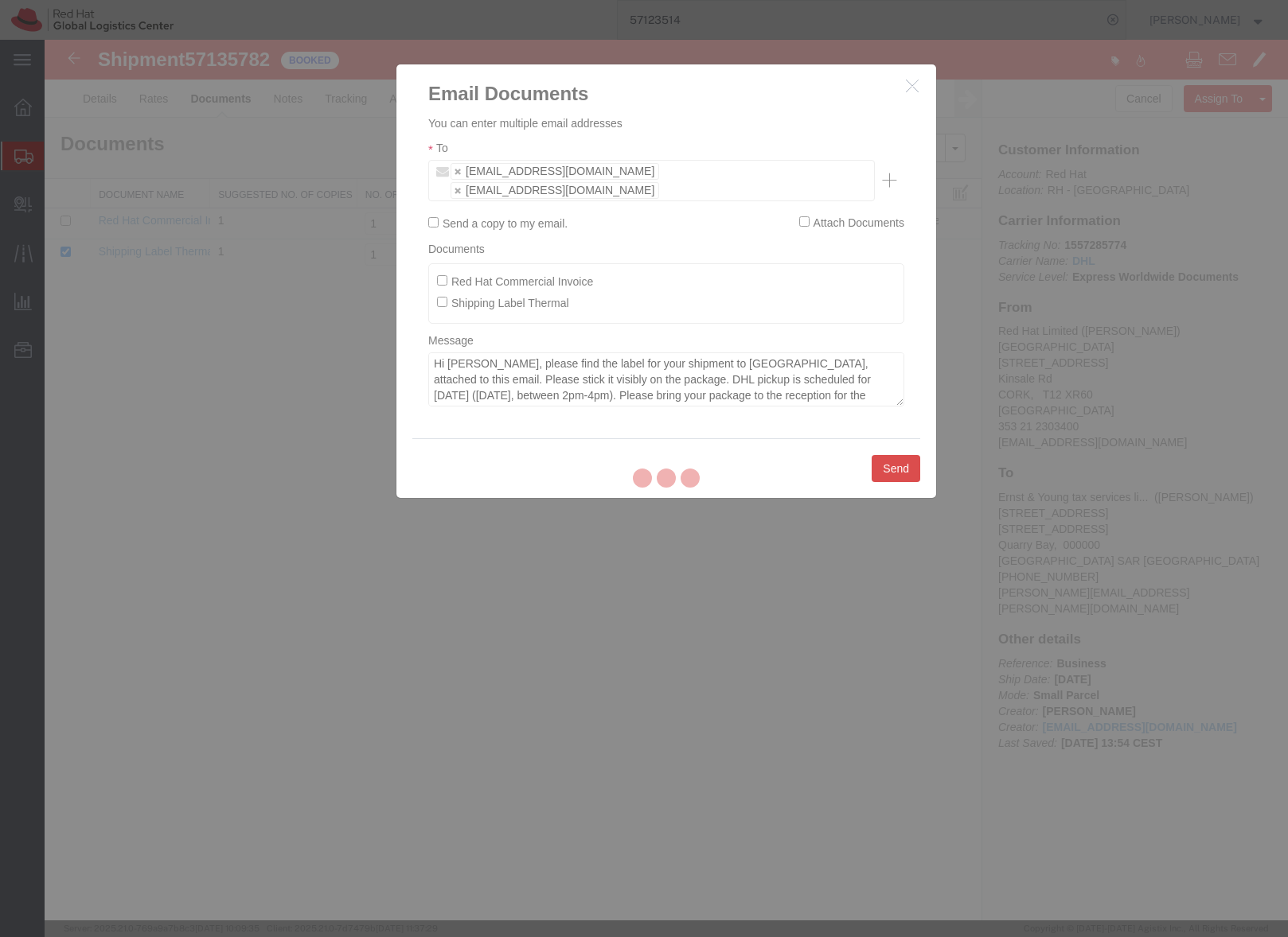
checkbox input "false"
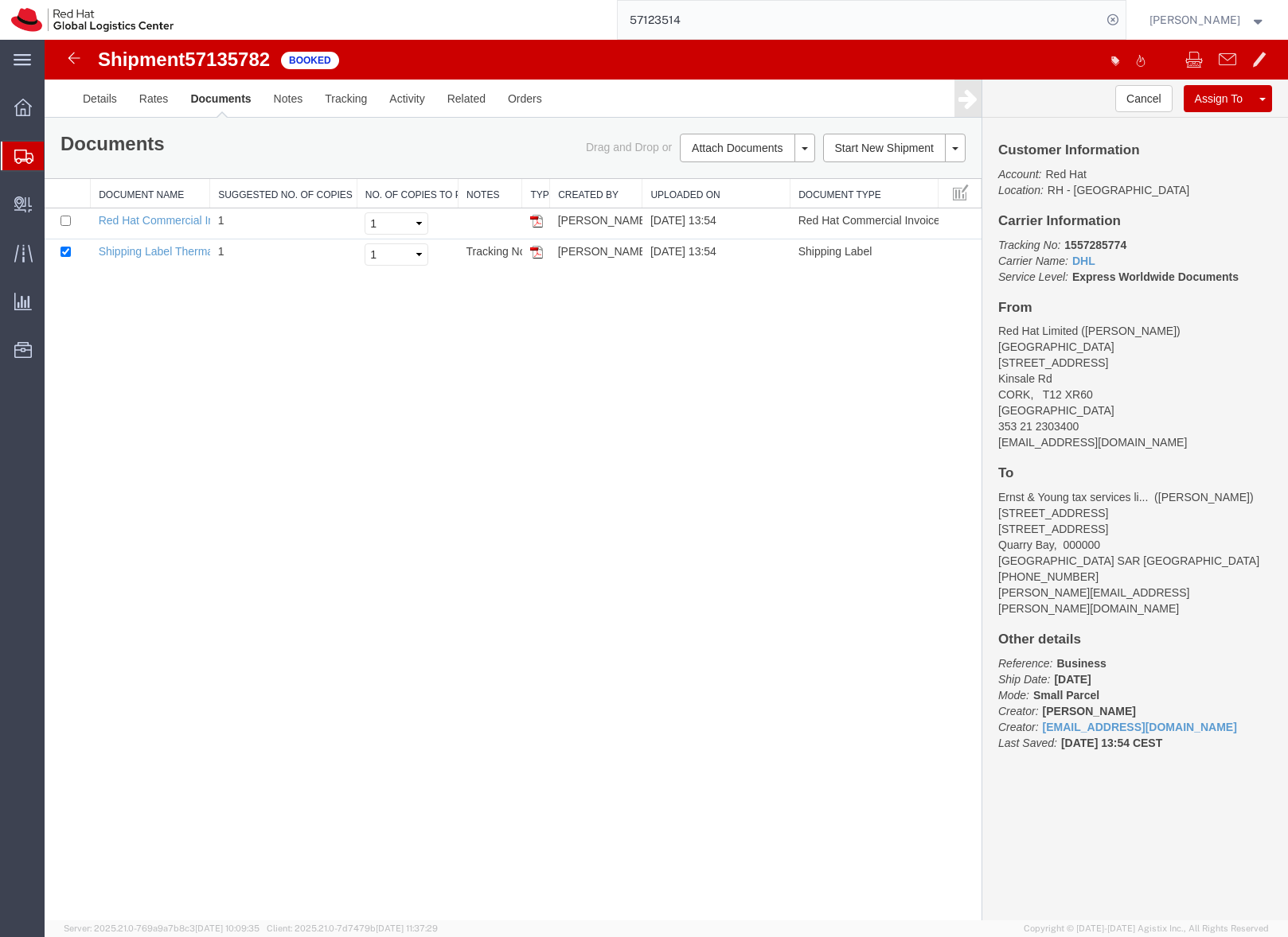
click at [21, 159] on icon at bounding box center [23, 156] width 19 height 14
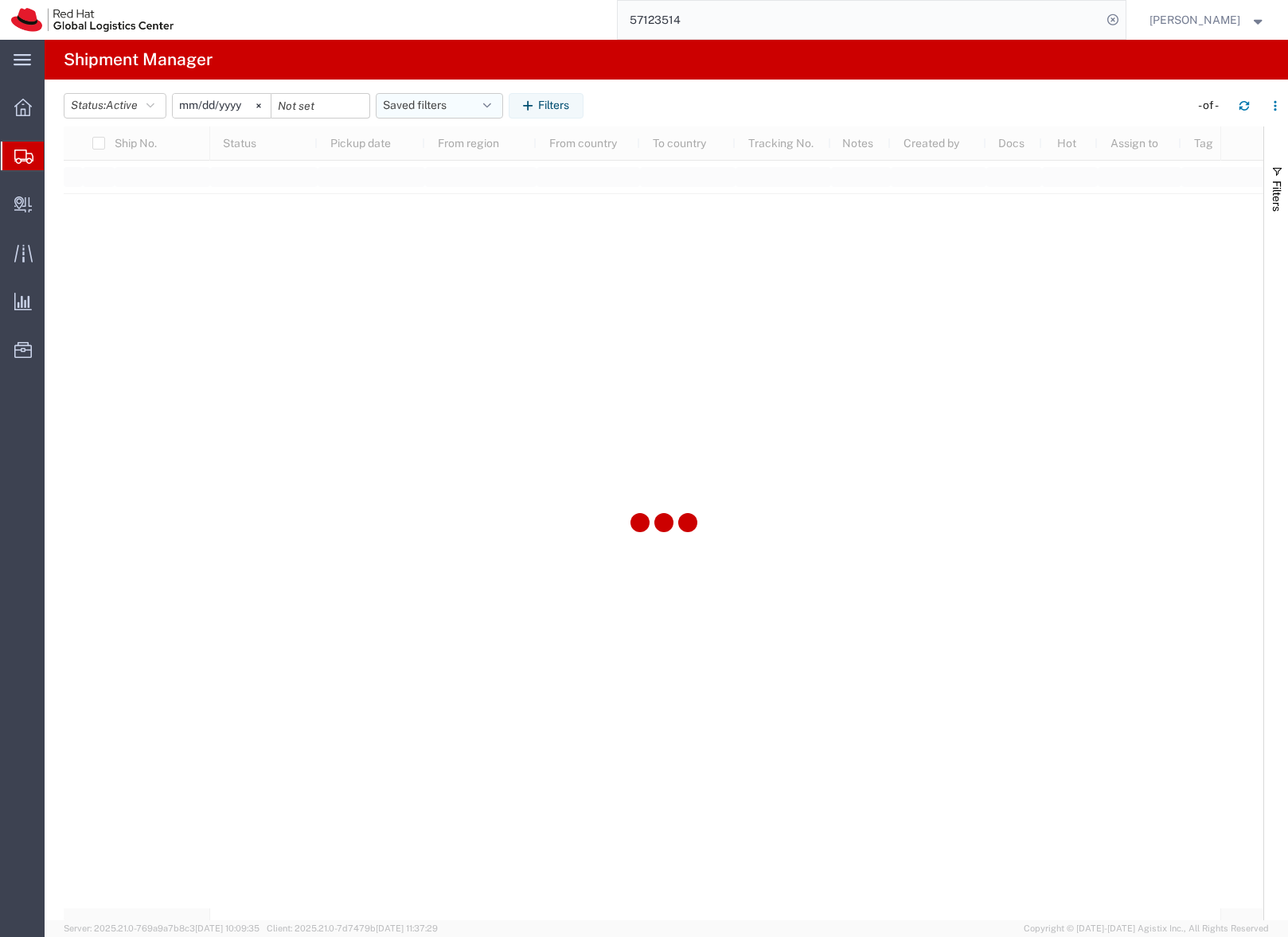
click at [402, 104] on button "Saved filters" at bounding box center [439, 106] width 128 height 26
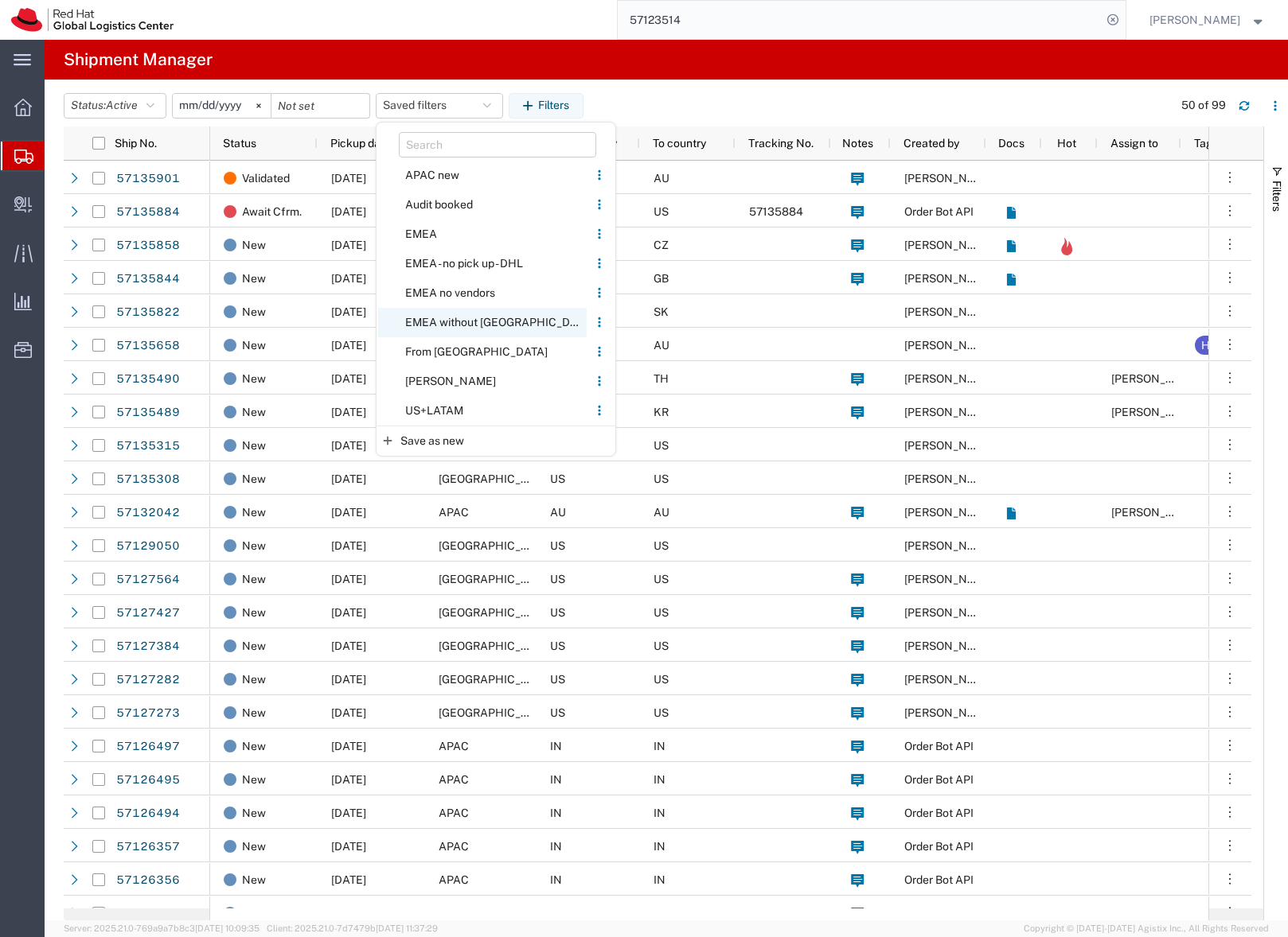
click at [442, 317] on span "EMEA without Brno" at bounding box center [482, 322] width 209 height 29
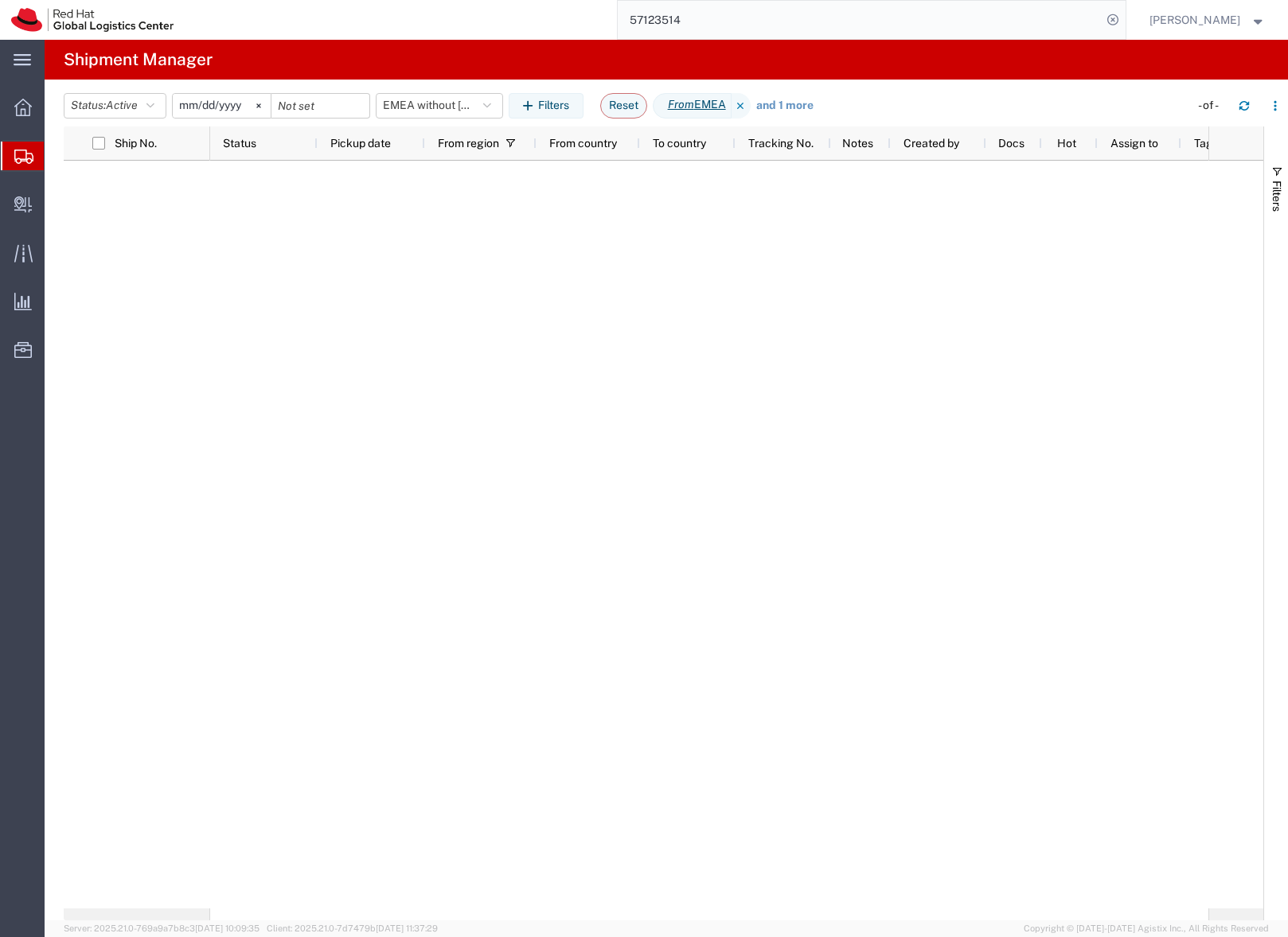
type input "2023-06-14"
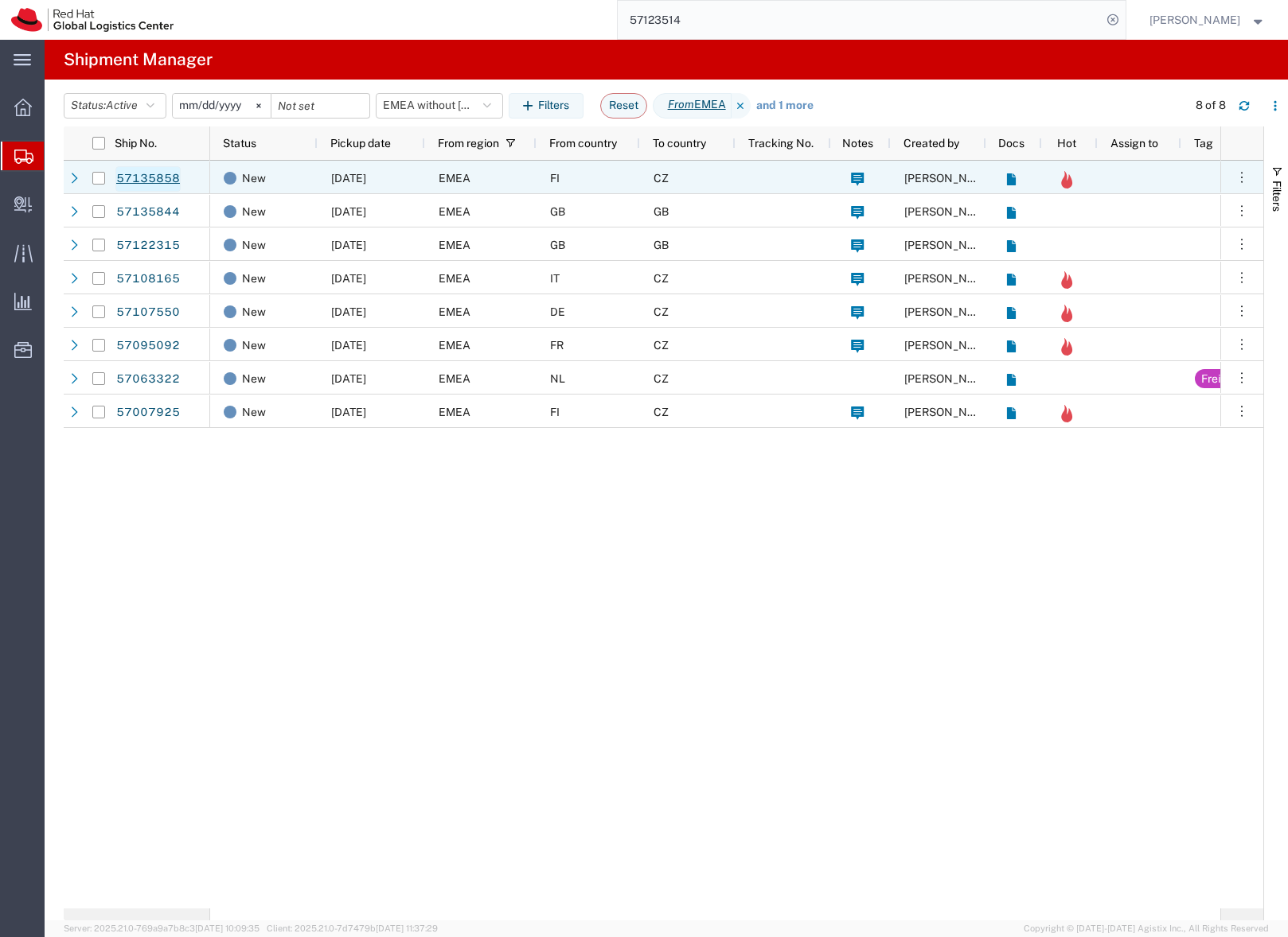
click at [151, 177] on link "57135858" at bounding box center [148, 179] width 65 height 26
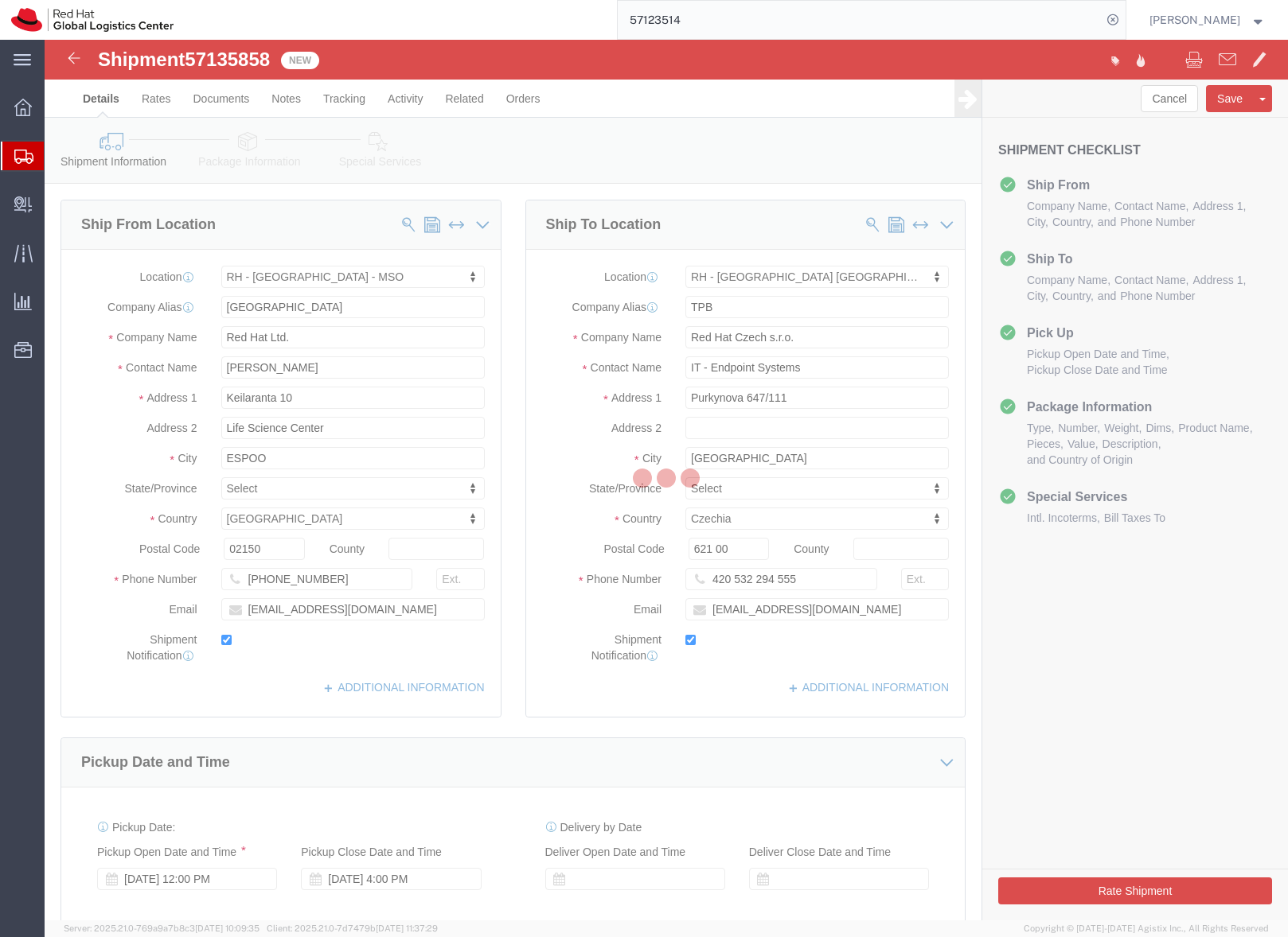
select select "63851"
select select "38036"
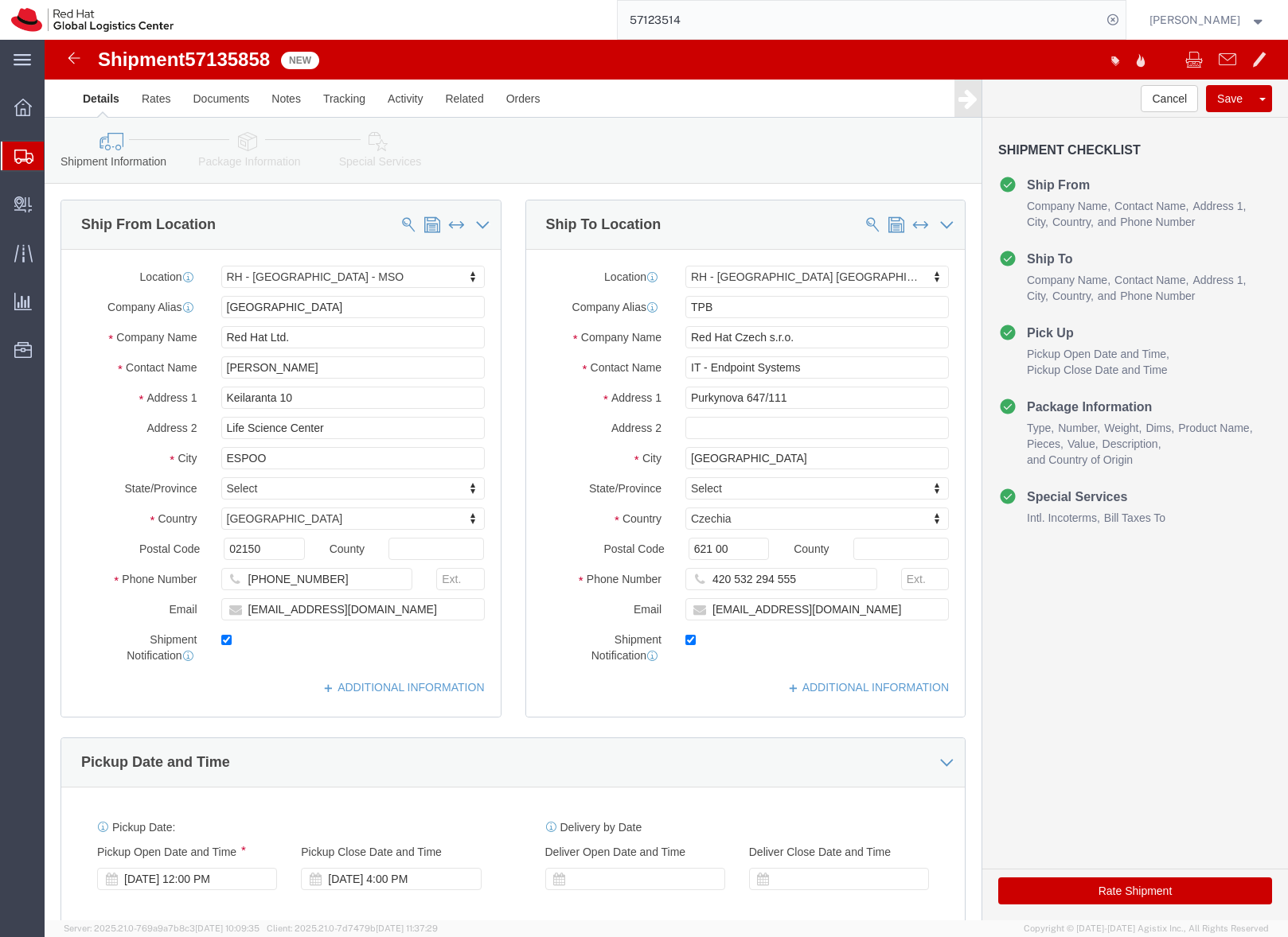
scroll to position [3, 0]
click link "Package Information"
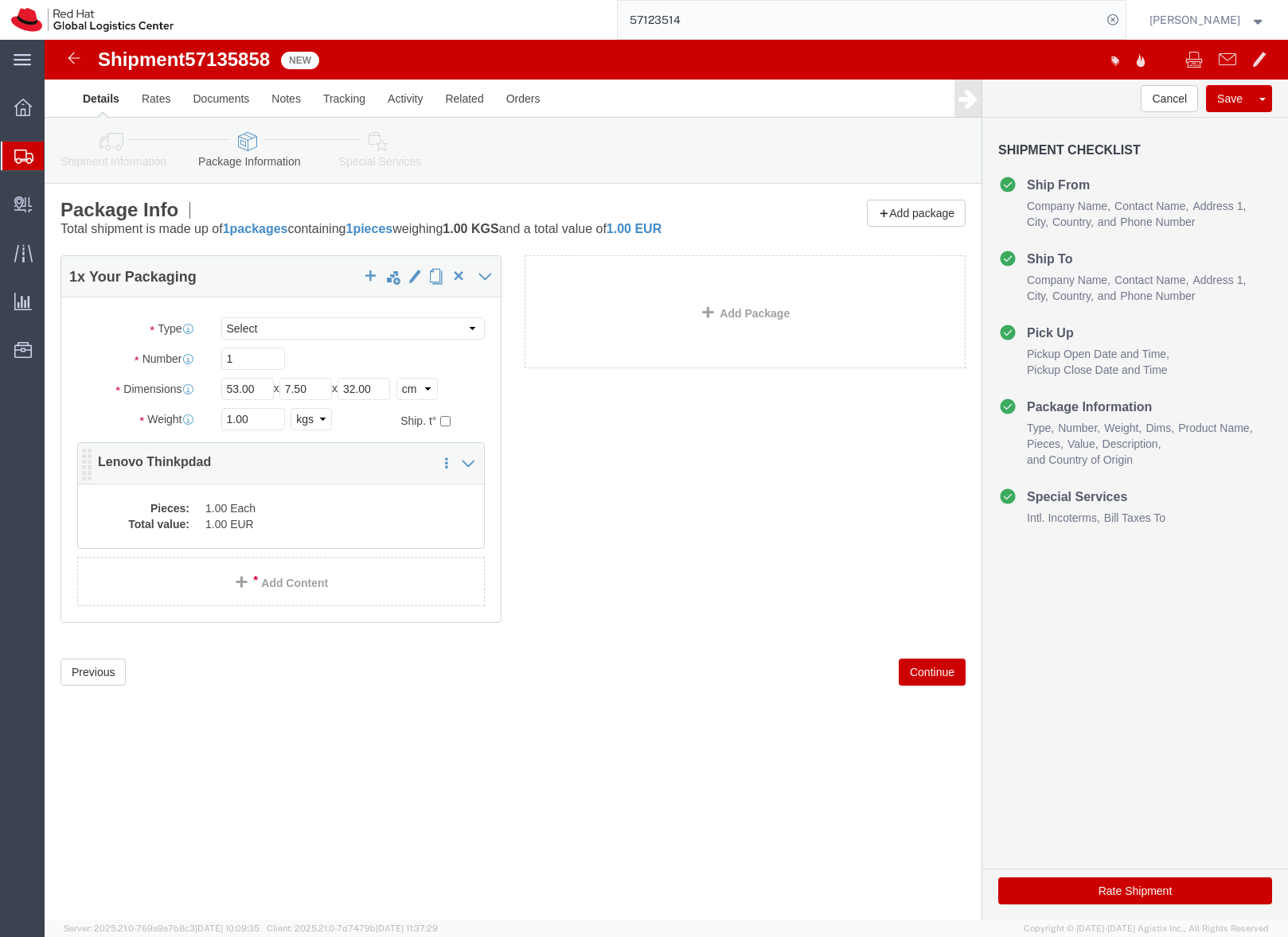
click dd "1.00 EUR"
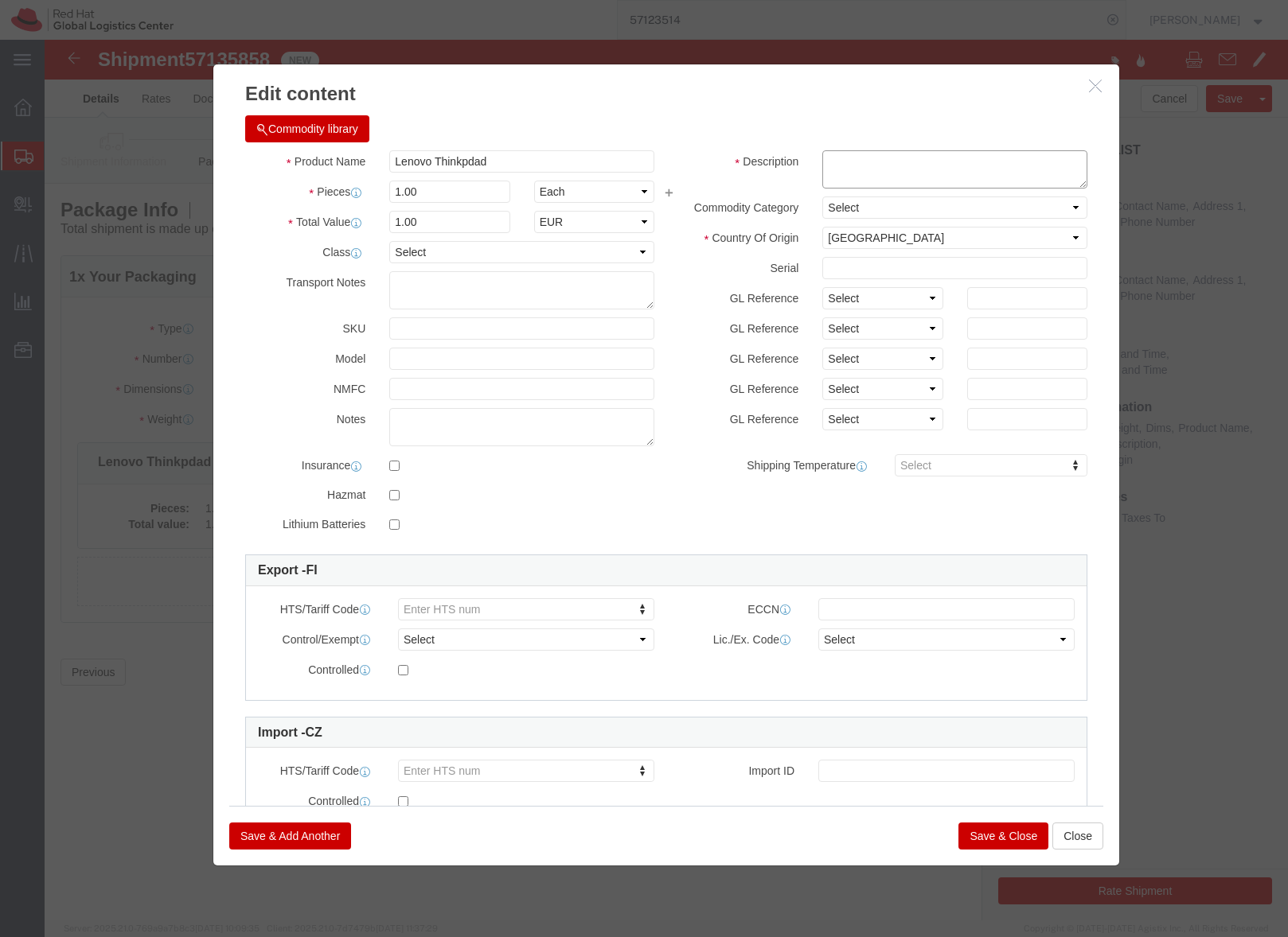
click textarea
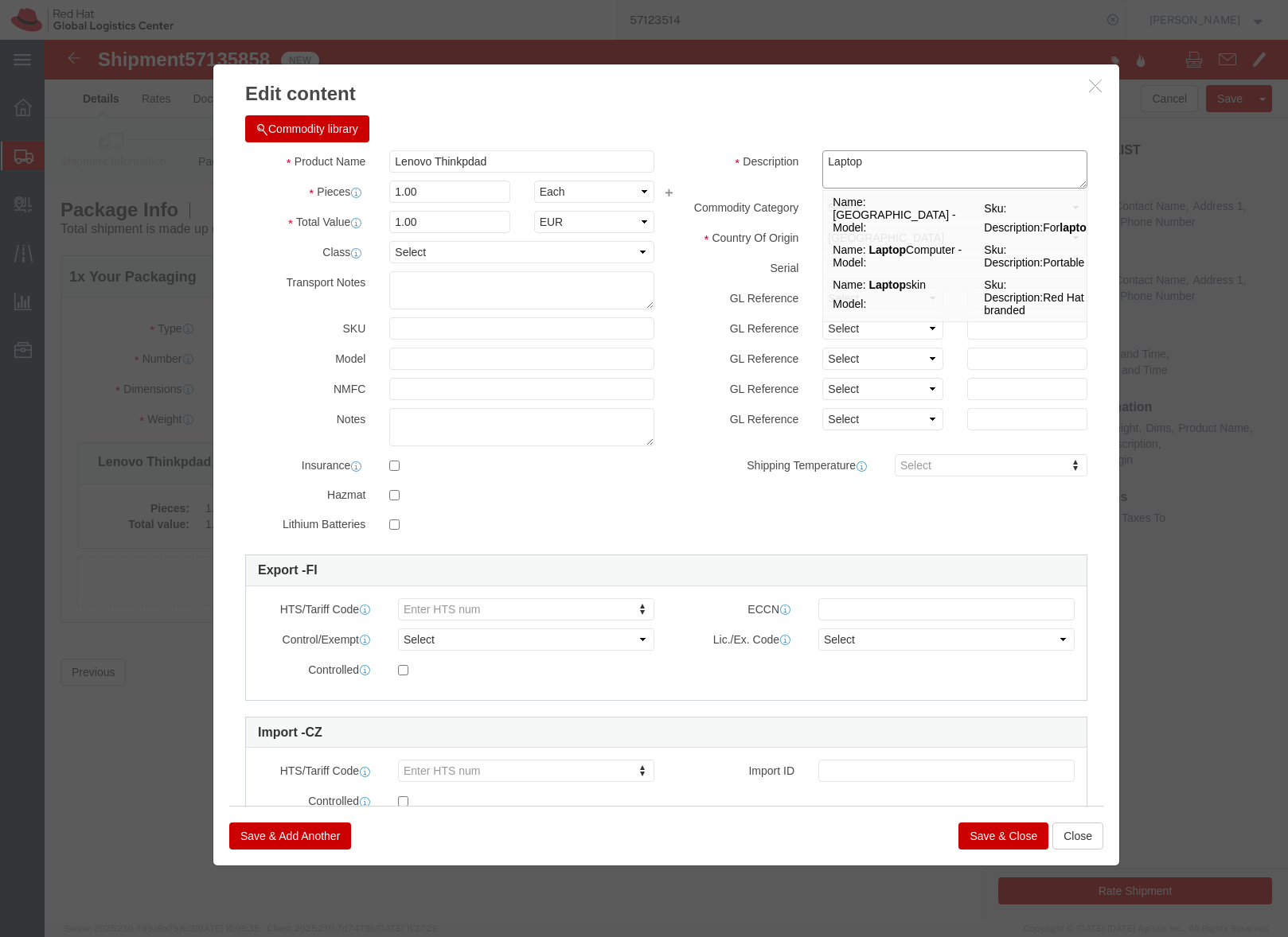
type textarea "Laptop"
click button "Save & Close"
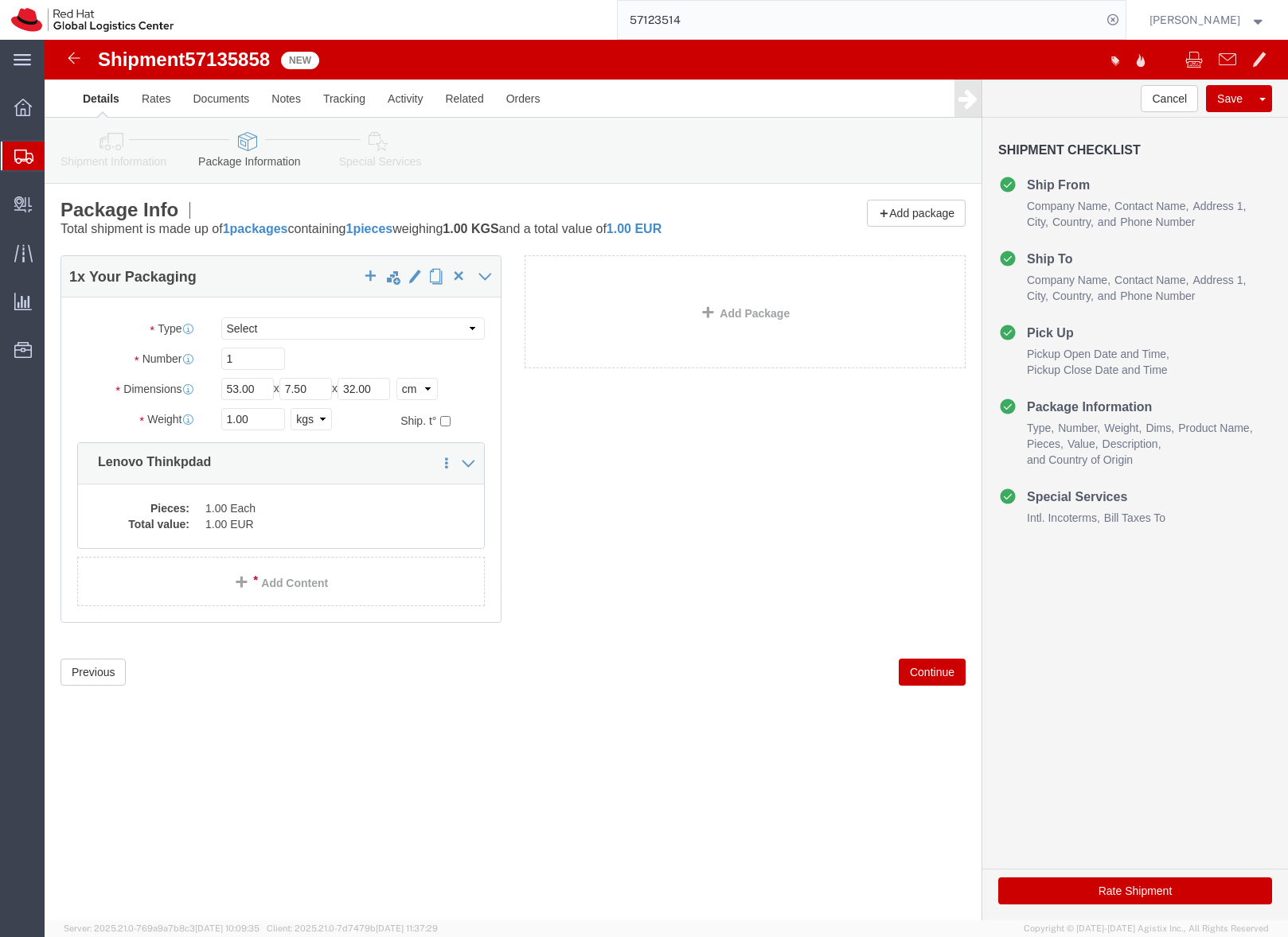
click link "Special Services"
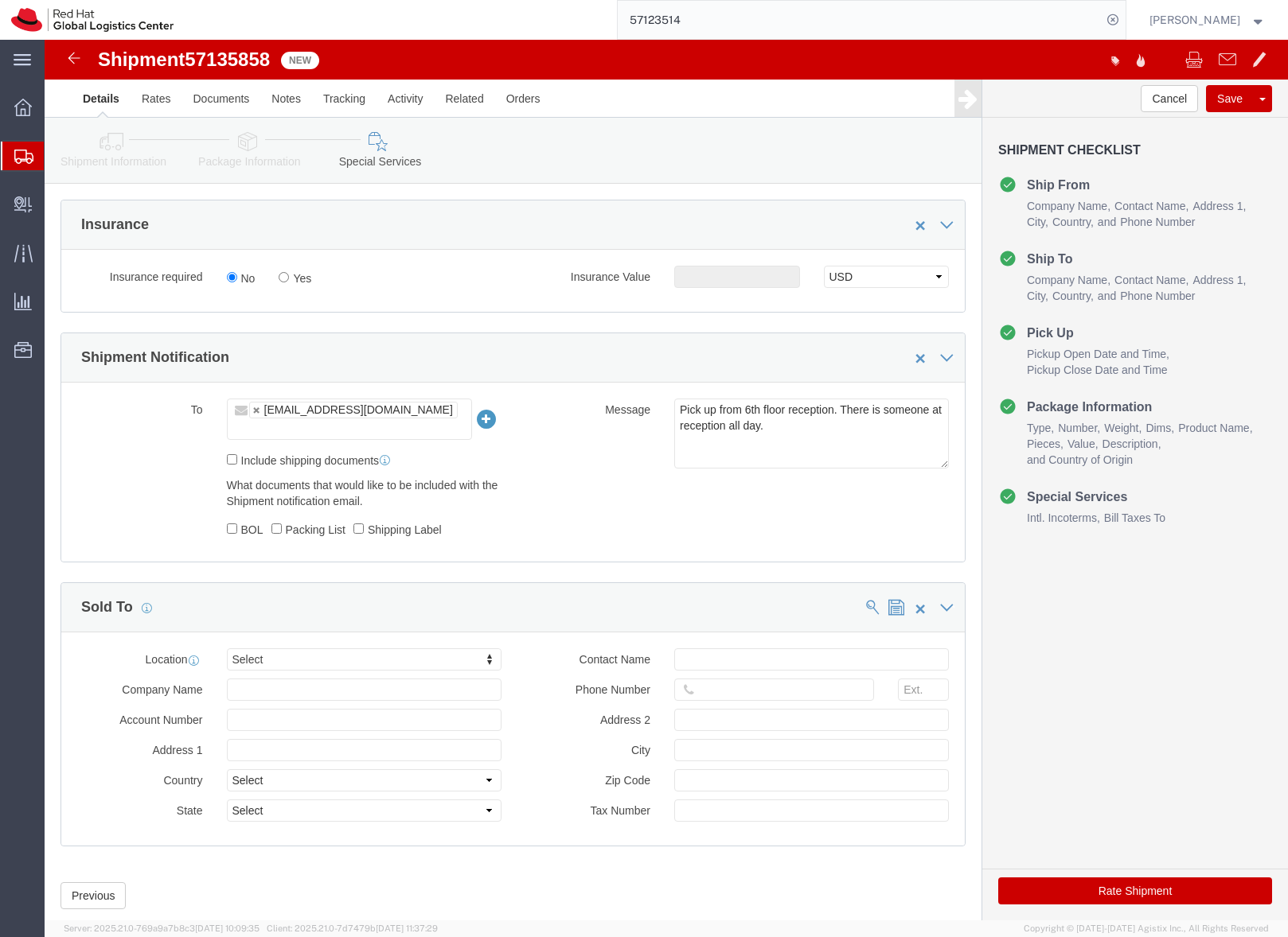
scroll to position [833, 0]
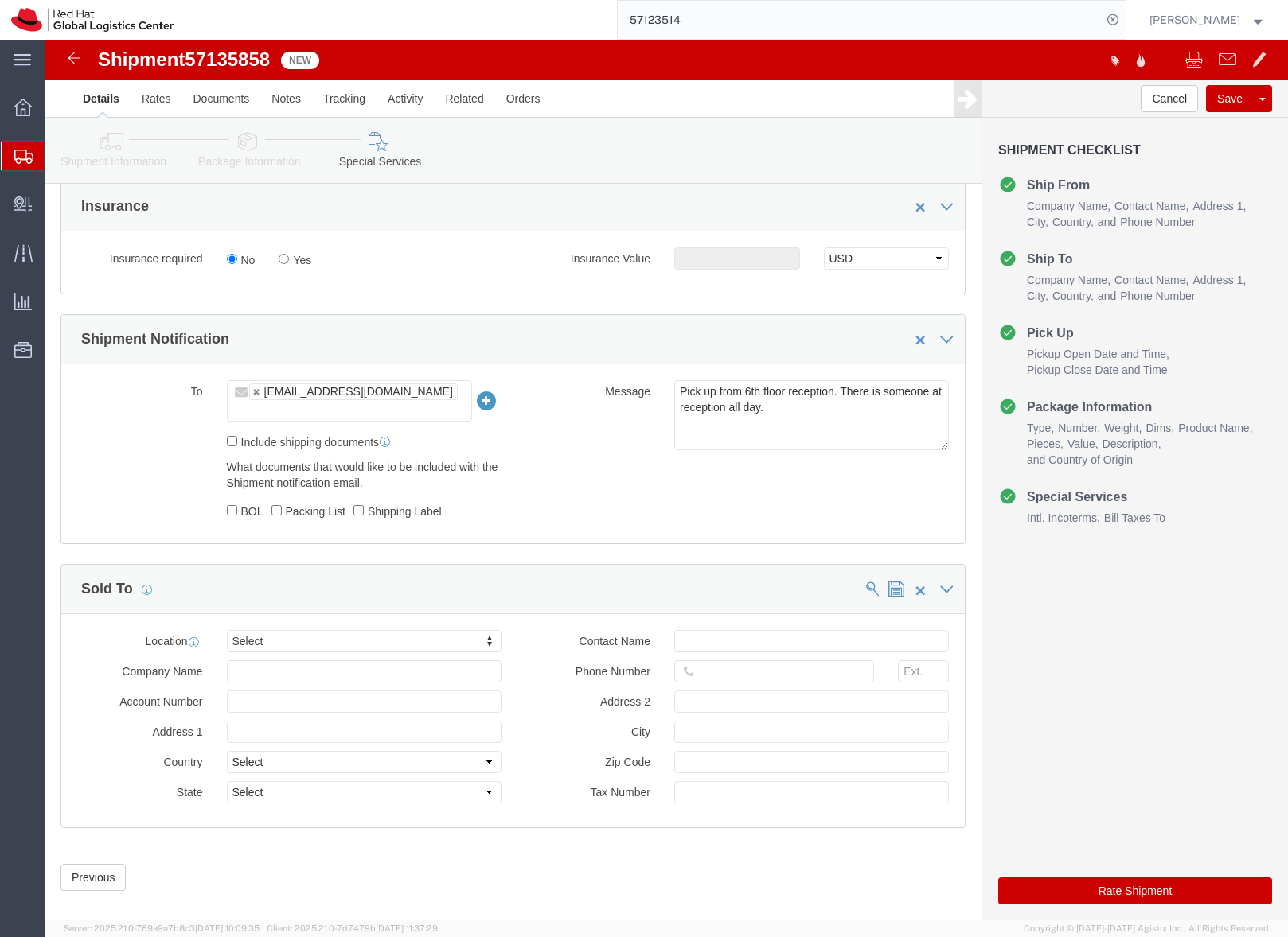
click button "Rate Shipment"
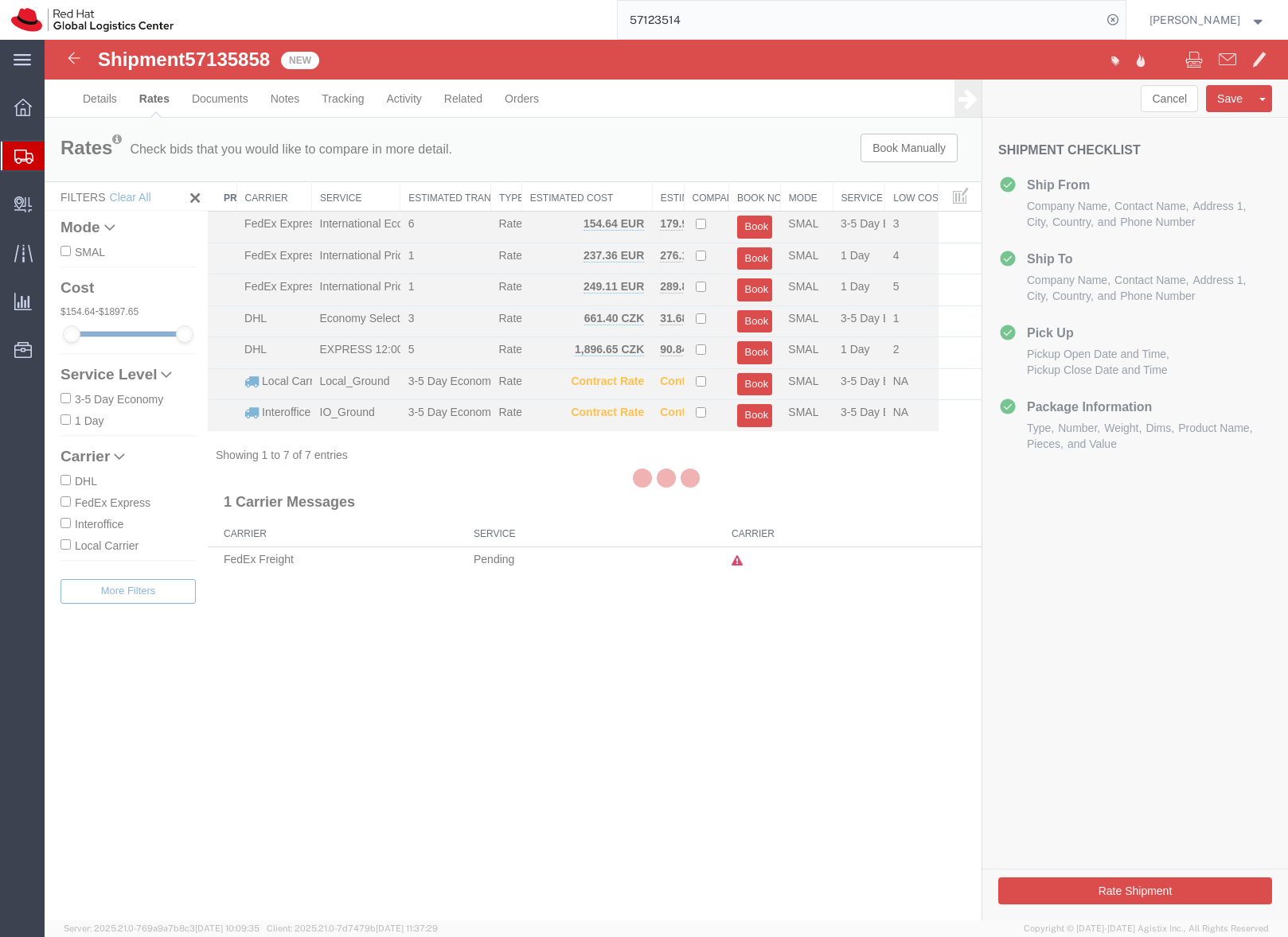
scroll to position [0, 0]
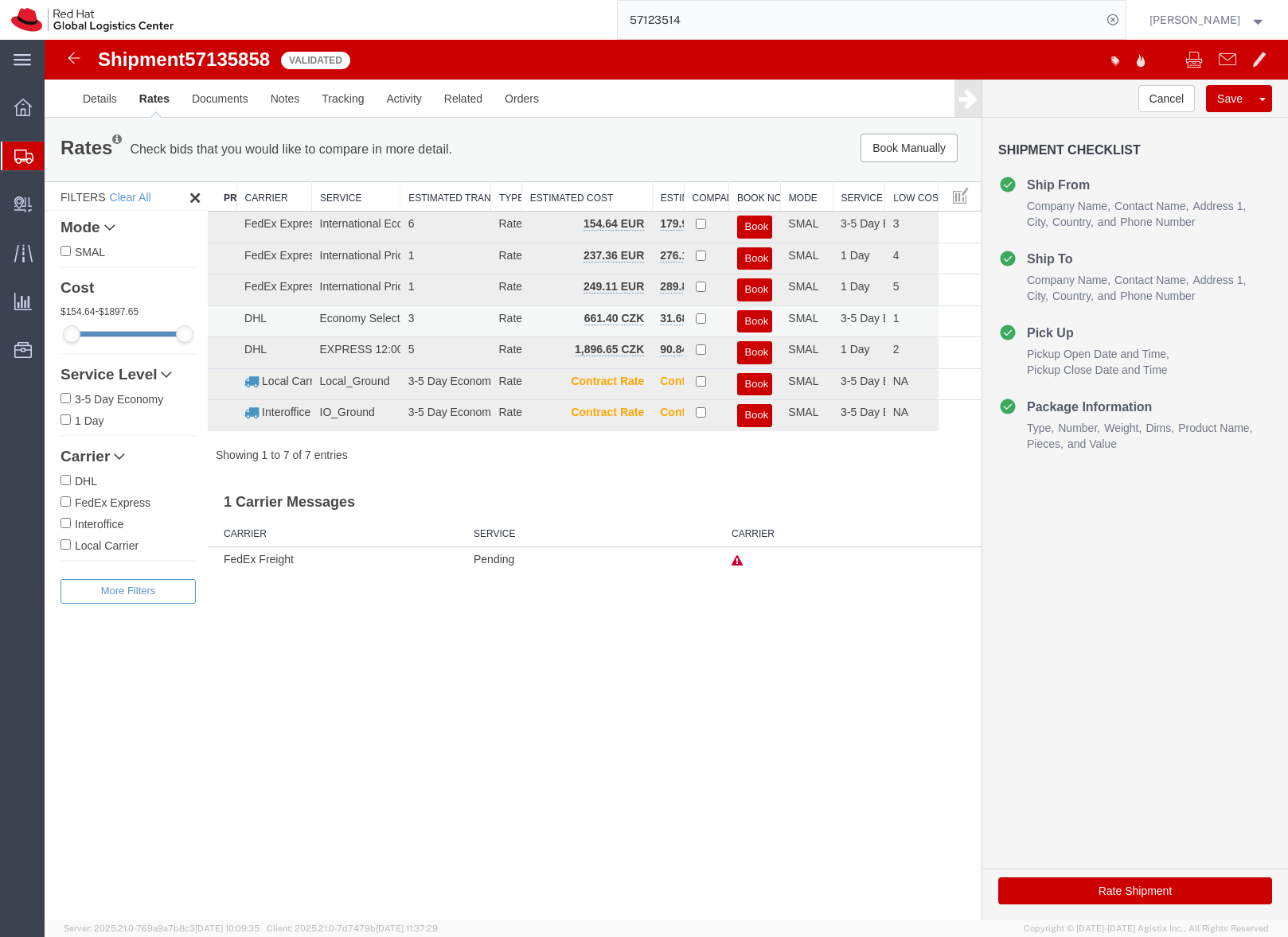
click at [760, 323] on button "Book" at bounding box center [755, 322] width 36 height 23
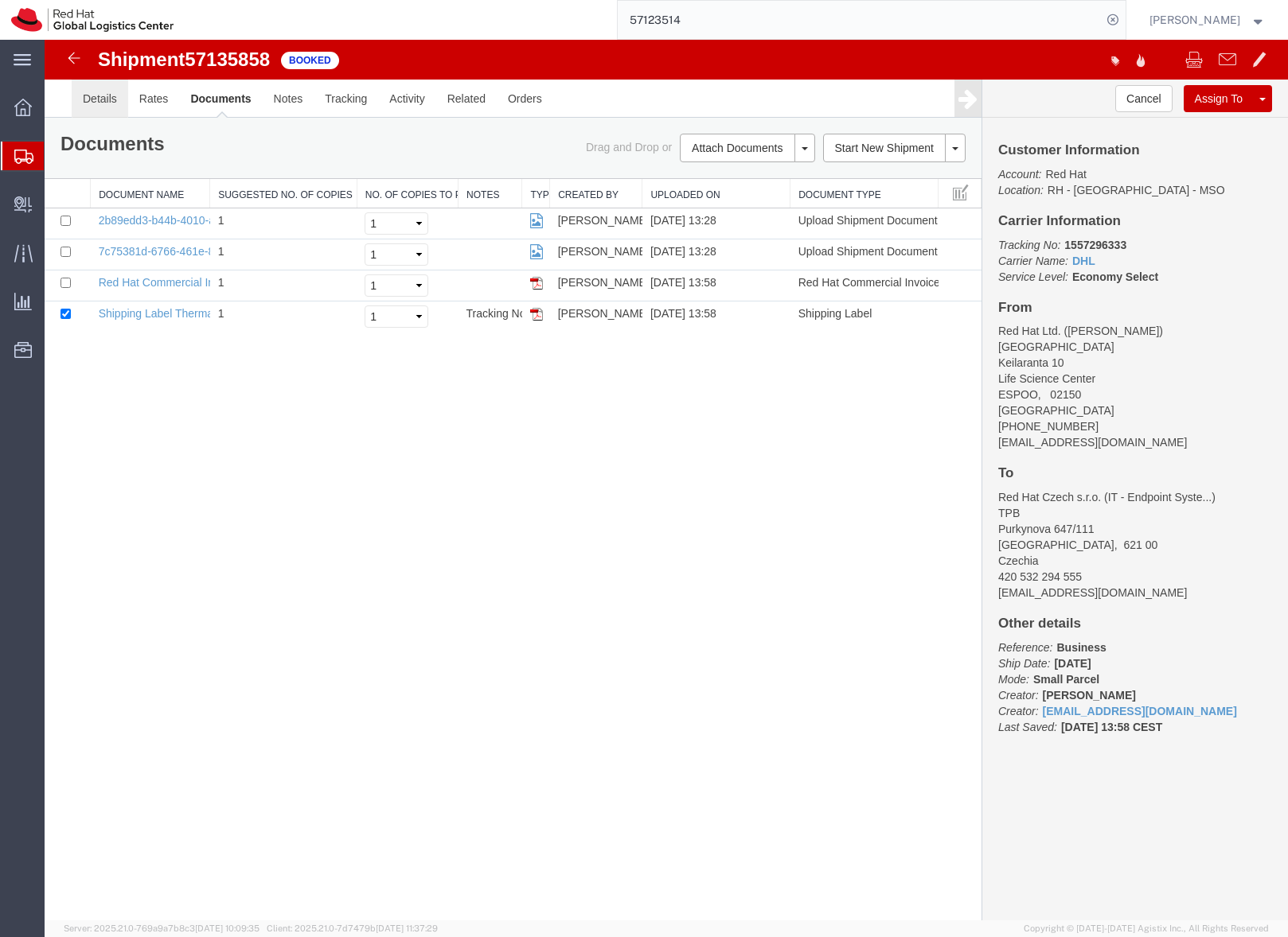
click at [90, 97] on link "Details" at bounding box center [100, 98] width 57 height 38
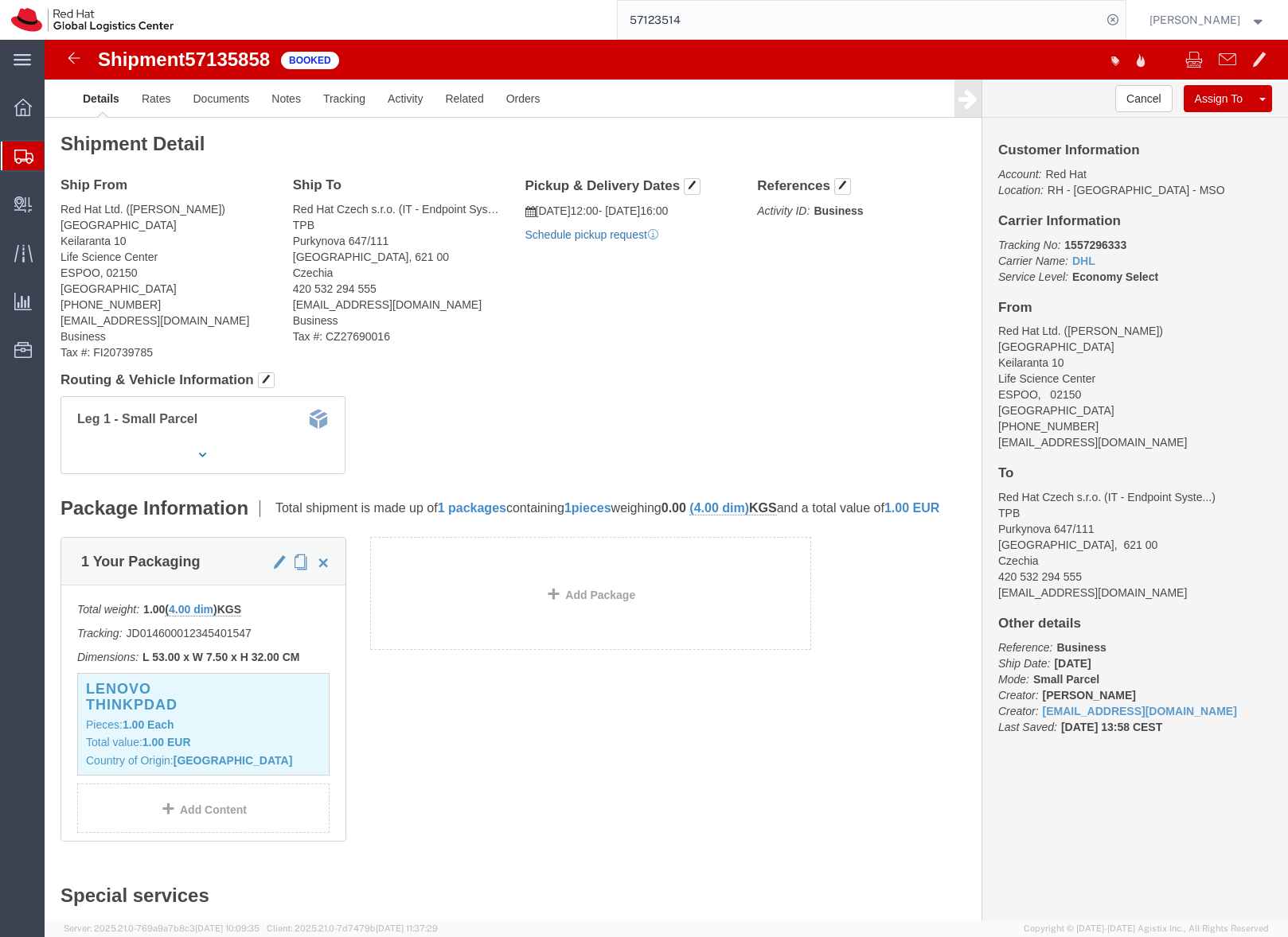
click link "Schedule pickup request"
drag, startPoint x: 1069, startPoint y: 404, endPoint x: 937, endPoint y: 406, distance: 132.0
click div "Customer Information Account: Red Hat Location: RH - Helsinki - MSO Carrier Inf…"
copy address "mvaskima@redhat.com"
click link "Documents"
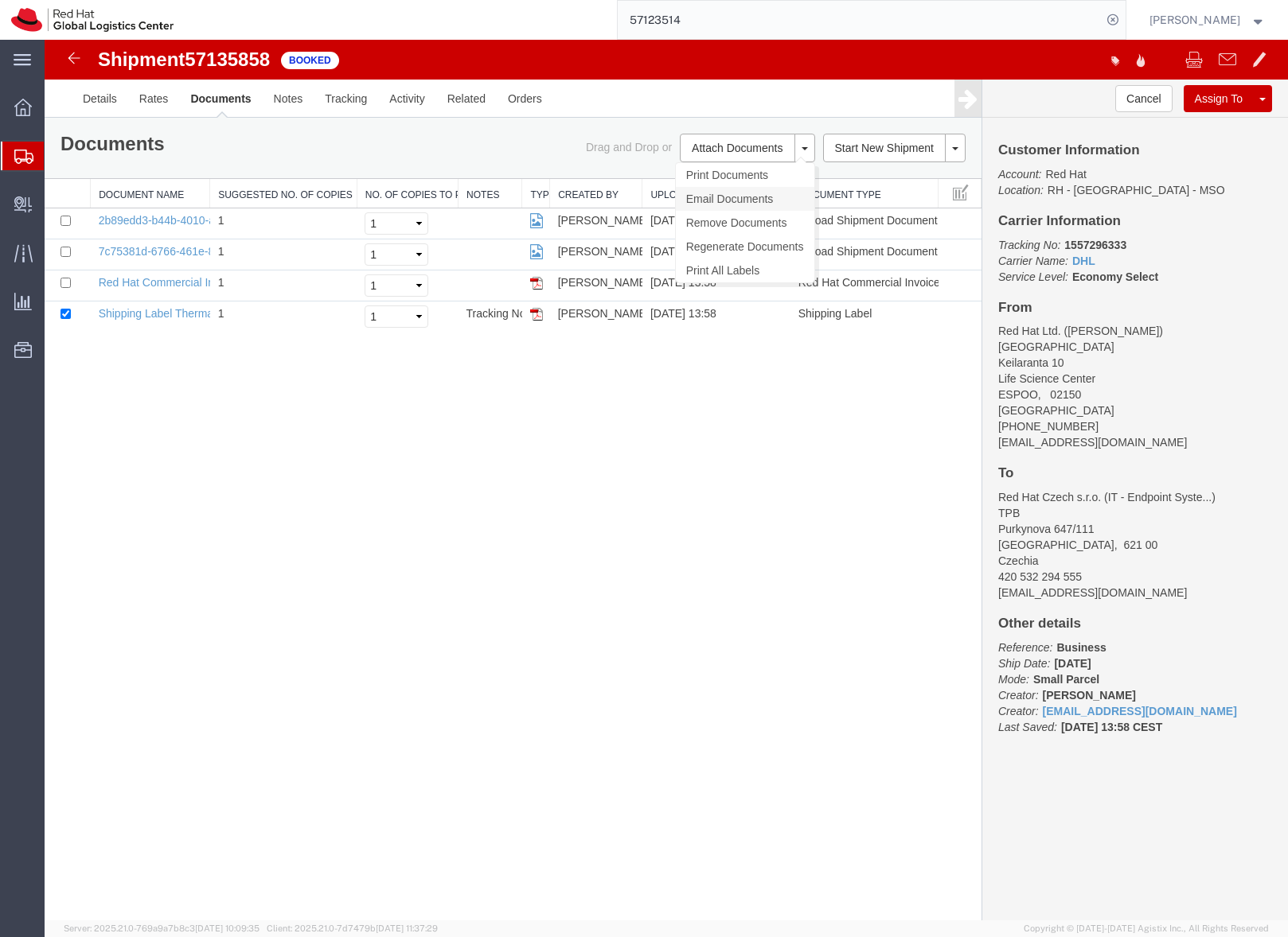
click at [714, 204] on link "Email Documents" at bounding box center [745, 199] width 139 height 24
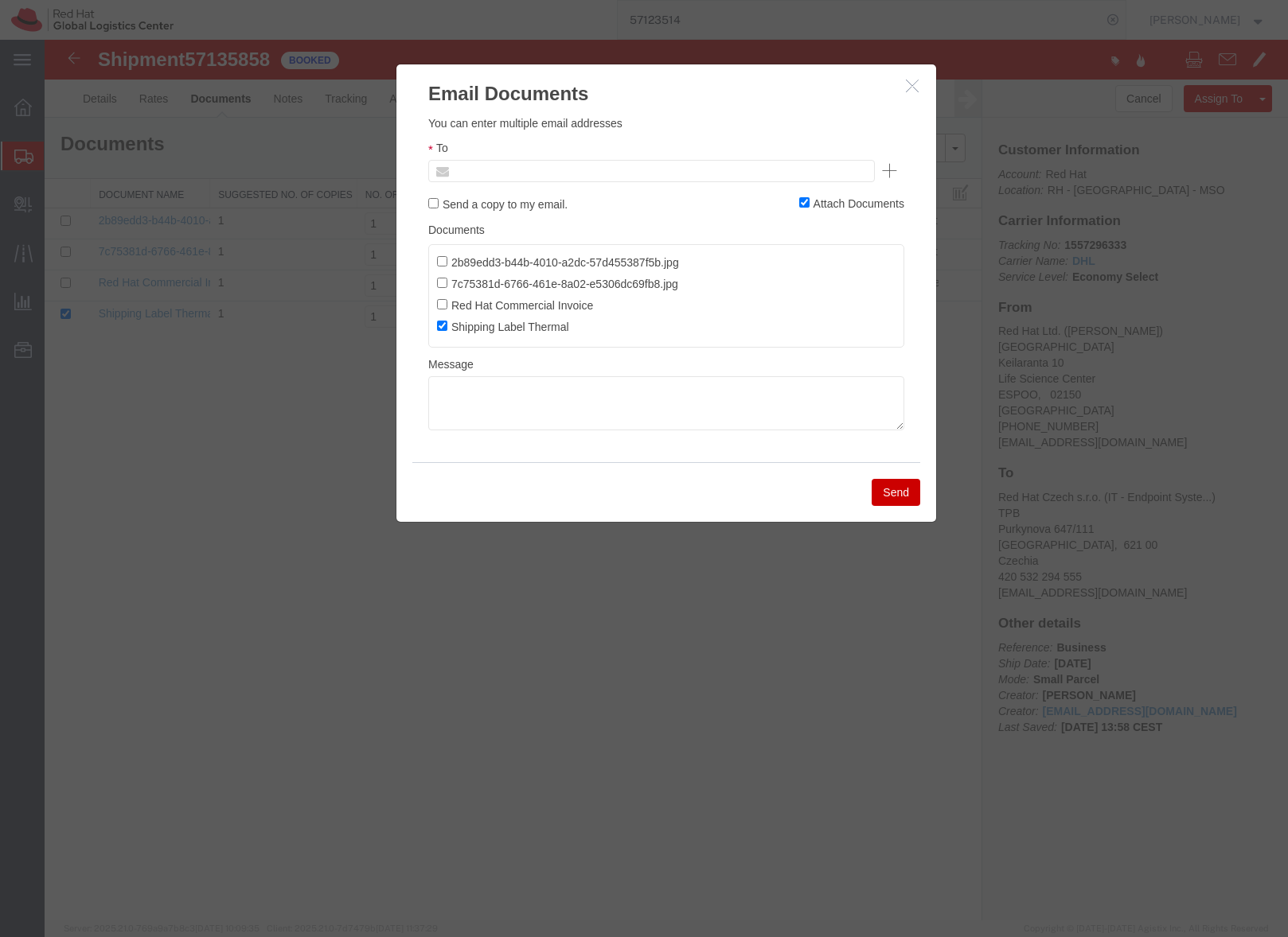
click at [515, 166] on input "text" at bounding box center [543, 171] width 186 height 21
paste input "mvaskima@redhat.com"
type input "mvaskima@redhat.com"
click at [487, 391] on textarea at bounding box center [666, 403] width 476 height 54
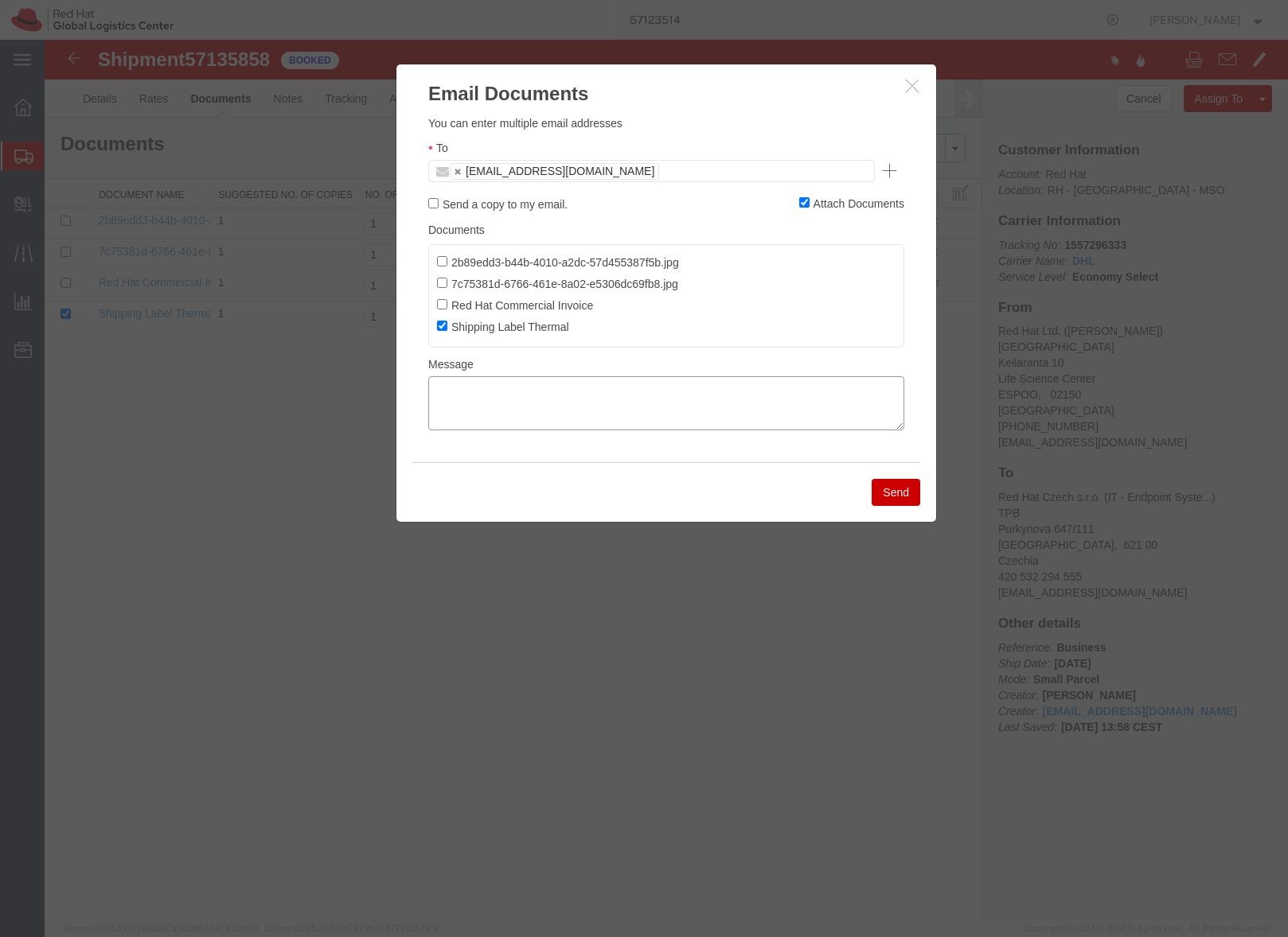
paste textarea "Hi A, please find the label for your shipment to B attached to this email. Plea…"
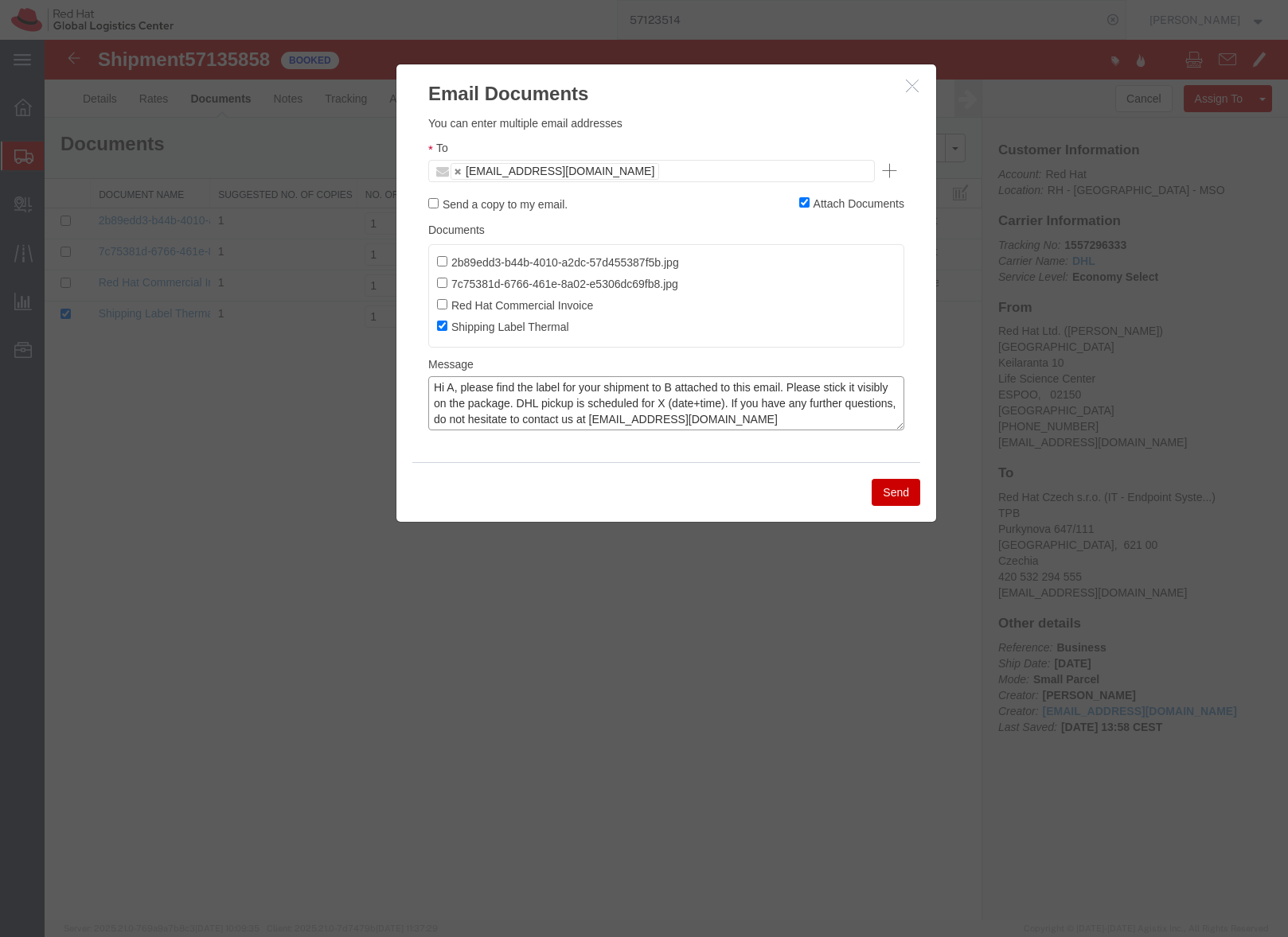
click at [452, 386] on textarea "Hi A, please find the label for your shipment to B attached to this email. Plea…" at bounding box center [666, 403] width 476 height 54
click at [694, 390] on textarea "Hi Mikko, please find the label for your shipment to B attached to this email. …" at bounding box center [666, 403] width 476 height 54
click at [736, 400] on textarea "Hi Mikko, please find the label for your shipment to Brno,CZ attached to this e…" at bounding box center [666, 403] width 476 height 54
click at [733, 400] on textarea "Hi Mikko, please find the label for your shipment to Brno,CZ attached to this e…" at bounding box center [666, 403] width 476 height 54
drag, startPoint x: 826, startPoint y: 406, endPoint x: 832, endPoint y: 400, distance: 8.5
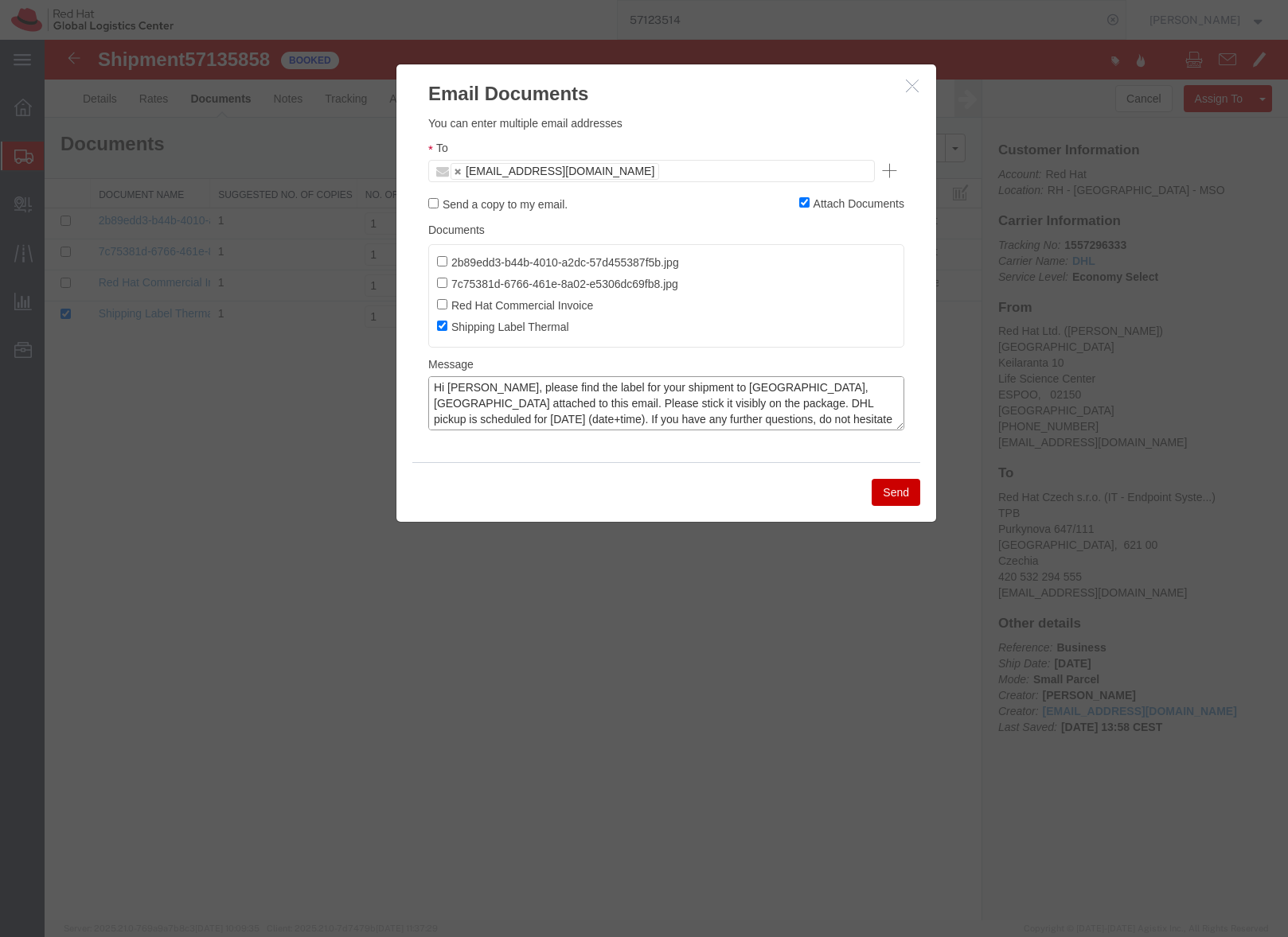
click at [827, 406] on textarea "Hi Mikko, please find the label for your shipment to Brno,CZ attached to this e…" at bounding box center [666, 403] width 476 height 54
type textarea "Hi Mikko, please find the label for your shipment to Brno,CZ attached to this e…"
click at [916, 497] on button "Send" at bounding box center [896, 492] width 48 height 27
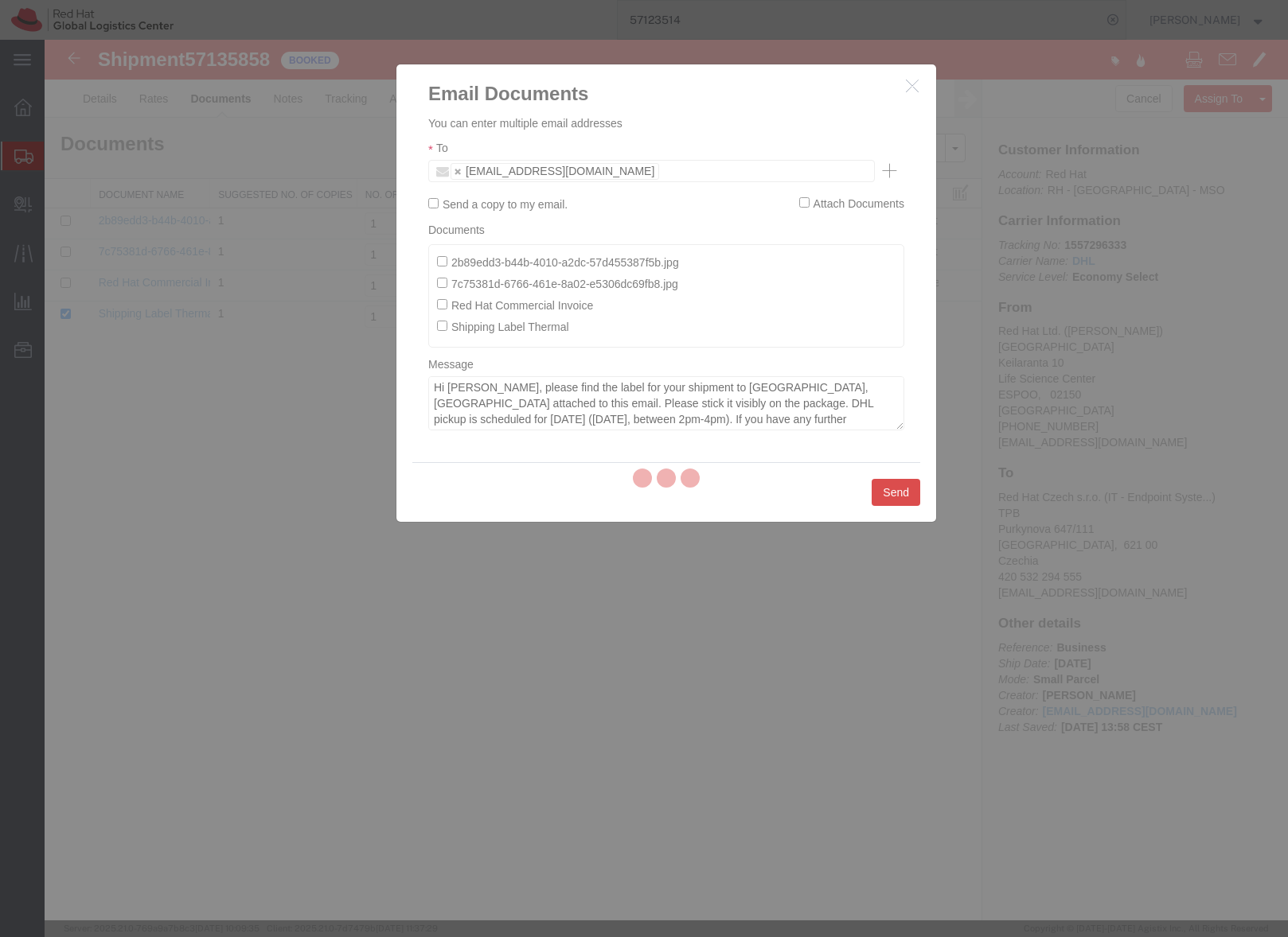
checkbox input "false"
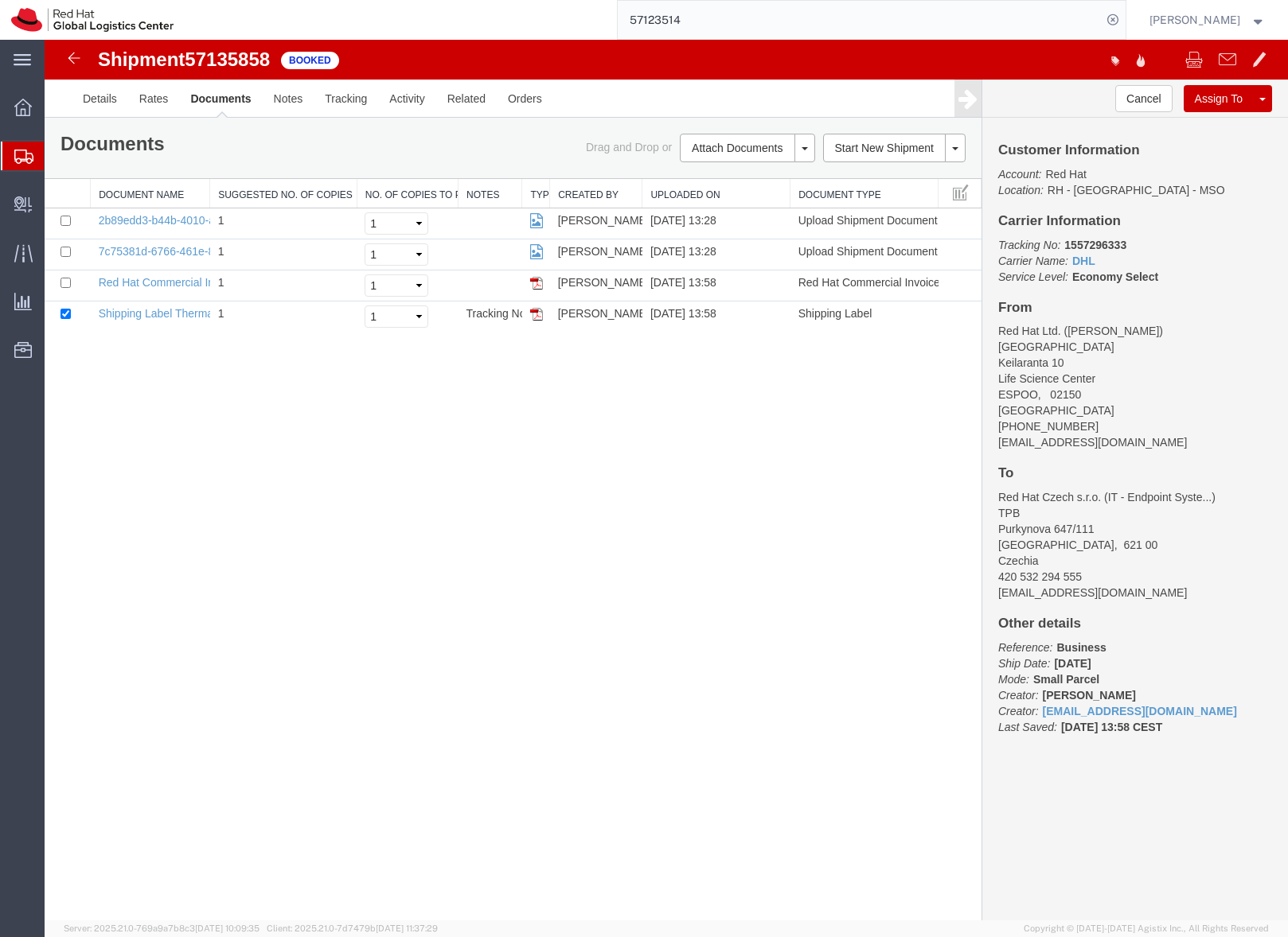
click at [15, 159] on icon at bounding box center [23, 156] width 19 height 14
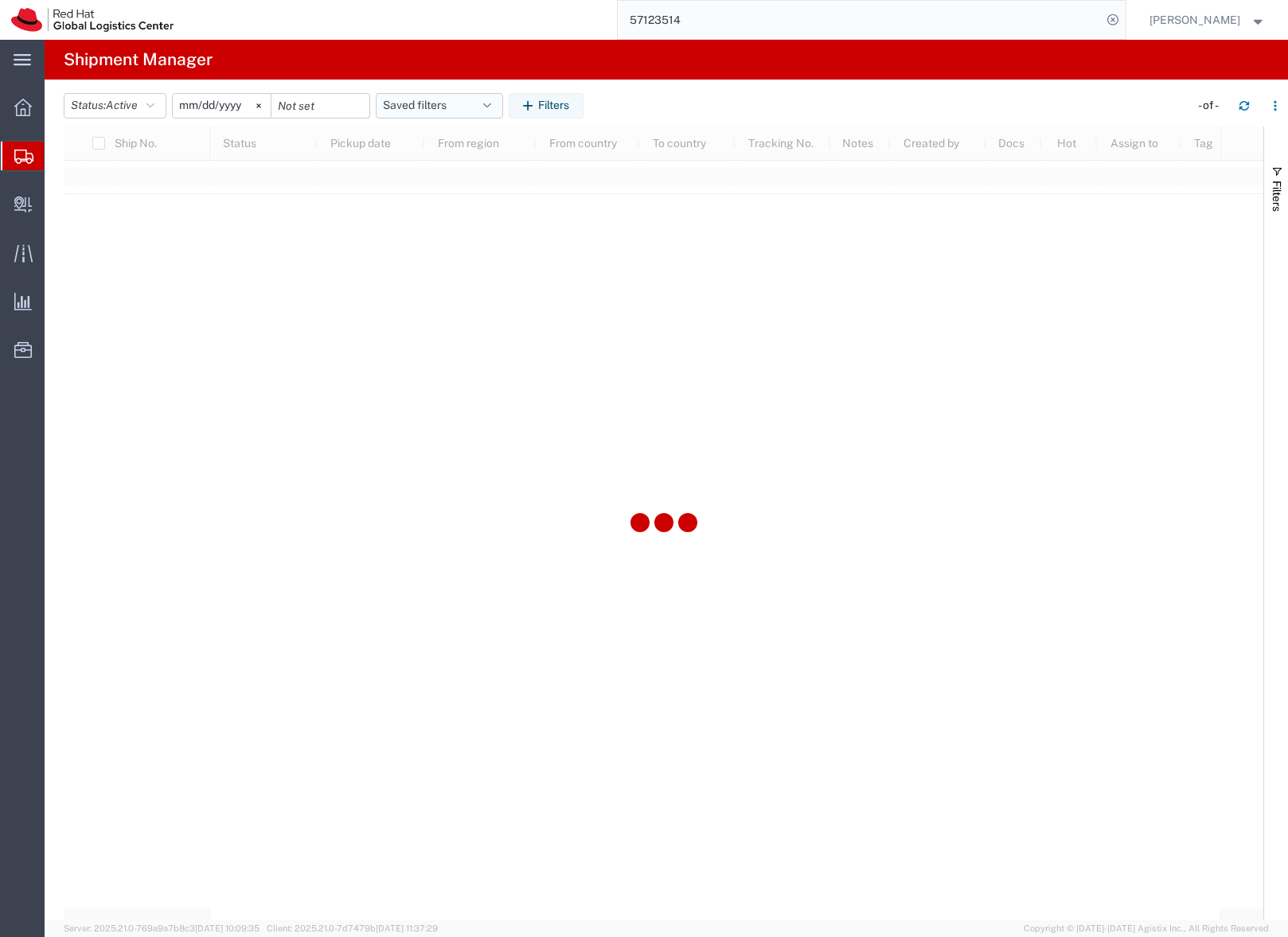
click at [402, 105] on button "Saved filters" at bounding box center [439, 106] width 128 height 26
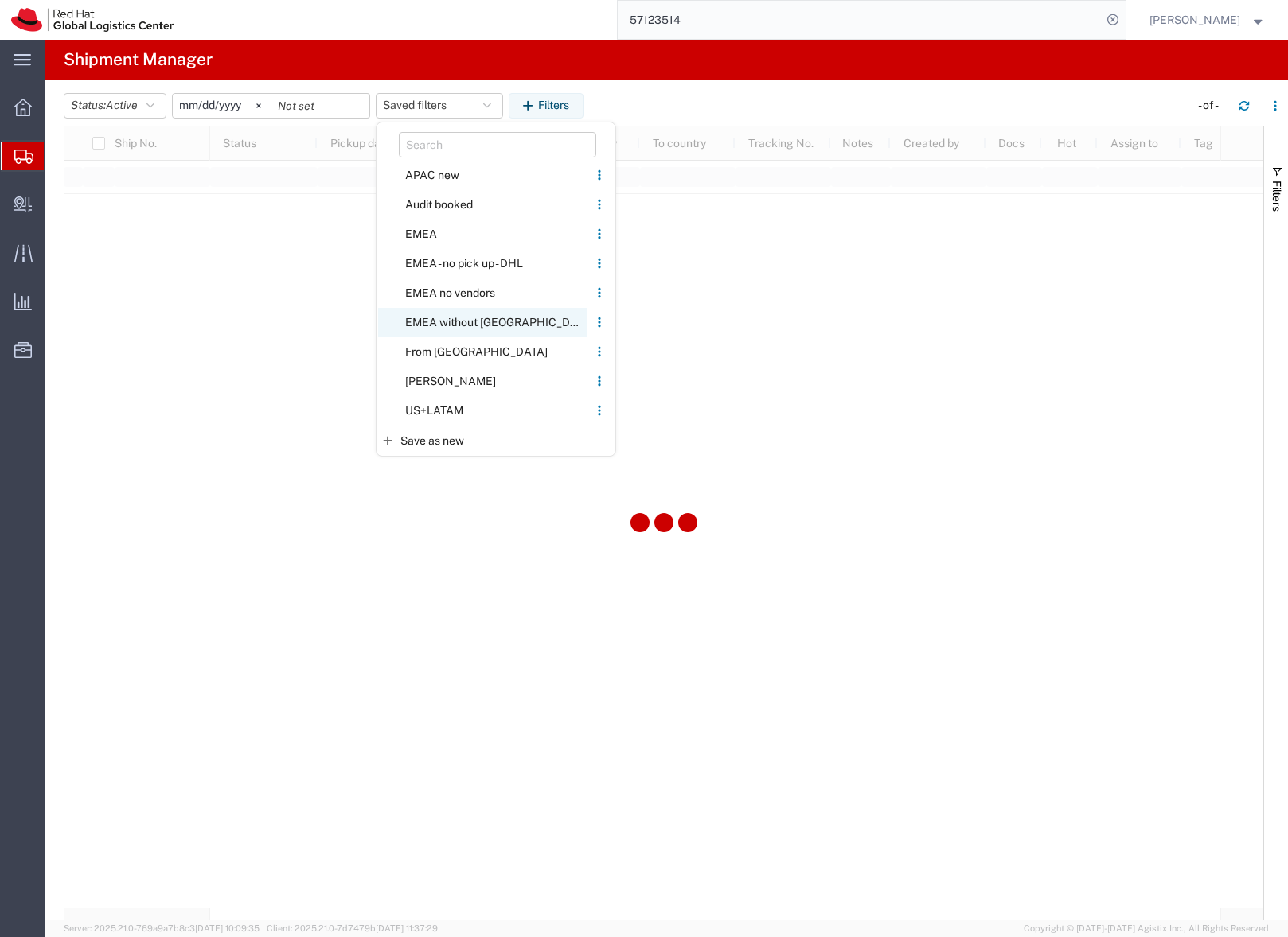
click at [447, 321] on span "EMEA without Brno" at bounding box center [482, 322] width 209 height 29
type input "2023-06-14"
